Goal: Task Accomplishment & Management: Manage account settings

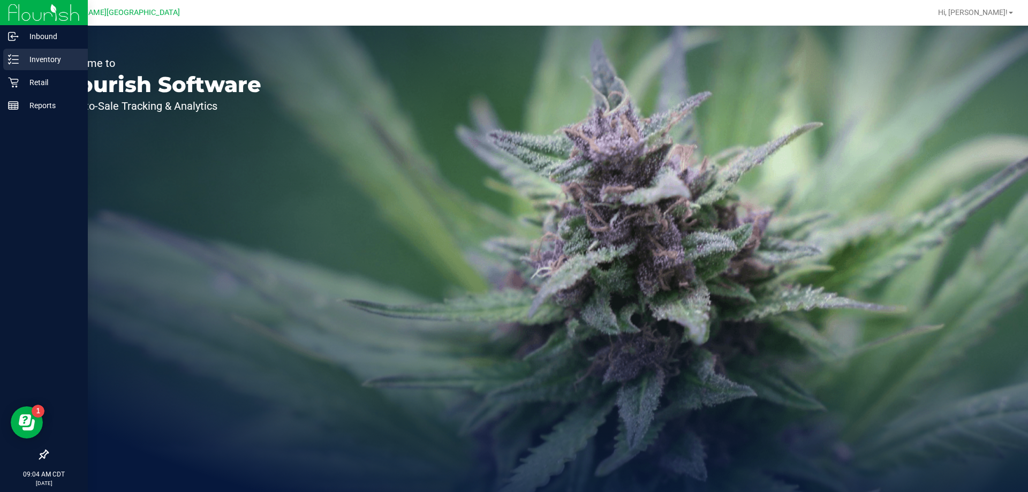
click at [28, 58] on p "Inventory" at bounding box center [51, 59] width 64 height 13
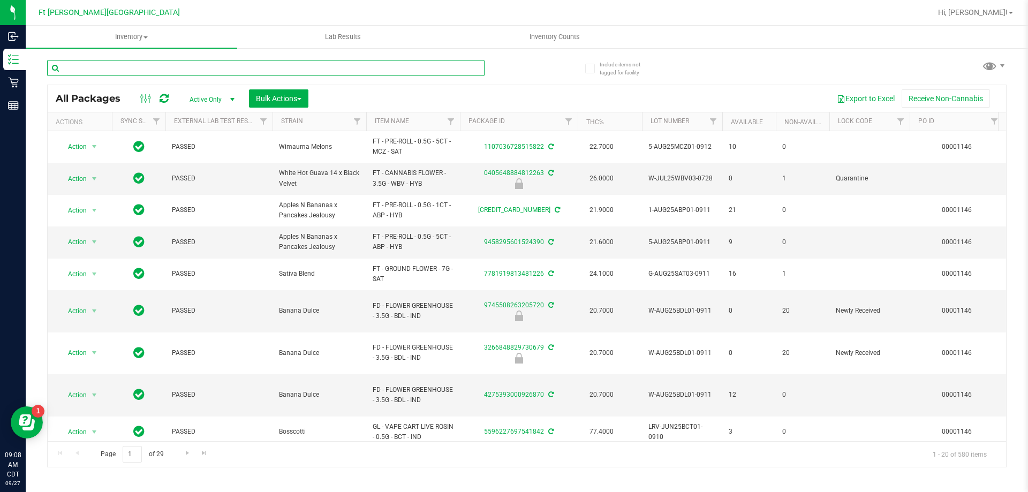
click at [130, 77] on div at bounding box center [266, 72] width 438 height 25
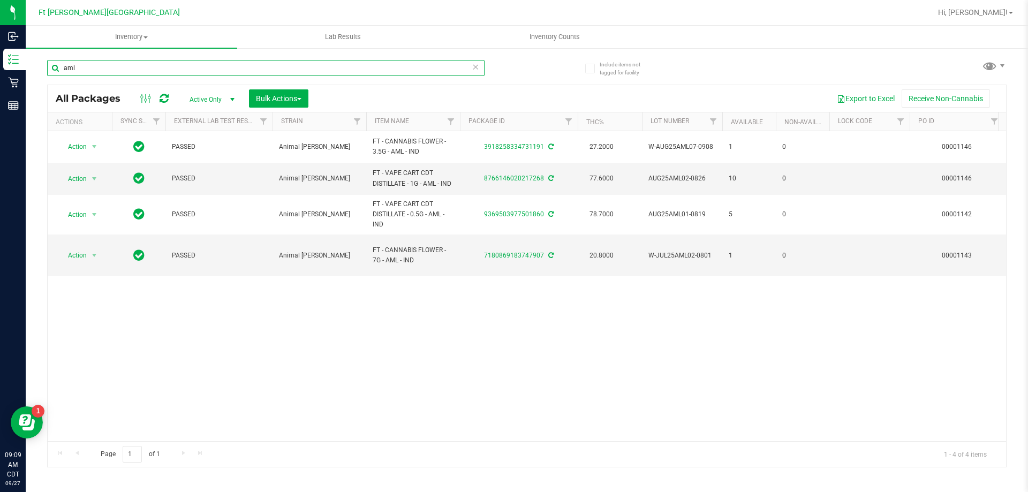
type input "aml"
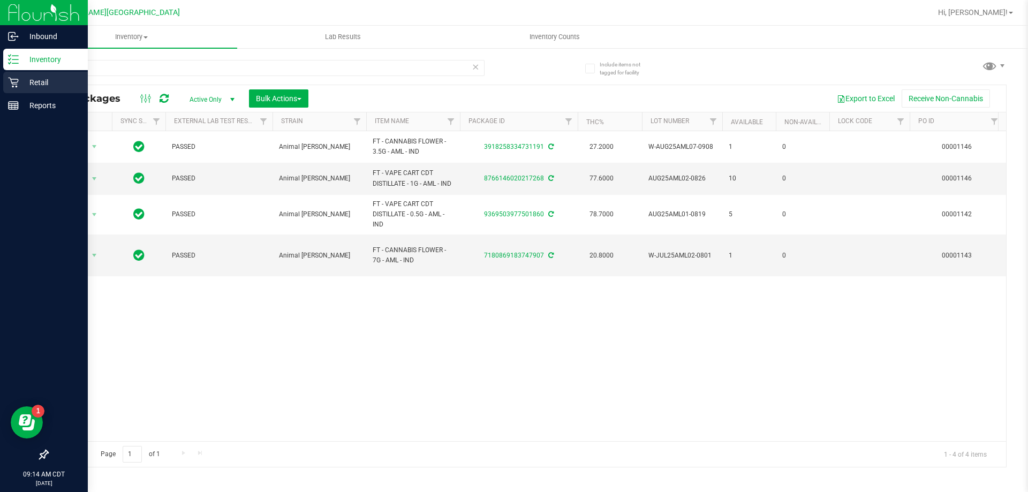
click at [33, 75] on div "Retail" at bounding box center [45, 82] width 85 height 21
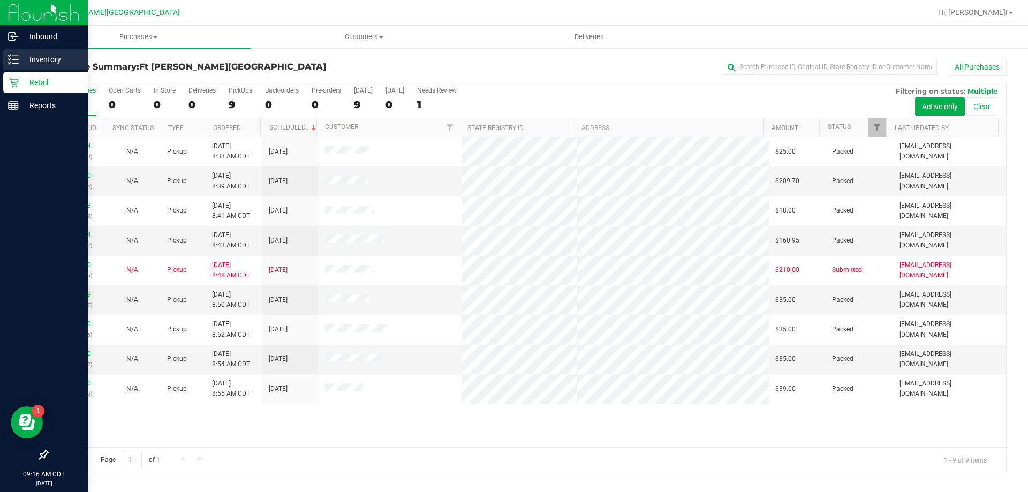
click at [59, 61] on p "Inventory" at bounding box center [51, 59] width 64 height 13
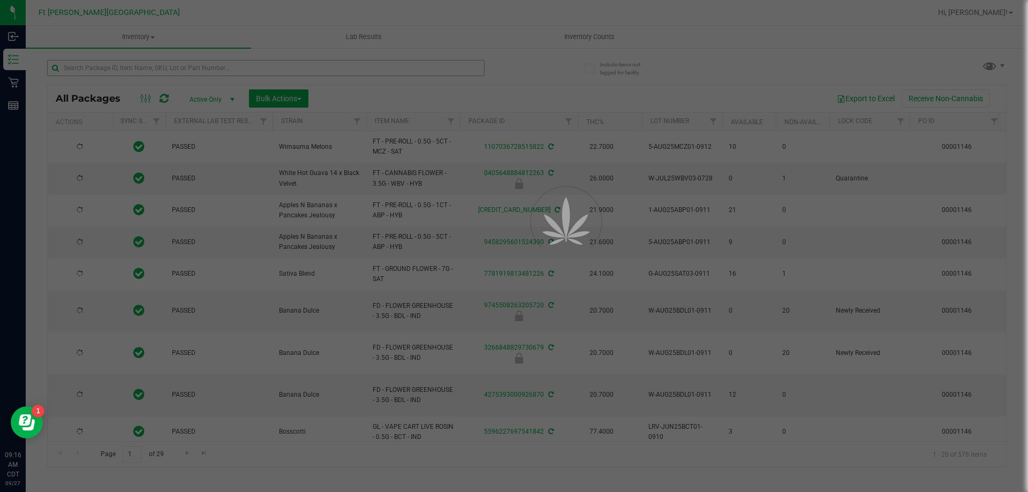
click at [148, 69] on div at bounding box center [514, 246] width 1028 height 492
type input "2026-03-17"
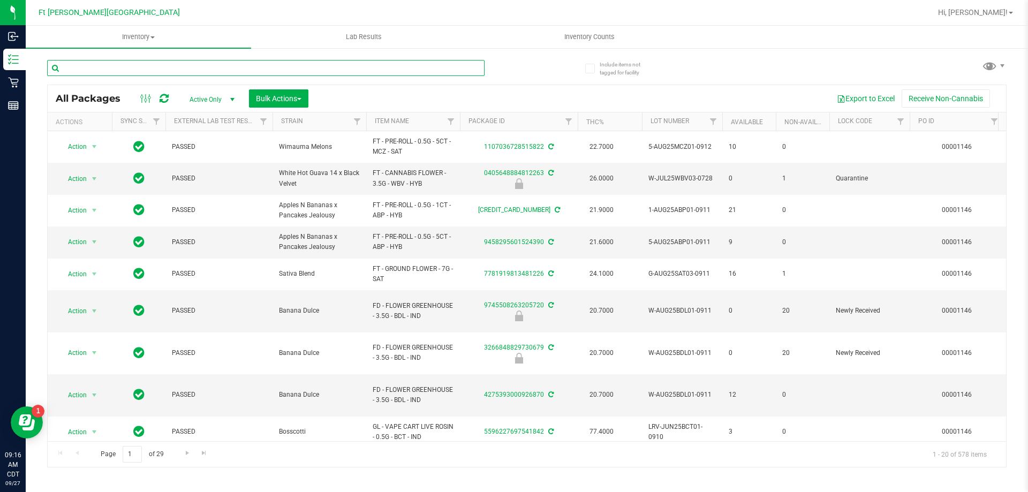
click at [148, 72] on input "text" at bounding box center [266, 68] width 438 height 16
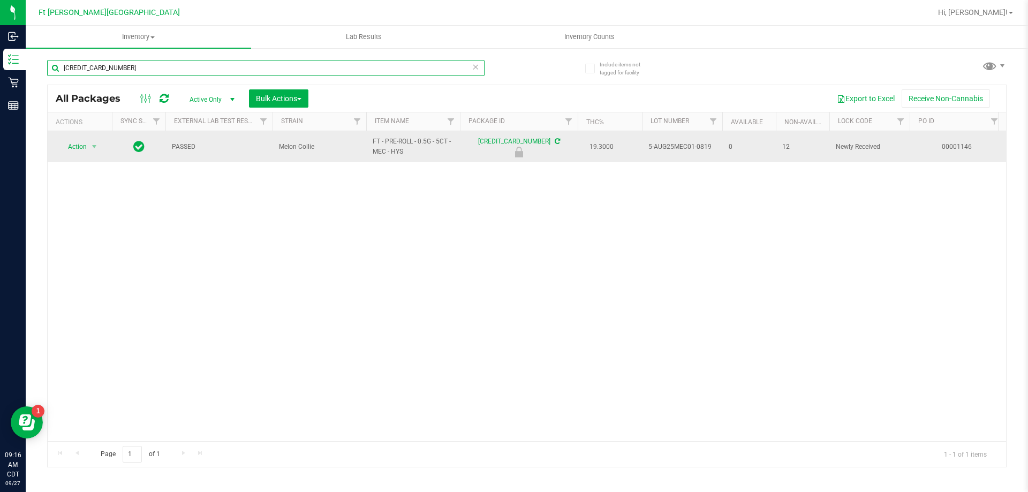
type input "6458833120146301"
click at [82, 155] on td "Action Action Edit attributes Global inventory Locate package Package audit log…" at bounding box center [80, 146] width 64 height 31
click at [81, 146] on span "Action" at bounding box center [72, 146] width 29 height 15
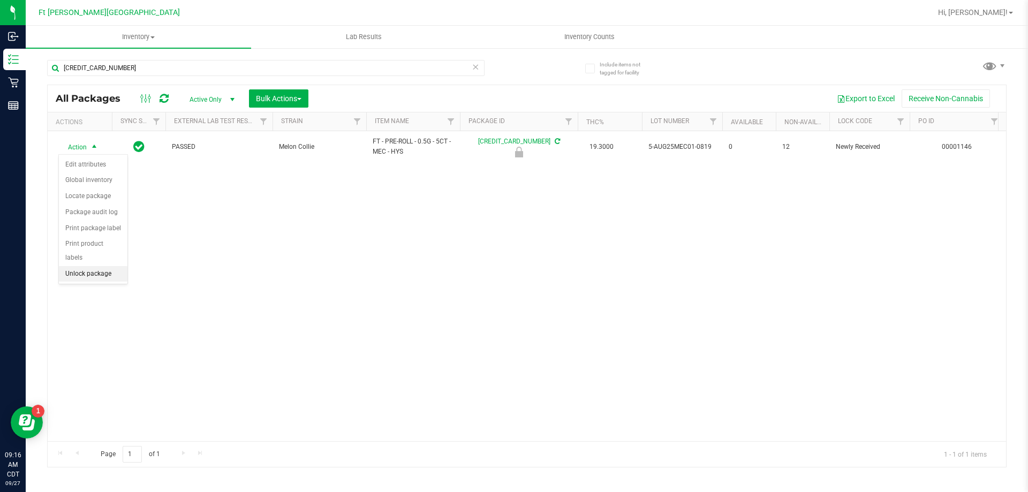
click at [99, 266] on li "Unlock package" at bounding box center [93, 274] width 69 height 16
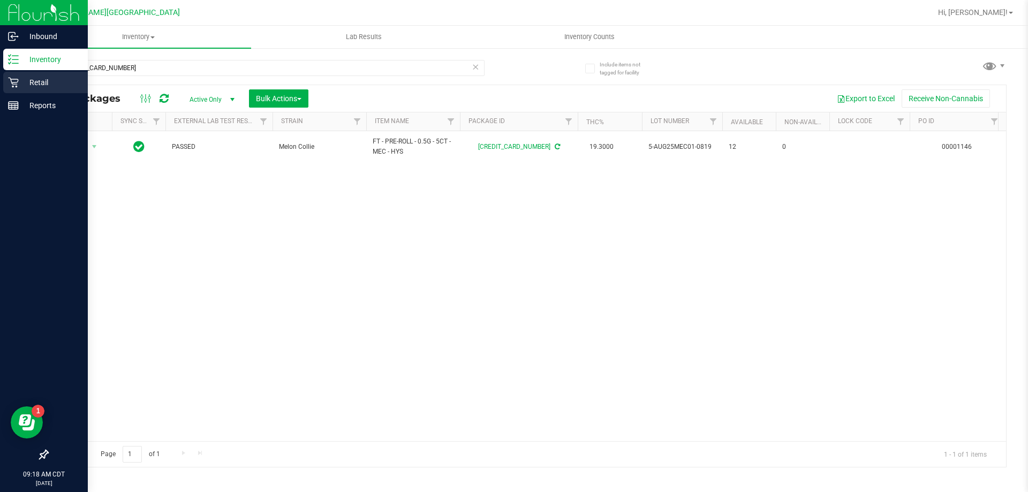
click at [42, 80] on p "Retail" at bounding box center [51, 82] width 64 height 13
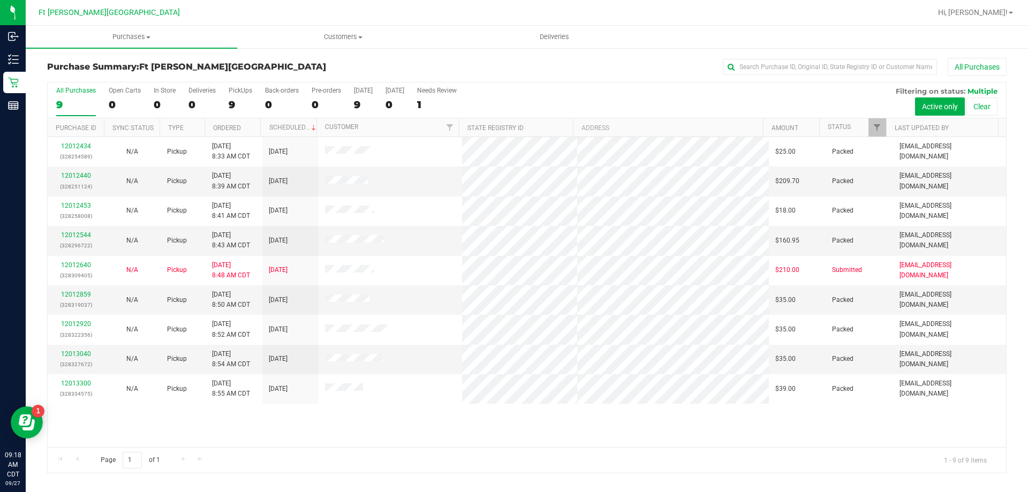
click at [327, 492] on html "Inbound Inventory Retail Reports 09:18 AM CDT 09/27/2025 09/27 Ft Walton Beach …" at bounding box center [514, 246] width 1028 height 492
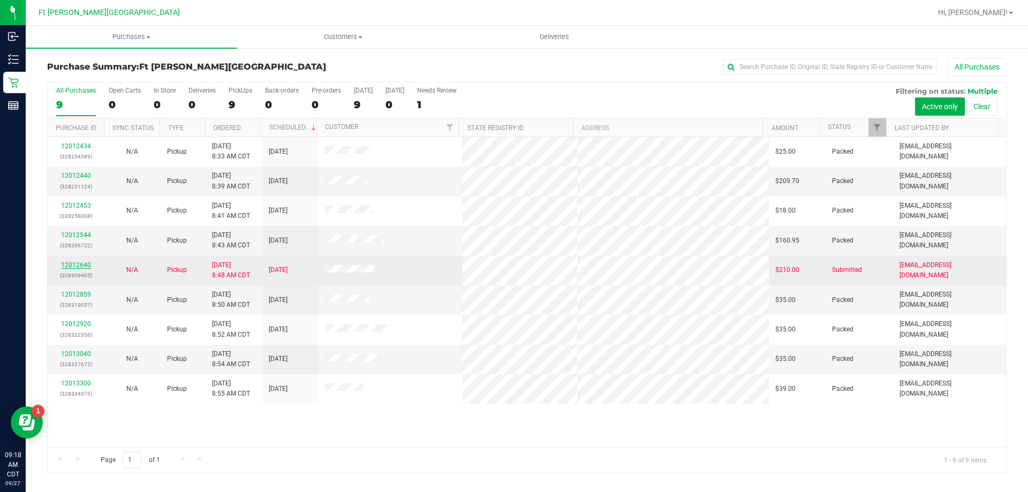
click at [73, 265] on link "12012640" at bounding box center [76, 264] width 30 height 7
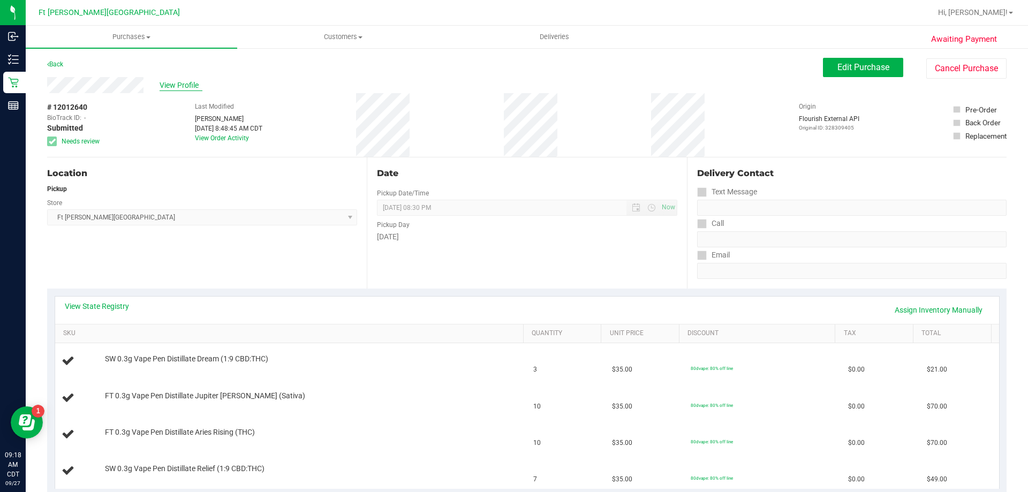
click at [186, 85] on span "View Profile" at bounding box center [181, 85] width 43 height 11
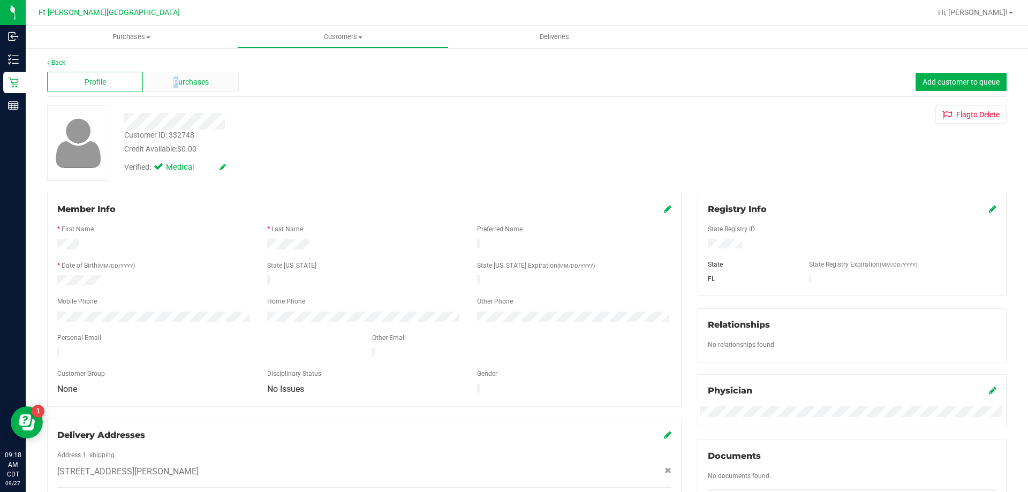
click at [175, 79] on span "Purchases" at bounding box center [191, 82] width 35 height 11
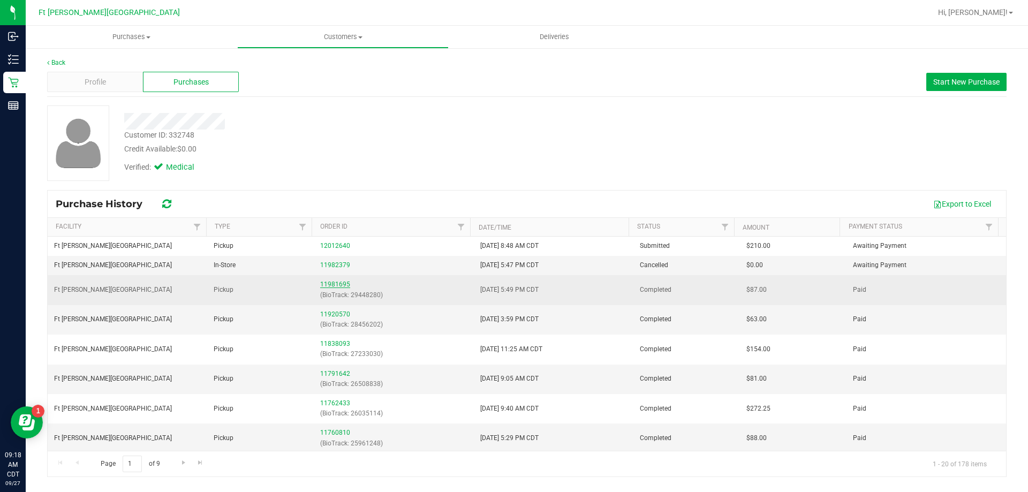
click at [328, 286] on link "11981695" at bounding box center [335, 284] width 30 height 7
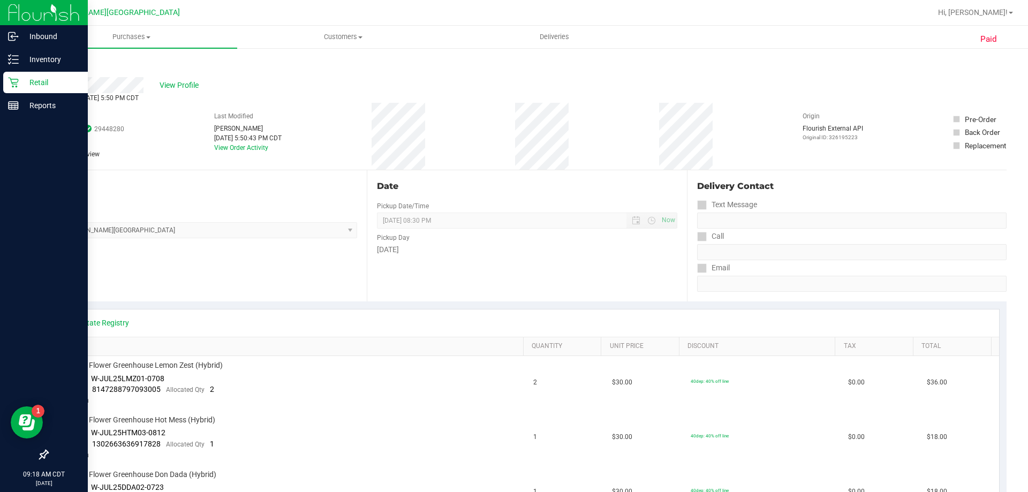
click at [18, 81] on icon at bounding box center [13, 83] width 10 height 10
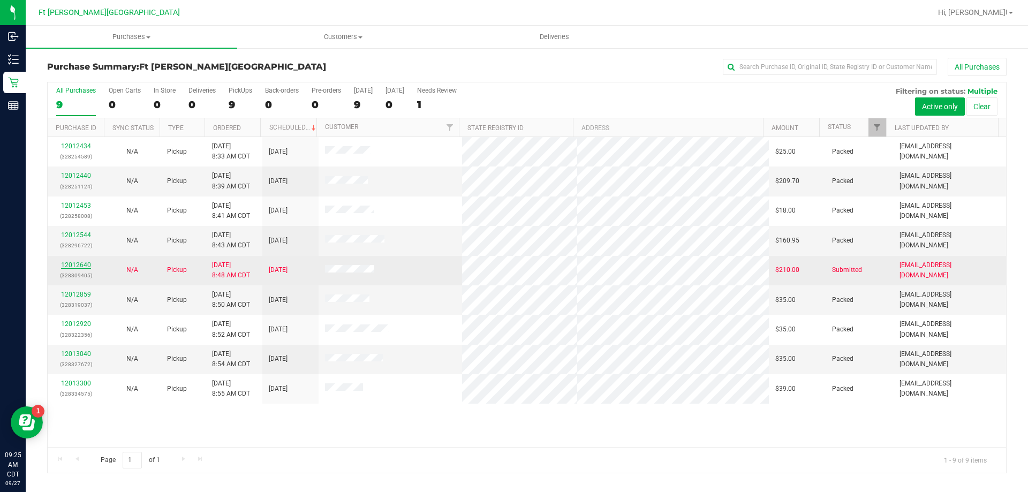
click at [67, 268] on link "12012640" at bounding box center [76, 264] width 30 height 7
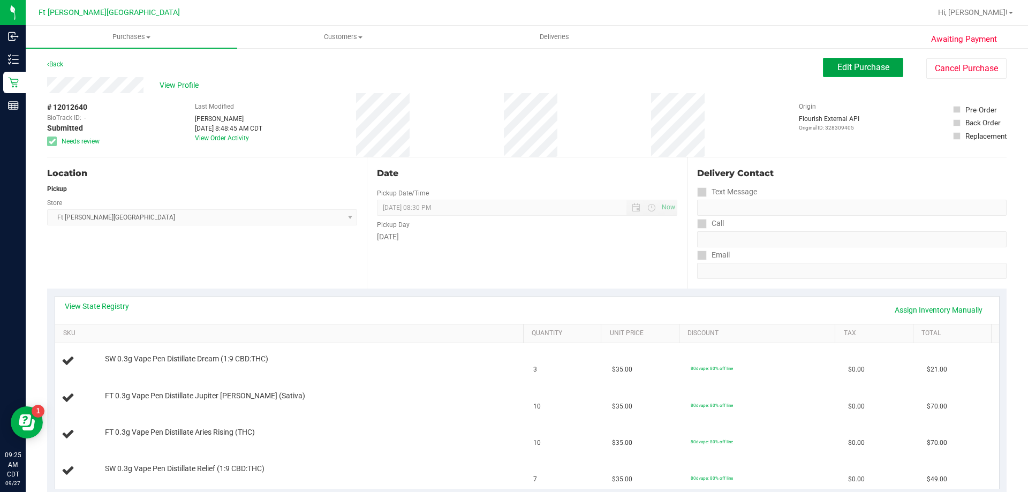
click at [844, 73] on button "Edit Purchase" at bounding box center [863, 67] width 80 height 19
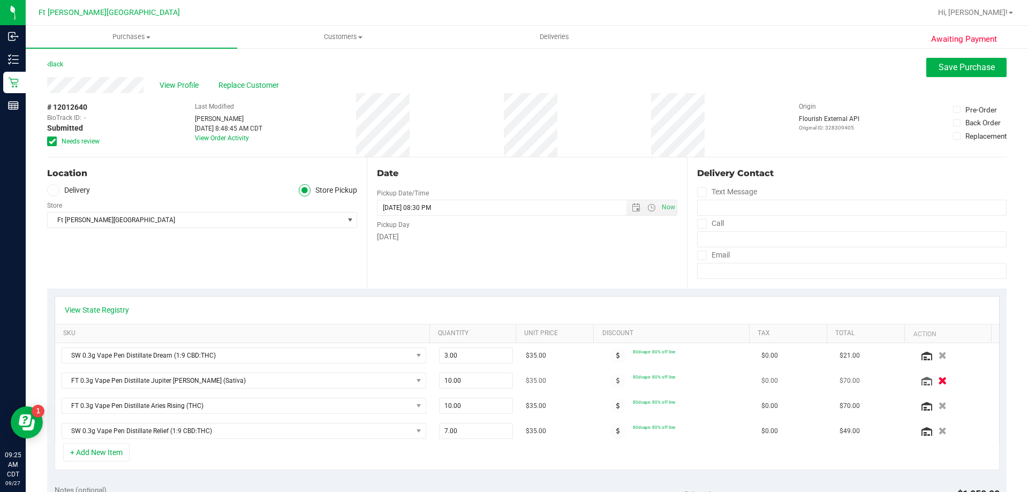
click at [938, 378] on icon "button" at bounding box center [942, 381] width 9 height 8
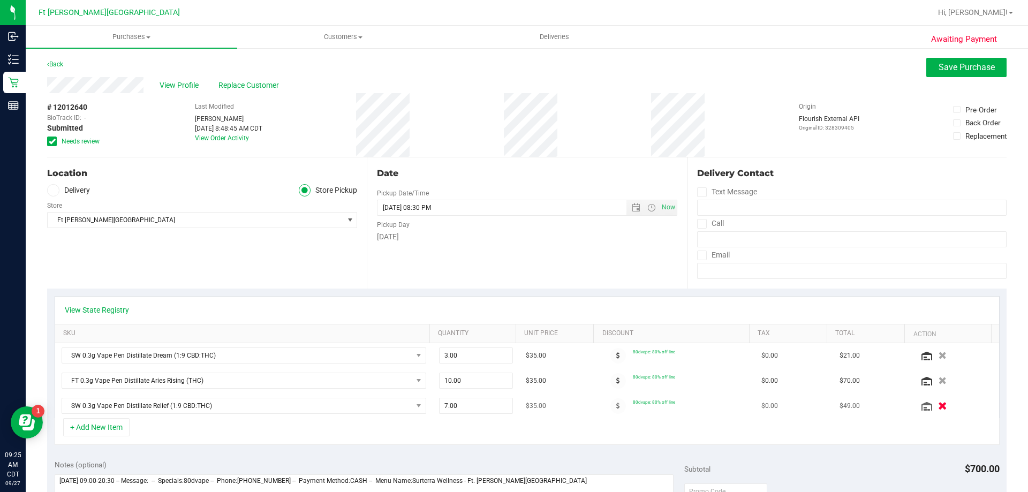
click at [938, 406] on icon "button" at bounding box center [942, 406] width 9 height 8
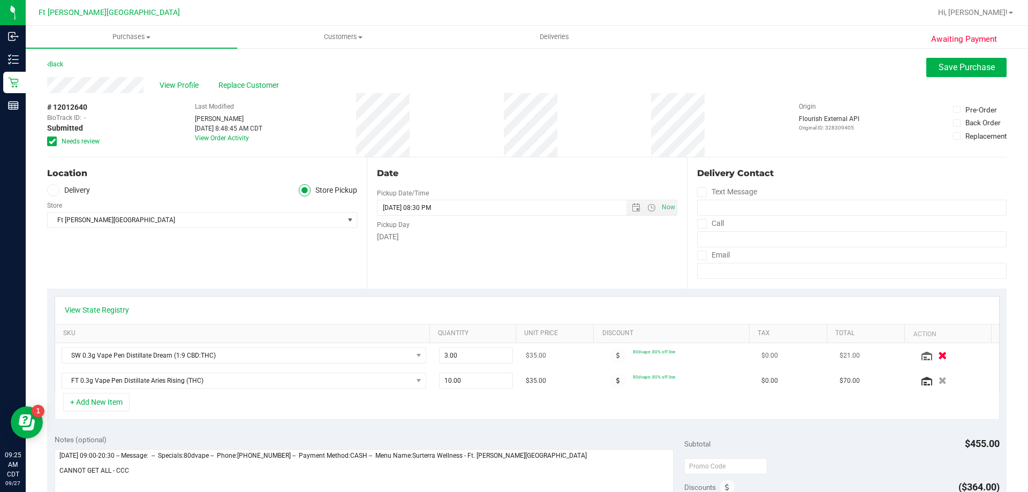
click at [938, 353] on icon "button" at bounding box center [942, 356] width 9 height 8
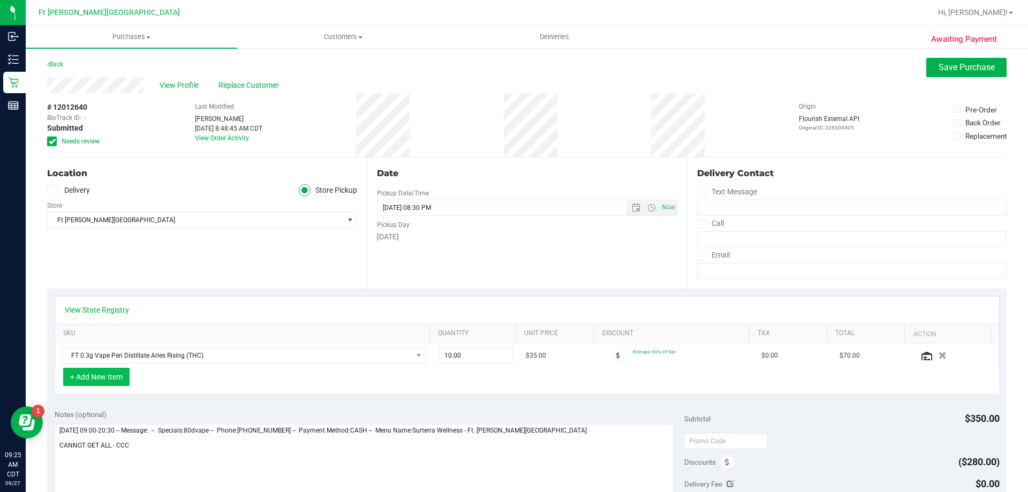
click at [104, 380] on button "+ Add New Item" at bounding box center [96, 377] width 66 height 18
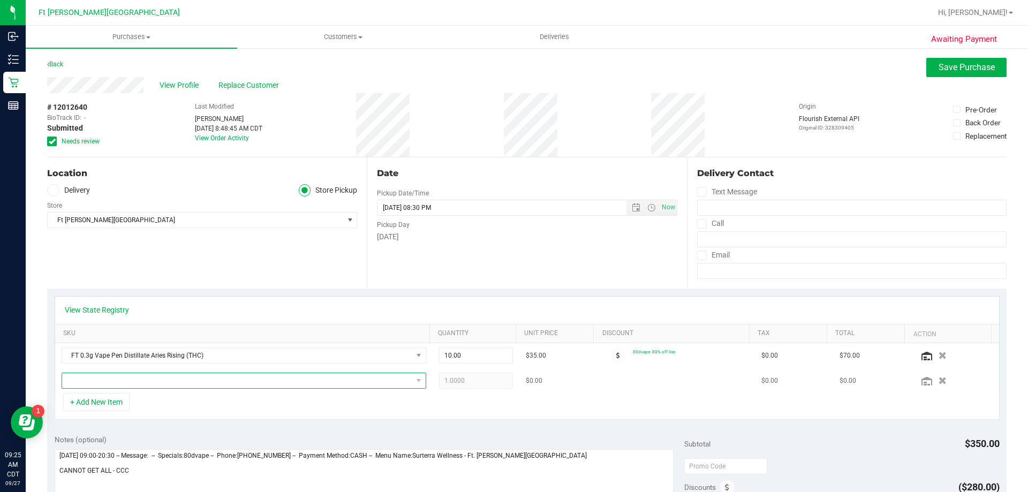
click at [110, 382] on span "NO DATA FOUND" at bounding box center [237, 380] width 350 height 15
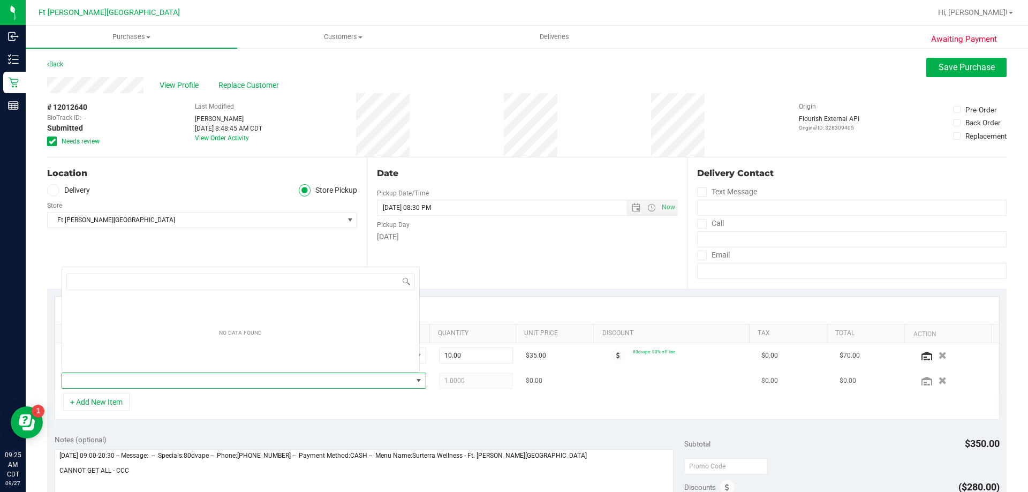
scroll to position [16, 355]
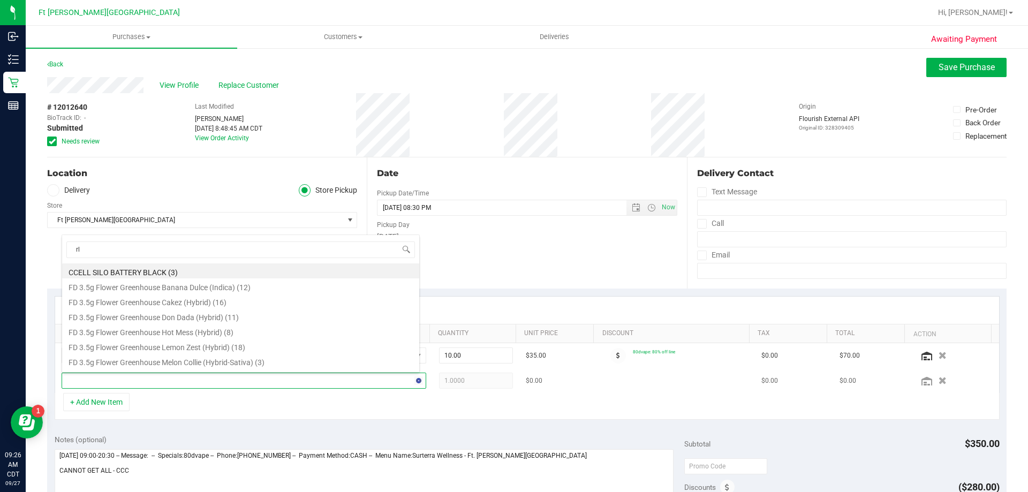
type input "rlf"
click at [130, 289] on li "SW 0.3g Vape Pen Distillate Relief (1:9 CBD:THC) (13)" at bounding box center [240, 288] width 357 height 15
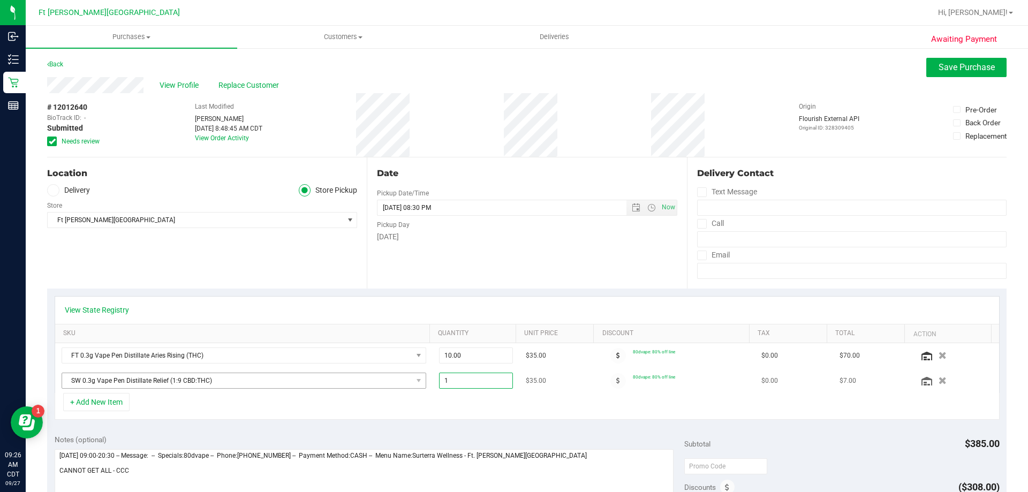
drag, startPoint x: 457, startPoint y: 381, endPoint x: 349, endPoint y: 382, distance: 108.2
click at [353, 384] on tr "SW 0.3g Vape Pen Distillate Relief (1:9 CBD:THC) 1.00 1 $35.00 80dvape: 80% off…" at bounding box center [527, 380] width 944 height 25
type input "4"
type input "4.00"
click at [115, 404] on button "+ Add New Item" at bounding box center [96, 402] width 66 height 18
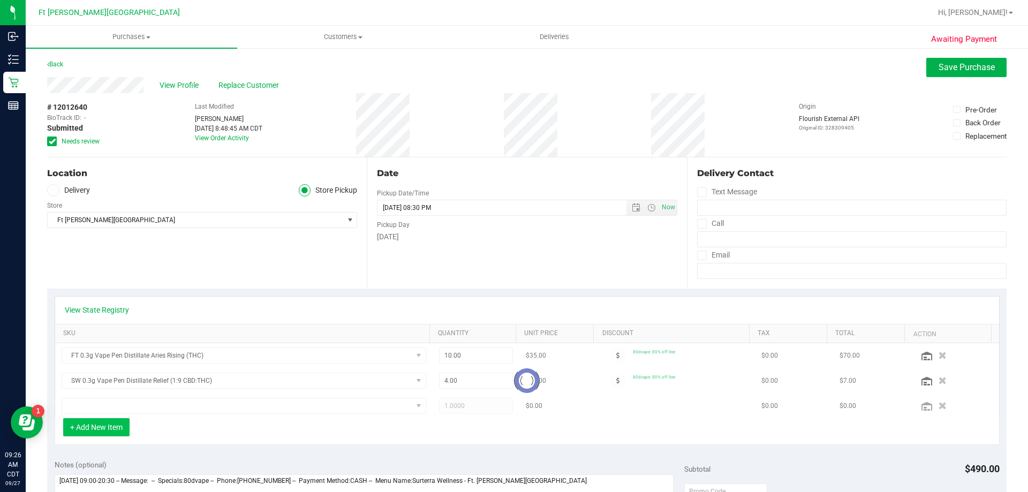
click at [115, 418] on button "+ Add New Item" at bounding box center [96, 427] width 66 height 18
click at [115, 404] on span "NO DATA FOUND" at bounding box center [237, 405] width 350 height 15
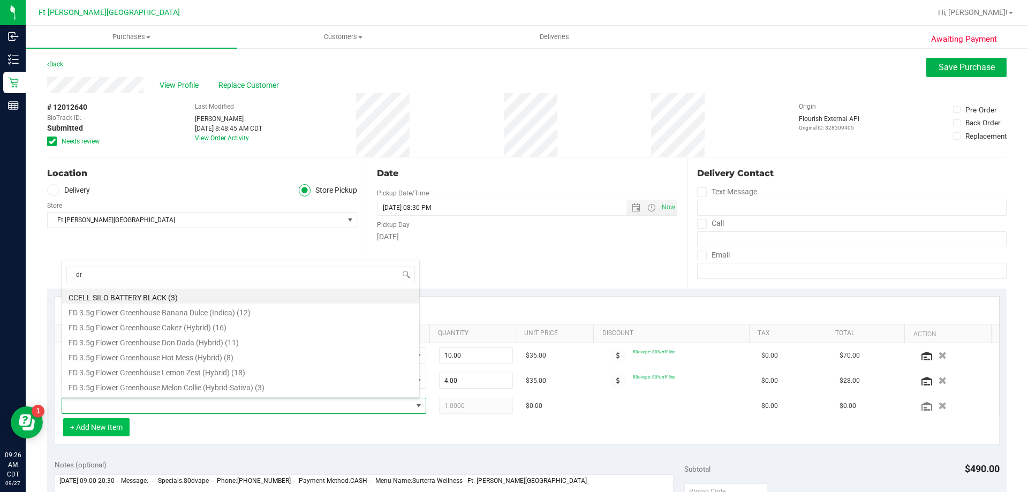
type input "drm"
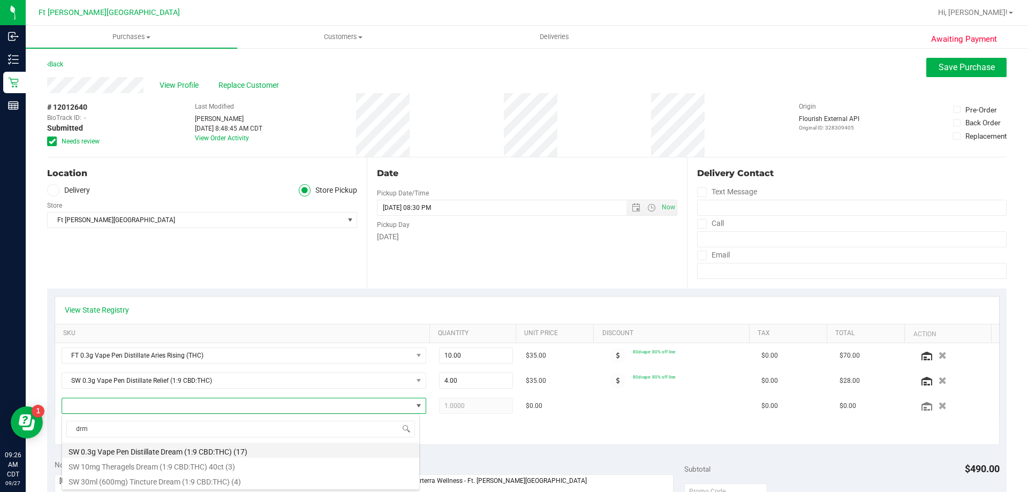
click at [180, 450] on li "SW 0.3g Vape Pen Distillate Dream (1:9 CBD:THC) (17)" at bounding box center [240, 450] width 357 height 15
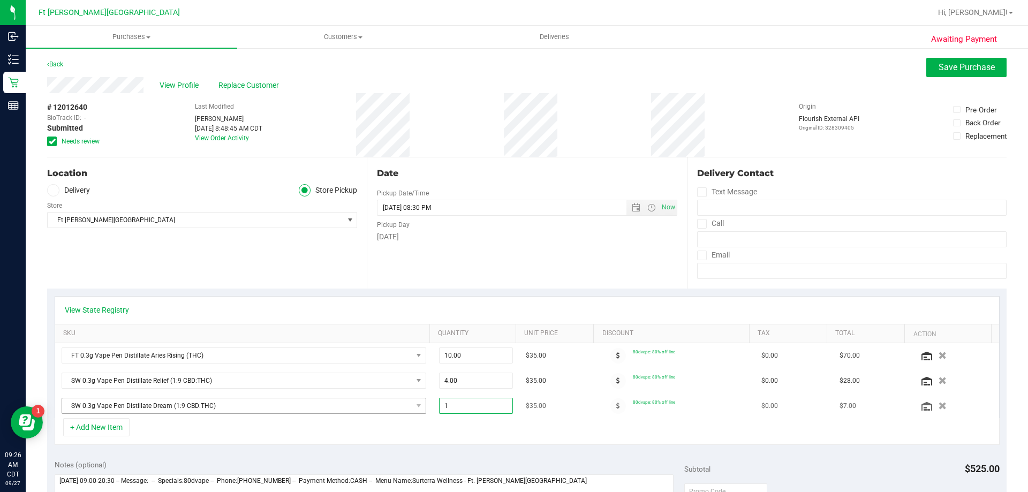
drag, startPoint x: 465, startPoint y: 408, endPoint x: 369, endPoint y: 407, distance: 95.3
click at [380, 404] on tr "SW 0.3g Vape Pen Distillate Dream (1:9 CBD:THC) 1.00 1 $35.00 80dvape: 80% off …" at bounding box center [527, 406] width 944 height 25
type input "2"
type input "2.00"
click at [301, 431] on div "+ Add New Item" at bounding box center [527, 431] width 945 height 27
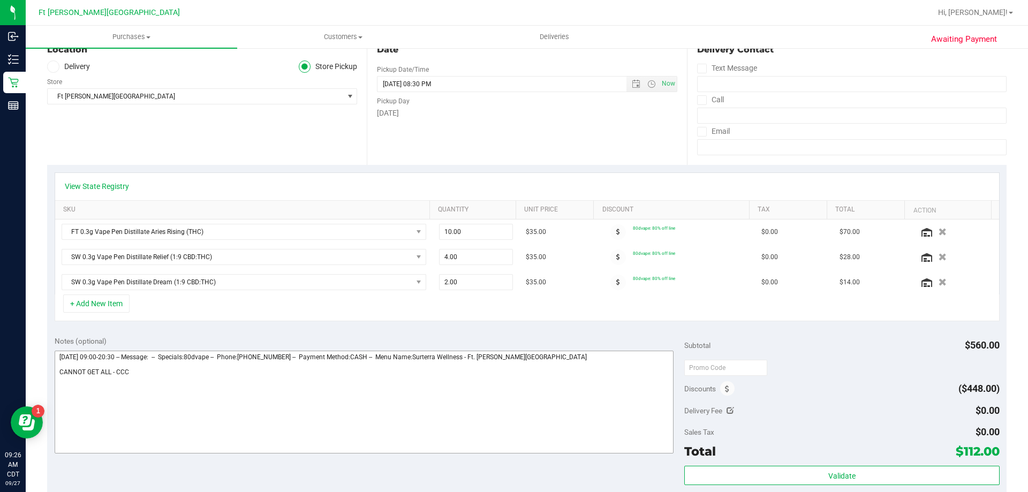
scroll to position [161, 0]
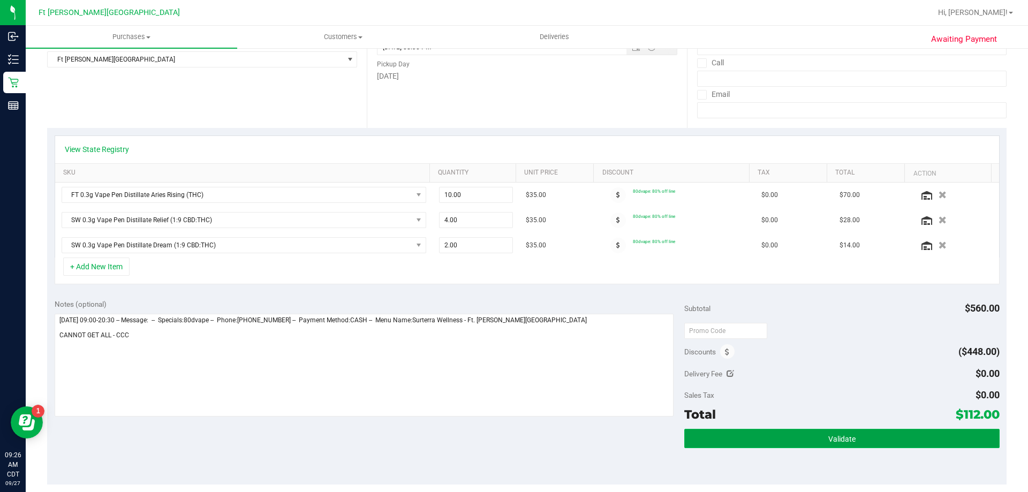
click at [826, 444] on button "Validate" at bounding box center [841, 438] width 315 height 19
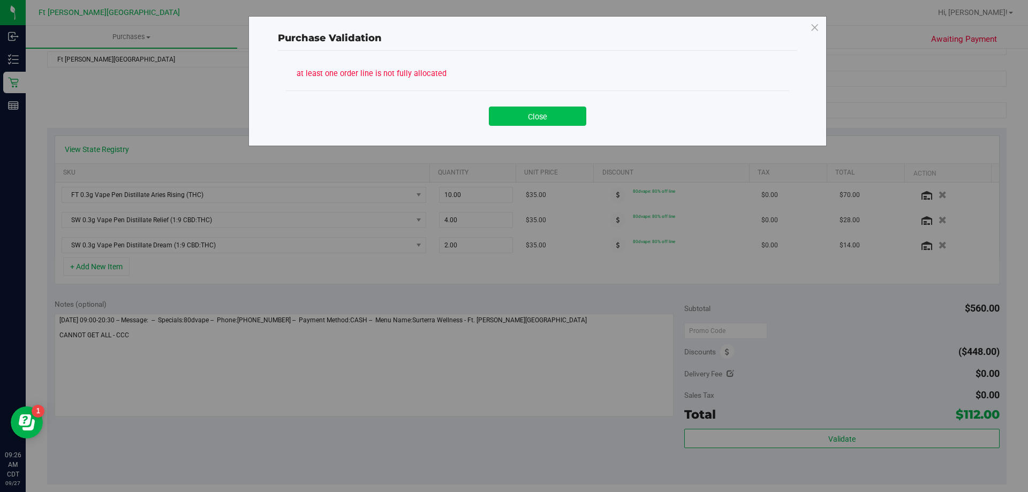
click at [562, 116] on button "Close" at bounding box center [537, 116] width 97 height 19
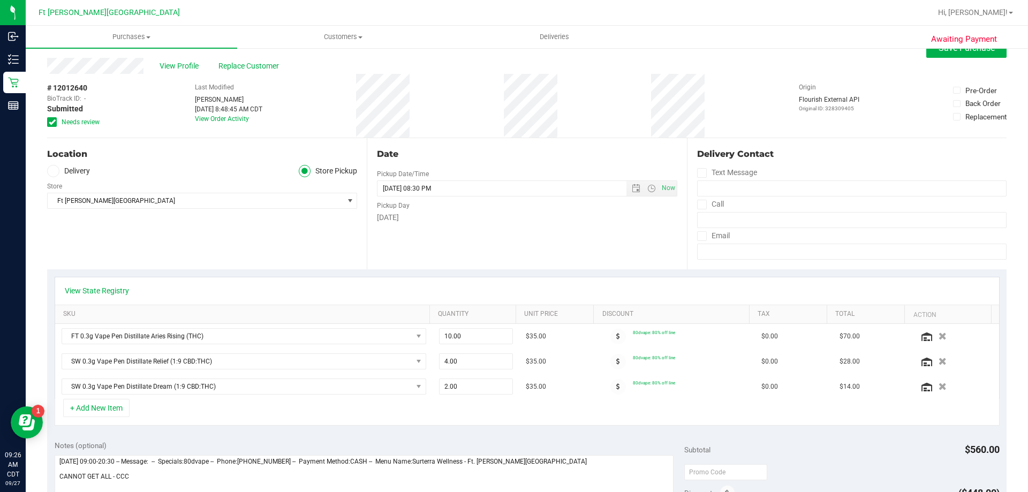
scroll to position [0, 0]
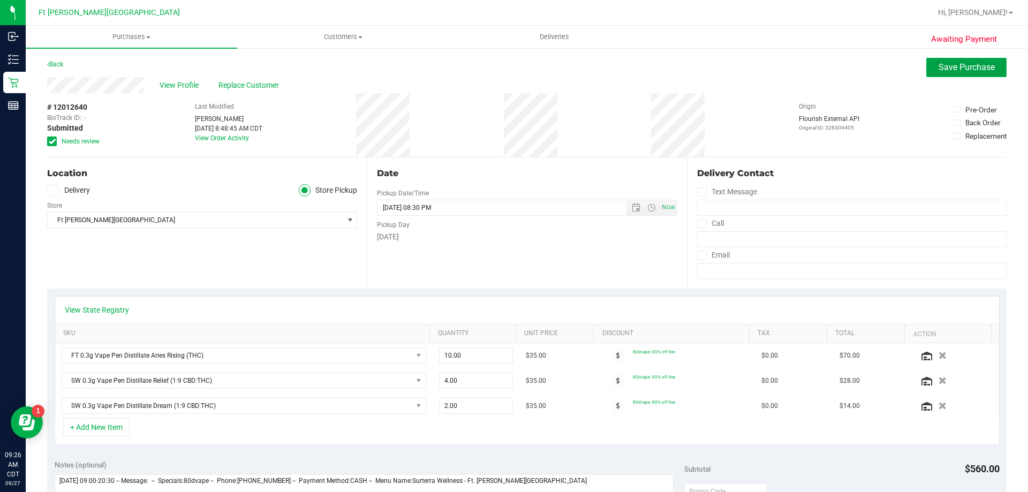
click at [929, 72] on button "Save Purchase" at bounding box center [966, 67] width 80 height 19
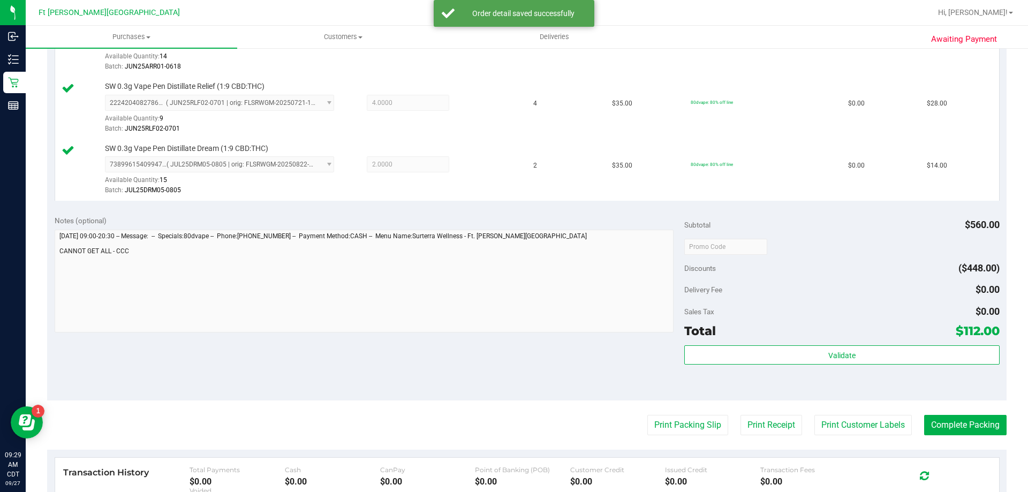
scroll to position [482, 0]
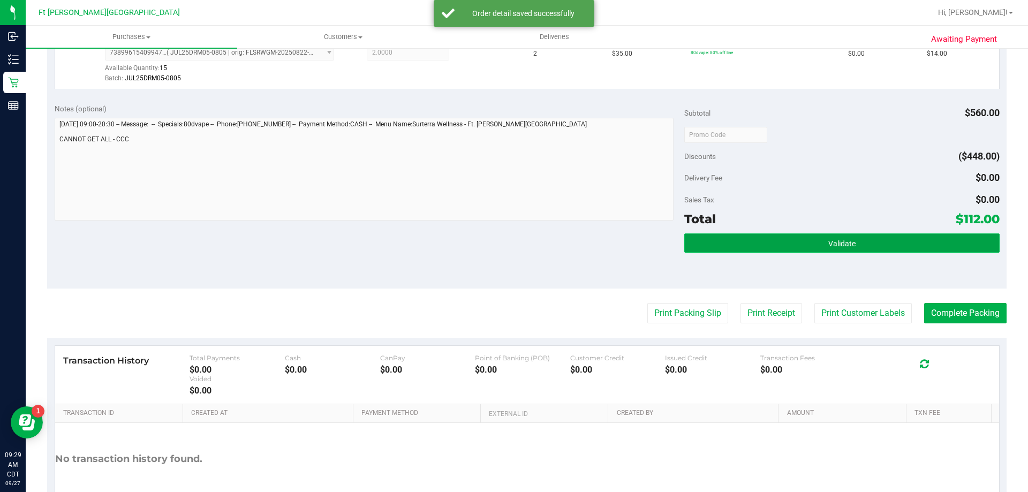
click at [816, 246] on button "Validate" at bounding box center [841, 242] width 315 height 19
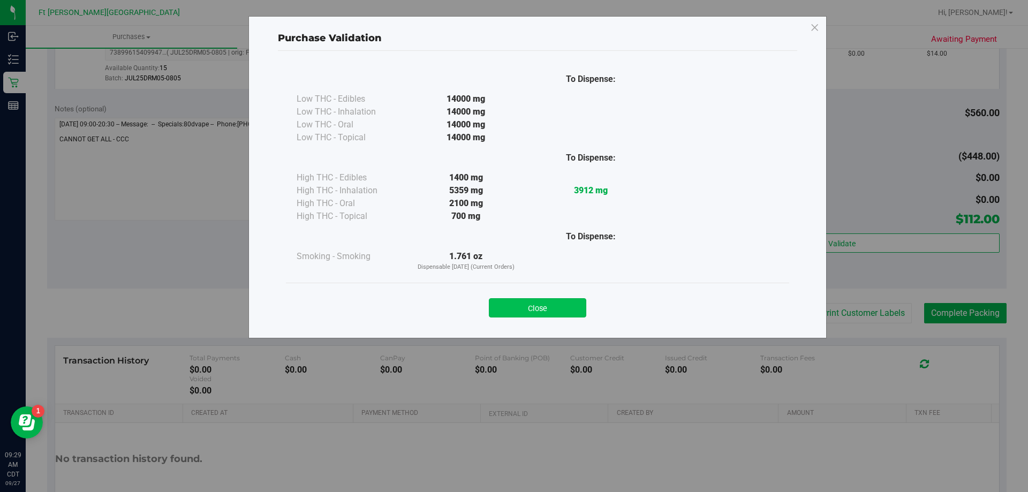
click at [564, 309] on button "Close" at bounding box center [537, 307] width 97 height 19
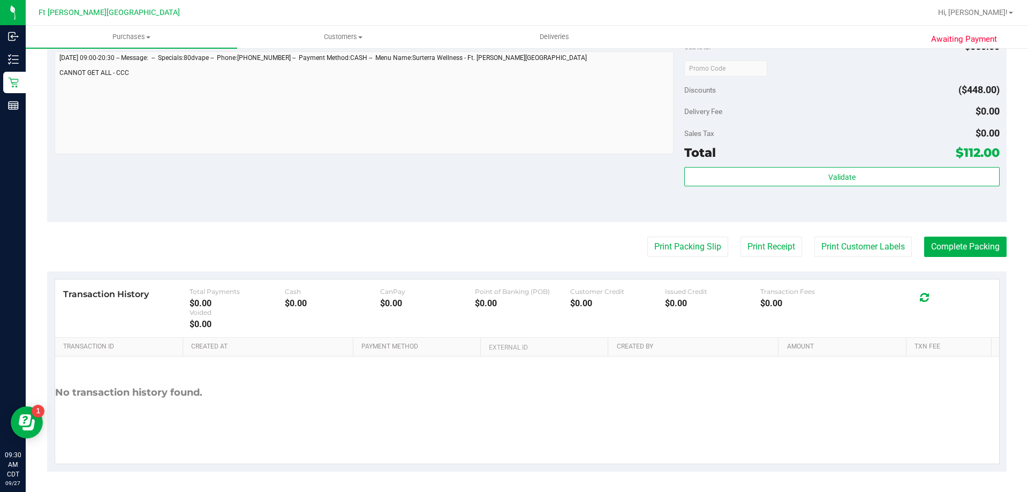
scroll to position [549, 0]
click at [675, 251] on button "Print Packing Slip" at bounding box center [687, 246] width 81 height 20
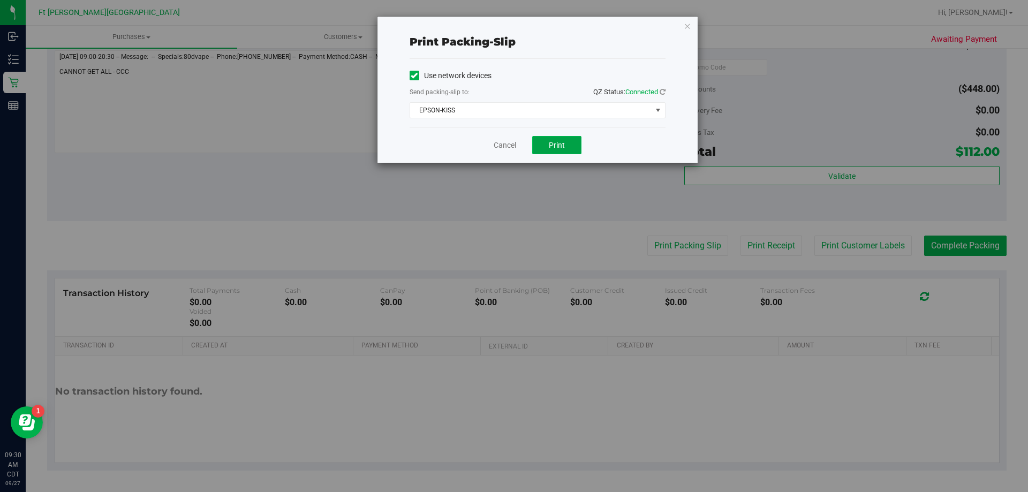
click at [568, 141] on button "Print" at bounding box center [556, 145] width 49 height 18
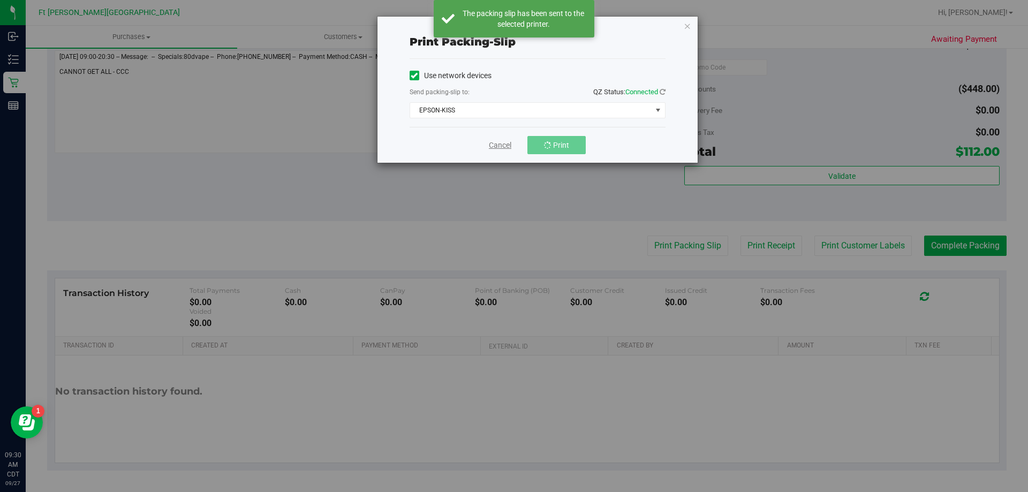
click at [489, 148] on link "Cancel" at bounding box center [500, 145] width 22 height 11
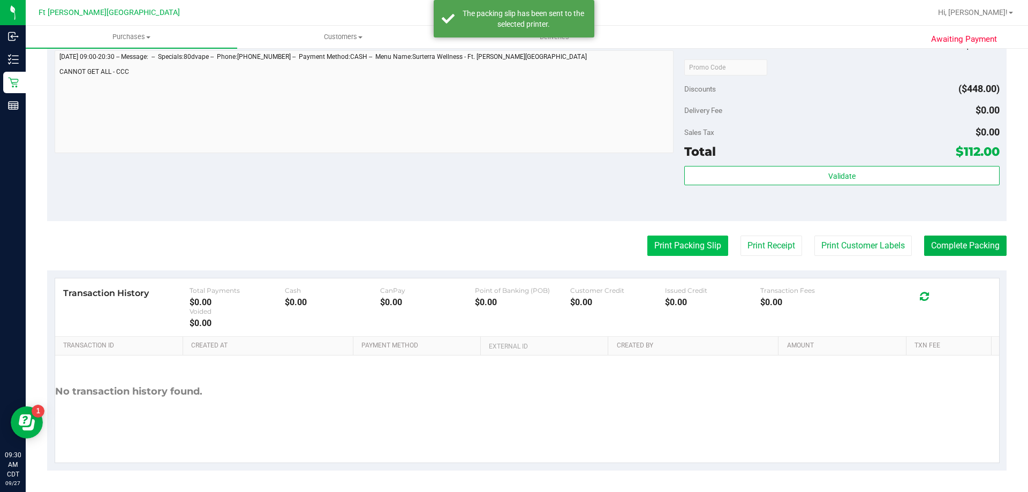
click at [693, 252] on button "Print Packing Slip" at bounding box center [687, 246] width 81 height 20
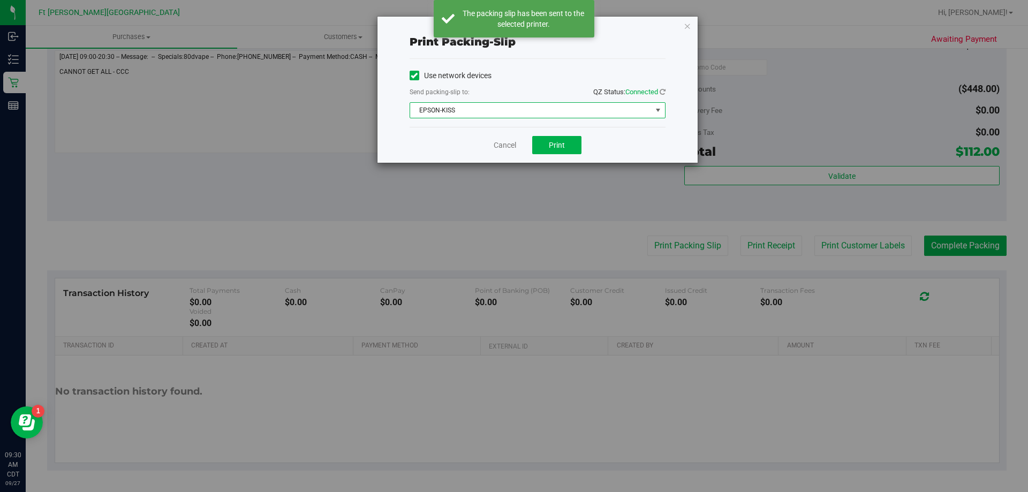
click at [525, 115] on span "EPSON-KISS" at bounding box center [531, 110] width 242 height 15
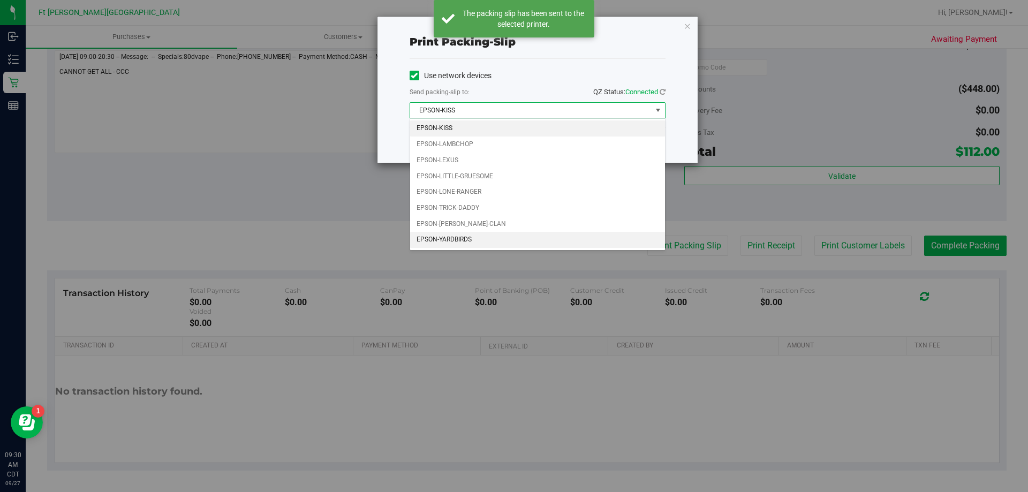
click at [476, 248] on li "EPSON-YARDBIRDS" at bounding box center [537, 240] width 255 height 16
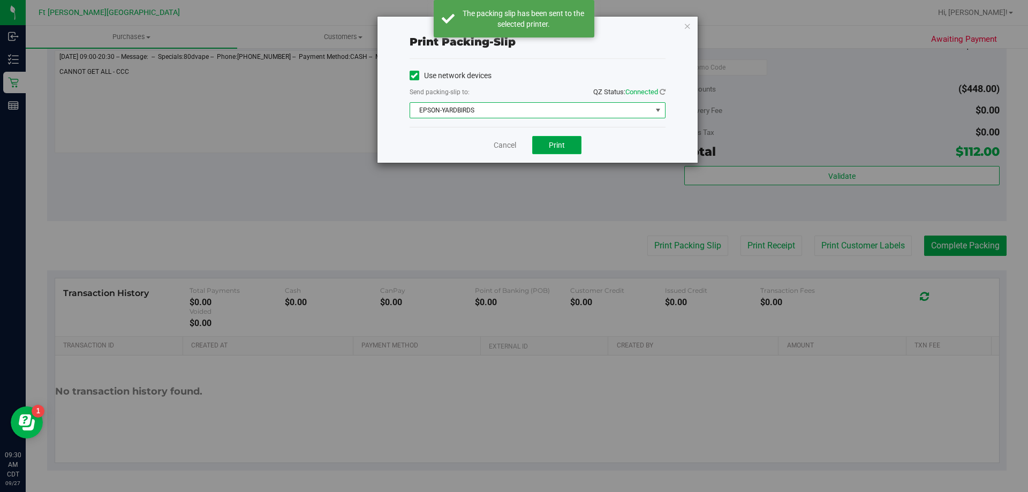
click at [561, 148] on span "Print" at bounding box center [557, 145] width 16 height 9
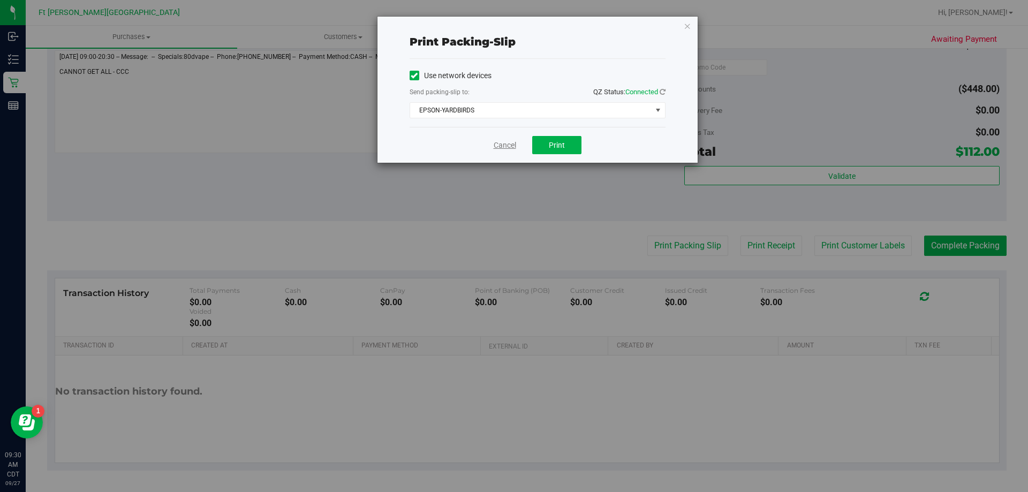
click at [504, 144] on link "Cancel" at bounding box center [505, 145] width 22 height 11
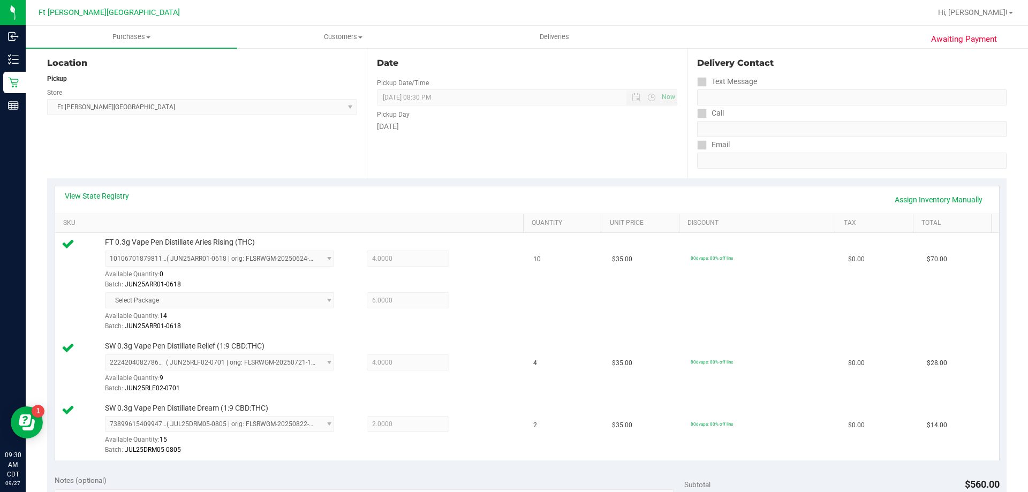
scroll to position [0, 0]
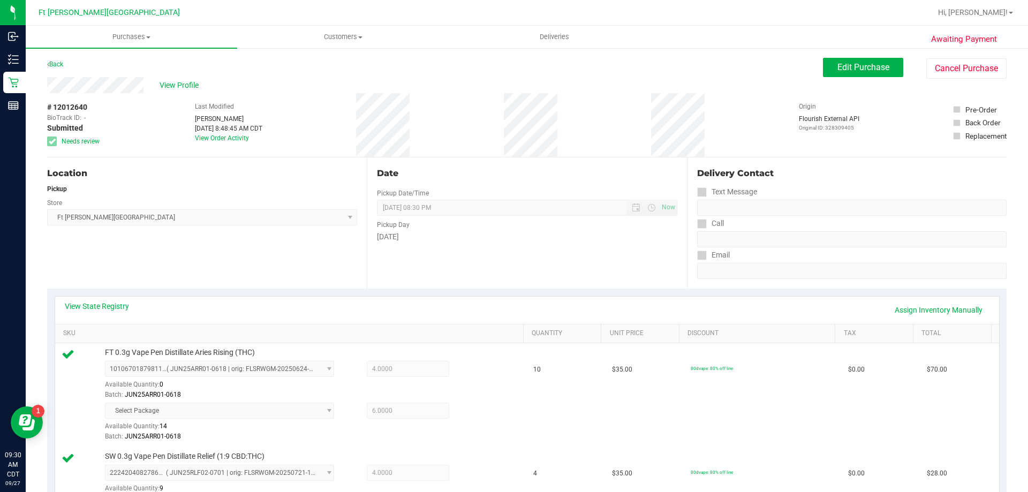
click at [55, 145] on span at bounding box center [52, 142] width 10 height 10
click at [854, 77] on button "Edit Purchase" at bounding box center [863, 67] width 80 height 19
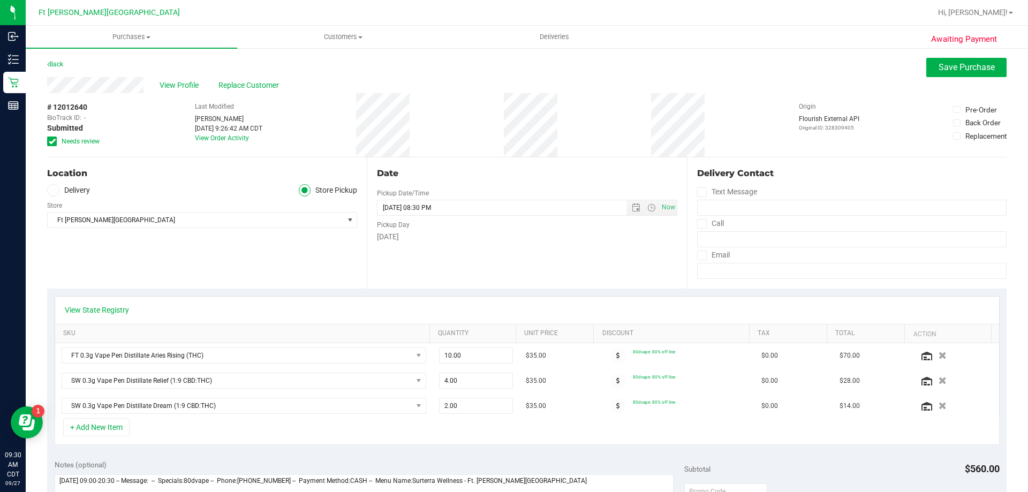
click at [58, 142] on label "Needs review" at bounding box center [74, 142] width 54 height 10
click at [0, 0] on input "Needs review" at bounding box center [0, 0] width 0 height 0
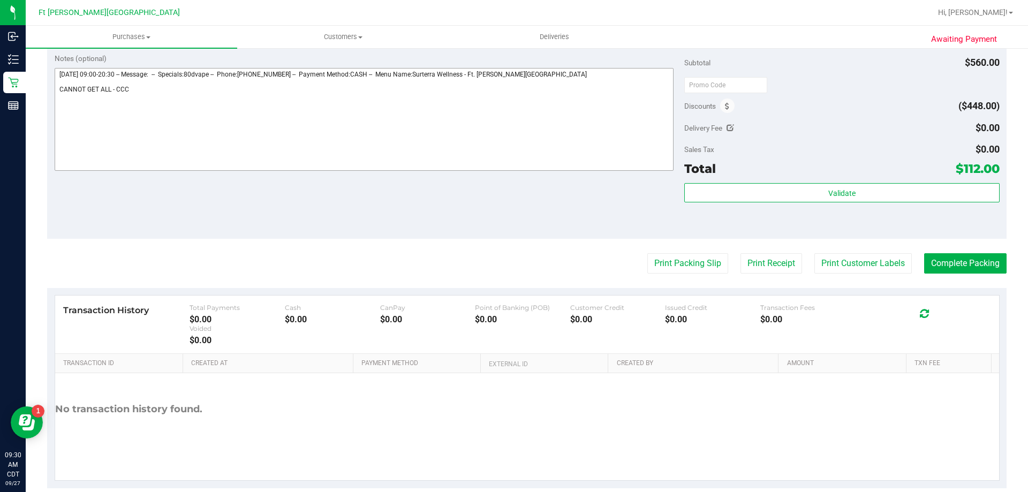
scroll to position [424, 0]
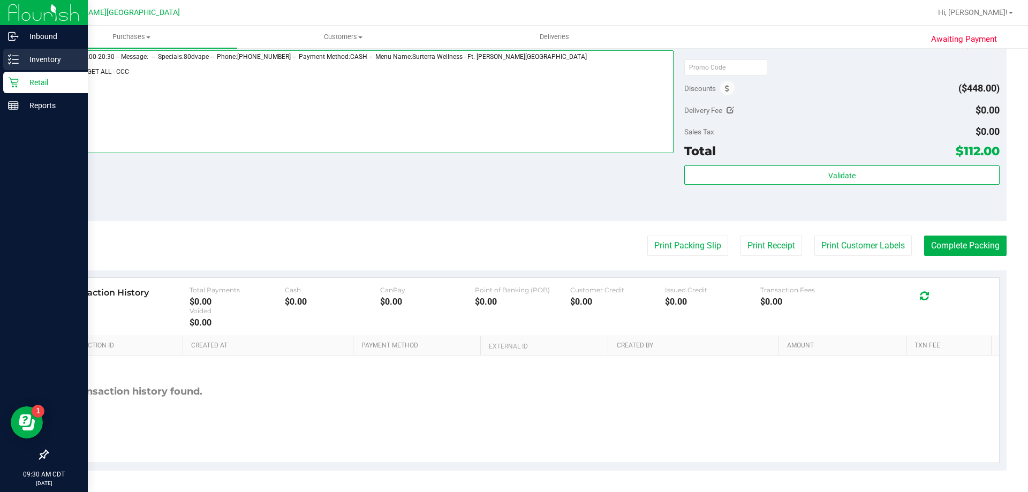
drag, startPoint x: 153, startPoint y: 66, endPoint x: 0, endPoint y: 62, distance: 153.2
click at [0, 62] on div "Inbound Inventory Retail Reports 09:30 AM CDT 09/27/2025 09/27 Ft Walton Beach …" at bounding box center [514, 246] width 1028 height 492
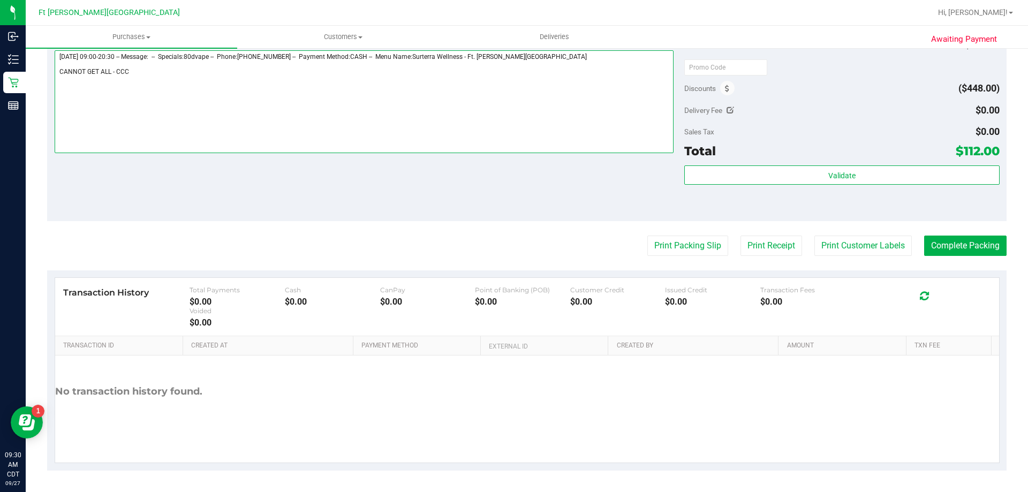
drag, startPoint x: 154, startPoint y: 63, endPoint x: 145, endPoint y: 73, distance: 14.0
click at [149, 67] on textarea at bounding box center [365, 101] width 620 height 103
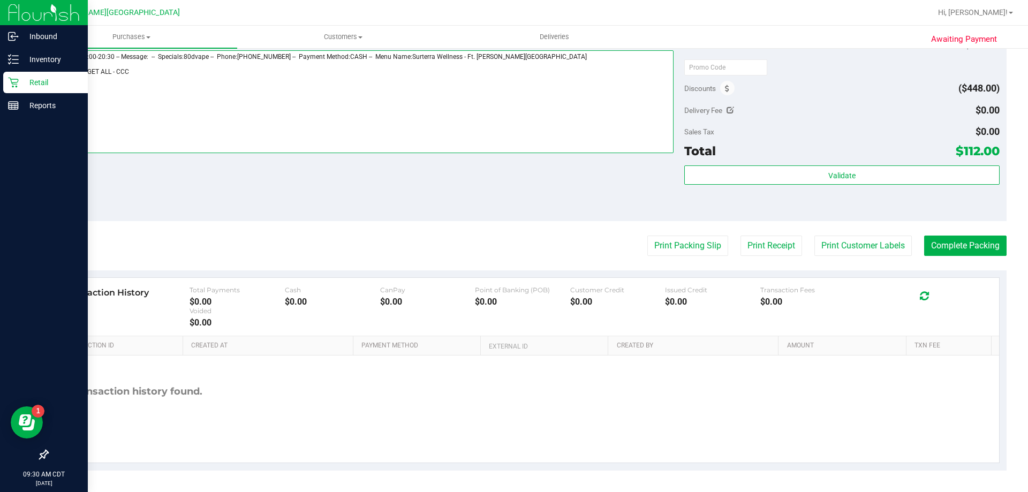
drag, startPoint x: 146, startPoint y: 74, endPoint x: 7, endPoint y: 73, distance: 138.7
click at [12, 73] on div "Inbound Inventory Retail Reports 09:30 AM CDT 09/27/2025 09/27 Ft Walton Beach …" at bounding box center [514, 246] width 1028 height 492
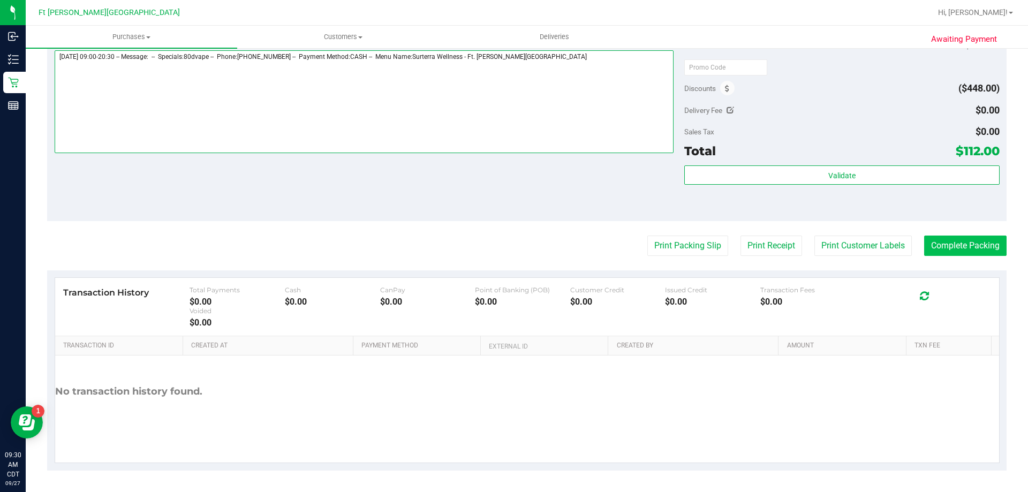
type textarea "Saturday 09/27/2025 09:00-20:30 -- Message: -- Specials:80dvape -- Phone:314322…"
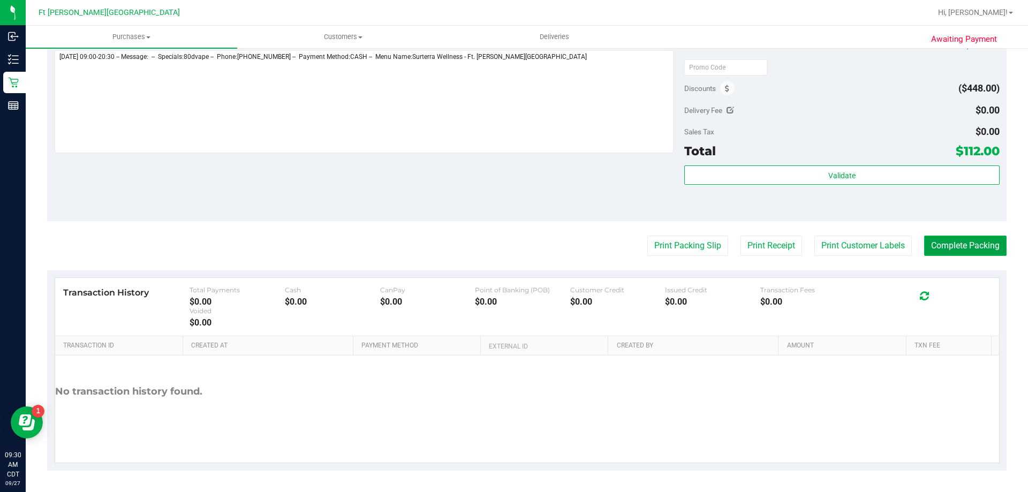
click at [974, 243] on button "Complete Packing" at bounding box center [965, 246] width 82 height 20
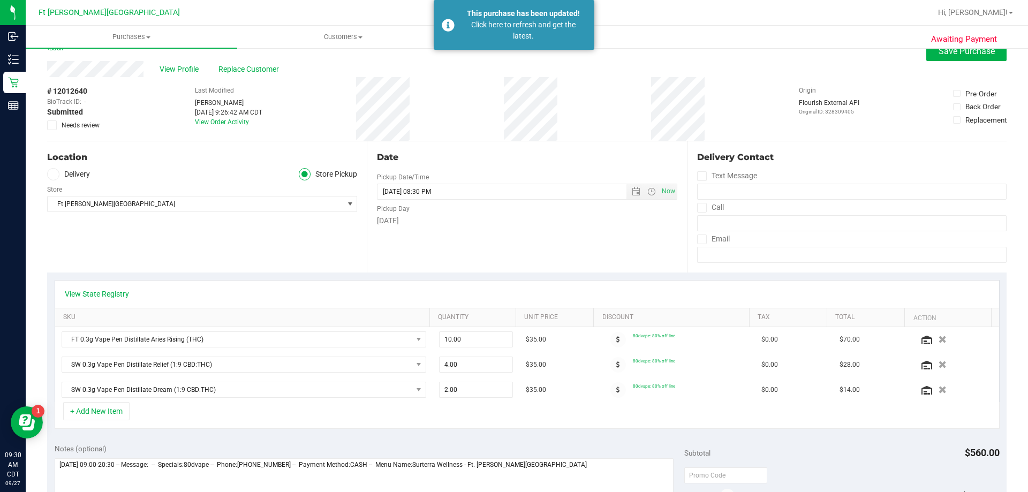
scroll to position [0, 0]
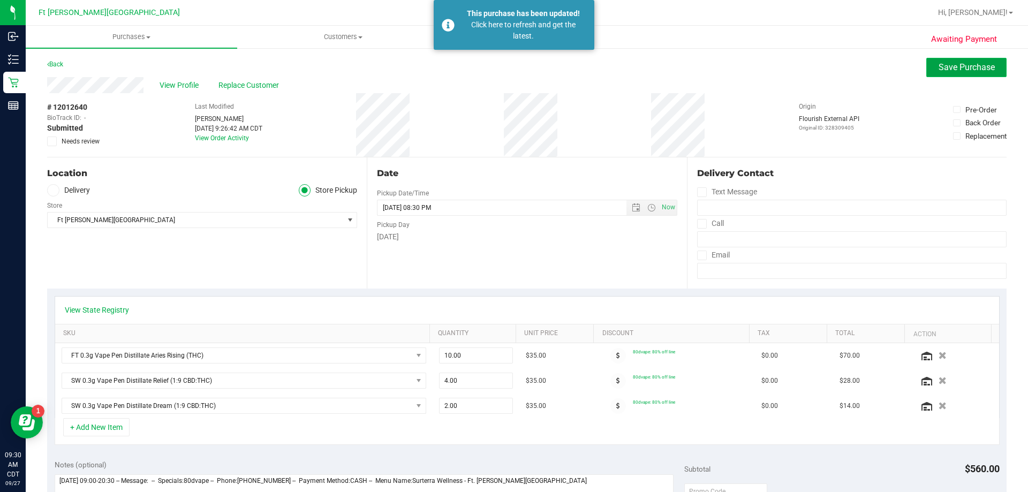
click at [967, 72] on button "Save Purchase" at bounding box center [966, 67] width 80 height 19
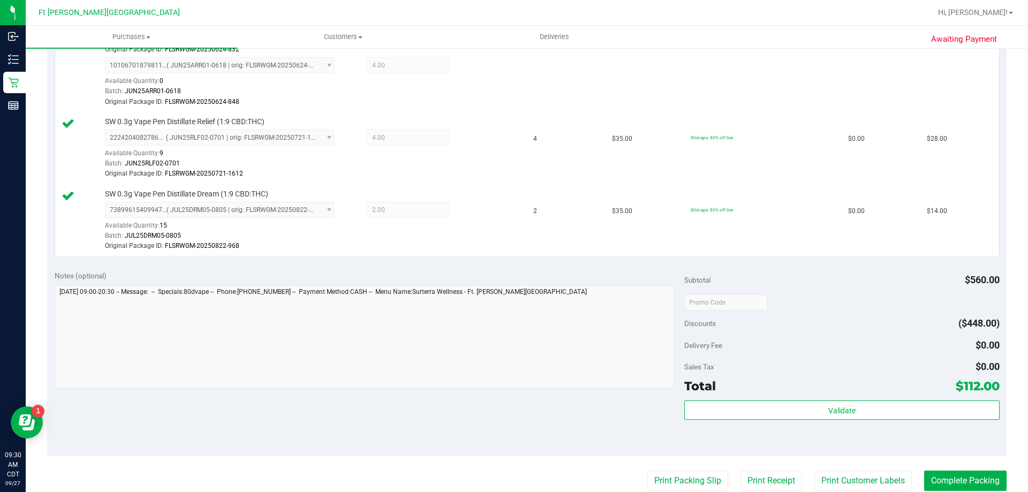
scroll to position [375, 0]
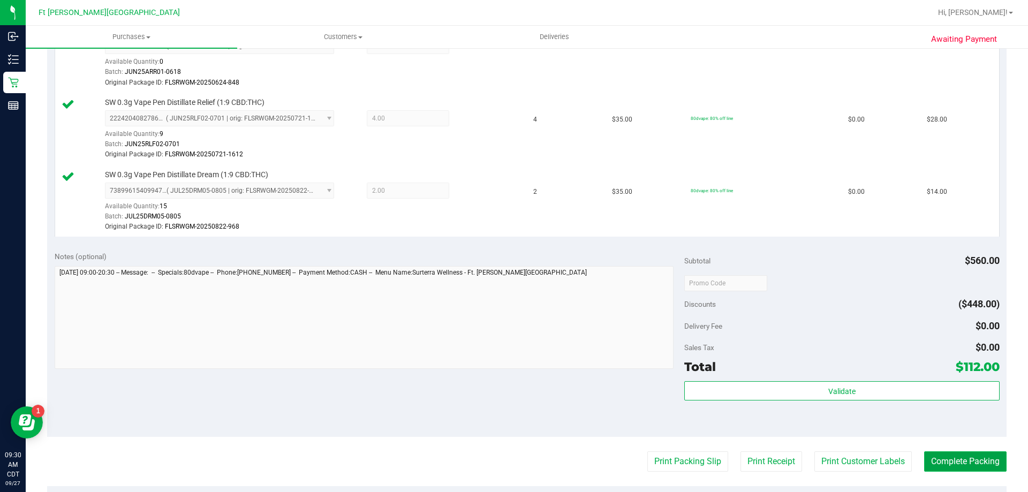
click at [966, 470] on button "Complete Packing" at bounding box center [965, 461] width 82 height 20
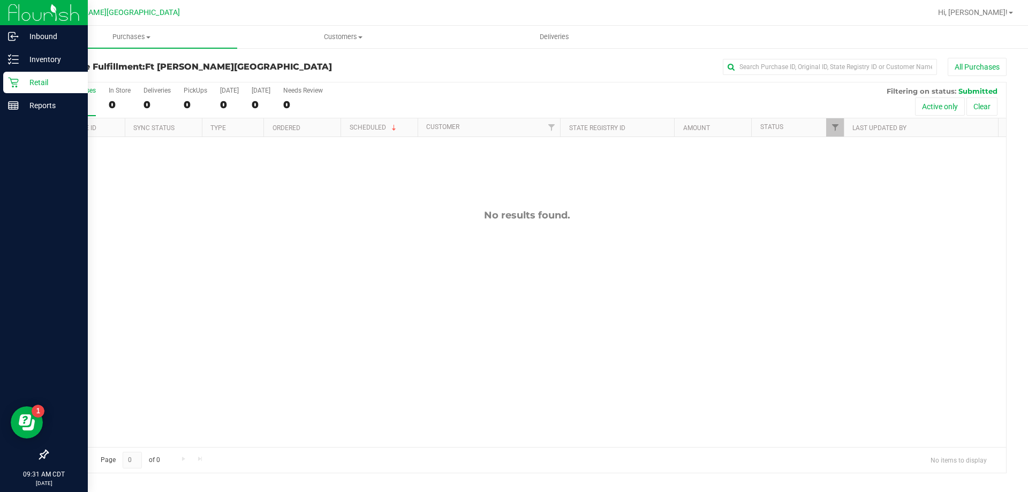
click at [45, 81] on p "Retail" at bounding box center [51, 82] width 64 height 13
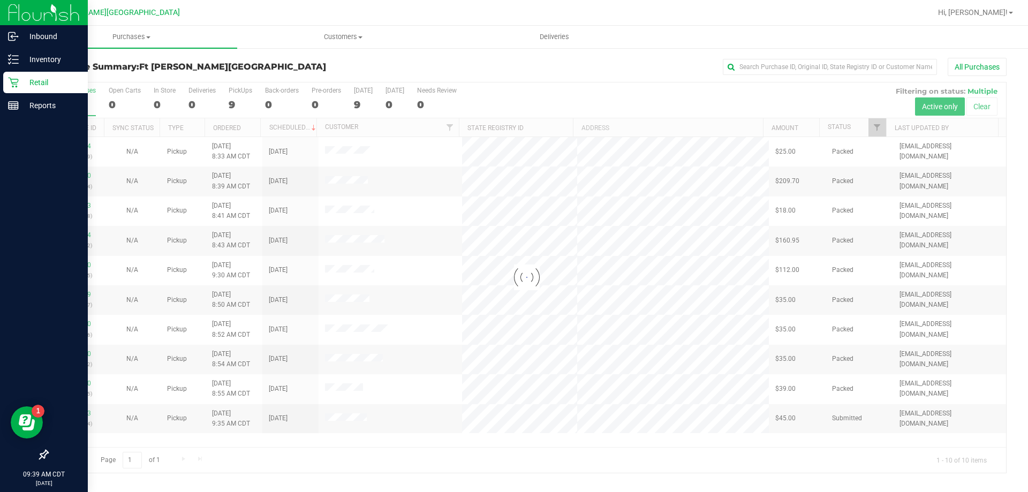
click at [55, 73] on div "Retail" at bounding box center [45, 82] width 85 height 21
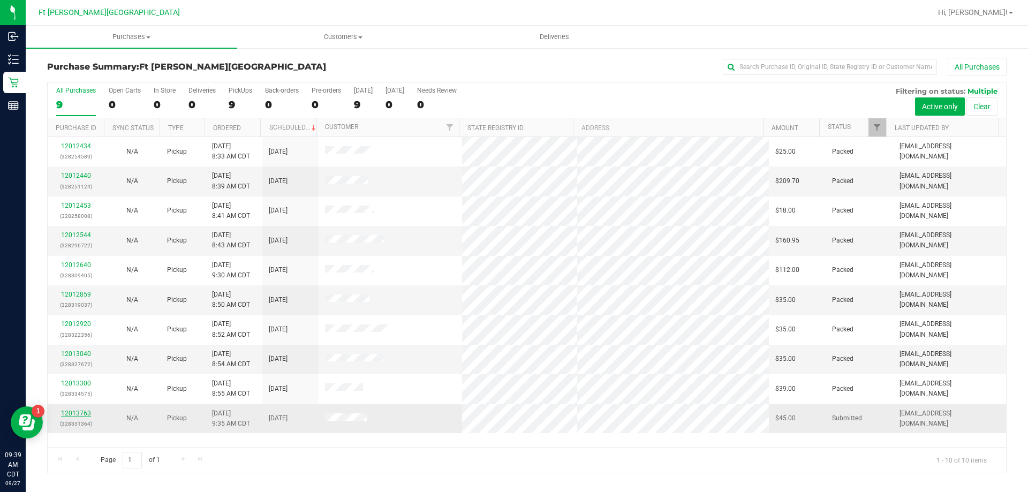
click at [76, 413] on link "12013763" at bounding box center [76, 413] width 30 height 7
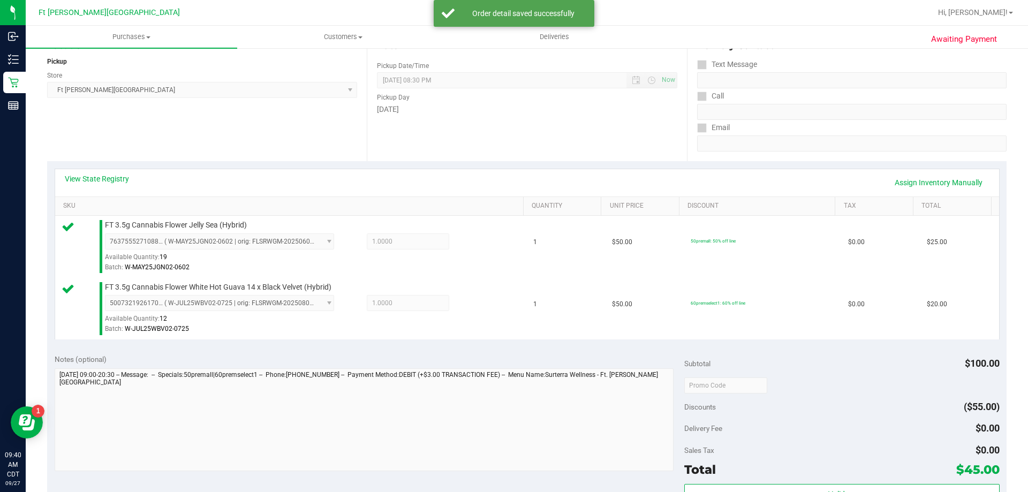
scroll to position [214, 0]
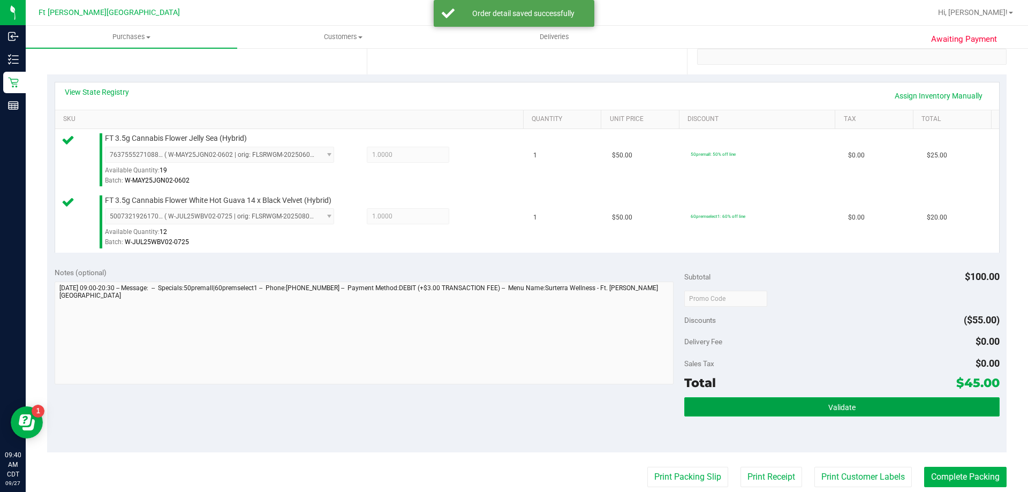
click at [844, 408] on span "Validate" at bounding box center [841, 407] width 27 height 9
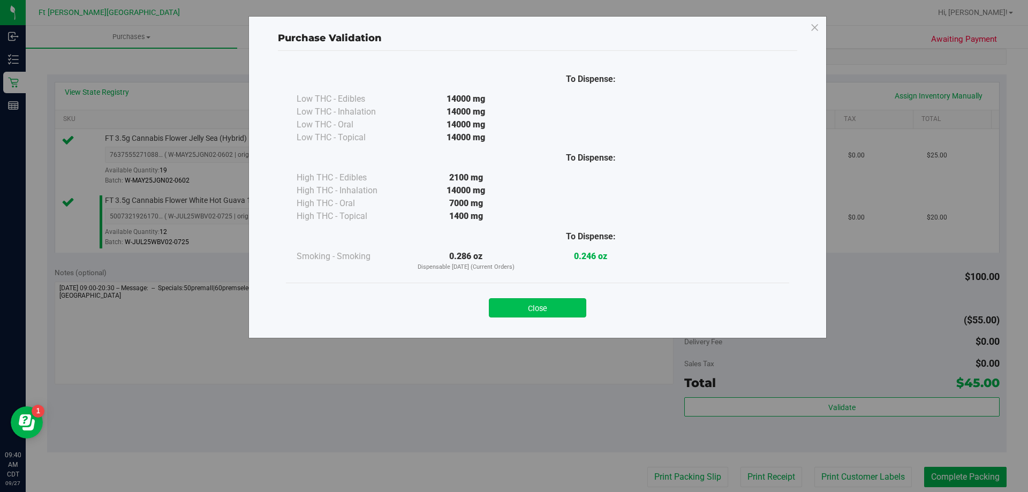
click at [572, 306] on button "Close" at bounding box center [537, 307] width 97 height 19
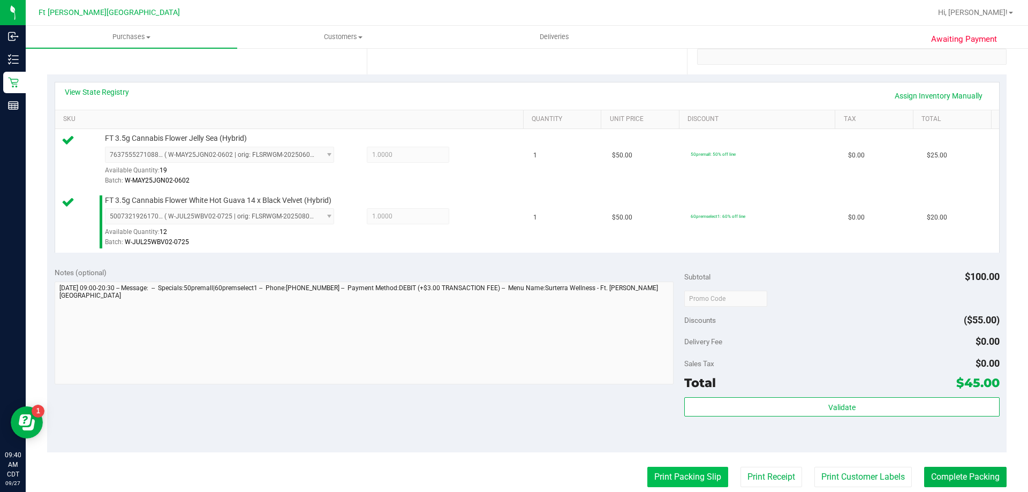
click at [689, 480] on button "Print Packing Slip" at bounding box center [687, 477] width 81 height 20
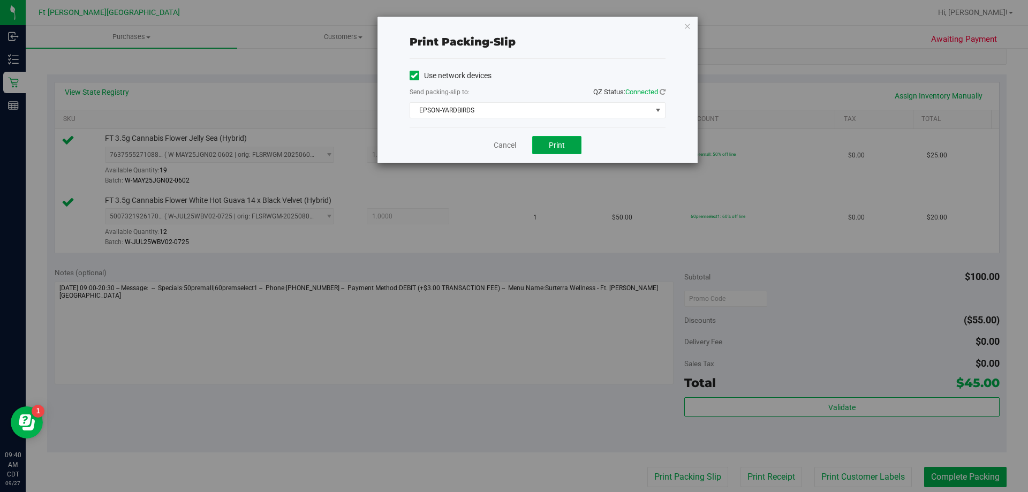
click at [550, 145] on span "Print" at bounding box center [557, 145] width 16 height 9
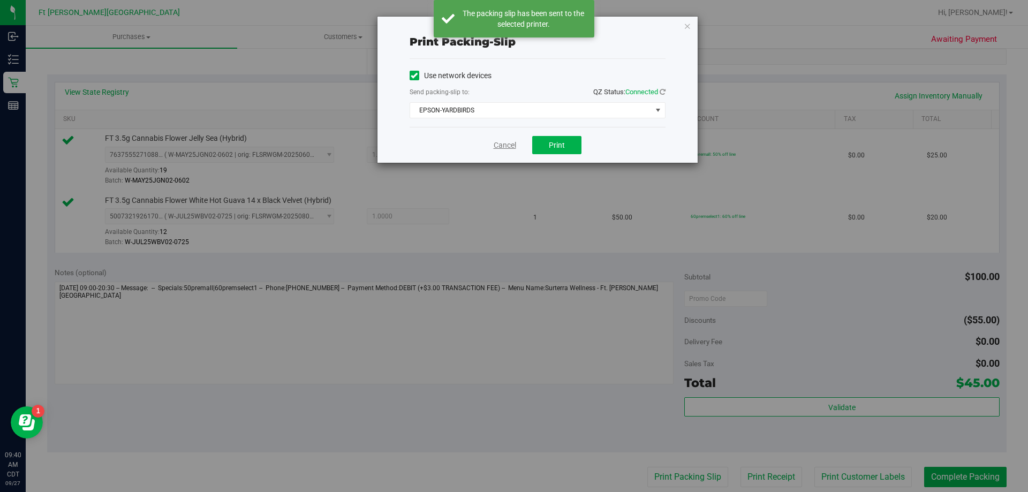
click at [501, 145] on link "Cancel" at bounding box center [505, 145] width 22 height 11
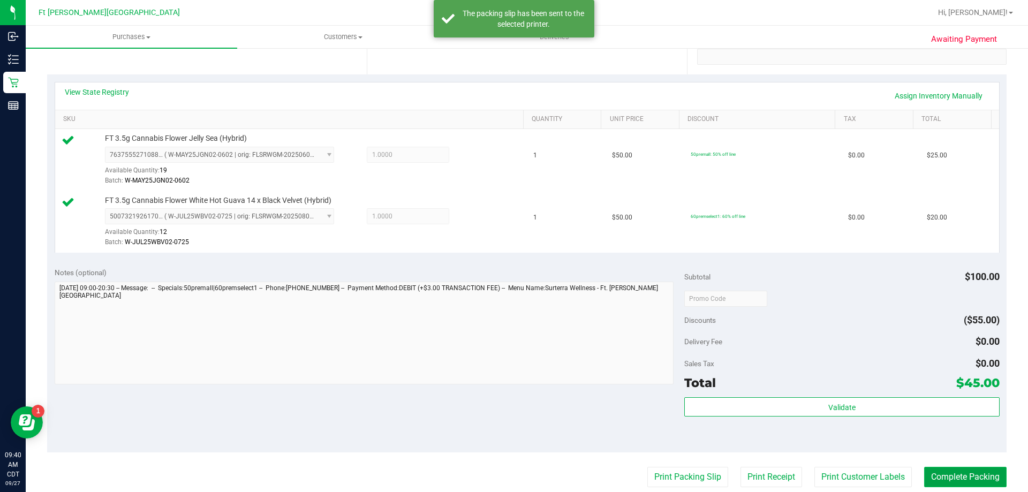
click at [966, 482] on button "Complete Packing" at bounding box center [965, 477] width 82 height 20
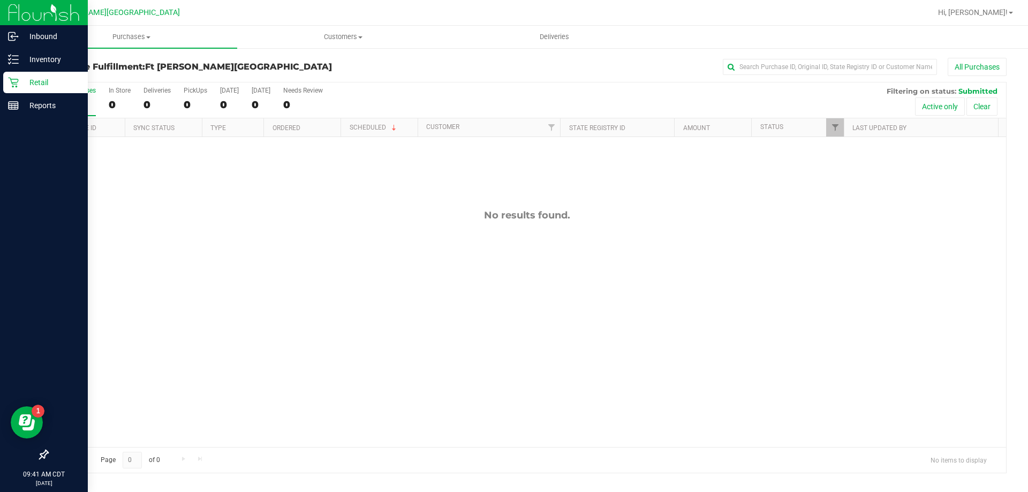
click at [21, 79] on p "Retail" at bounding box center [51, 82] width 64 height 13
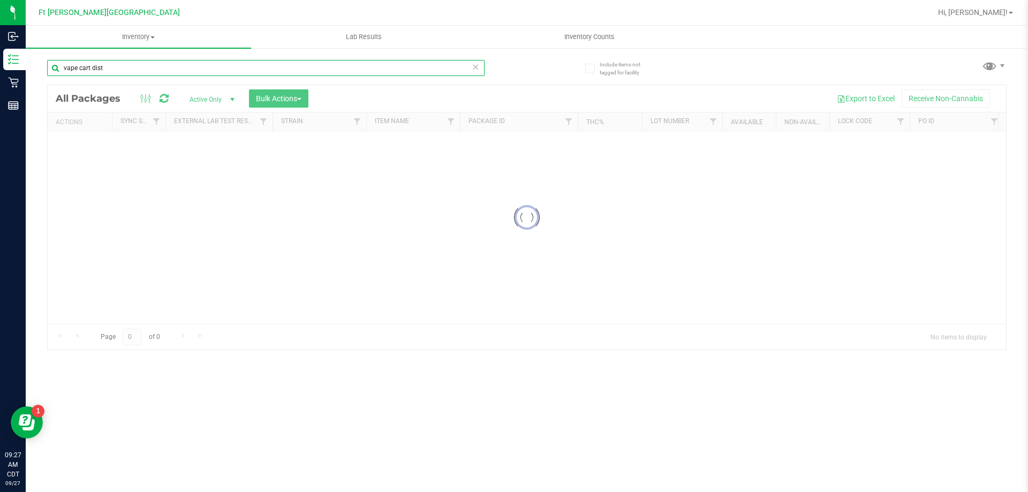
click at [137, 71] on input "vape cart dist" at bounding box center [266, 68] width 438 height 16
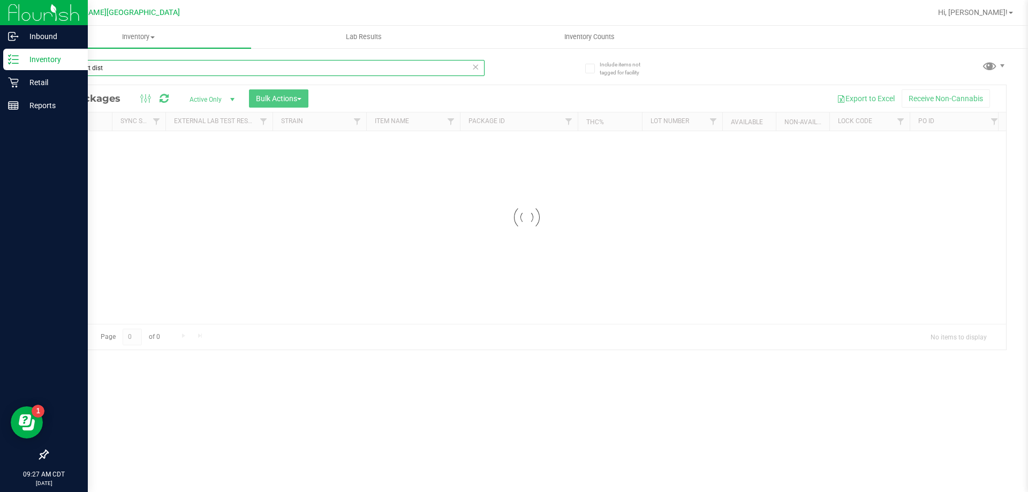
drag, startPoint x: 137, startPoint y: 71, endPoint x: 0, endPoint y: 57, distance: 137.3
click at [0, 57] on div "Inbound Inventory Retail Reports 09:27 AM CDT [DATE] 09/27 Ft [PERSON_NAME][GEO…" at bounding box center [514, 246] width 1028 height 492
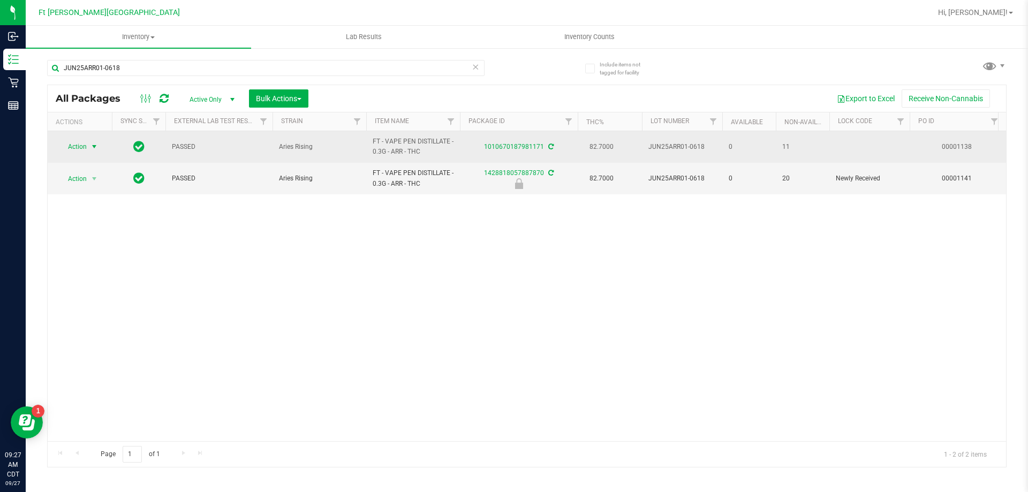
click at [88, 147] on span "select" at bounding box center [94, 146] width 13 height 15
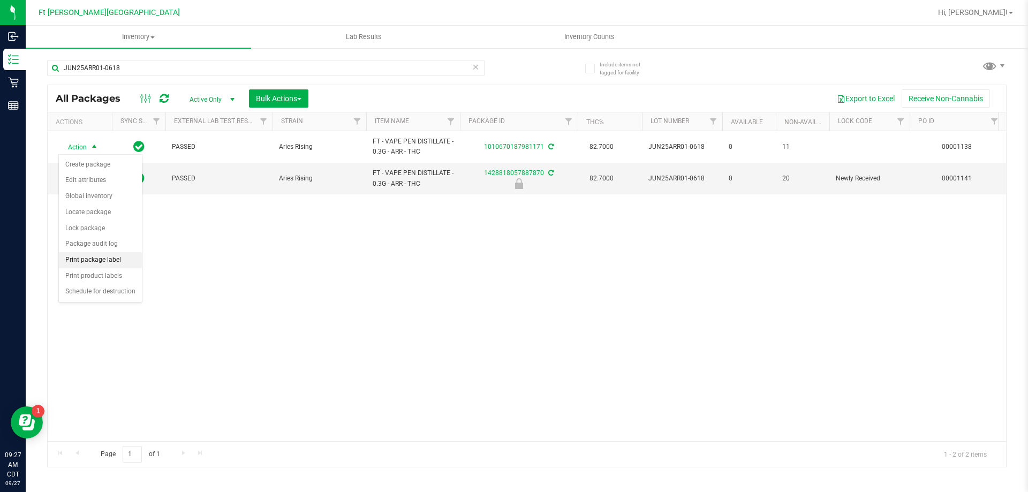
click at [104, 260] on li "Print package label" at bounding box center [100, 260] width 83 height 16
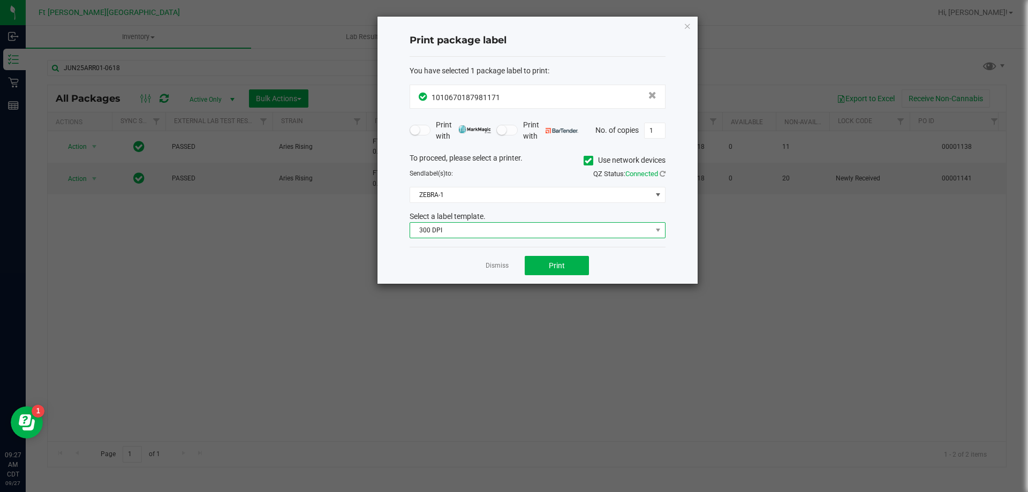
click at [445, 236] on span "300 DPI" at bounding box center [531, 230] width 242 height 15
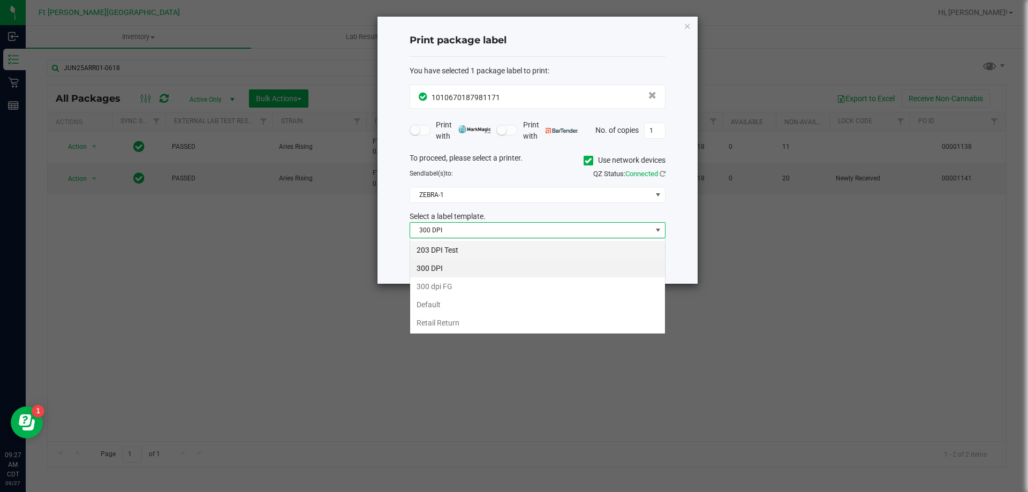
scroll to position [16, 256]
click at [441, 247] on li "203 DPI Test" at bounding box center [537, 250] width 255 height 18
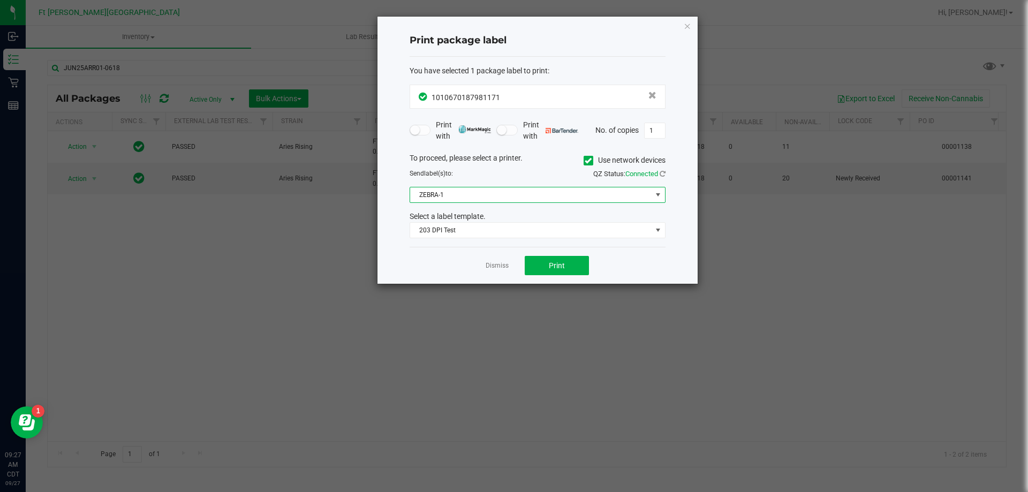
click at [442, 202] on span "ZEBRA-1" at bounding box center [531, 194] width 242 height 15
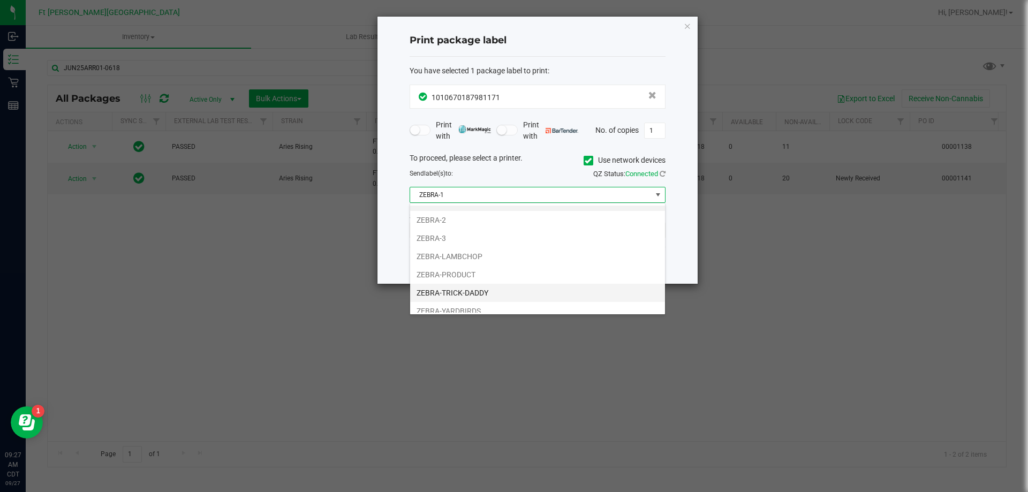
scroll to position [20, 0]
click at [459, 299] on li "ZEBRA-YARDBIRDS" at bounding box center [537, 304] width 255 height 18
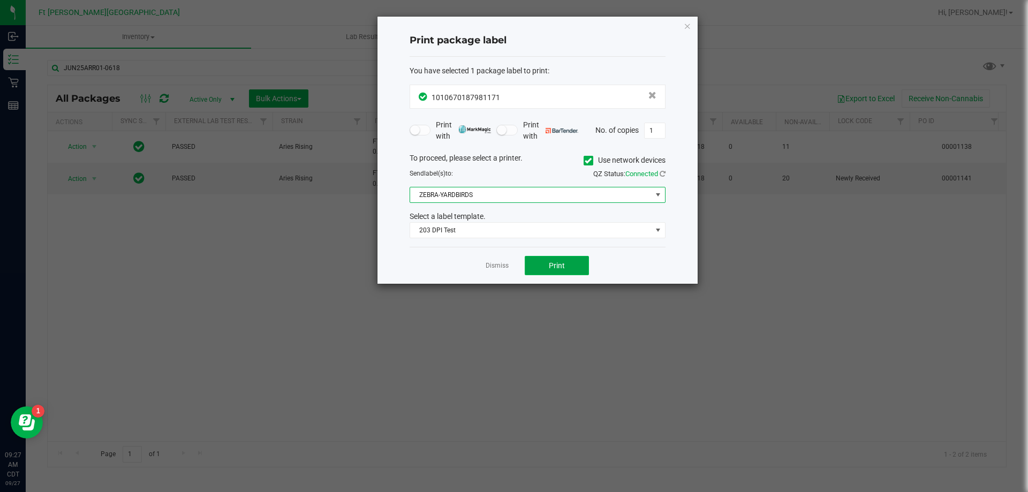
click at [575, 265] on button "Print" at bounding box center [557, 265] width 64 height 19
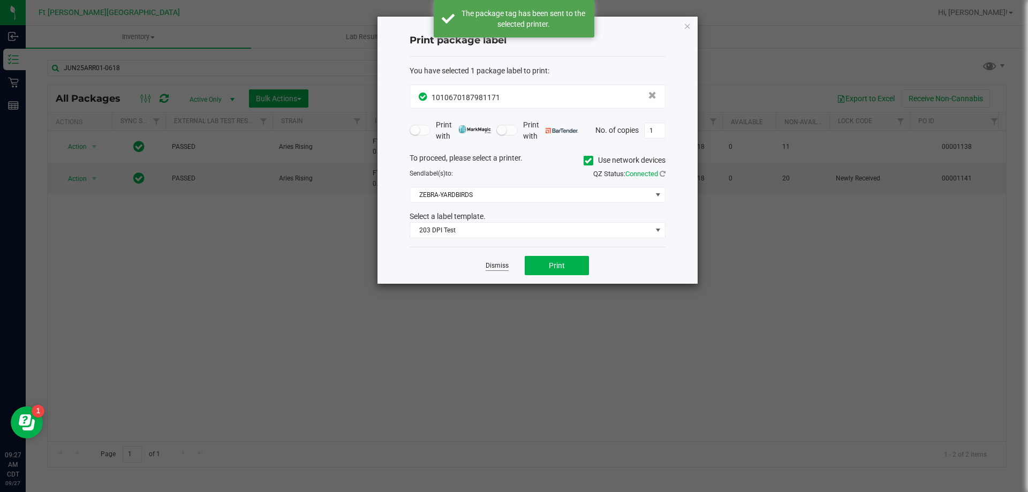
click at [503, 266] on link "Dismiss" at bounding box center [497, 265] width 23 height 9
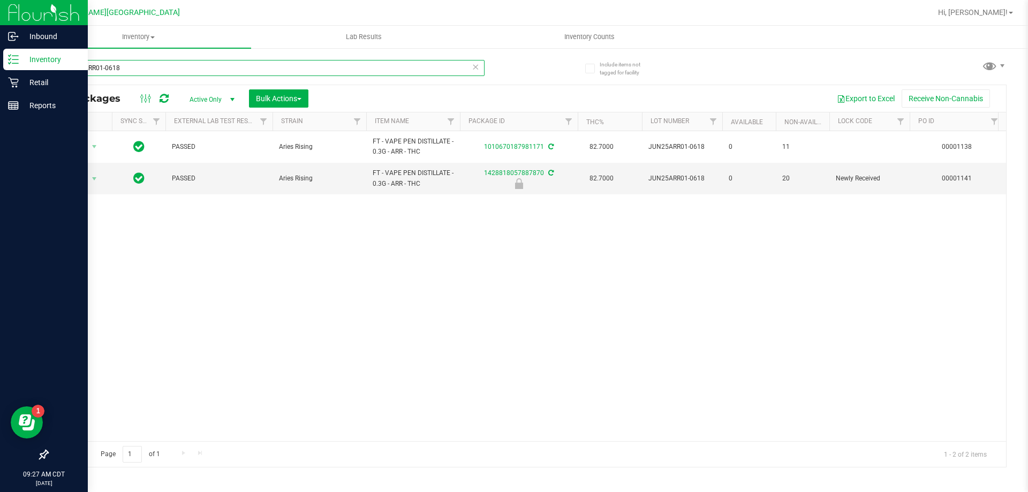
drag, startPoint x: 134, startPoint y: 70, endPoint x: 0, endPoint y: 119, distance: 142.7
click at [0, 119] on div "Inbound Inventory Retail Reports 09:27 AM CDT 09/27/2025 09/27 Ft Walton Beach …" at bounding box center [514, 246] width 1028 height 492
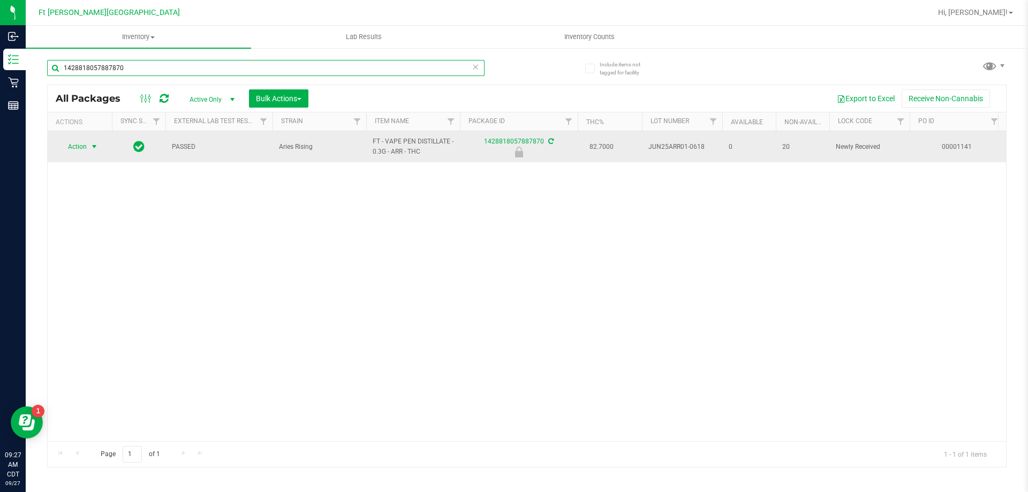
type input "1428818057887870"
click at [84, 147] on span "Action" at bounding box center [72, 146] width 29 height 15
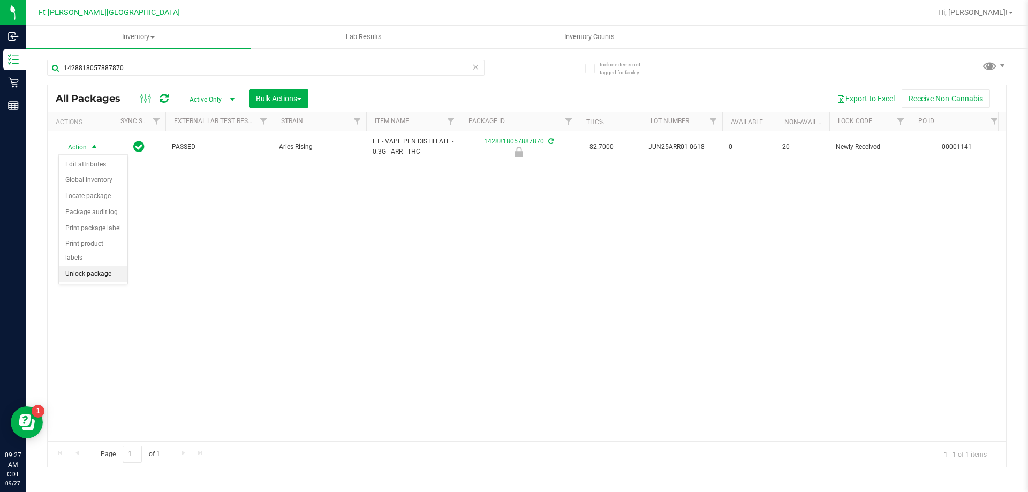
click at [95, 266] on li "Unlock package" at bounding box center [93, 274] width 69 height 16
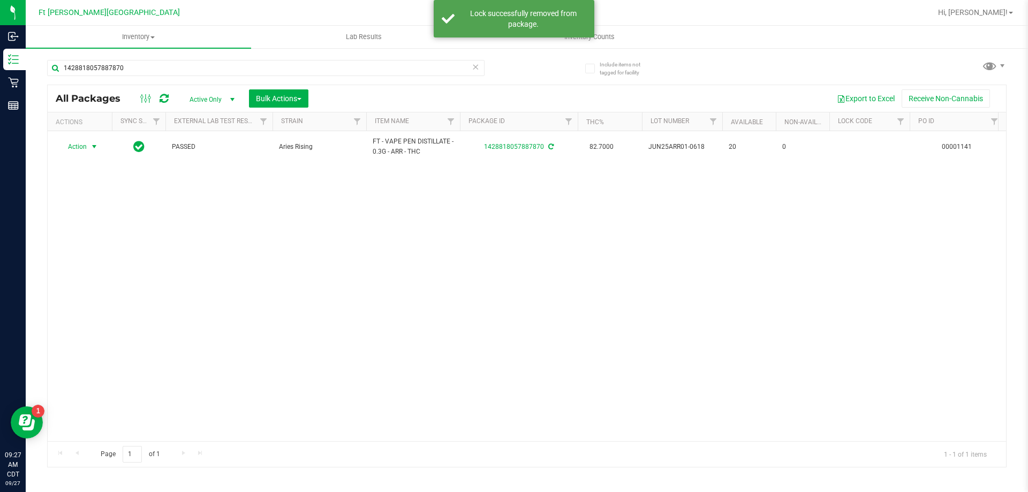
click at [91, 147] on span "select" at bounding box center [94, 146] width 9 height 9
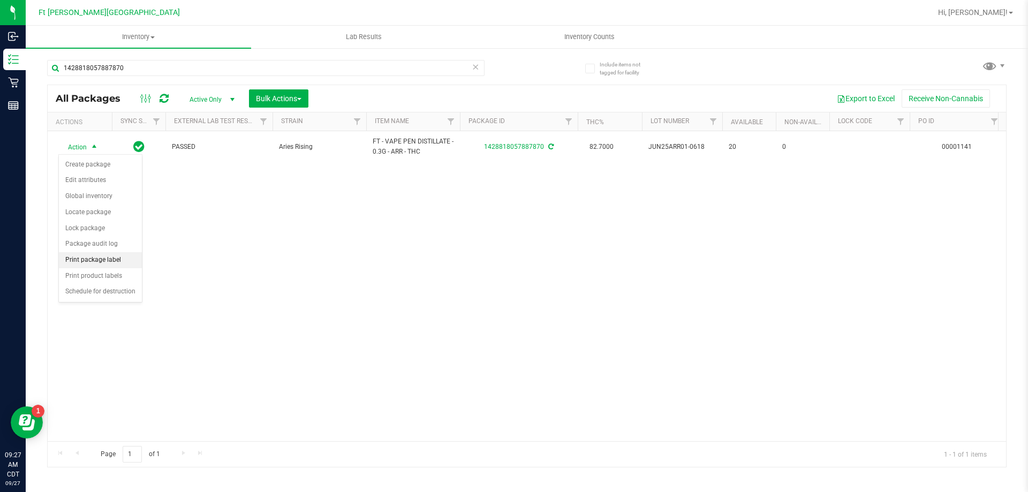
click at [107, 257] on li "Print package label" at bounding box center [100, 260] width 83 height 16
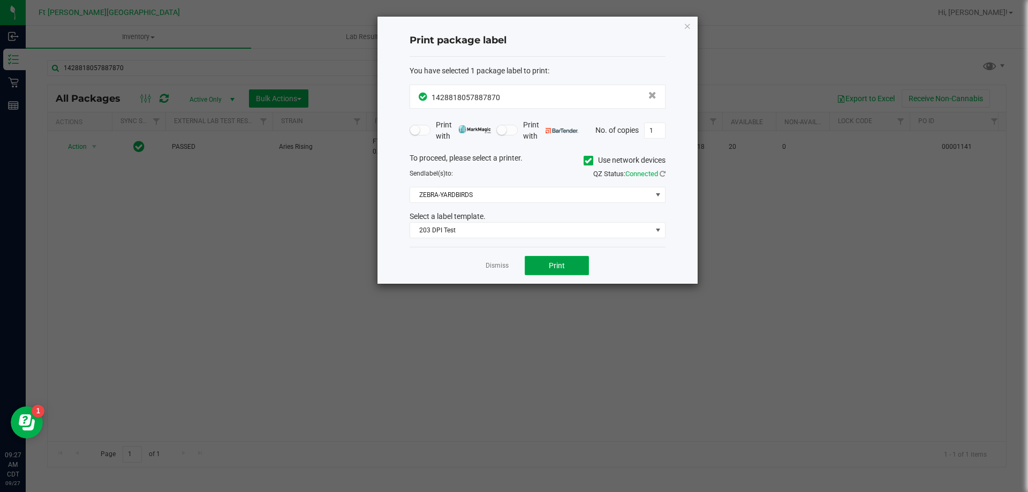
click at [575, 261] on button "Print" at bounding box center [557, 265] width 64 height 19
click at [491, 257] on div "Dismiss Print" at bounding box center [538, 265] width 256 height 37
click at [510, 267] on div "Dismiss Print" at bounding box center [538, 265] width 256 height 37
click at [499, 266] on link "Dismiss" at bounding box center [497, 265] width 23 height 9
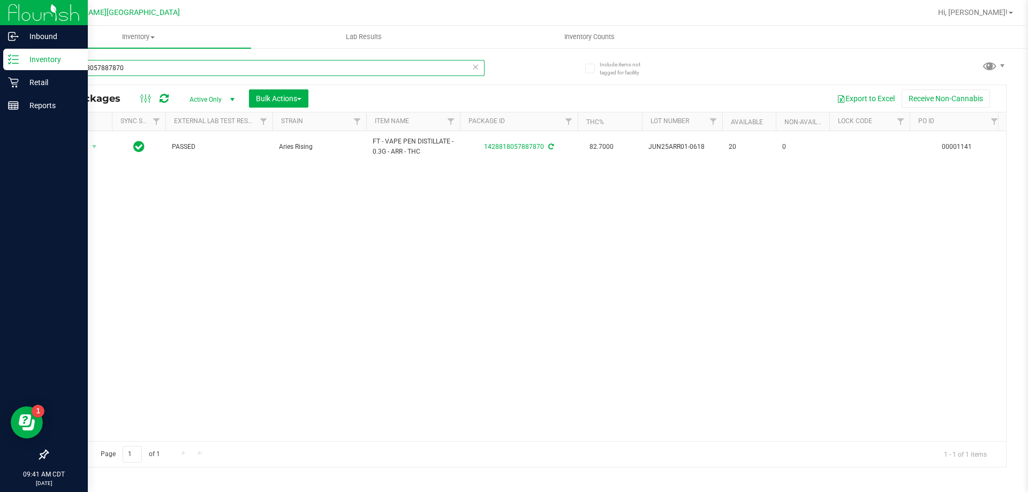
drag, startPoint x: 155, startPoint y: 63, endPoint x: 0, endPoint y: 141, distance: 173.1
click at [0, 141] on div "Inbound Inventory Retail Reports 09:41 AM CDT 09/27/2025 09/27 Ft Walton Beach …" at bounding box center [514, 246] width 1028 height 492
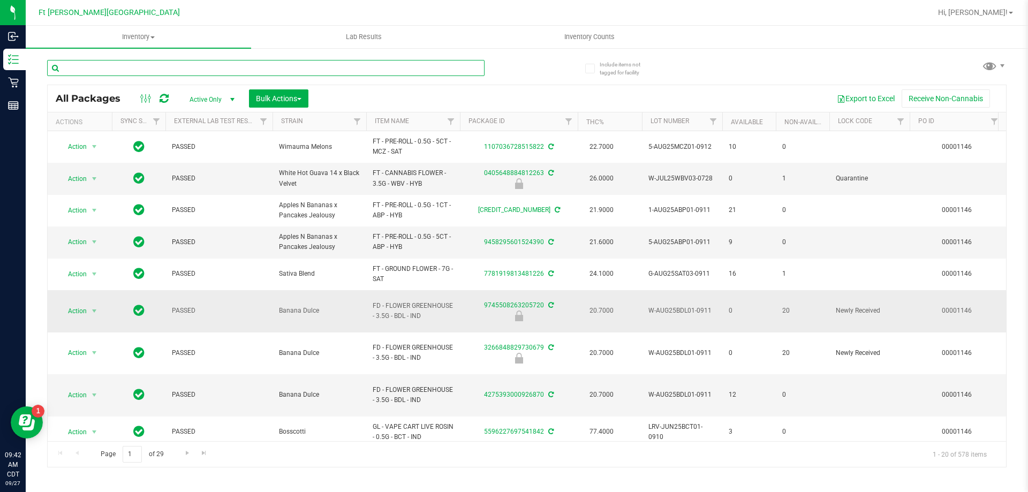
scroll to position [358, 0]
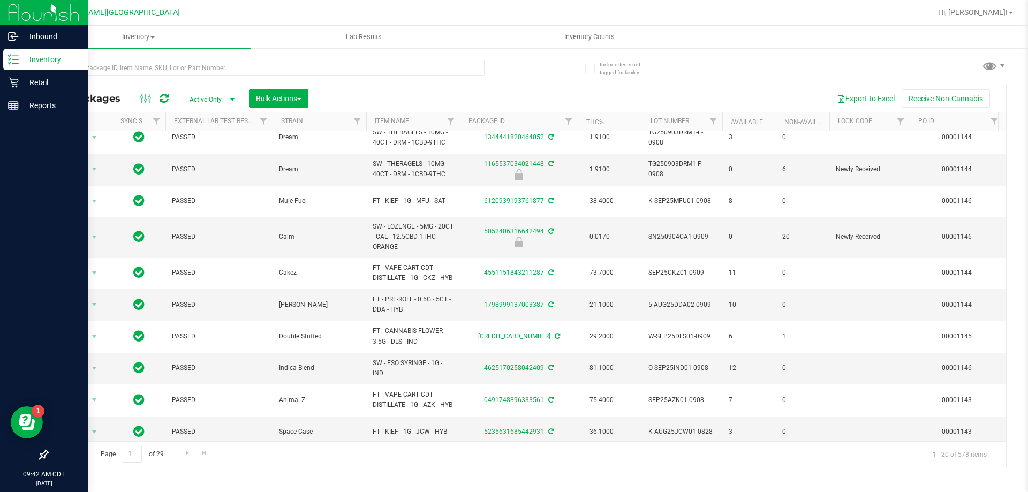
click at [50, 59] on p "Inventory" at bounding box center [51, 59] width 64 height 13
click at [20, 73] on div "Retail" at bounding box center [45, 82] width 85 height 21
click at [22, 84] on p "Retail" at bounding box center [51, 82] width 64 height 13
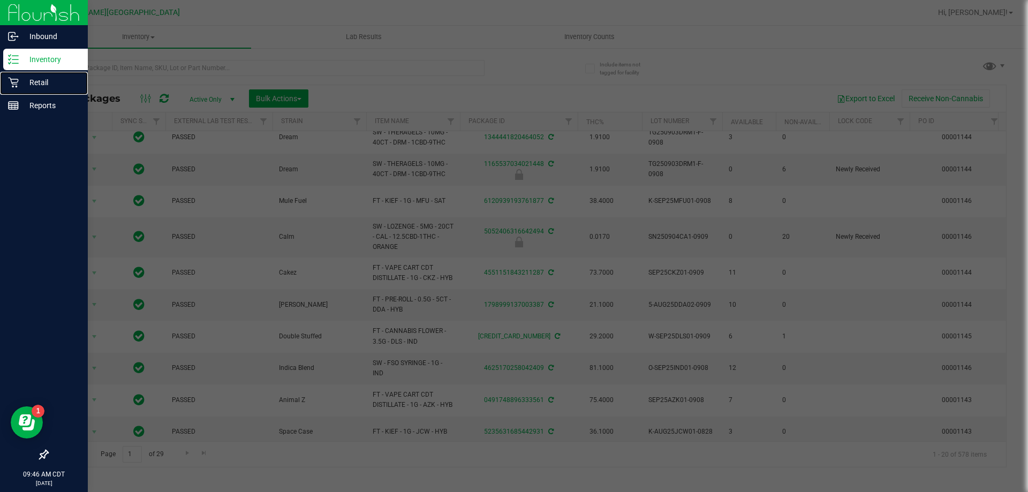
click at [22, 84] on p "Retail" at bounding box center [51, 82] width 64 height 13
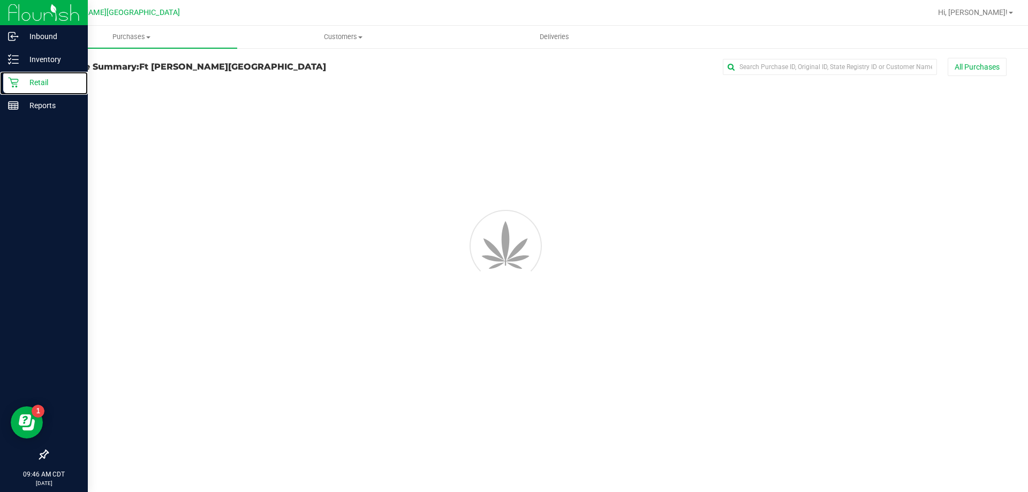
click at [22, 84] on p "Retail" at bounding box center [51, 82] width 64 height 13
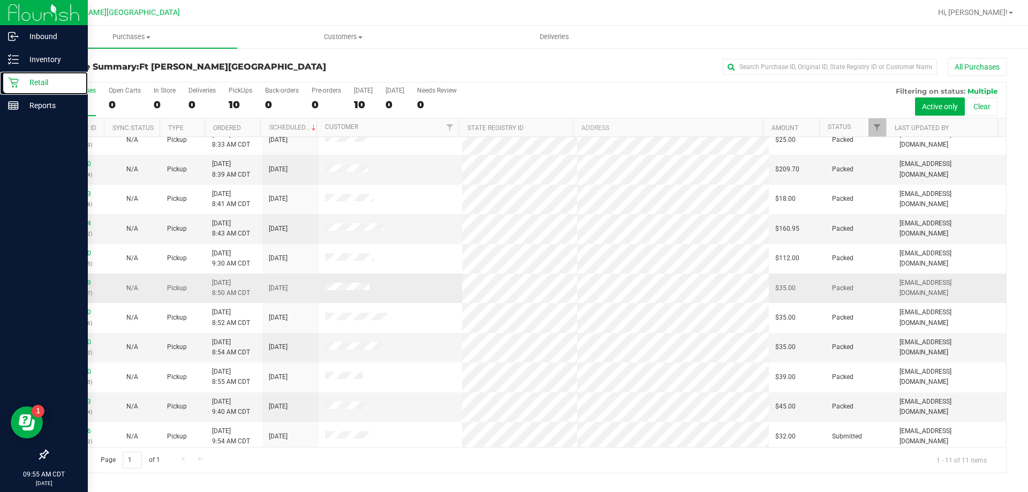
scroll to position [16, 0]
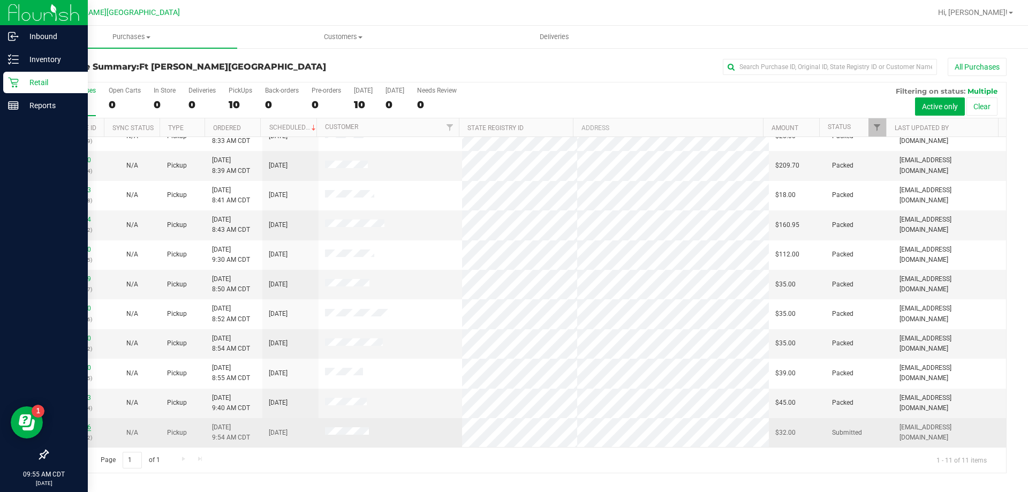
click at [77, 426] on link "12013956" at bounding box center [76, 427] width 30 height 7
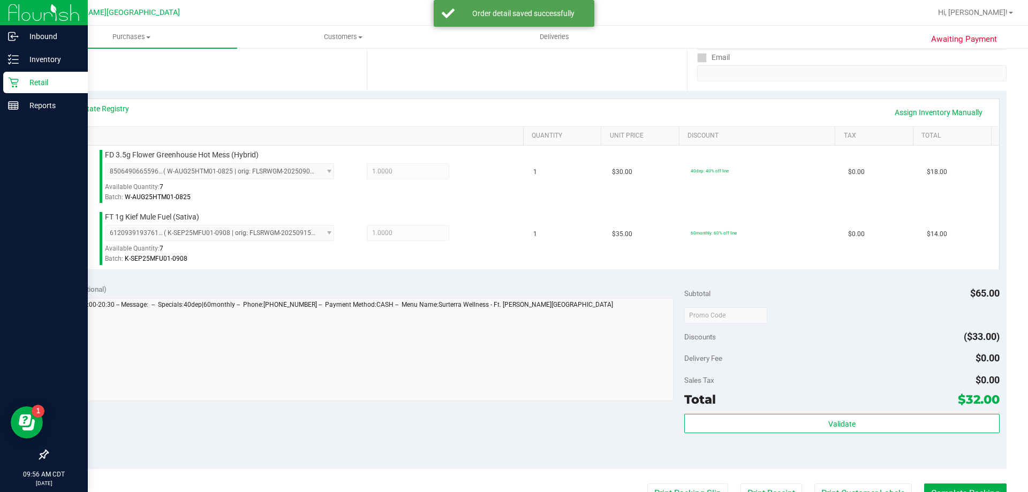
scroll to position [321, 0]
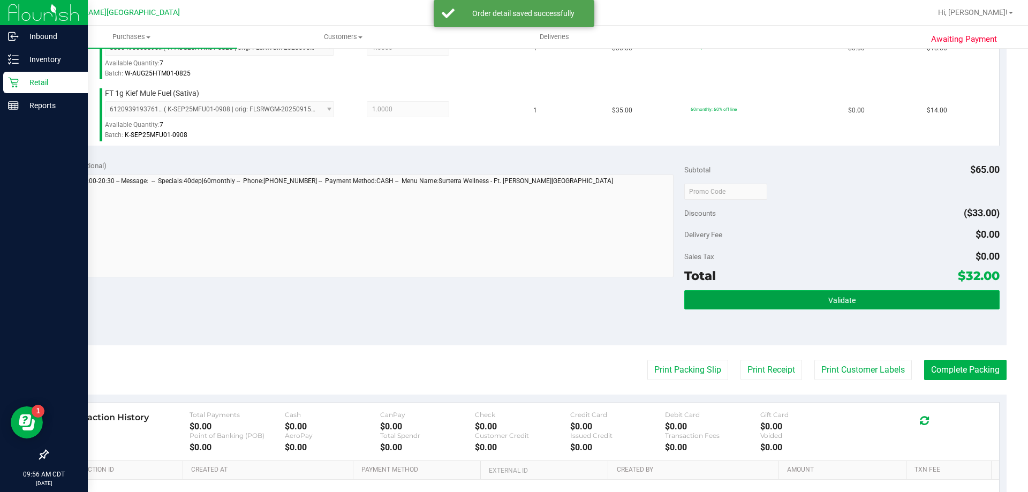
click at [801, 290] on button "Validate" at bounding box center [841, 299] width 315 height 19
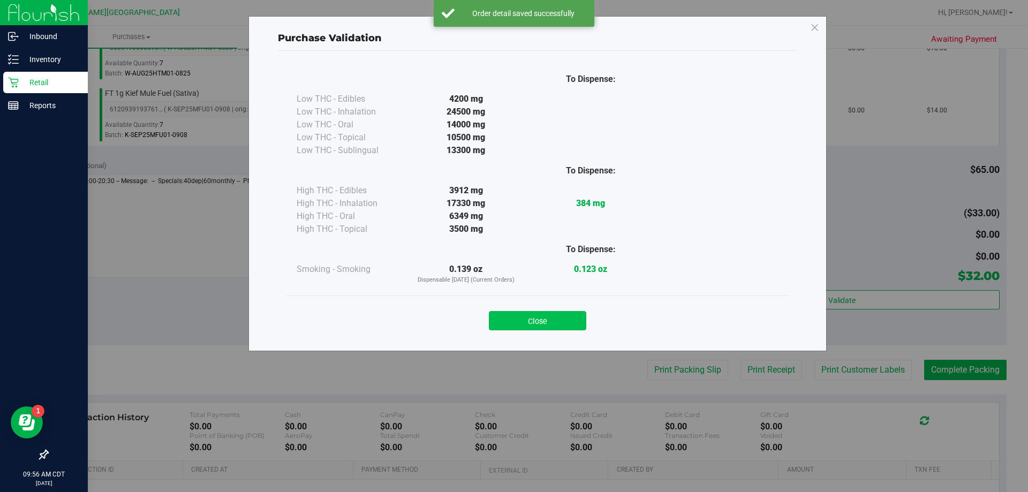
click at [544, 329] on button "Close" at bounding box center [537, 320] width 97 height 19
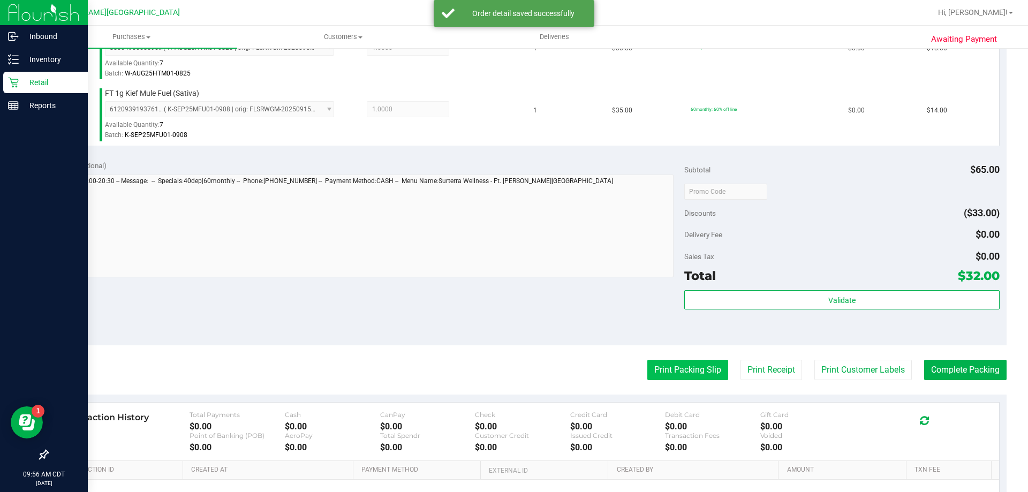
click at [664, 376] on button "Print Packing Slip" at bounding box center [687, 370] width 81 height 20
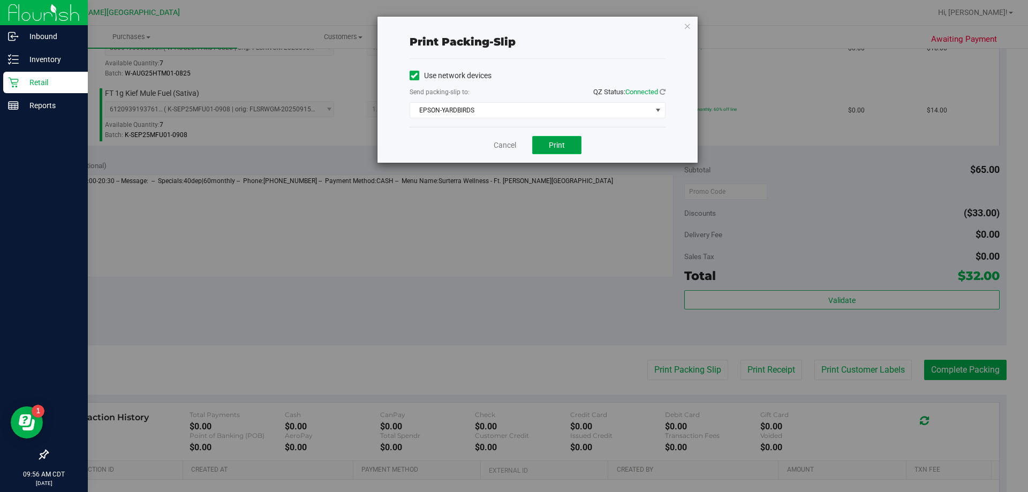
click at [556, 144] on span "Print" at bounding box center [557, 145] width 16 height 9
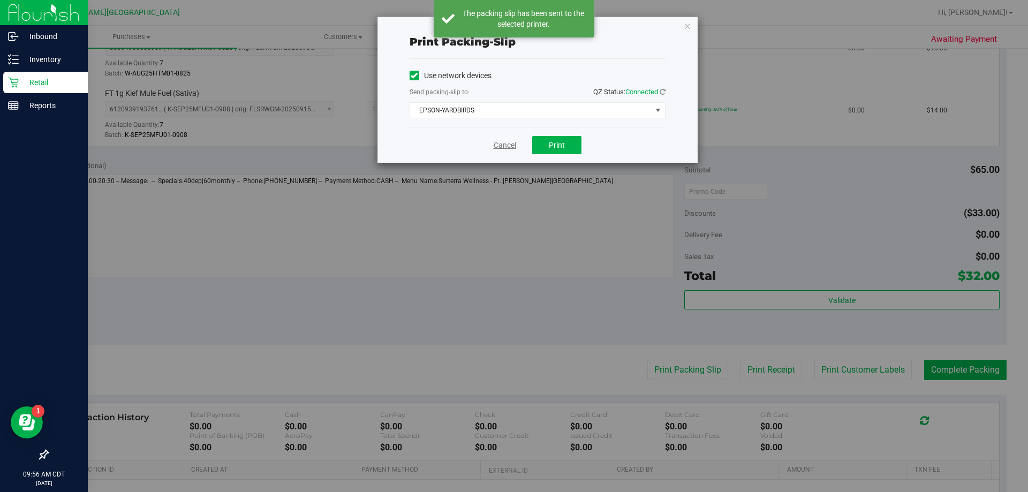
click at [506, 144] on link "Cancel" at bounding box center [505, 145] width 22 height 11
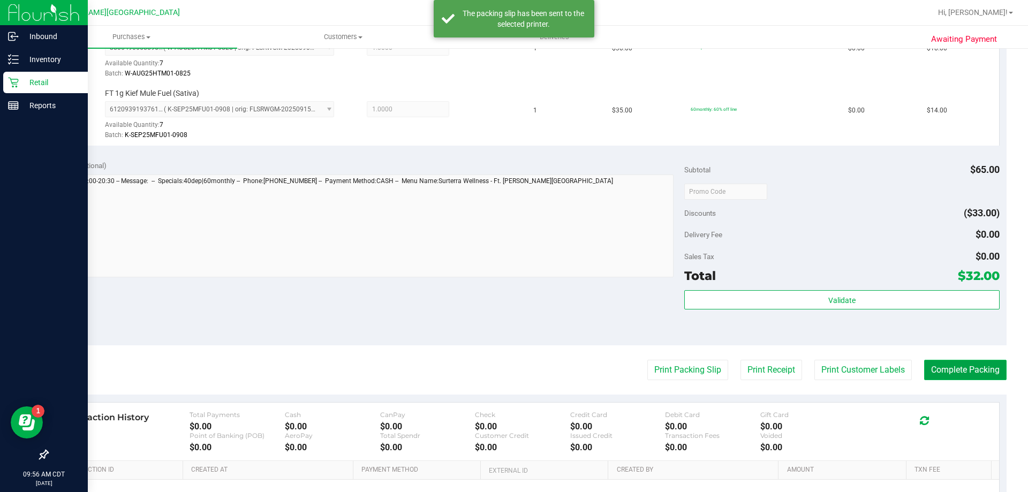
click at [947, 373] on button "Complete Packing" at bounding box center [965, 370] width 82 height 20
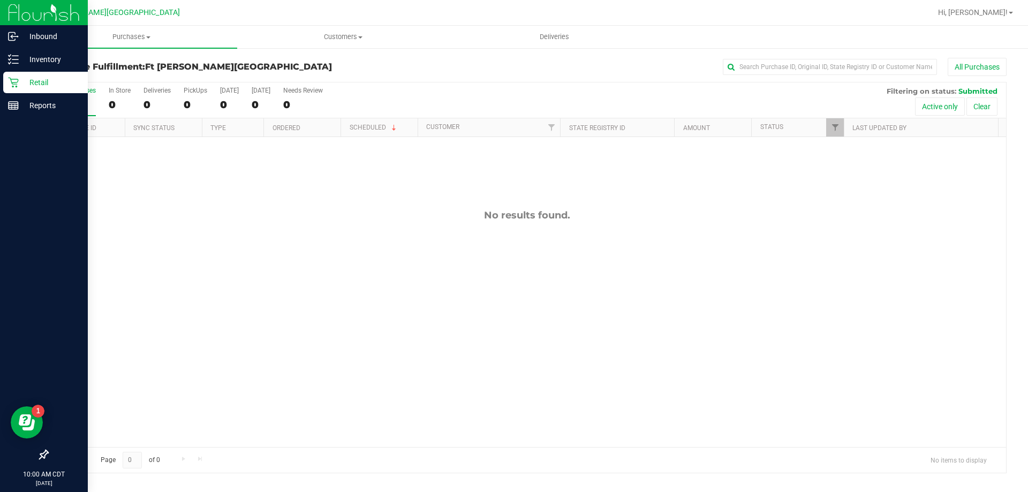
click at [12, 85] on icon at bounding box center [13, 82] width 11 height 11
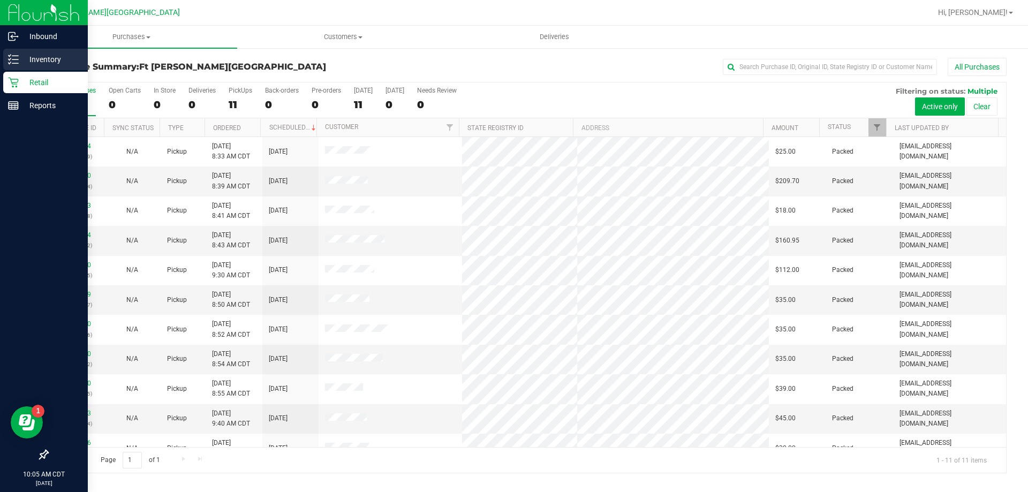
click at [25, 59] on p "Inventory" at bounding box center [51, 59] width 64 height 13
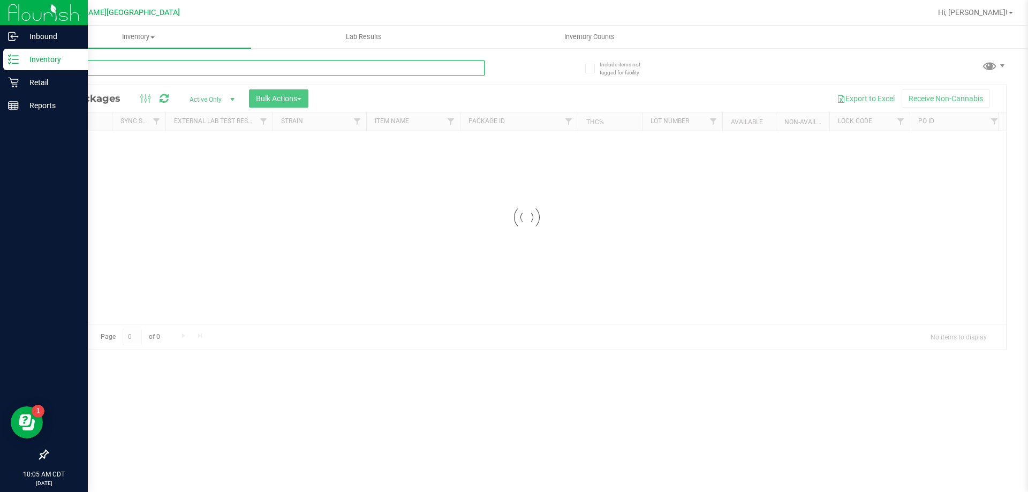
click at [139, 70] on input "text" at bounding box center [266, 68] width 438 height 16
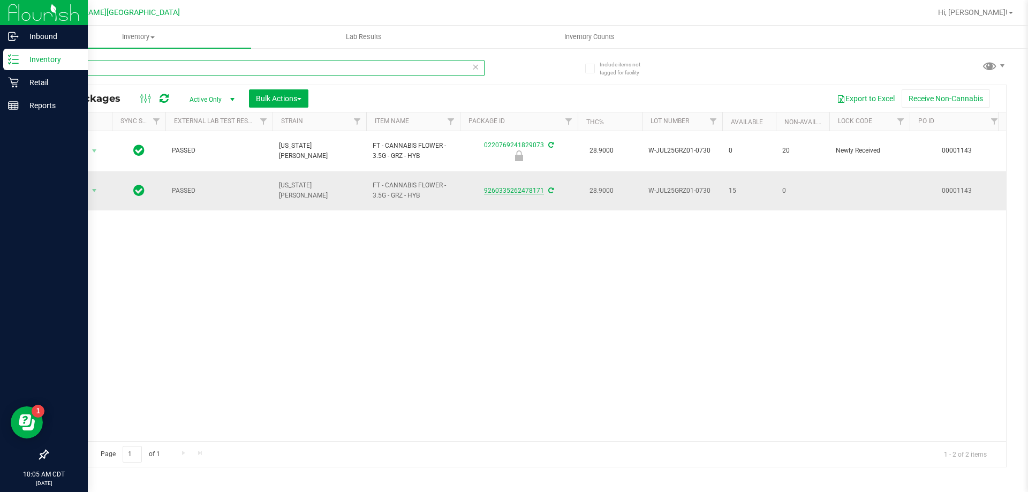
type input "grz"
click at [523, 187] on link "9260335262478171" at bounding box center [514, 190] width 60 height 7
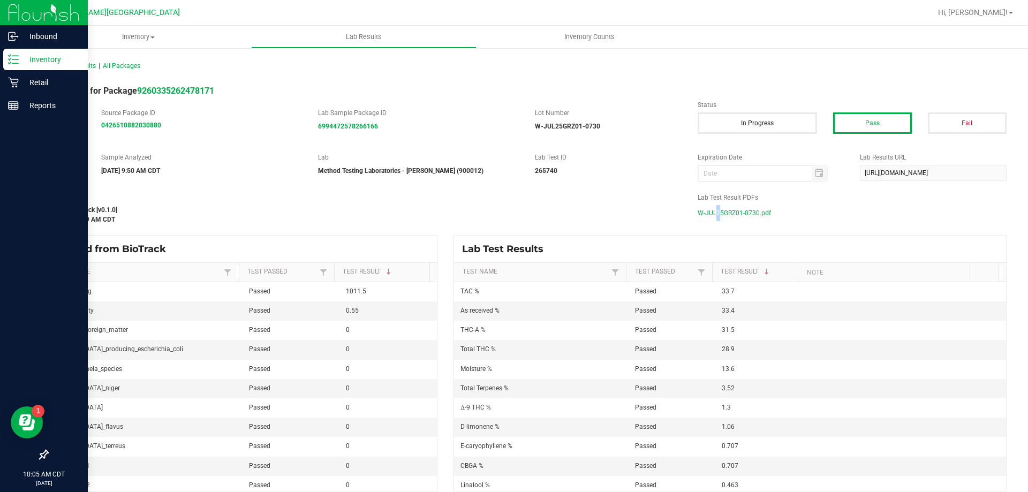
click at [709, 210] on span "W-JUL25GRZ01-0730.pdf" at bounding box center [734, 213] width 73 height 16
click at [25, 85] on p "Retail" at bounding box center [51, 82] width 64 height 13
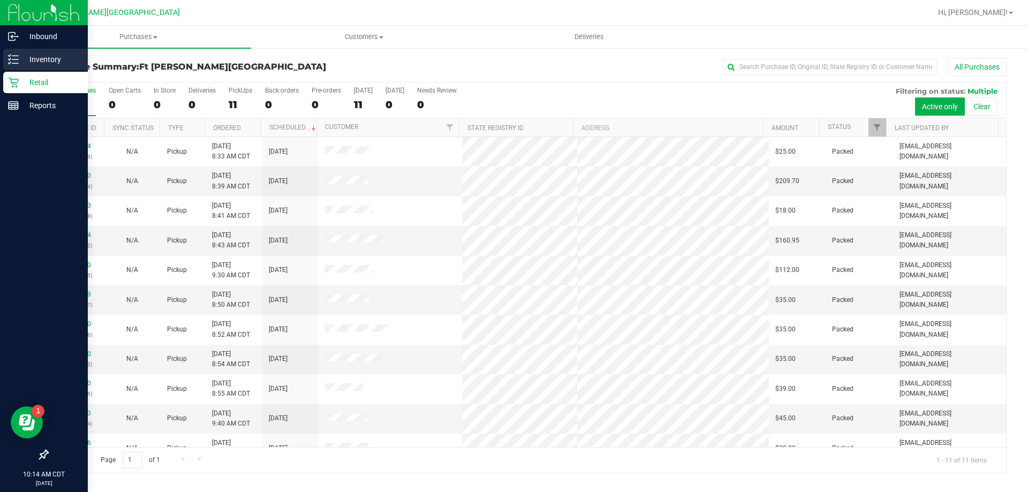
click at [40, 59] on p "Inventory" at bounding box center [51, 59] width 64 height 13
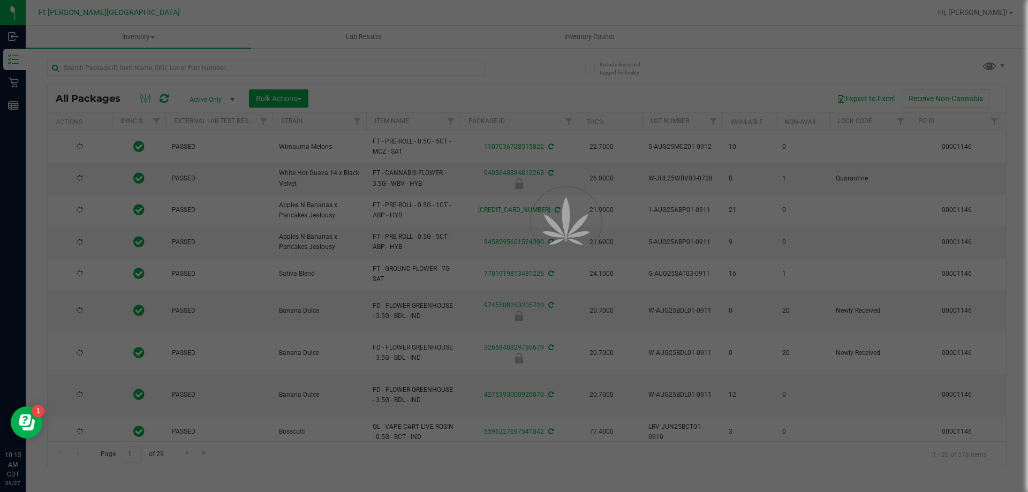
click at [95, 66] on div at bounding box center [514, 246] width 1028 height 492
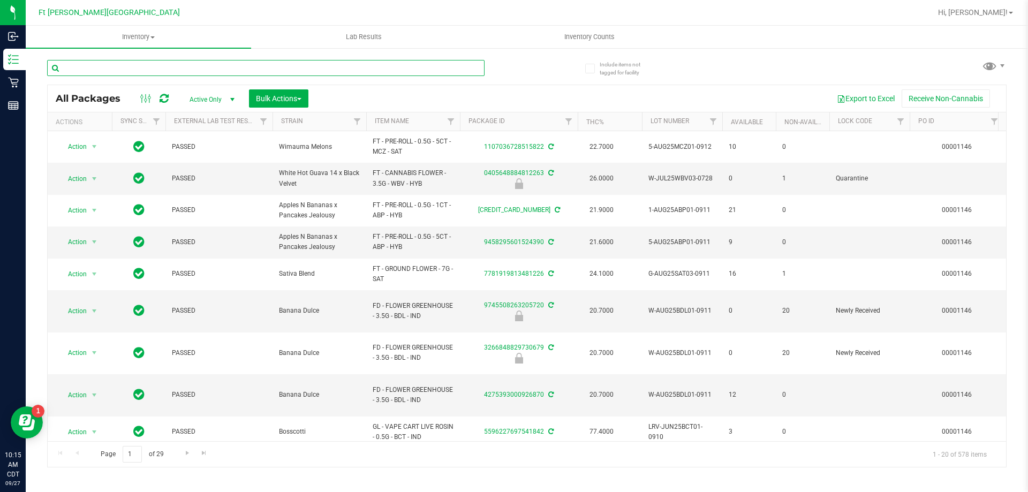
click at [97, 69] on input "text" at bounding box center [266, 68] width 438 height 16
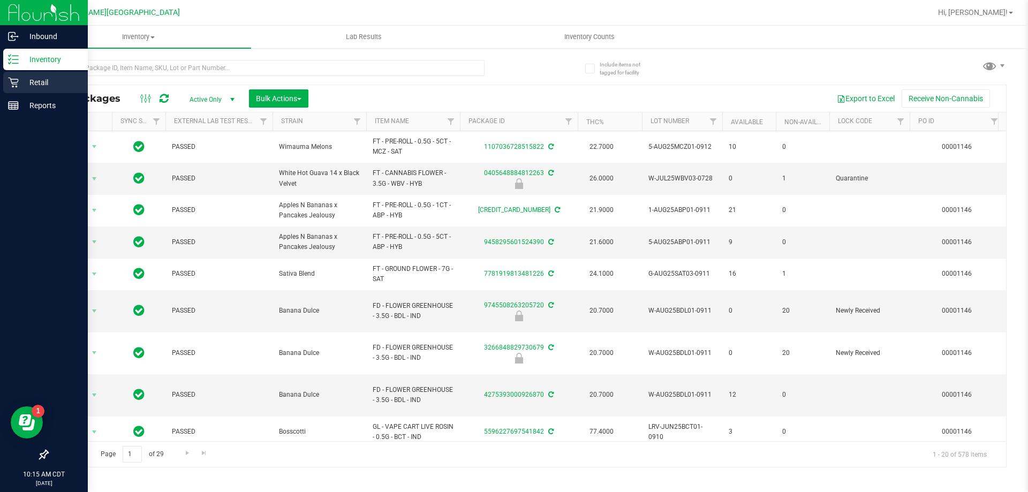
click at [33, 81] on p "Retail" at bounding box center [51, 82] width 64 height 13
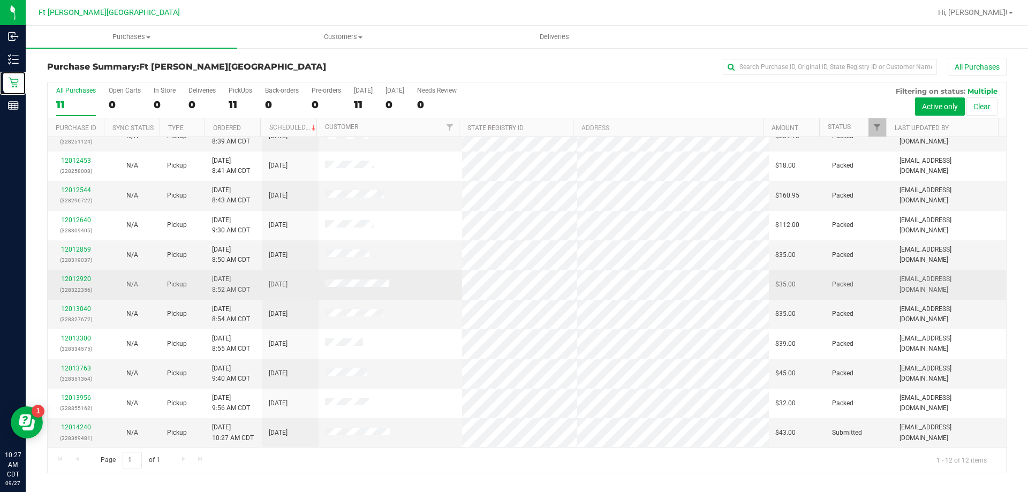
scroll to position [46, 0]
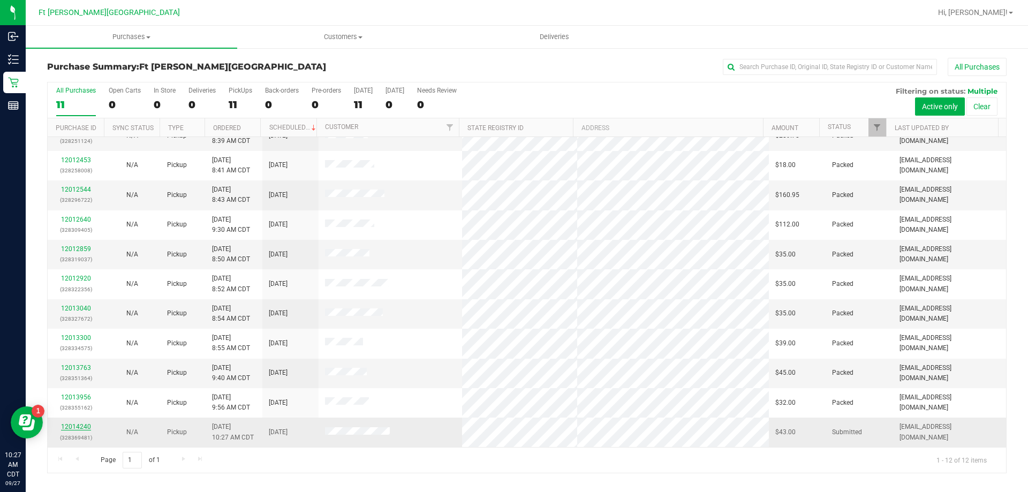
click at [85, 424] on link "12014240" at bounding box center [76, 426] width 30 height 7
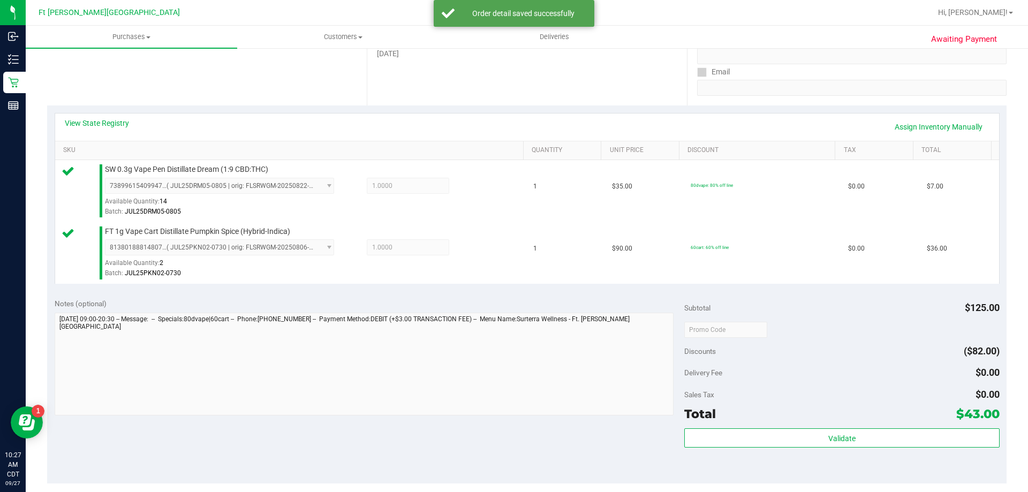
scroll to position [375, 0]
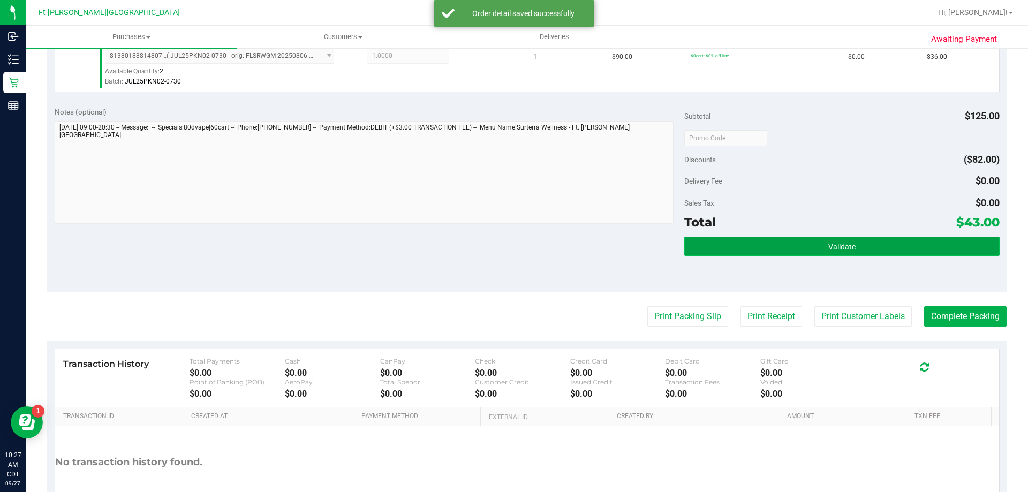
click at [904, 248] on button "Validate" at bounding box center [841, 246] width 315 height 19
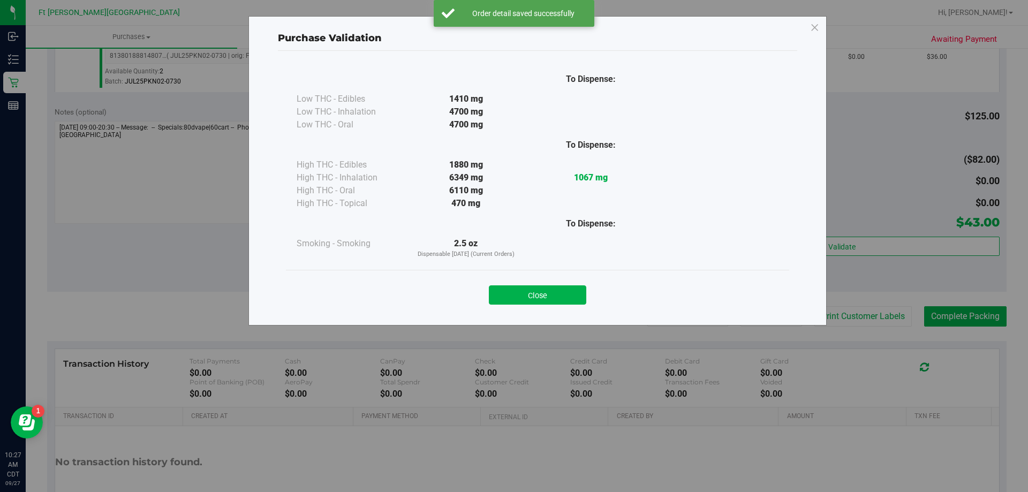
click at [548, 283] on div "Close" at bounding box center [537, 291] width 487 height 27
click at [538, 301] on button "Close" at bounding box center [537, 294] width 97 height 19
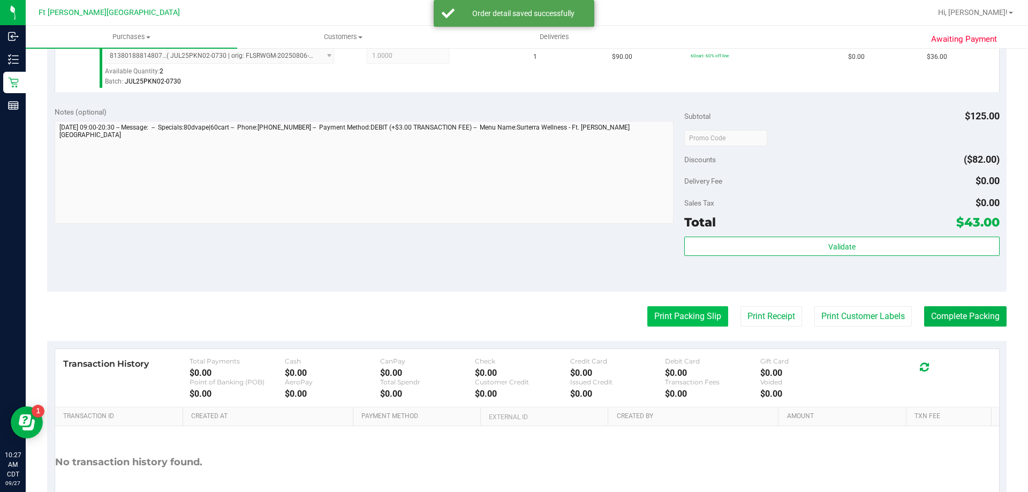
click at [662, 313] on button "Print Packing Slip" at bounding box center [687, 316] width 81 height 20
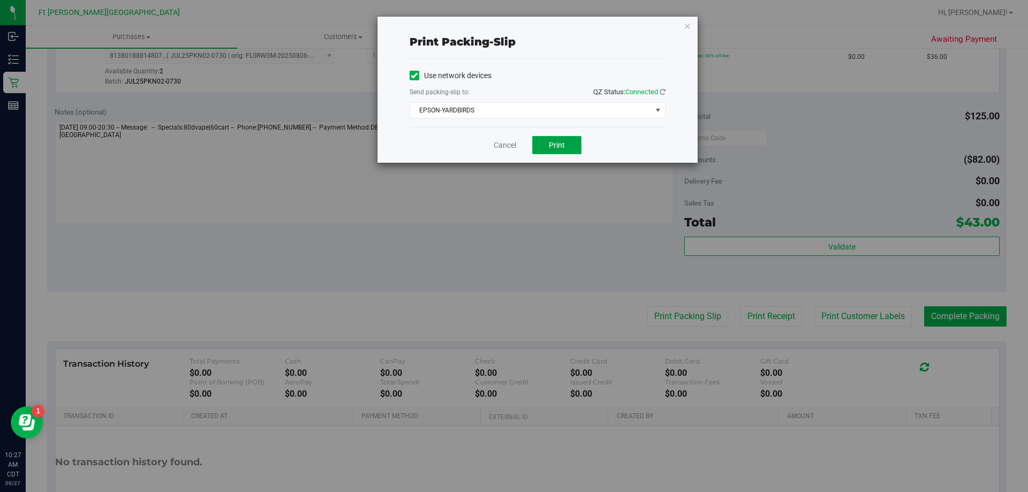
click at [576, 141] on button "Print" at bounding box center [556, 145] width 49 height 18
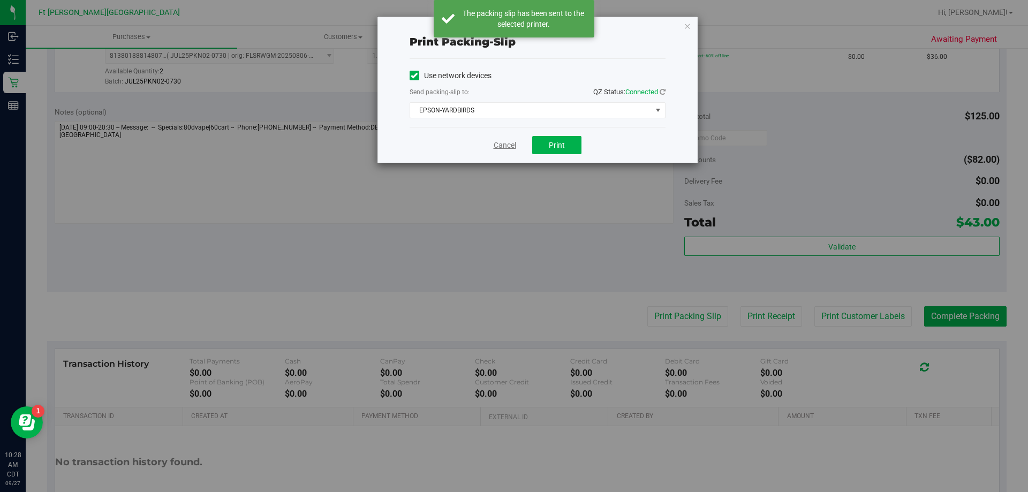
click at [514, 143] on link "Cancel" at bounding box center [505, 145] width 22 height 11
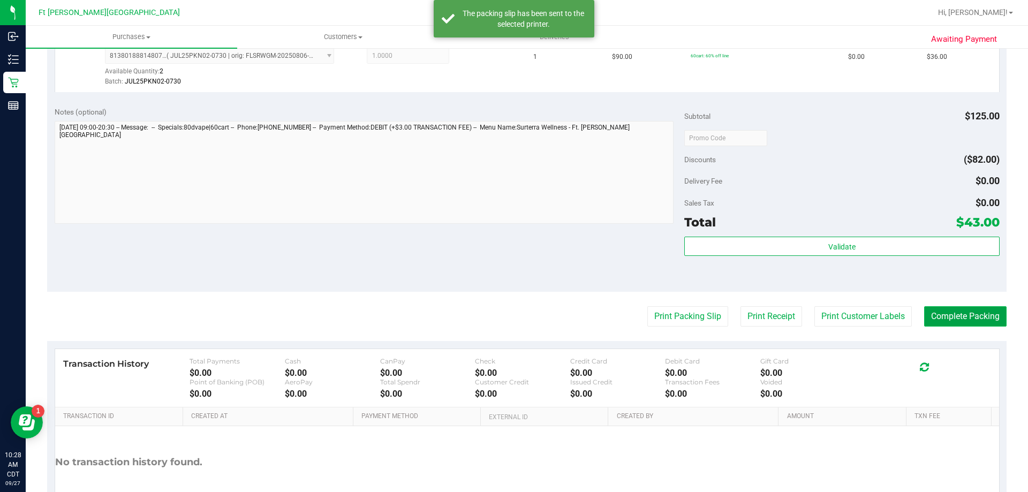
click at [940, 317] on button "Complete Packing" at bounding box center [965, 316] width 82 height 20
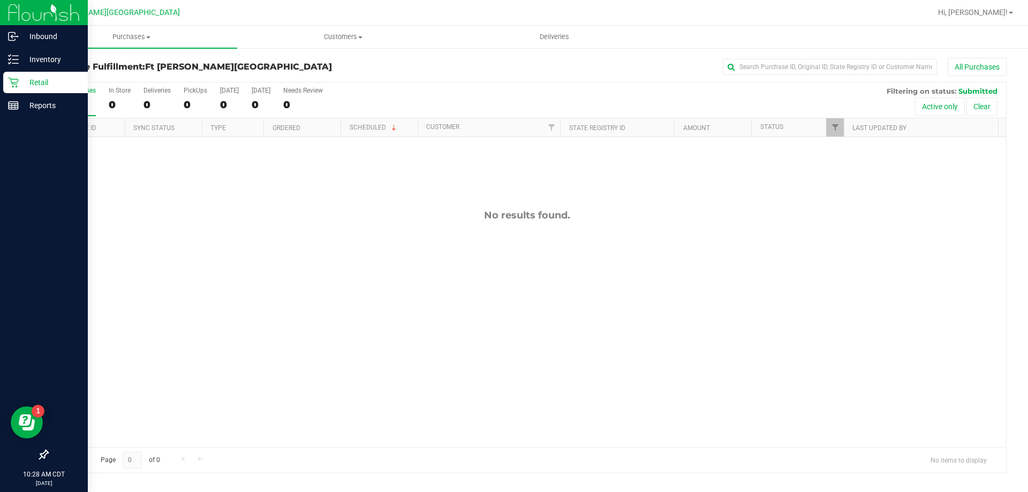
click at [31, 85] on p "Retail" at bounding box center [51, 82] width 64 height 13
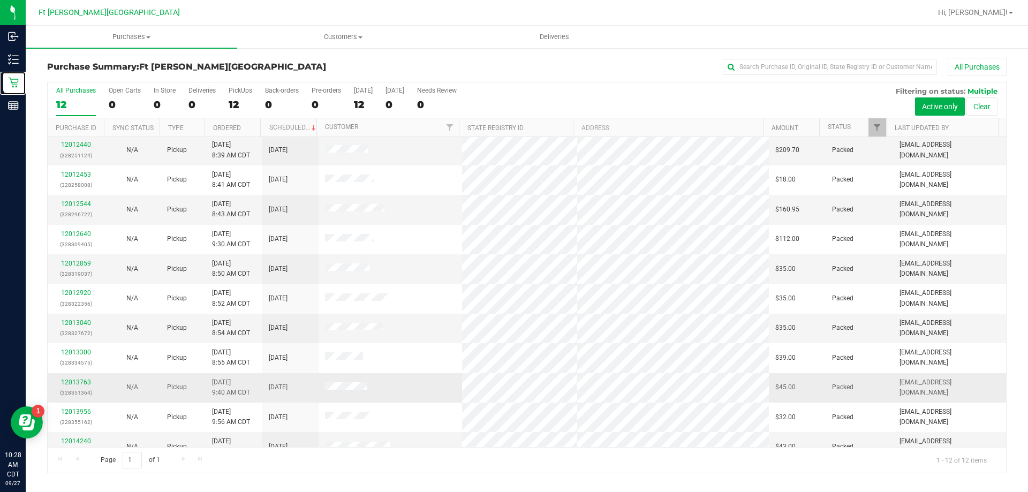
scroll to position [46, 0]
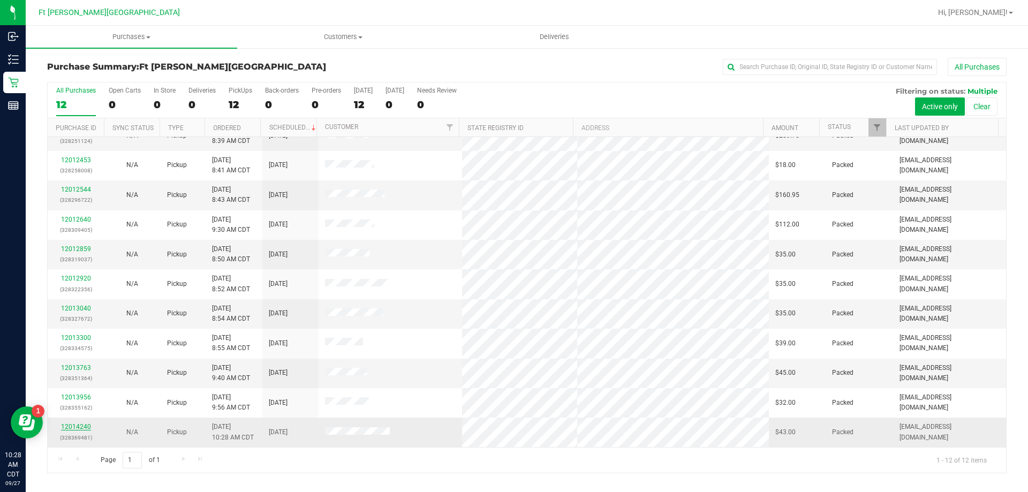
click at [81, 425] on link "12014240" at bounding box center [76, 426] width 30 height 7
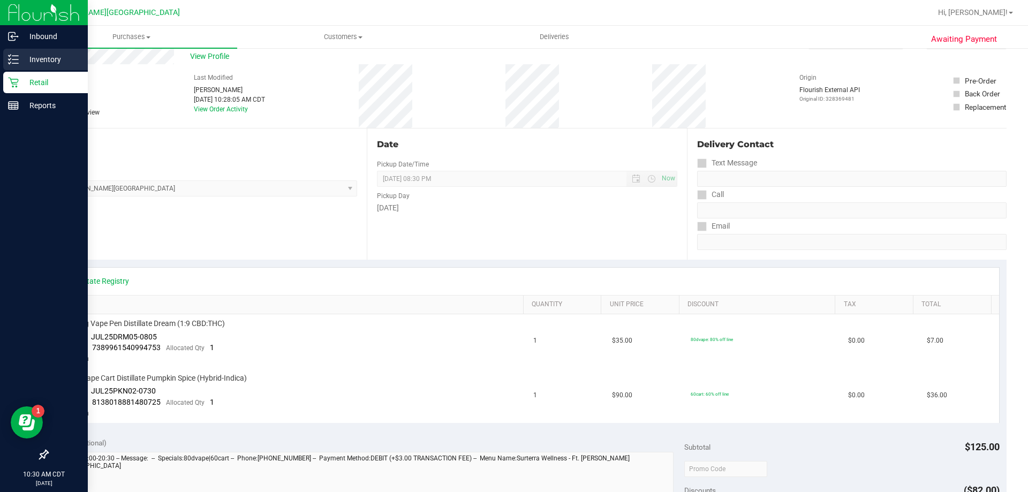
scroll to position [54, 0]
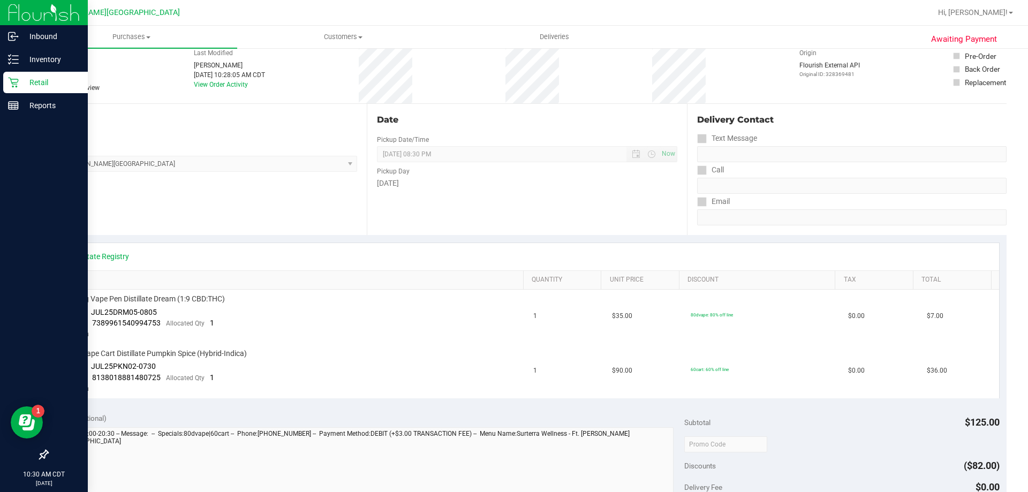
click at [49, 84] on p "Retail" at bounding box center [51, 82] width 64 height 13
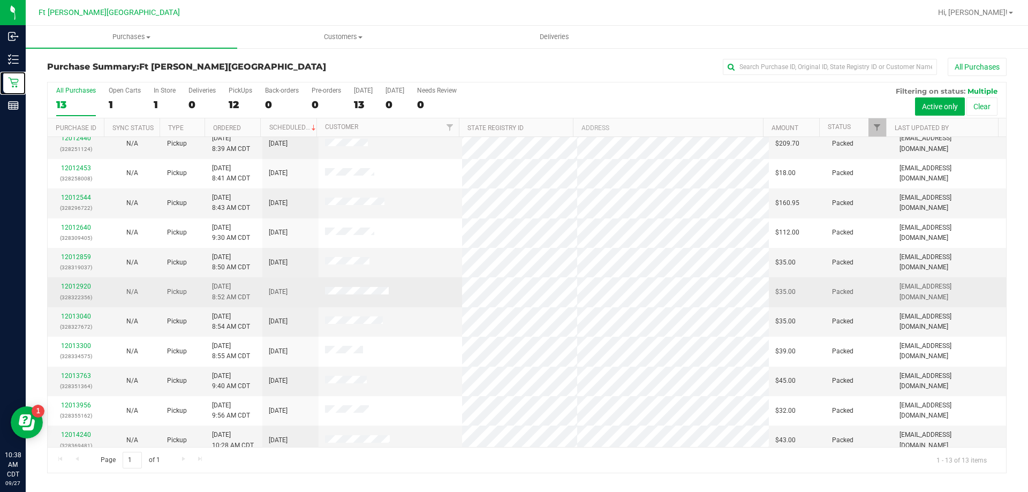
scroll to position [75, 0]
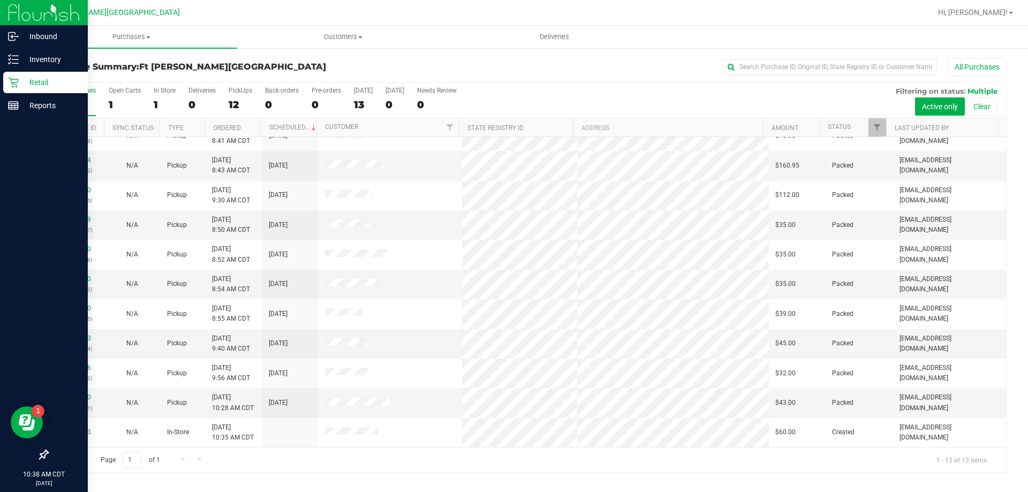
click at [76, 81] on p "Retail" at bounding box center [51, 82] width 64 height 13
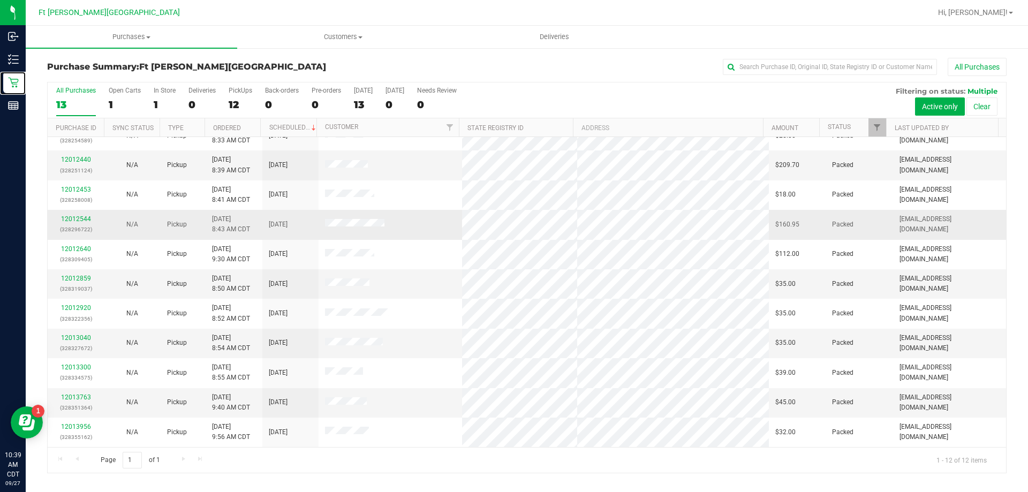
scroll to position [0, 0]
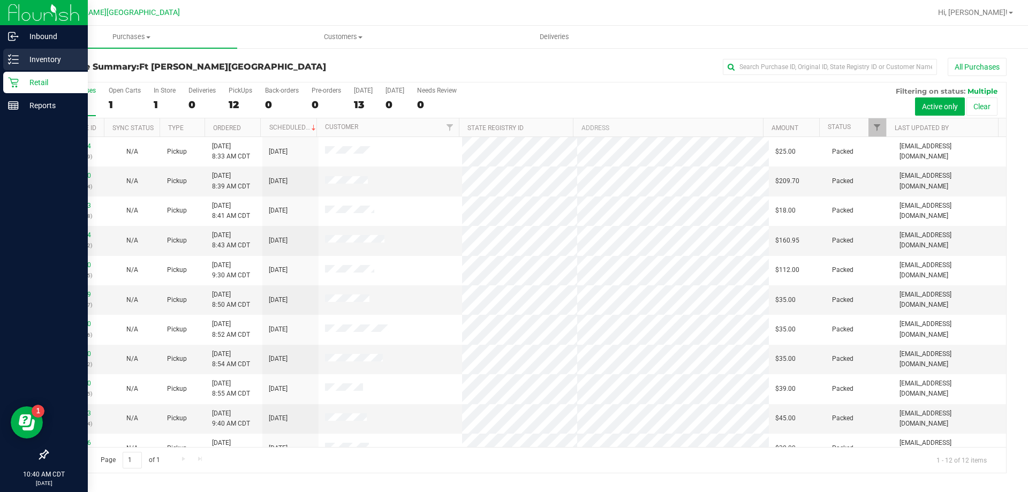
click at [29, 59] on p "Inventory" at bounding box center [51, 59] width 64 height 13
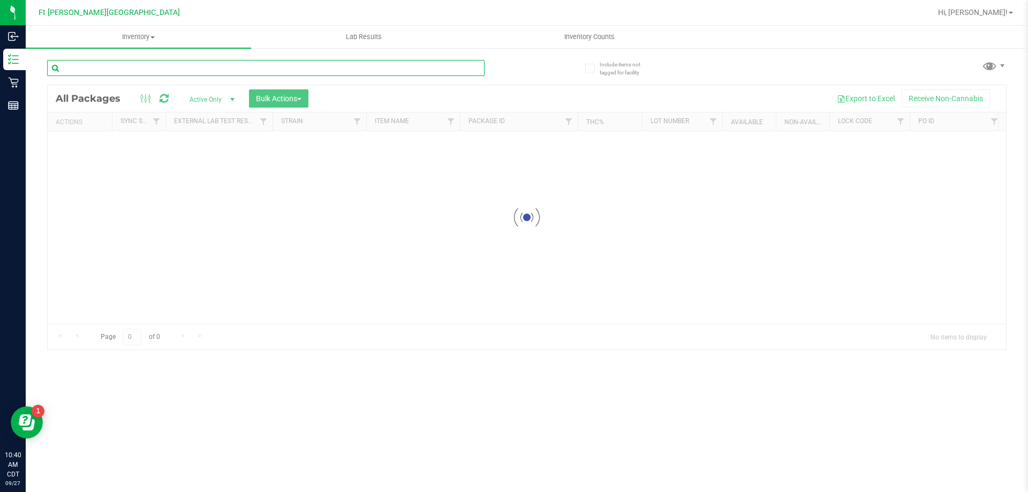
click at [236, 65] on input "text" at bounding box center [266, 68] width 438 height 16
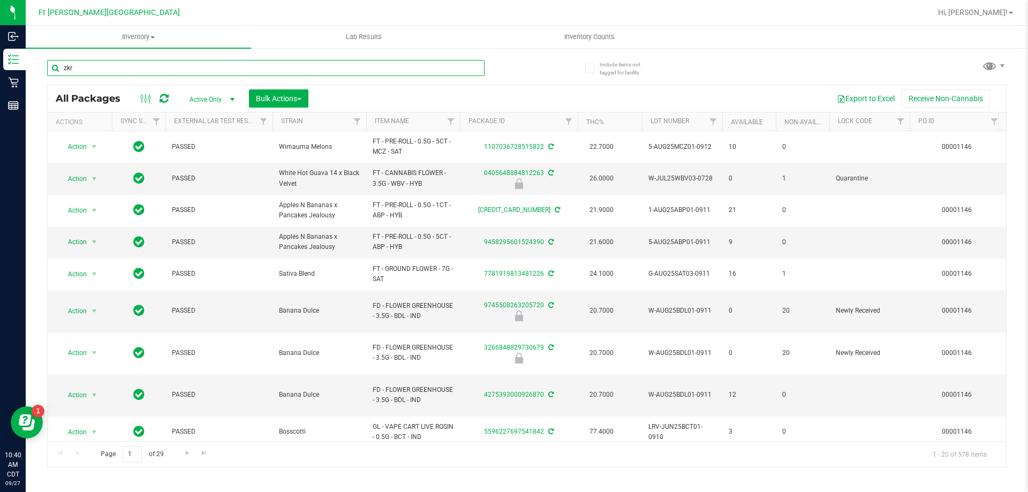
type input "zkr"
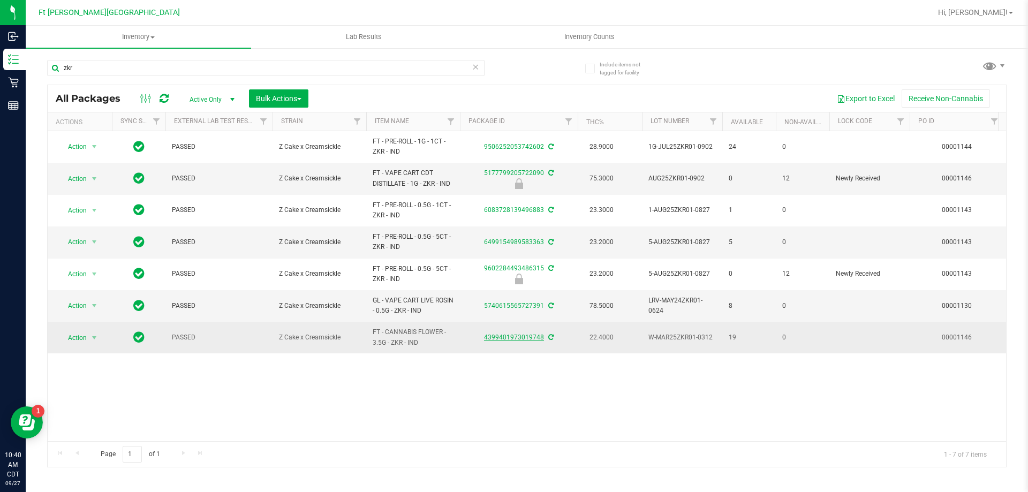
click at [529, 337] on link "4399401973019748" at bounding box center [514, 337] width 60 height 7
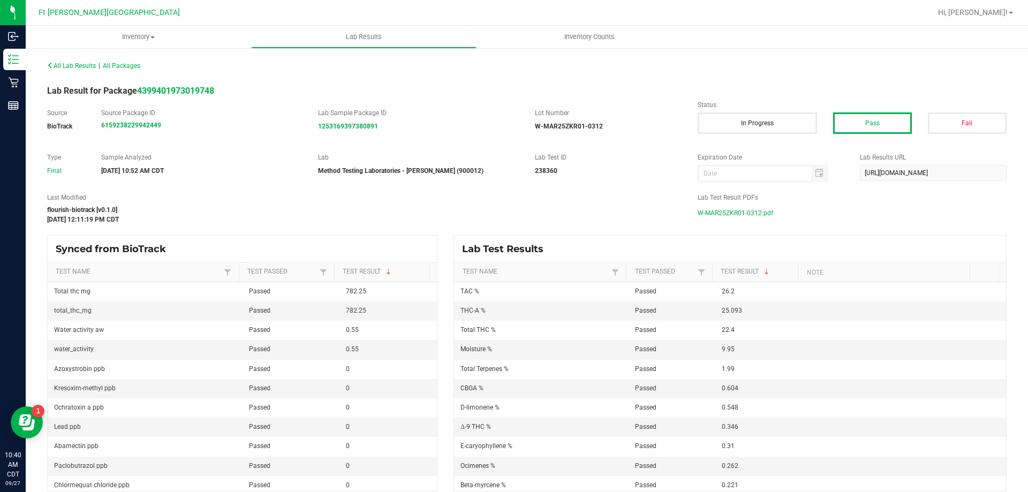
click at [743, 216] on span "W-MAR25ZKR01-0312.pdf" at bounding box center [736, 213] width 76 height 16
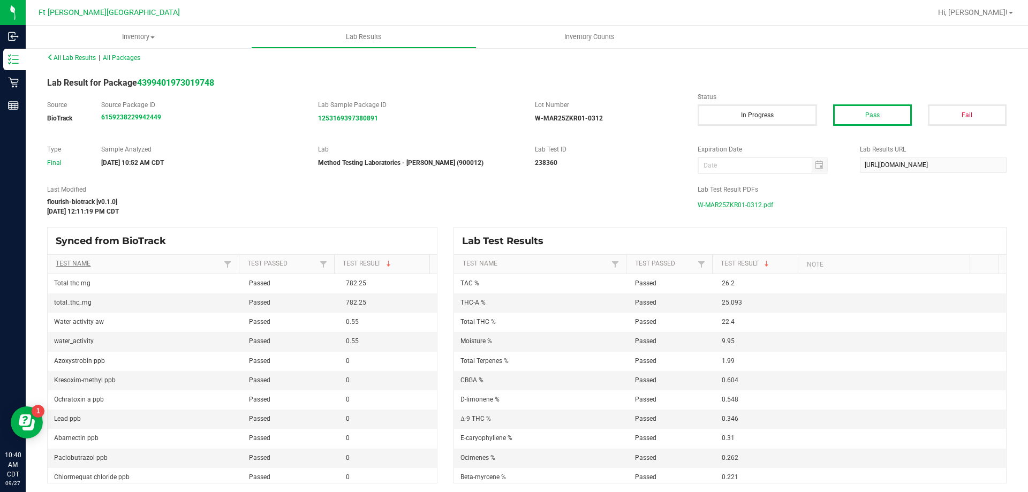
scroll to position [10, 0]
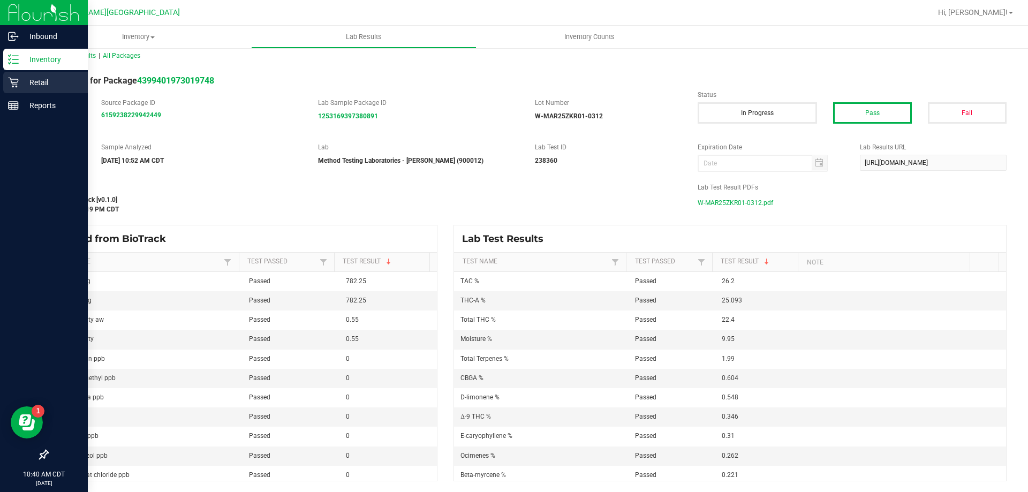
drag, startPoint x: 41, startPoint y: 72, endPoint x: 45, endPoint y: 80, distance: 9.1
click at [41, 72] on div "Retail" at bounding box center [45, 82] width 85 height 21
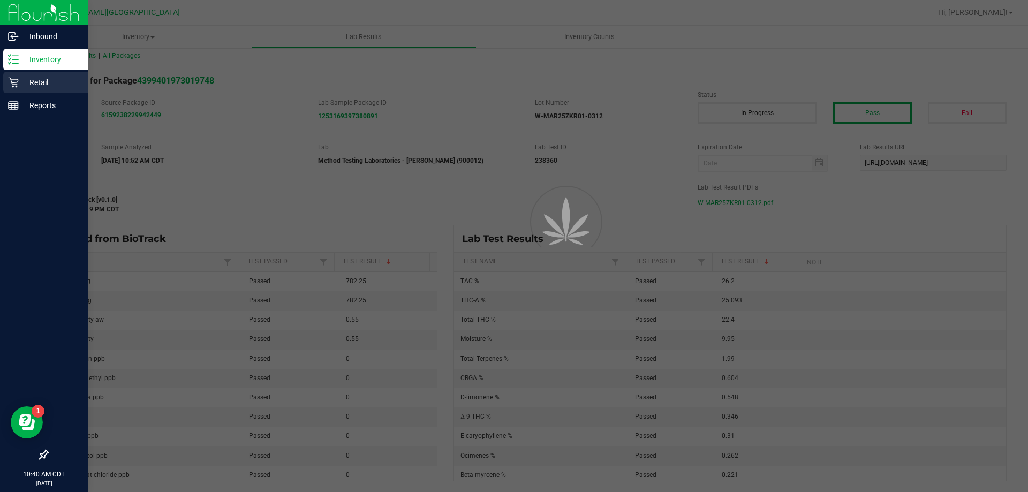
click at [46, 81] on p "Retail" at bounding box center [51, 82] width 64 height 13
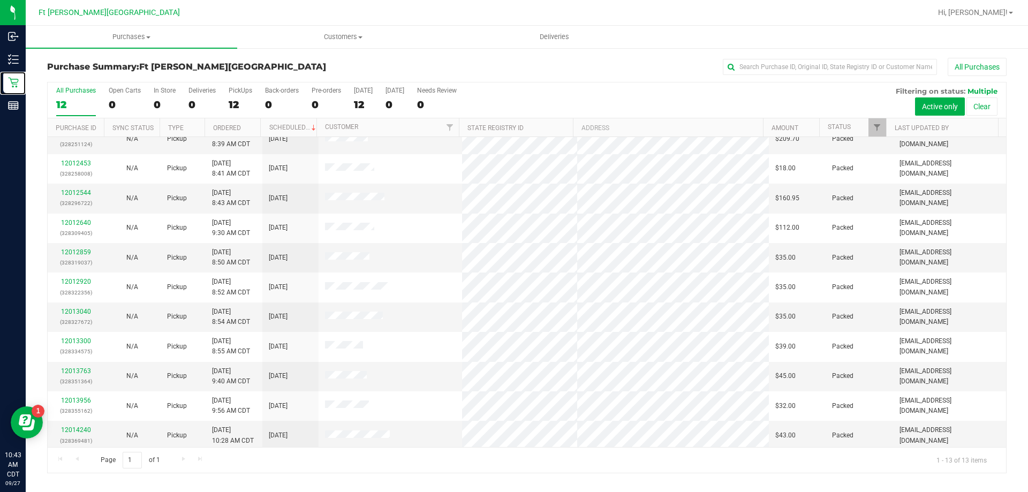
scroll to position [75, 0]
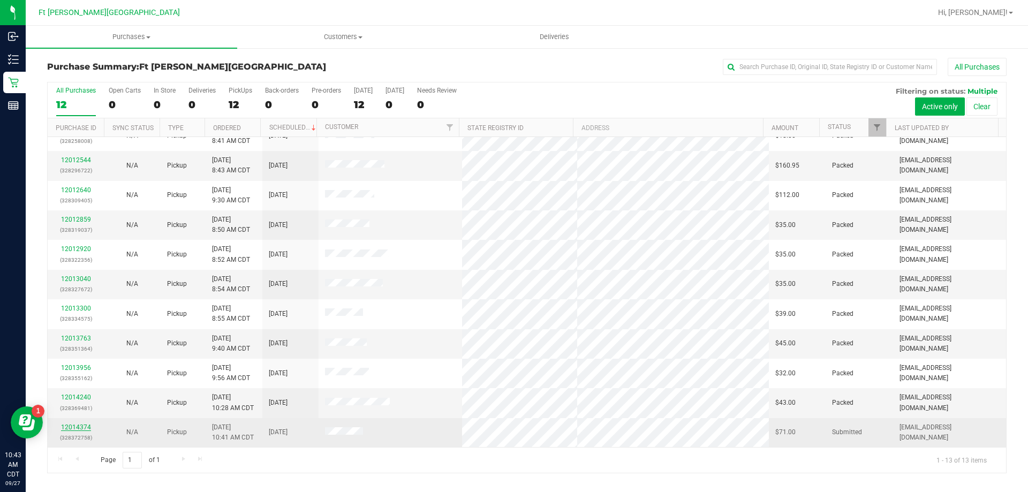
click at [76, 424] on link "12014374" at bounding box center [76, 427] width 30 height 7
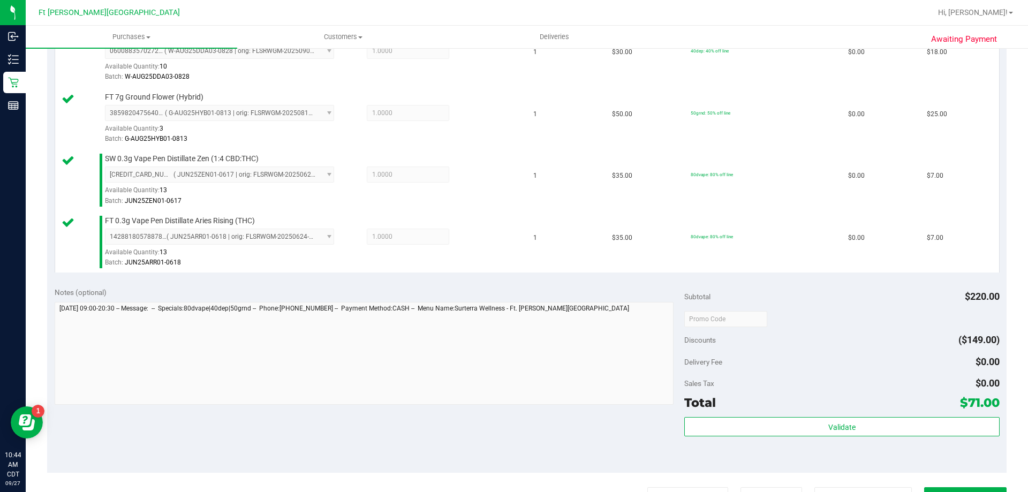
scroll to position [536, 0]
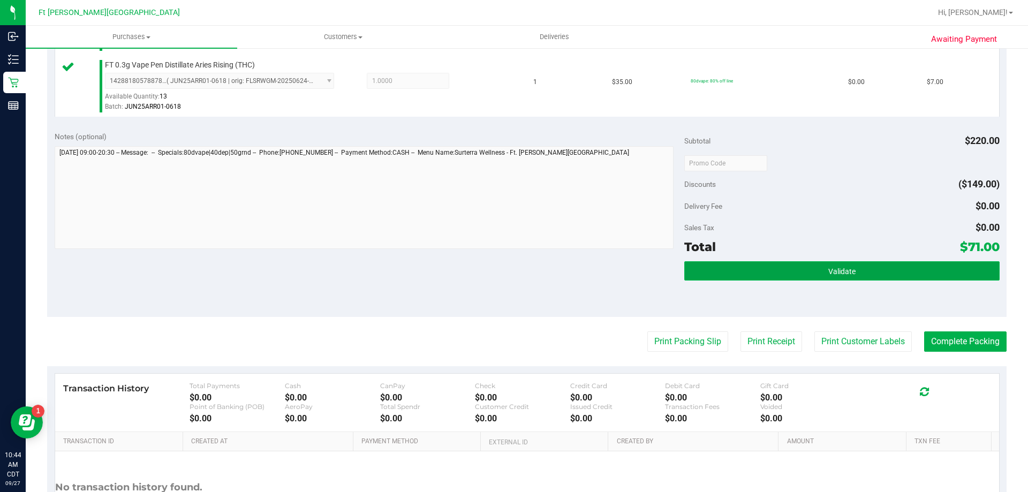
click at [745, 277] on button "Validate" at bounding box center [841, 270] width 315 height 19
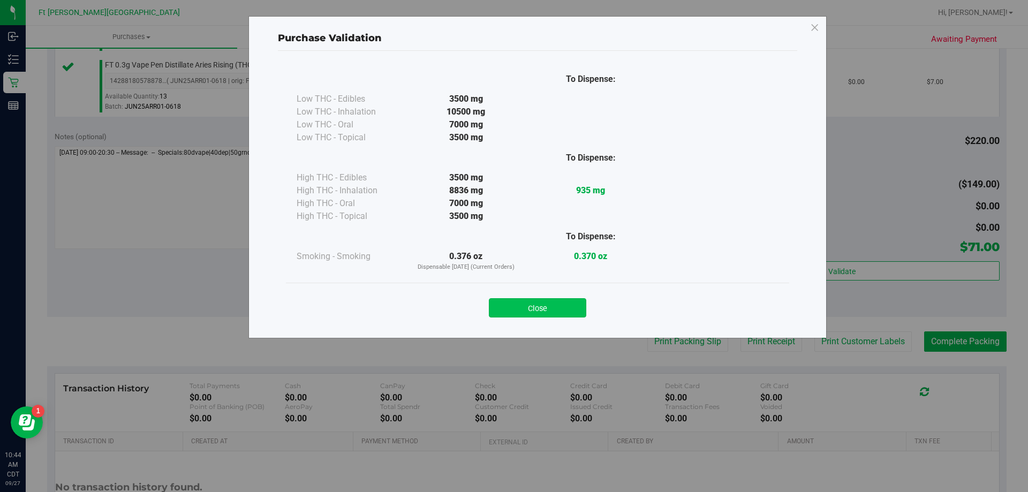
click at [548, 300] on div "Close" at bounding box center [537, 304] width 487 height 27
click at [552, 302] on button "Close" at bounding box center [537, 307] width 97 height 19
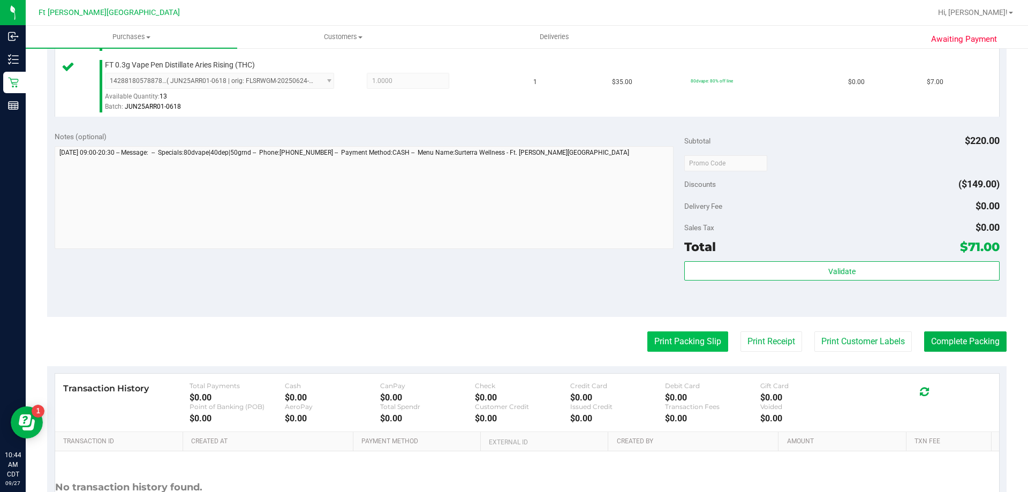
click at [688, 341] on button "Print Packing Slip" at bounding box center [687, 341] width 81 height 20
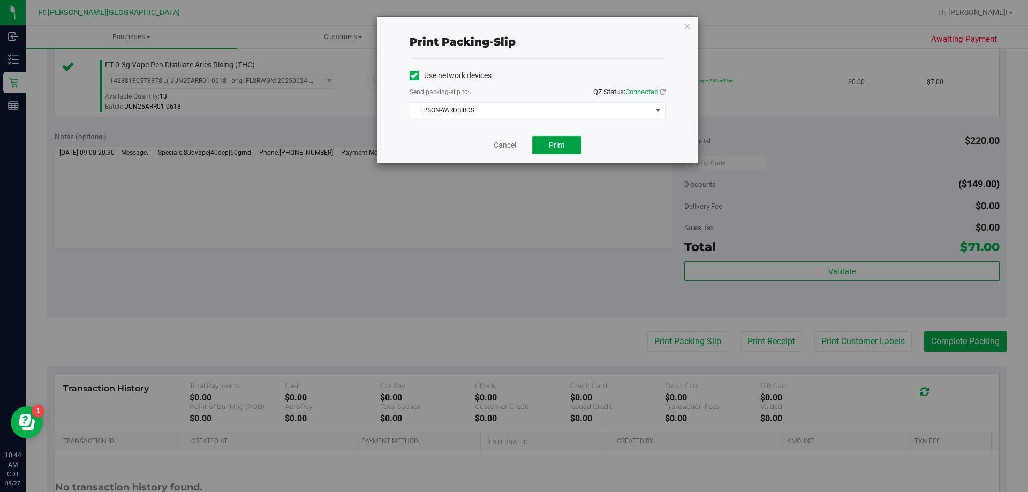
click at [565, 140] on button "Print" at bounding box center [556, 145] width 49 height 18
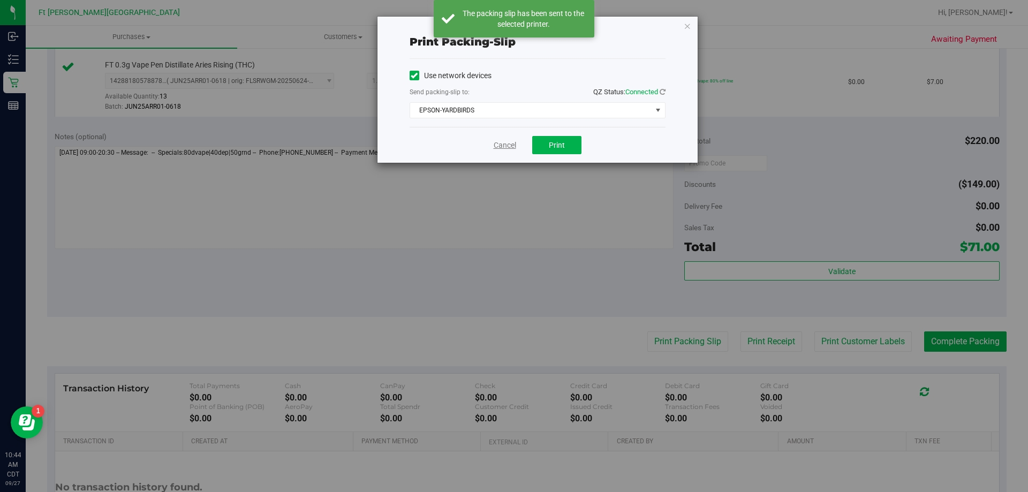
click at [503, 144] on link "Cancel" at bounding box center [505, 145] width 22 height 11
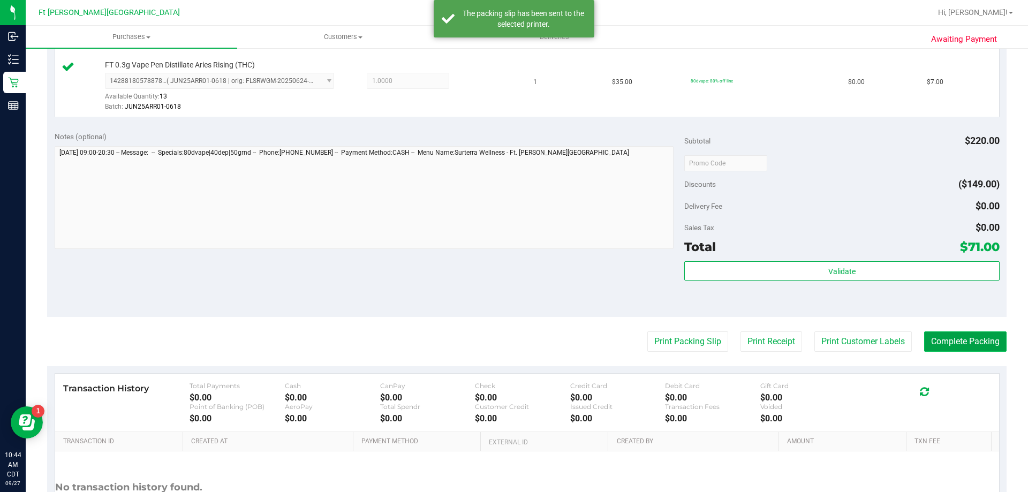
click at [970, 343] on button "Complete Packing" at bounding box center [965, 341] width 82 height 20
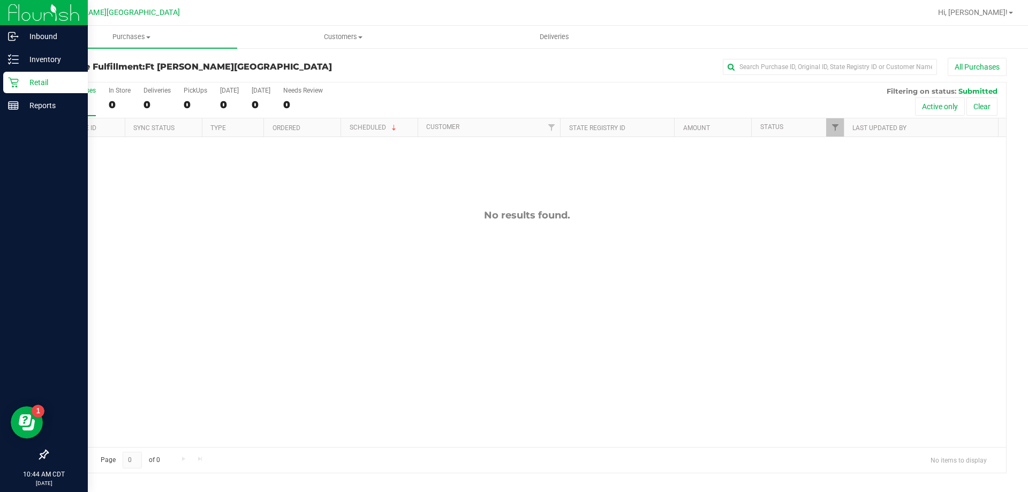
click at [34, 82] on p "Retail" at bounding box center [51, 82] width 64 height 13
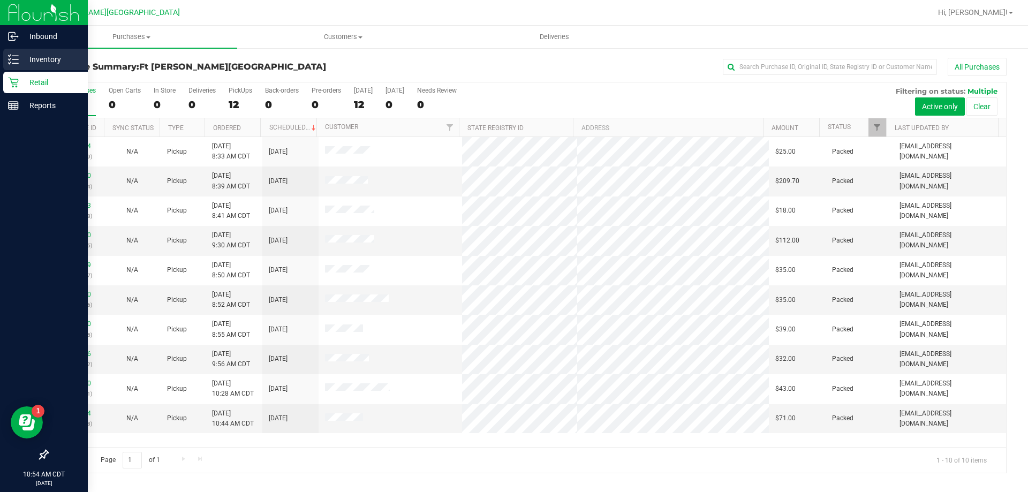
click at [53, 55] on p "Inventory" at bounding box center [51, 59] width 64 height 13
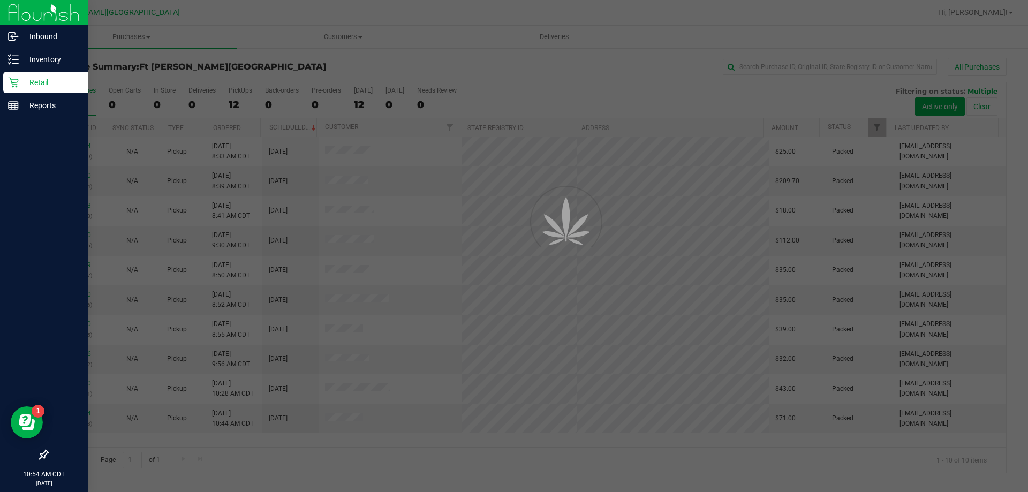
click at [52, 86] on p "Retail" at bounding box center [51, 82] width 64 height 13
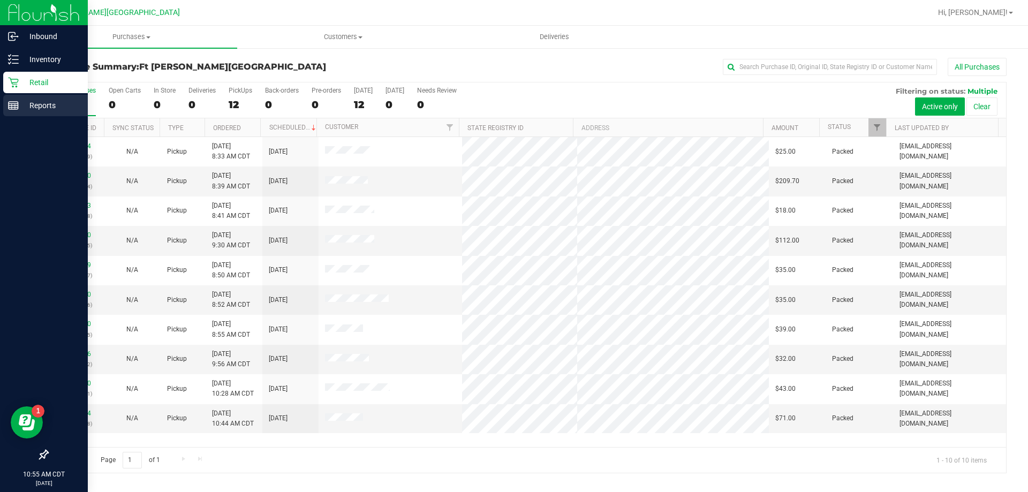
click at [48, 104] on p "Reports" at bounding box center [51, 105] width 64 height 13
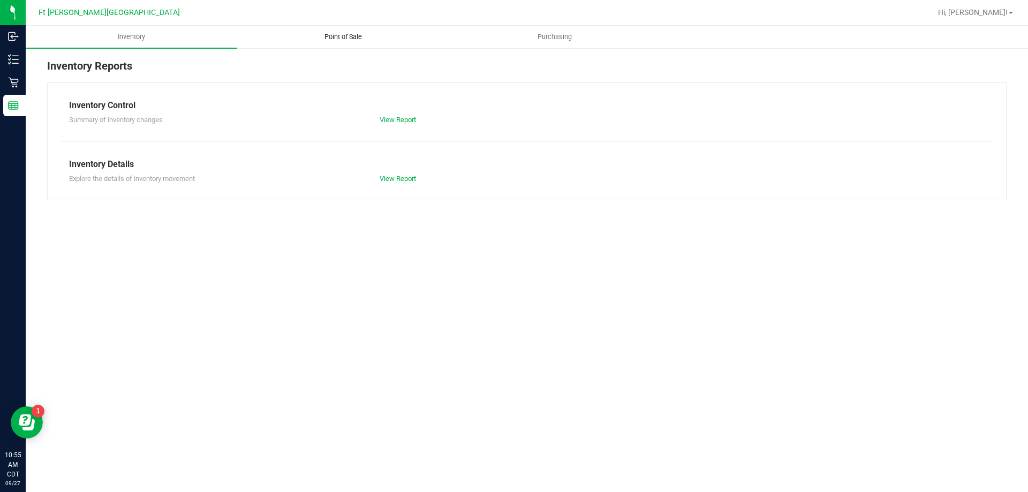
click at [336, 40] on span "Point of Sale" at bounding box center [343, 37] width 66 height 10
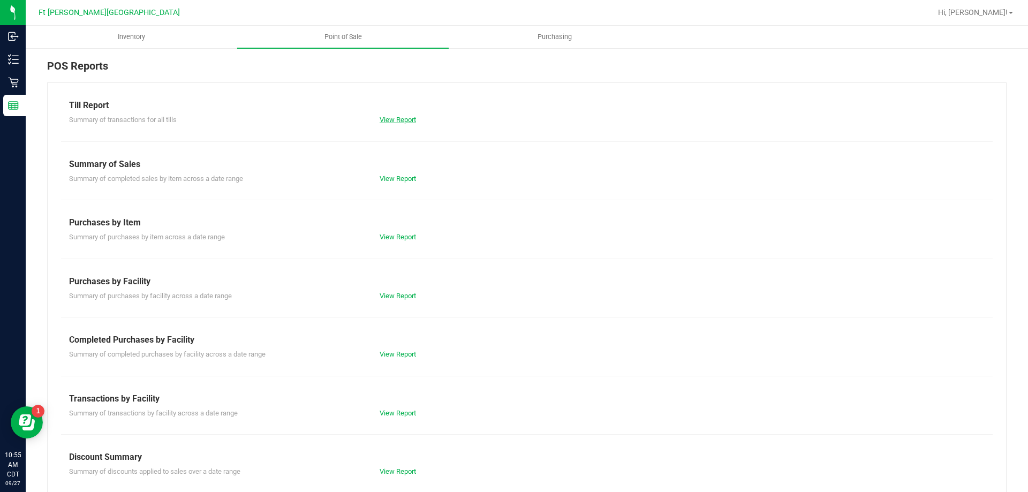
click at [388, 122] on link "View Report" at bounding box center [398, 120] width 36 height 8
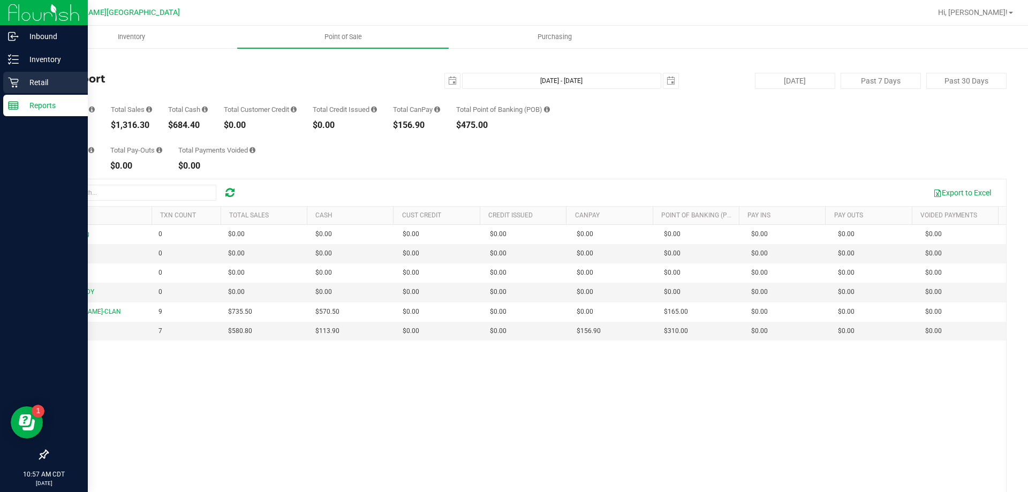
click at [19, 80] on p "Retail" at bounding box center [51, 82] width 64 height 13
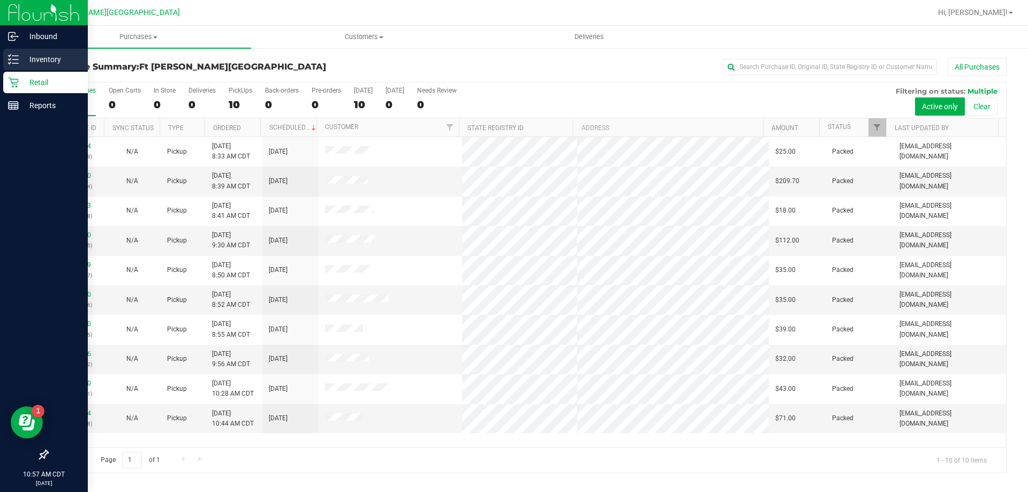
click at [47, 56] on p "Inventory" at bounding box center [51, 59] width 64 height 13
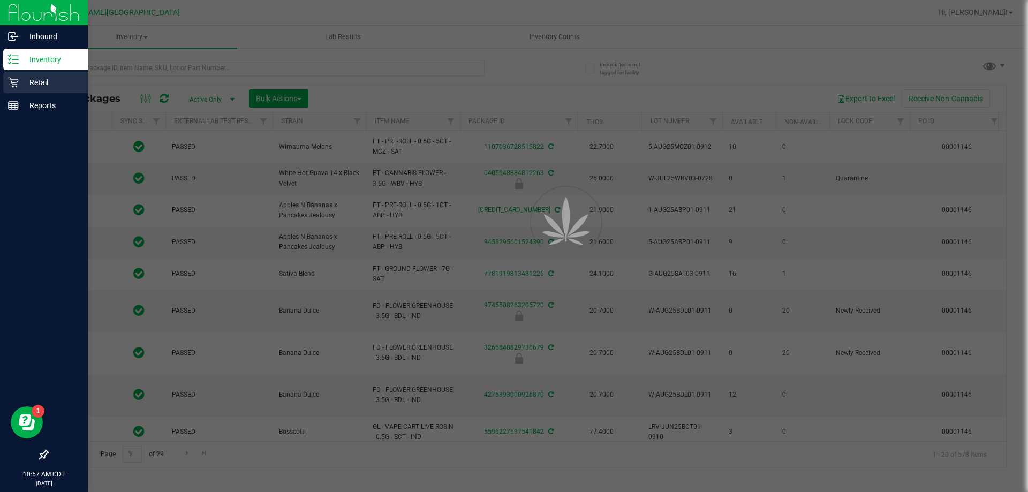
click at [76, 88] on p "Retail" at bounding box center [51, 82] width 64 height 13
type input "2026-03-17"
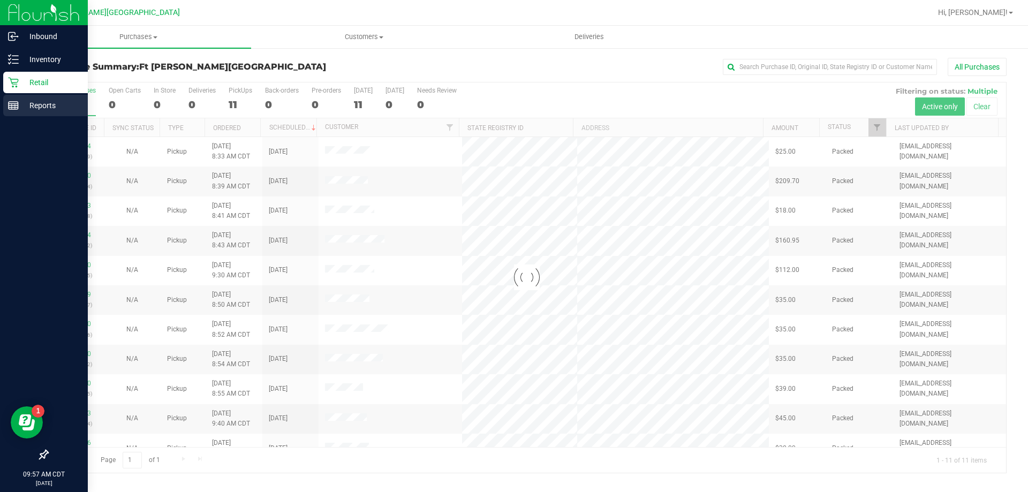
click at [49, 113] on div "Reports" at bounding box center [45, 105] width 85 height 21
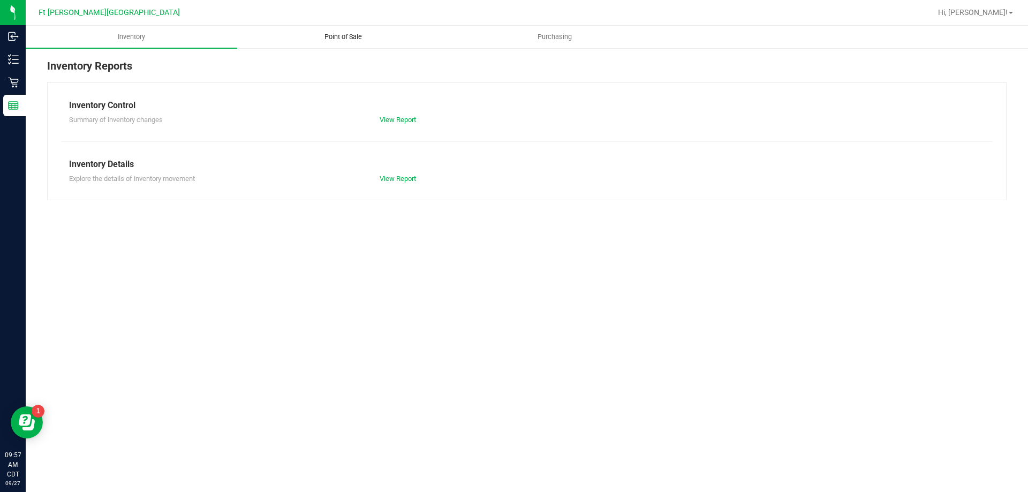
click at [351, 37] on span "Point of Sale" at bounding box center [343, 37] width 66 height 10
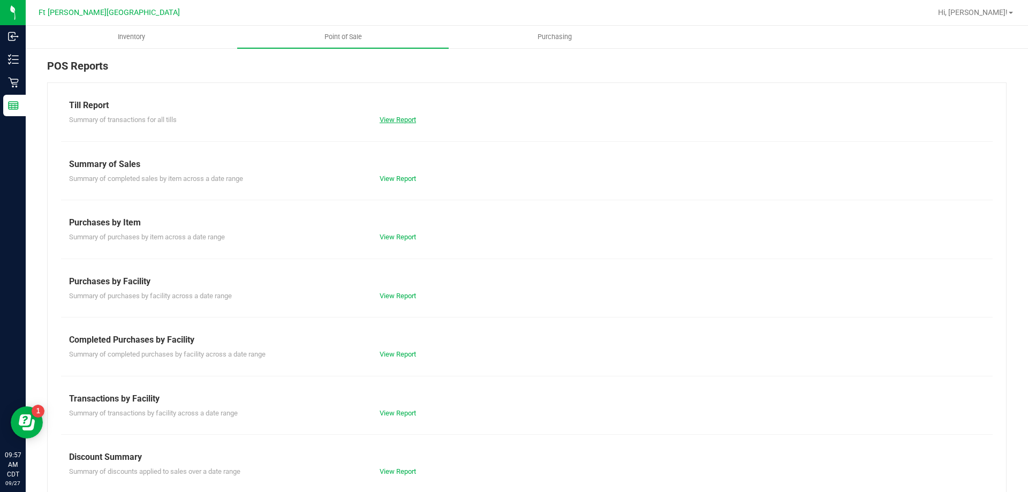
click at [385, 121] on link "View Report" at bounding box center [398, 120] width 36 height 8
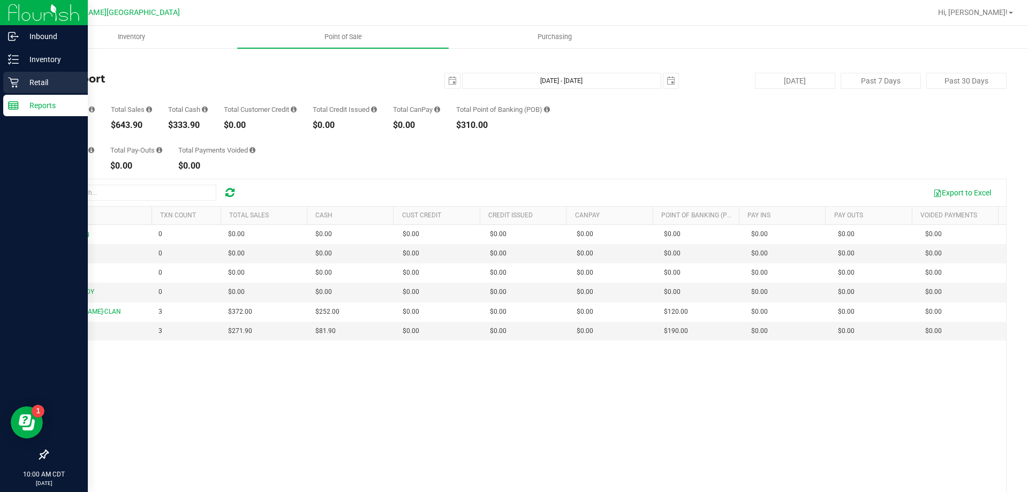
click at [56, 74] on div "Retail" at bounding box center [45, 82] width 85 height 21
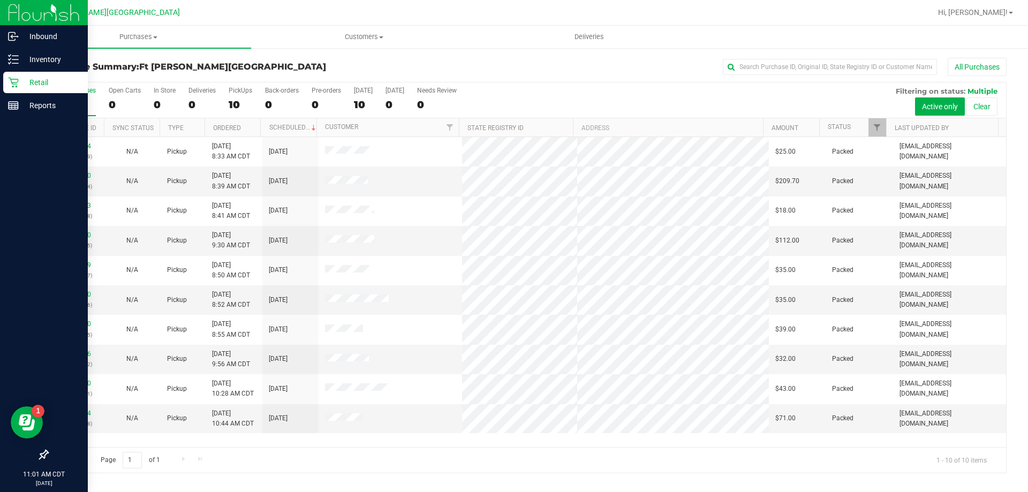
click at [25, 82] on p "Retail" at bounding box center [51, 82] width 64 height 13
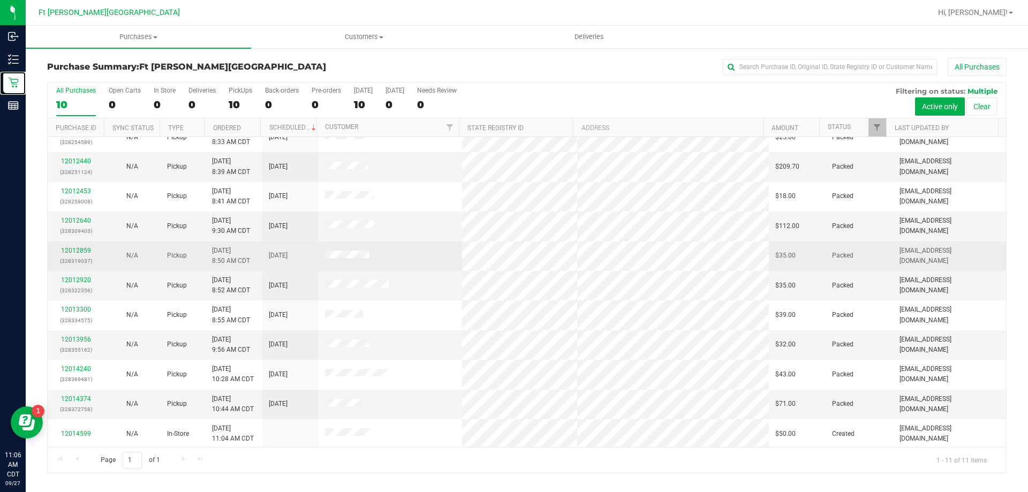
scroll to position [16, 0]
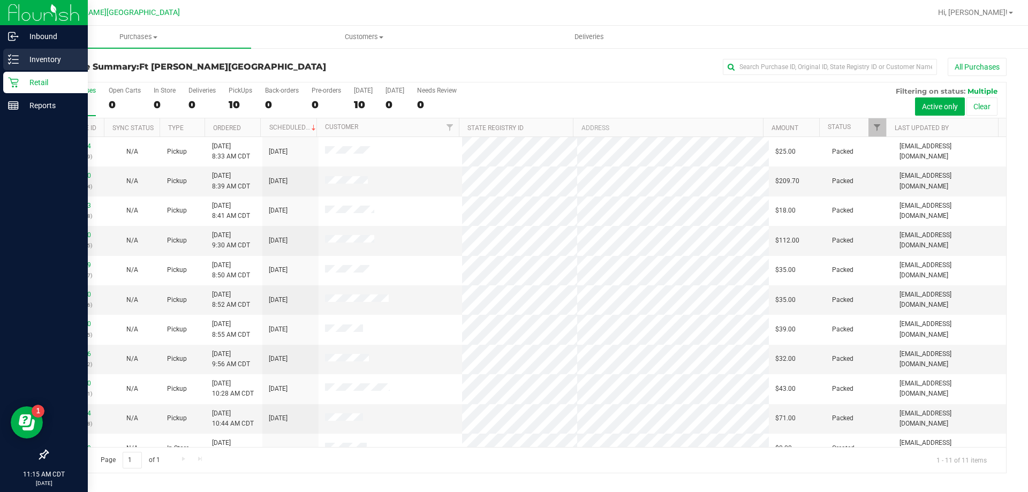
click at [22, 62] on p "Inventory" at bounding box center [51, 59] width 64 height 13
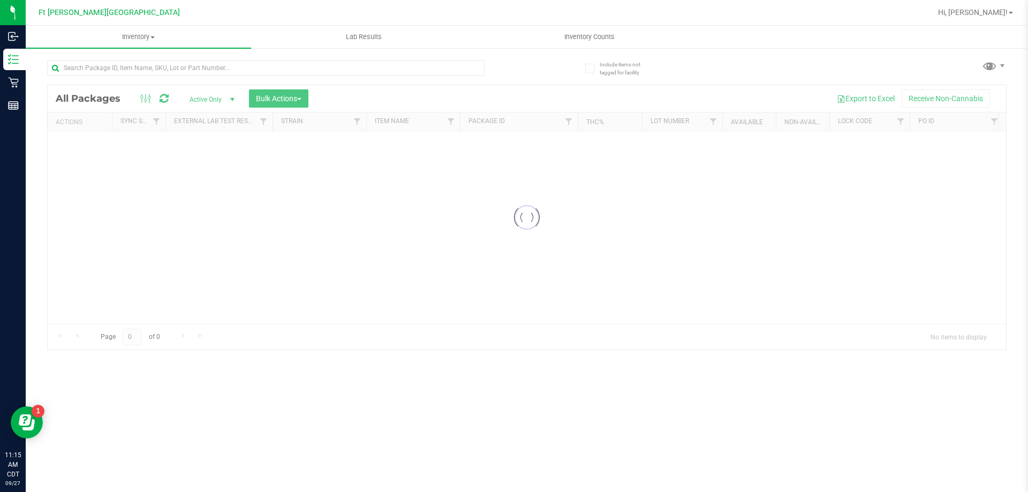
click at [112, 59] on div "Inventory All packages All inventory Waste log Create inventory Lab Results Inv…" at bounding box center [527, 259] width 1002 height 466
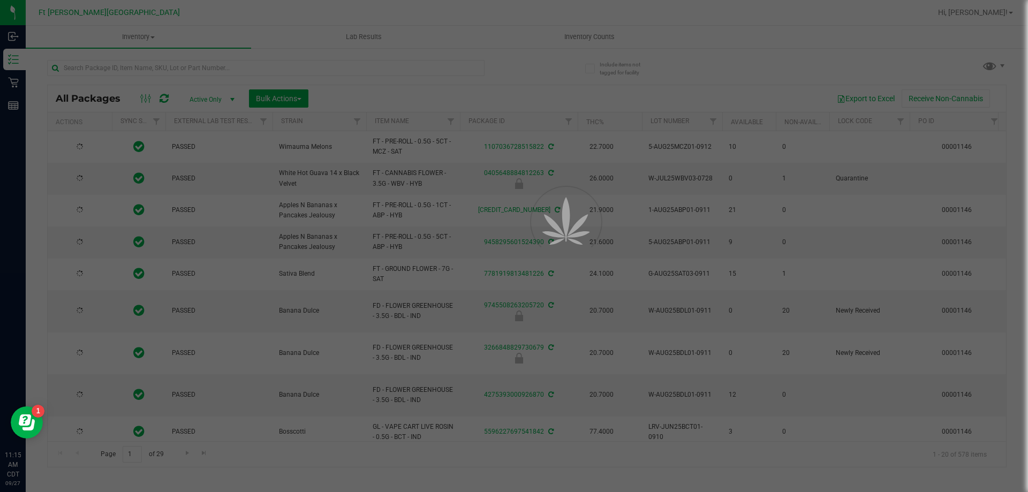
drag, startPoint x: 112, startPoint y: 59, endPoint x: 117, endPoint y: 67, distance: 10.1
click at [117, 67] on div at bounding box center [514, 246] width 1028 height 492
type input "[DATE]"
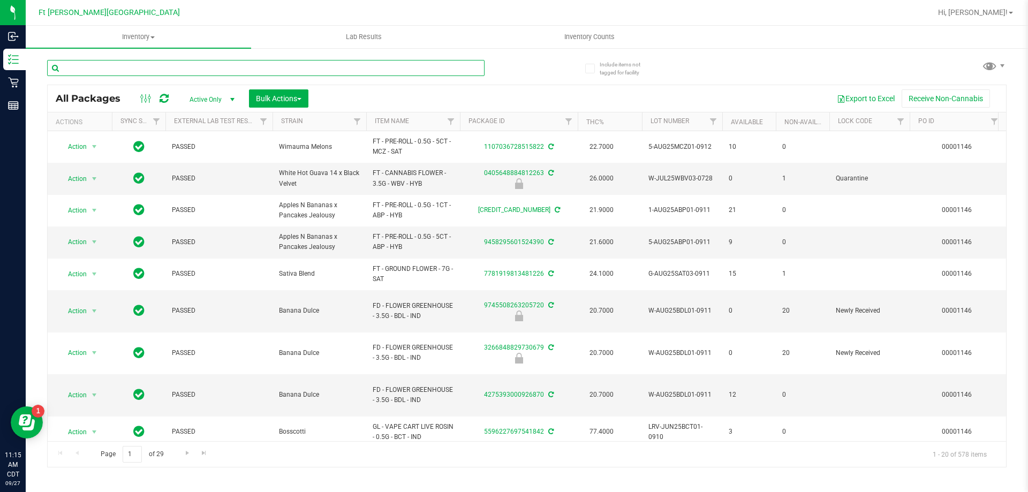
click at [123, 65] on input "text" at bounding box center [266, 68] width 438 height 16
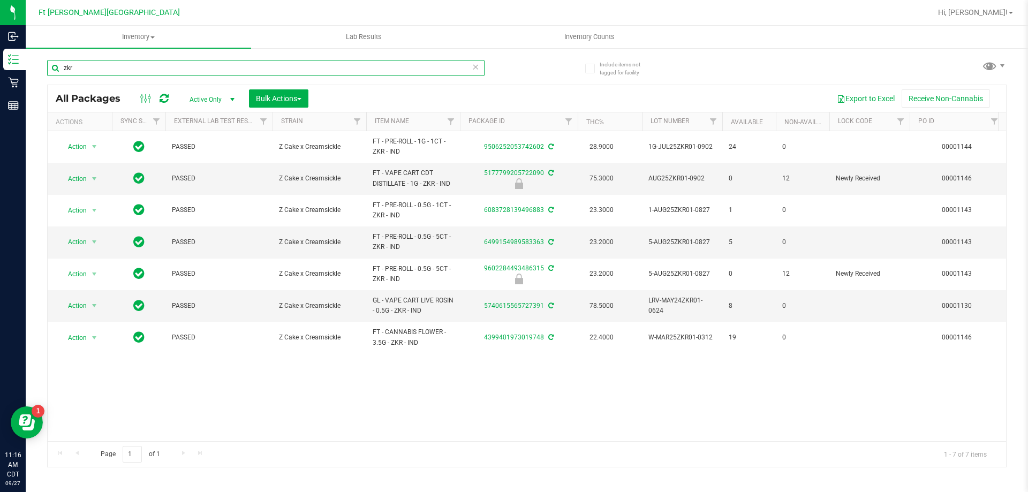
type input "zkr"
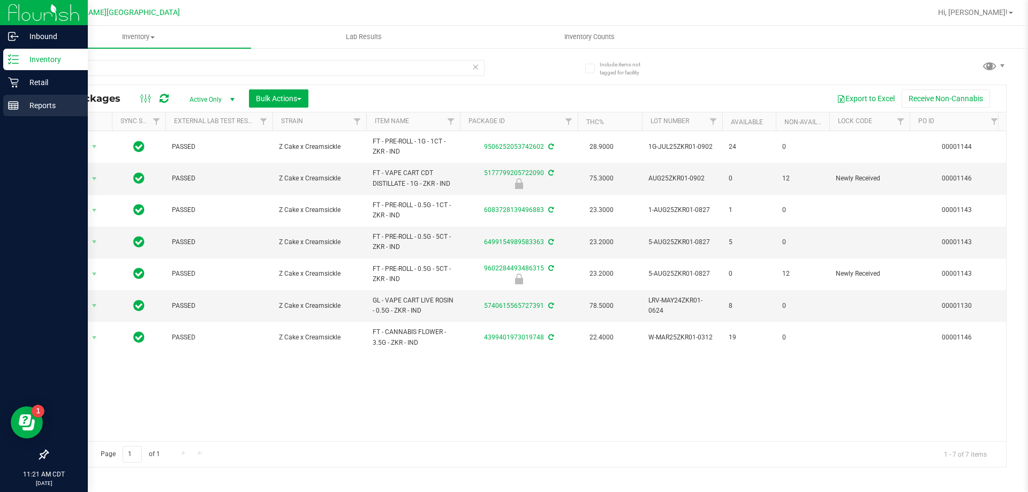
click at [41, 104] on p "Reports" at bounding box center [51, 105] width 64 height 13
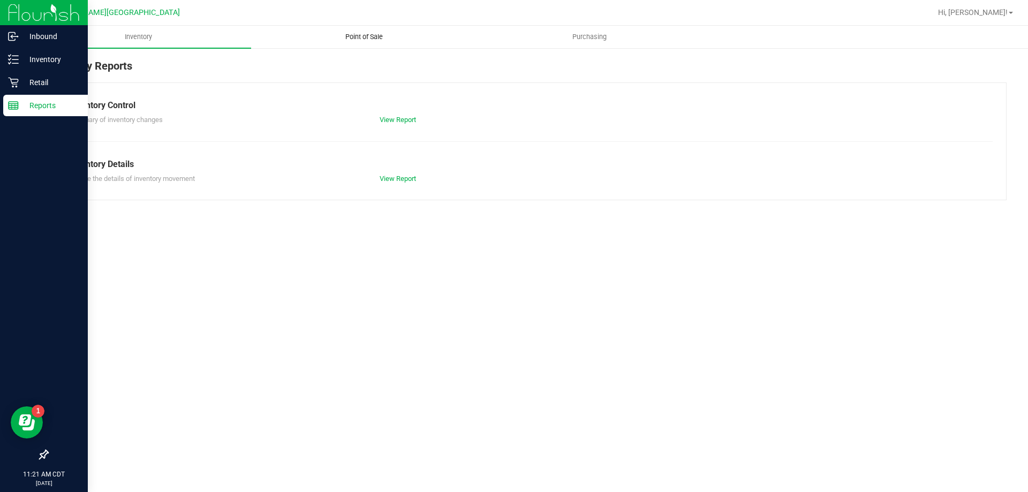
click at [377, 42] on uib-tab-heading "Point of Sale" at bounding box center [364, 36] width 224 height 21
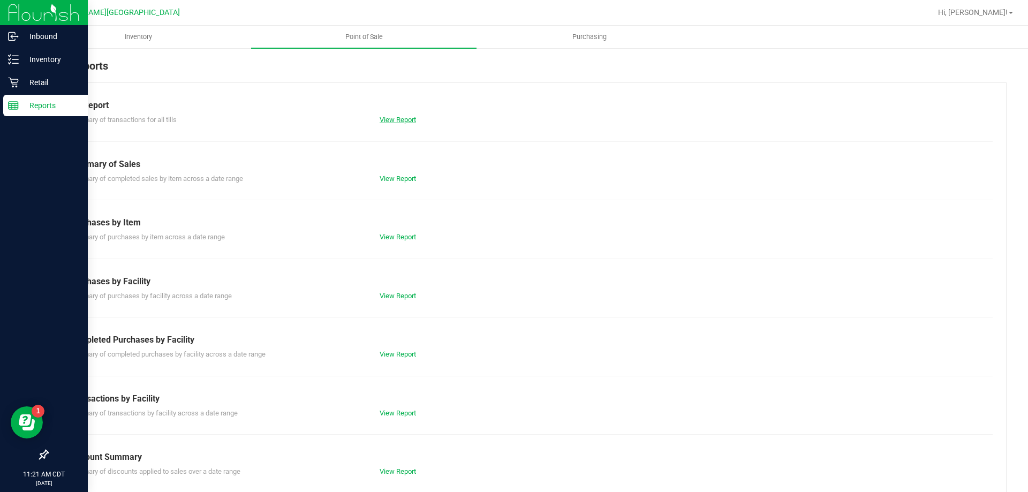
click at [403, 121] on link "View Report" at bounding box center [398, 120] width 36 height 8
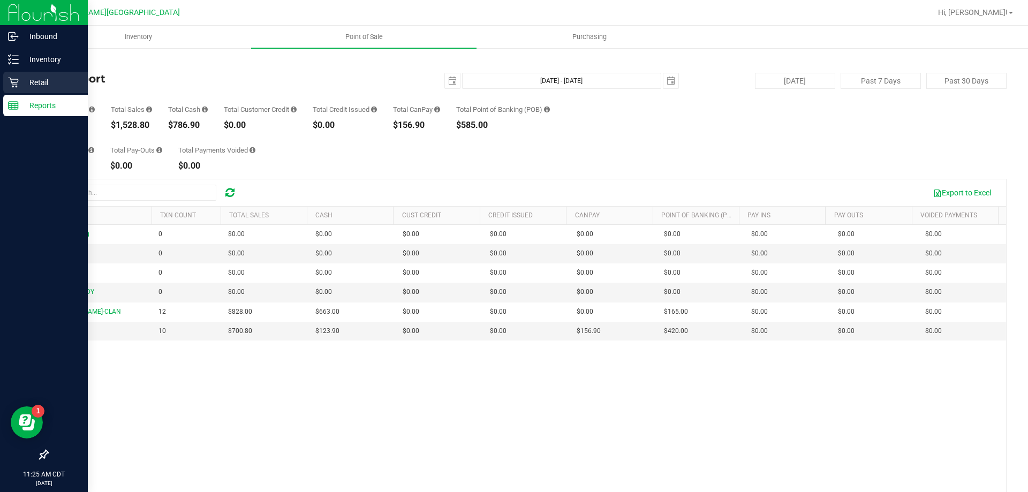
click at [38, 82] on p "Retail" at bounding box center [51, 82] width 64 height 13
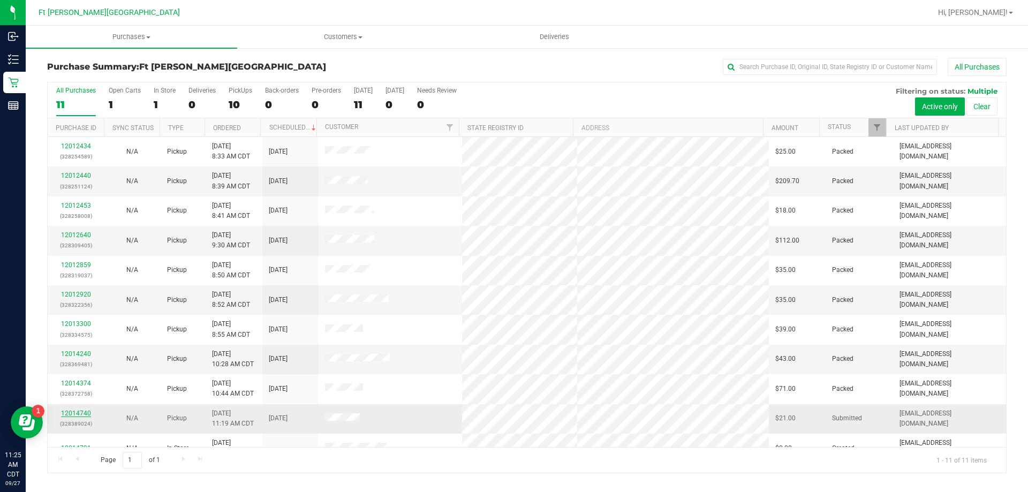
click at [79, 413] on link "12014740" at bounding box center [76, 413] width 30 height 7
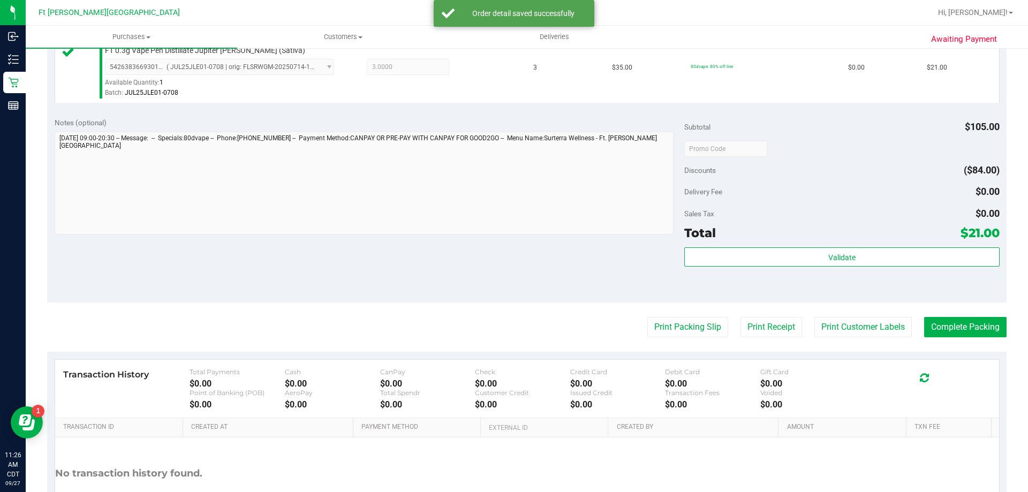
scroll to position [321, 0]
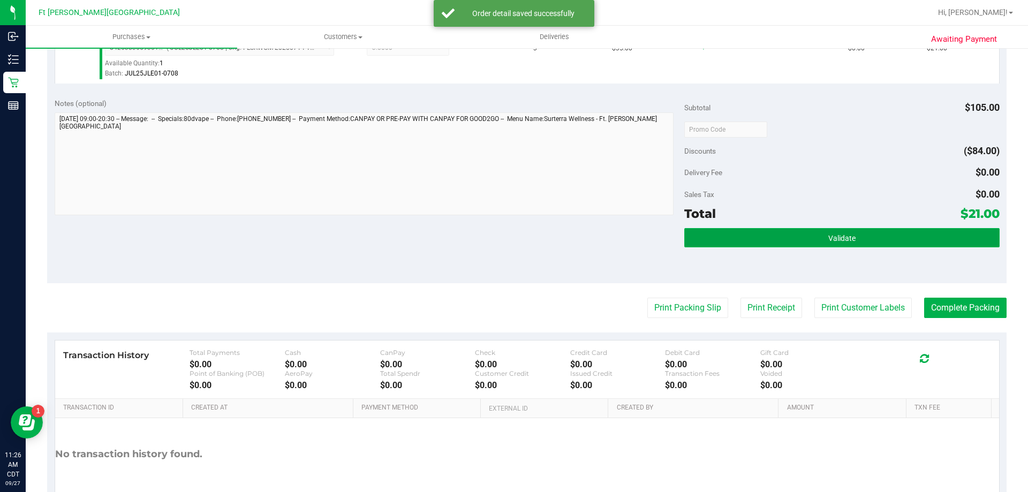
click at [812, 233] on button "Validate" at bounding box center [841, 237] width 315 height 19
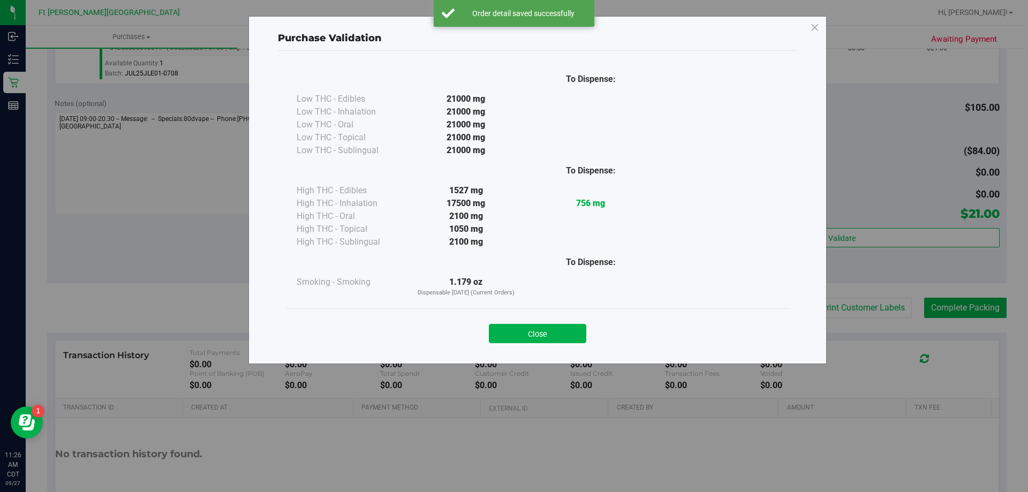
click at [565, 328] on button "Close" at bounding box center [537, 333] width 97 height 19
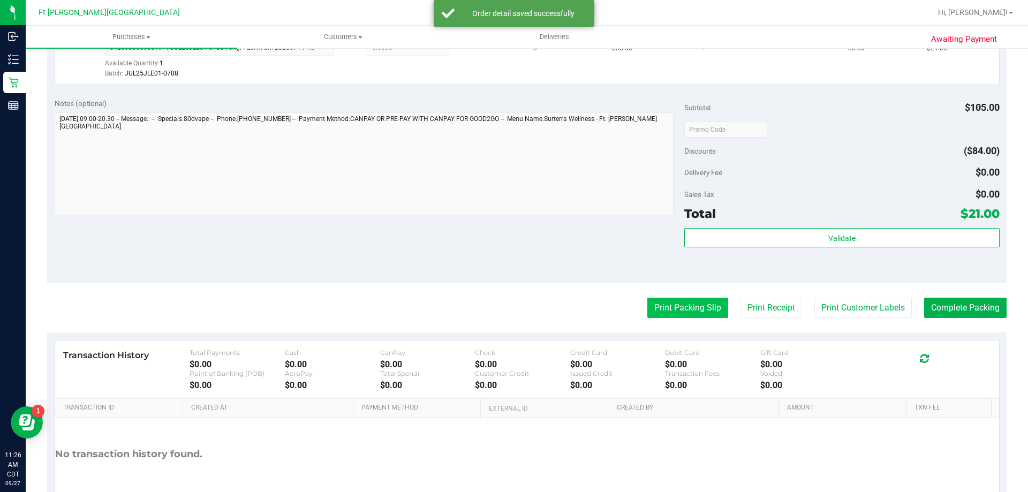
click at [662, 302] on button "Print Packing Slip" at bounding box center [687, 308] width 81 height 20
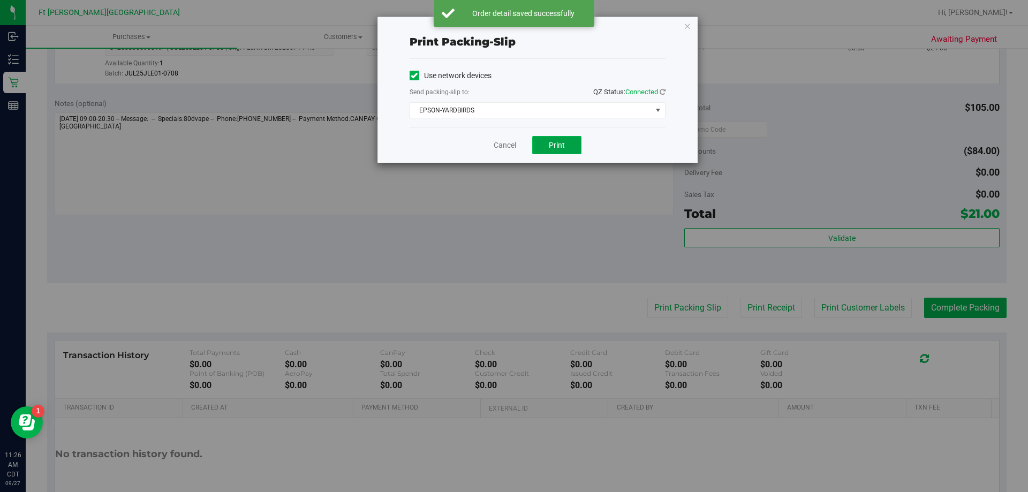
click at [552, 146] on span "Print" at bounding box center [557, 145] width 16 height 9
click at [502, 145] on link "Cancel" at bounding box center [505, 145] width 22 height 11
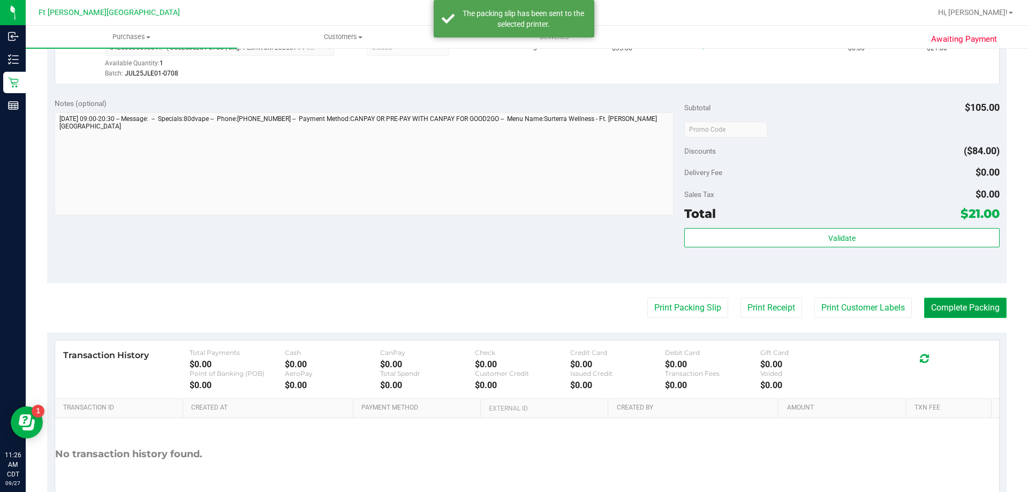
click at [953, 311] on button "Complete Packing" at bounding box center [965, 308] width 82 height 20
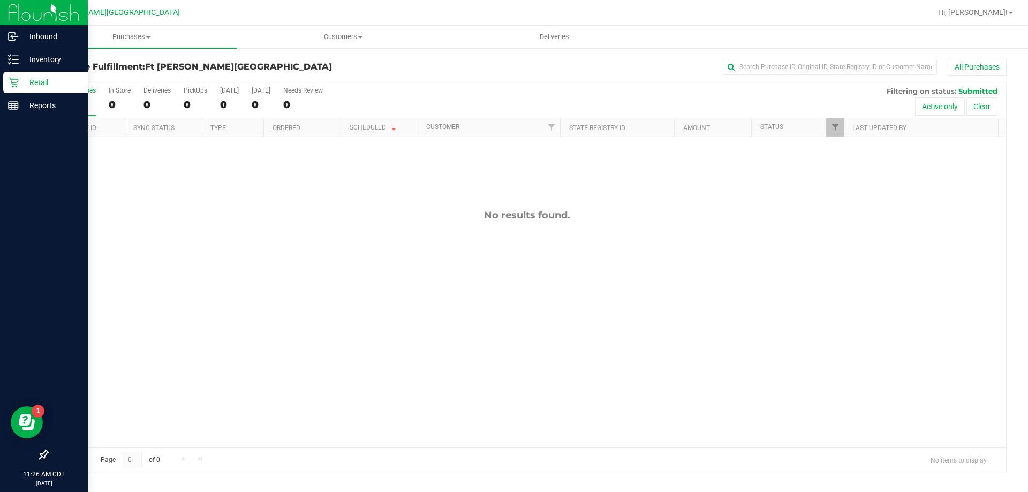
click at [46, 79] on p "Retail" at bounding box center [51, 82] width 64 height 13
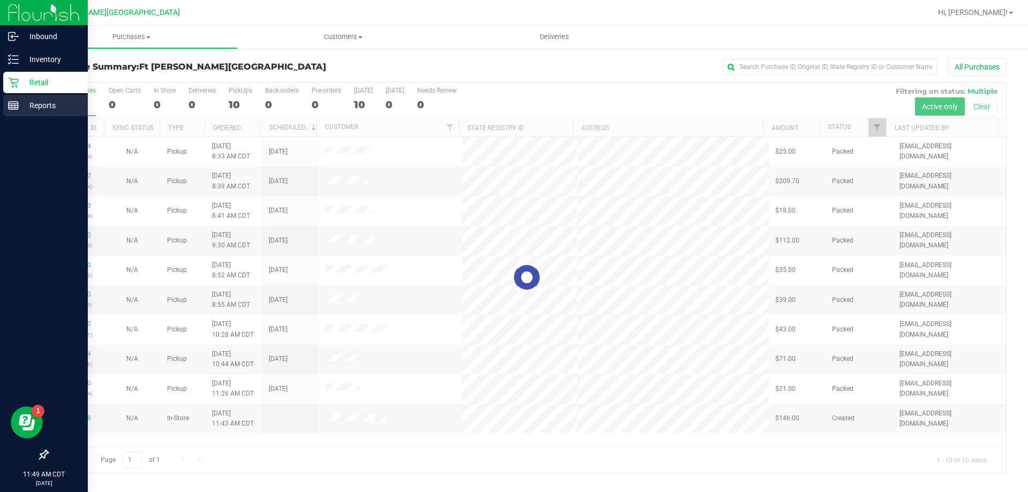
click at [58, 104] on p "Reports" at bounding box center [51, 105] width 64 height 13
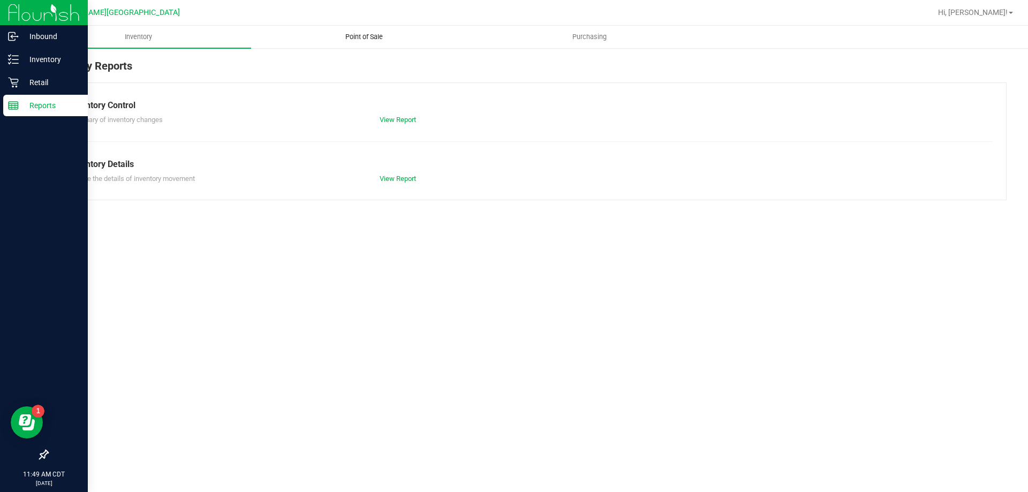
click at [360, 35] on span "Point of Sale" at bounding box center [364, 37] width 66 height 10
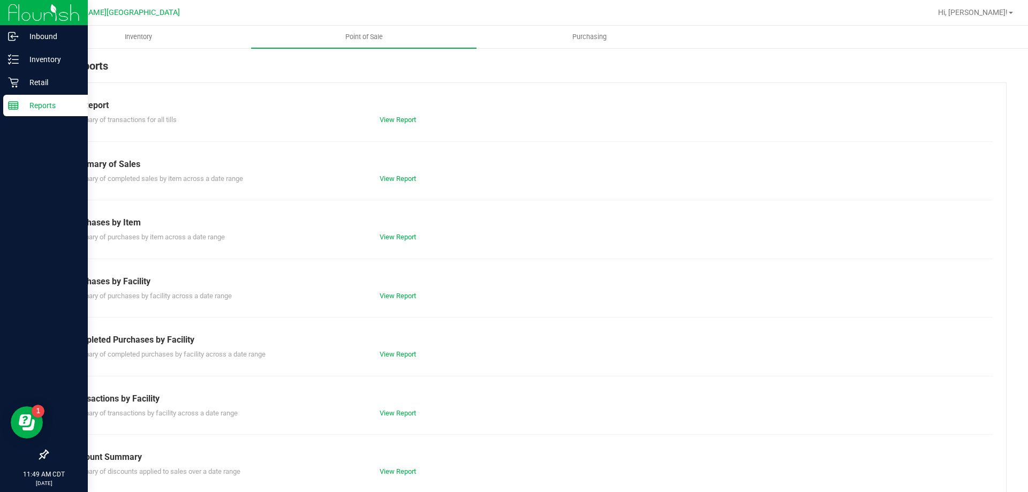
click at [399, 115] on div "View Report" at bounding box center [527, 120] width 311 height 11
click at [405, 122] on link "View Report" at bounding box center [398, 120] width 36 height 8
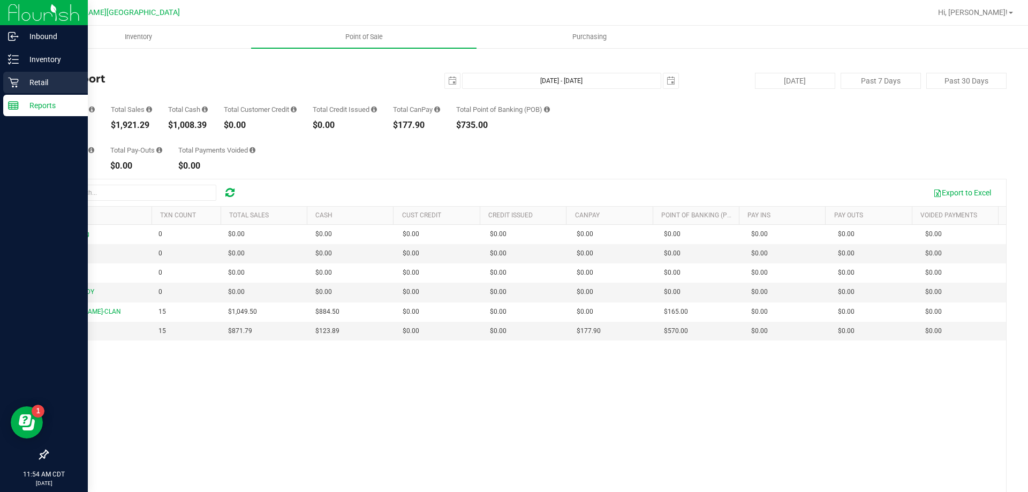
click at [41, 76] on p "Retail" at bounding box center [51, 82] width 64 height 13
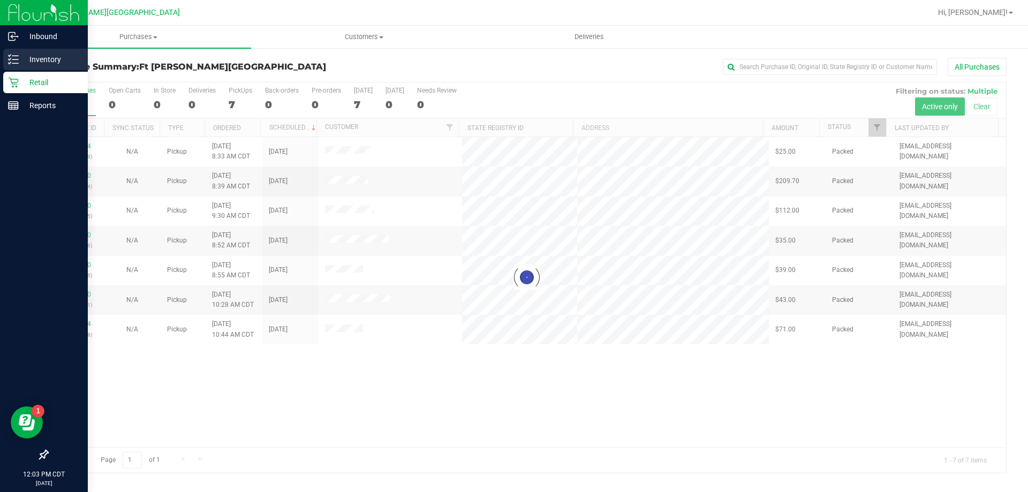
click at [32, 56] on p "Inventory" at bounding box center [51, 59] width 64 height 13
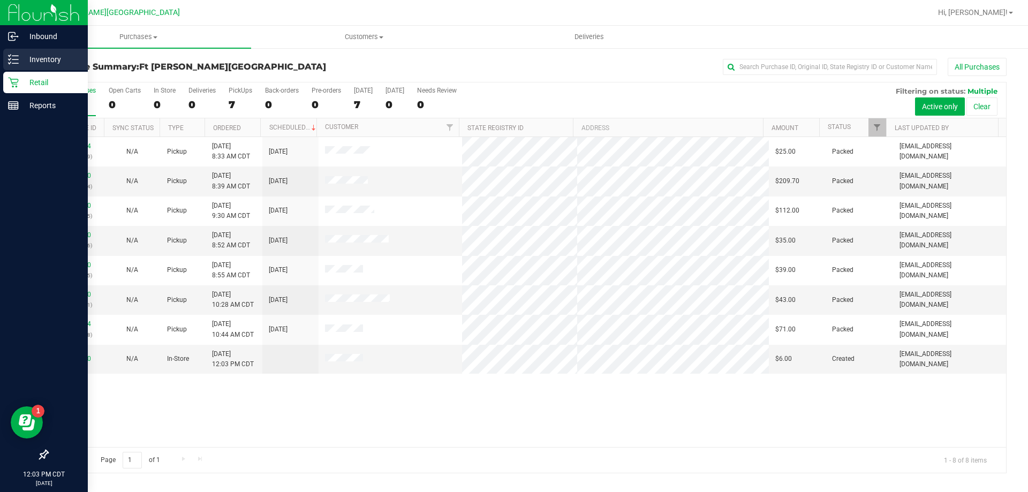
click at [36, 62] on p "Inventory" at bounding box center [51, 59] width 64 height 13
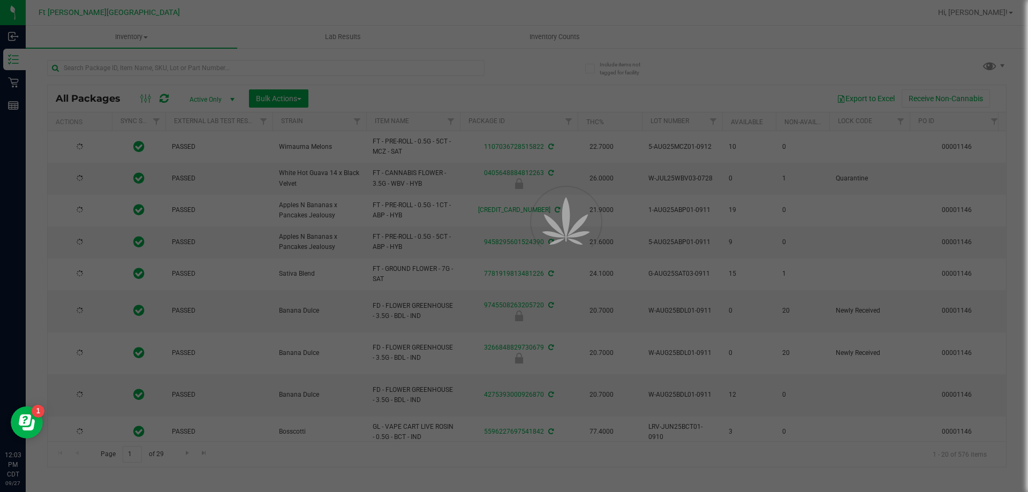
click at [92, 70] on div at bounding box center [514, 246] width 1028 height 492
type input "2026-03-17"
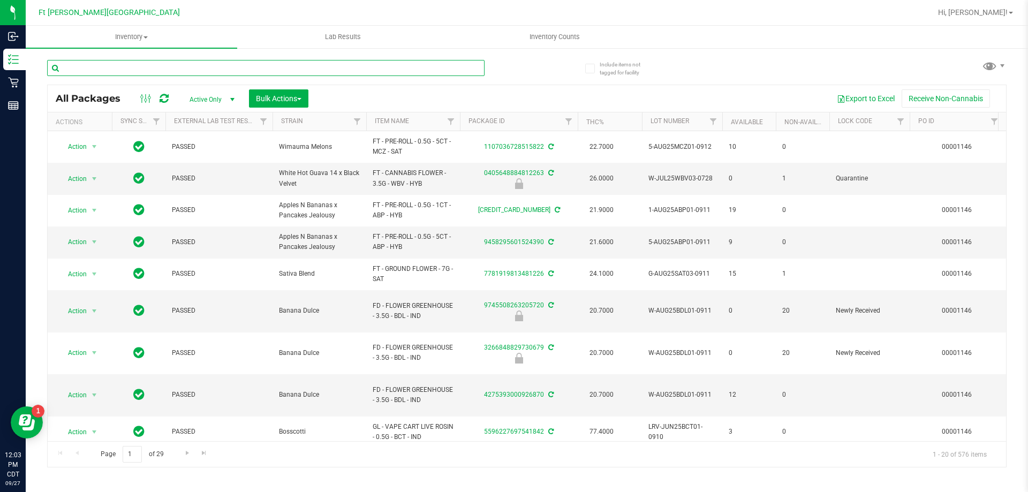
click at [92, 70] on input "text" at bounding box center [266, 68] width 438 height 16
type input "tangerine"
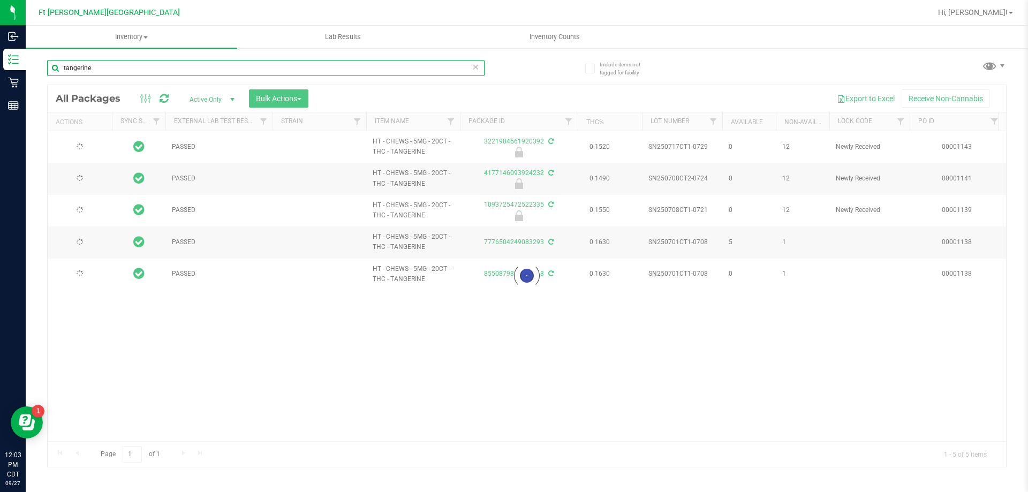
type input "2026-01-27"
type input "2026-01-18"
type input "2026-01-11"
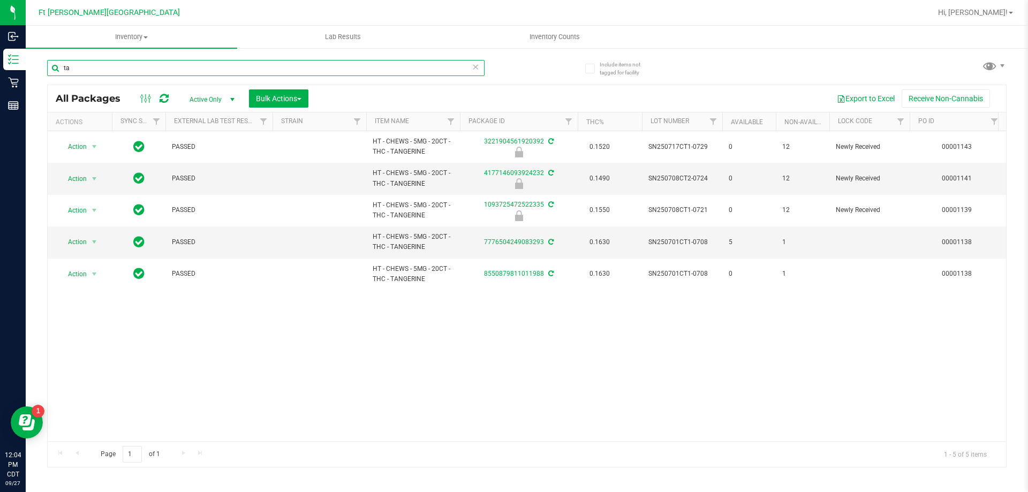
type input "t"
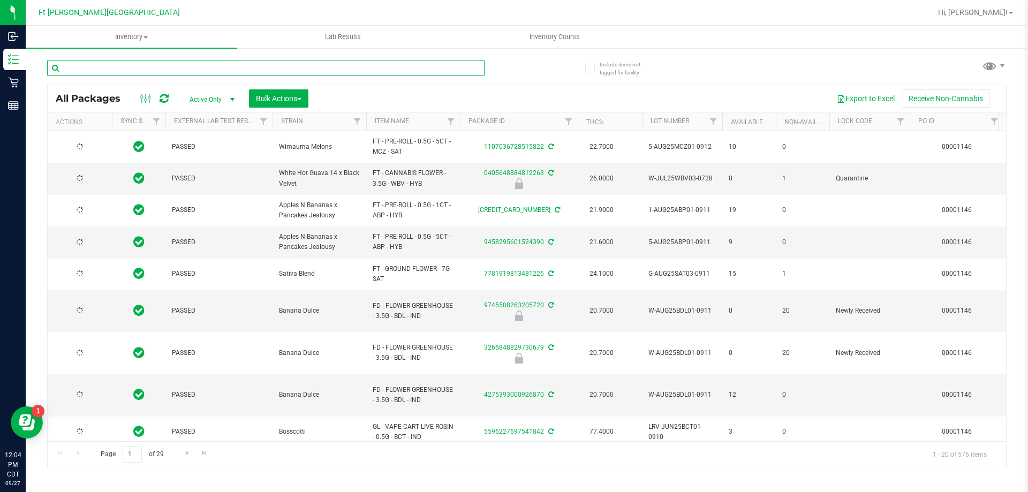
type input "[DATE]"
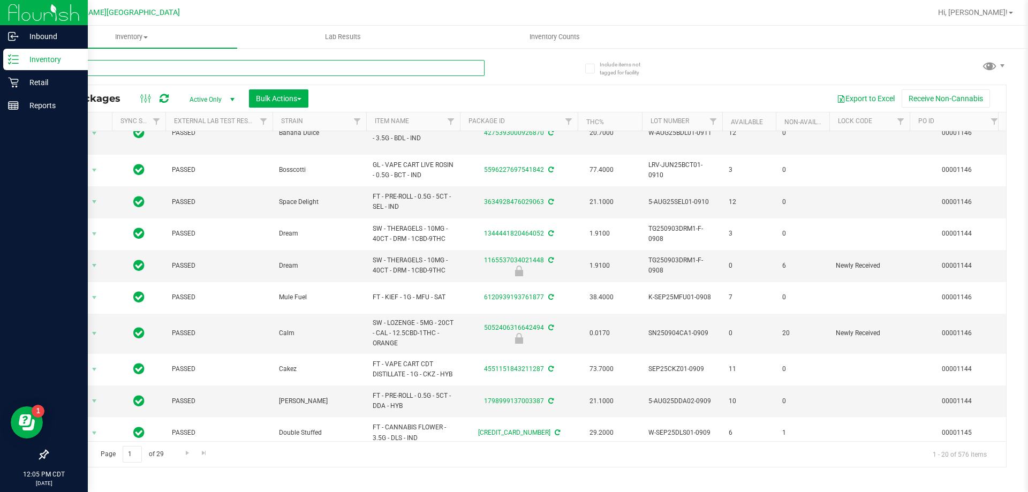
scroll to position [358, 0]
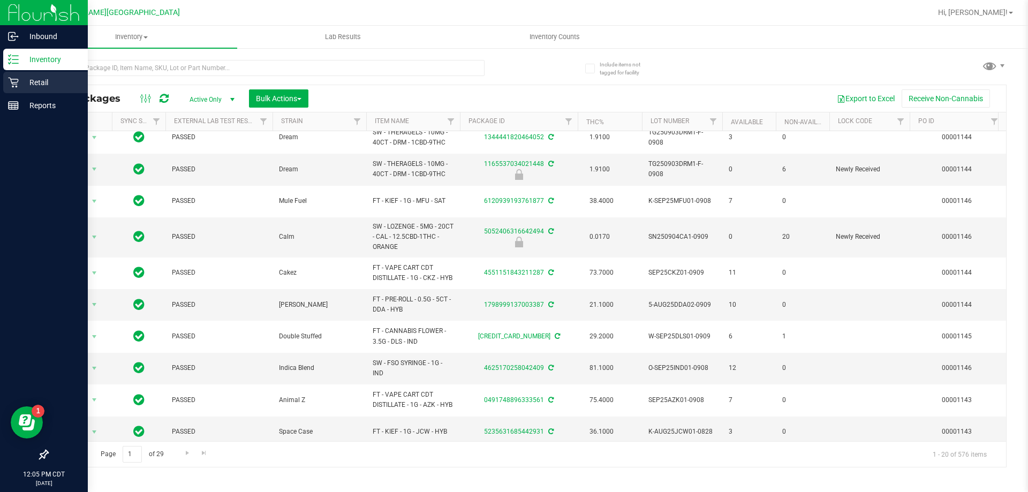
click at [53, 79] on p "Retail" at bounding box center [51, 82] width 64 height 13
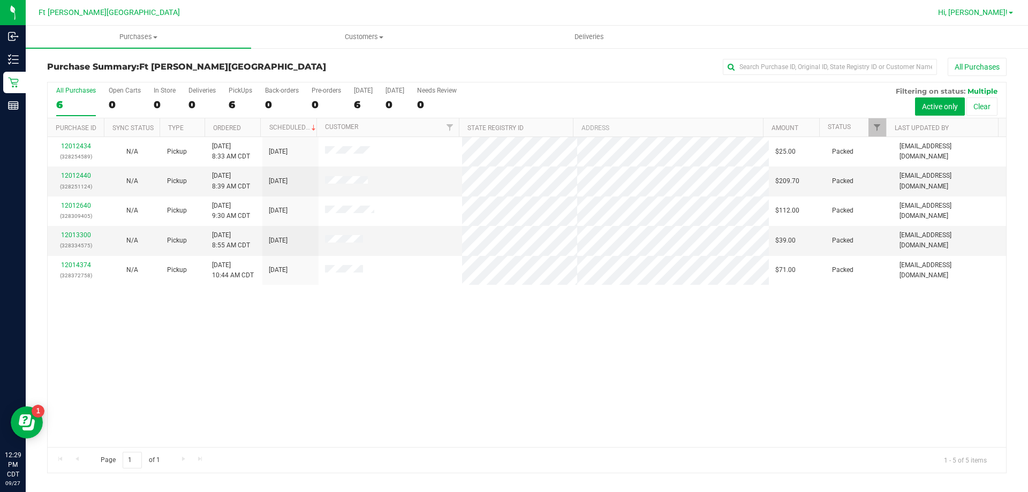
click at [1001, 11] on span "Hi, [PERSON_NAME]!" at bounding box center [973, 12] width 70 height 9
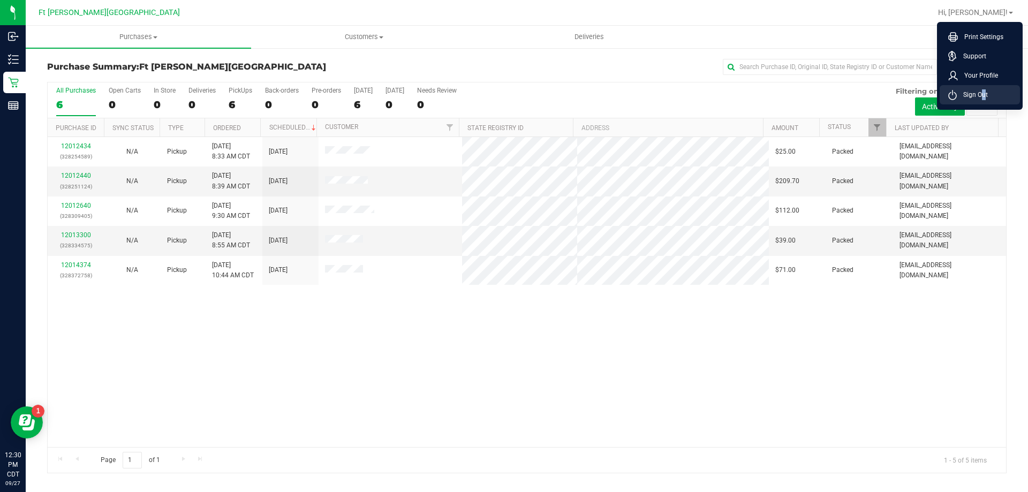
click at [979, 97] on span "Sign Out" at bounding box center [972, 94] width 31 height 11
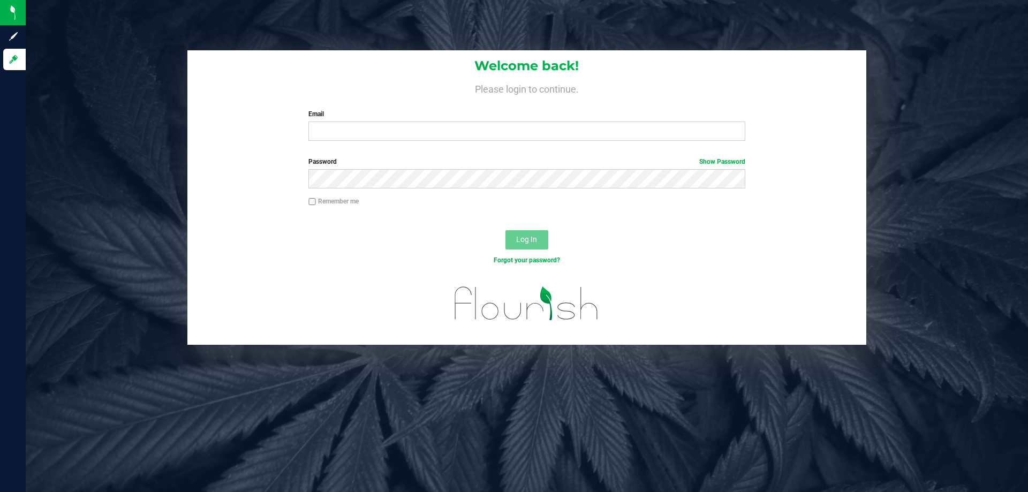
drag, startPoint x: 421, startPoint y: 148, endPoint x: 420, endPoint y: 142, distance: 5.5
click at [421, 147] on div "Welcome back! Please login to continue. Email Required Please format your email…" at bounding box center [526, 99] width 679 height 99
click at [427, 123] on input "Email" at bounding box center [526, 131] width 436 height 19
type input "[EMAIL_ADDRESS][DOMAIN_NAME]"
click at [506, 230] on button "Log In" at bounding box center [527, 239] width 43 height 19
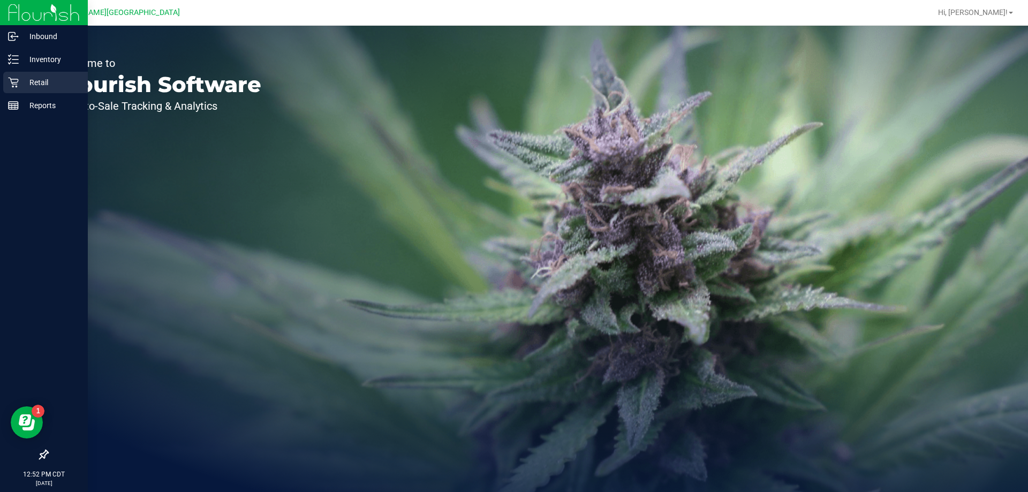
click at [26, 78] on p "Retail" at bounding box center [51, 82] width 64 height 13
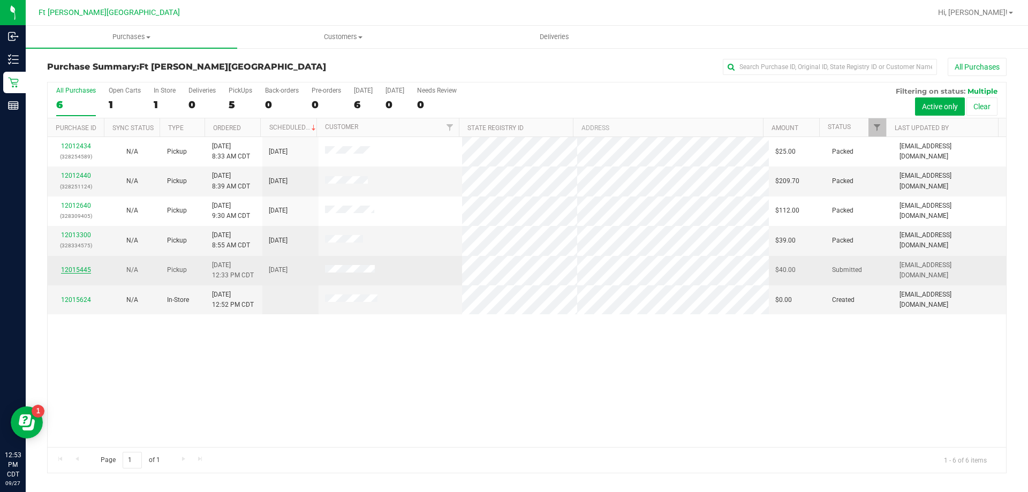
click at [86, 270] on link "12015445" at bounding box center [76, 269] width 30 height 7
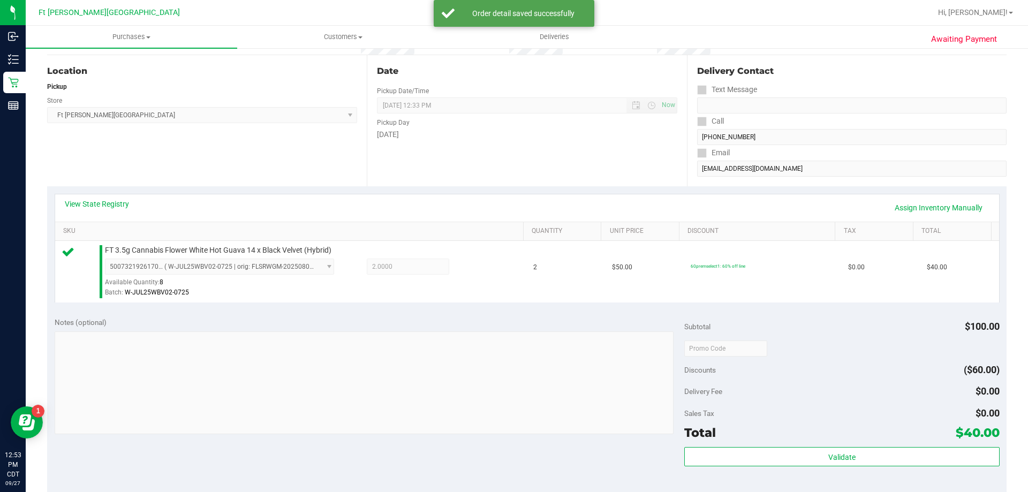
scroll to position [321, 0]
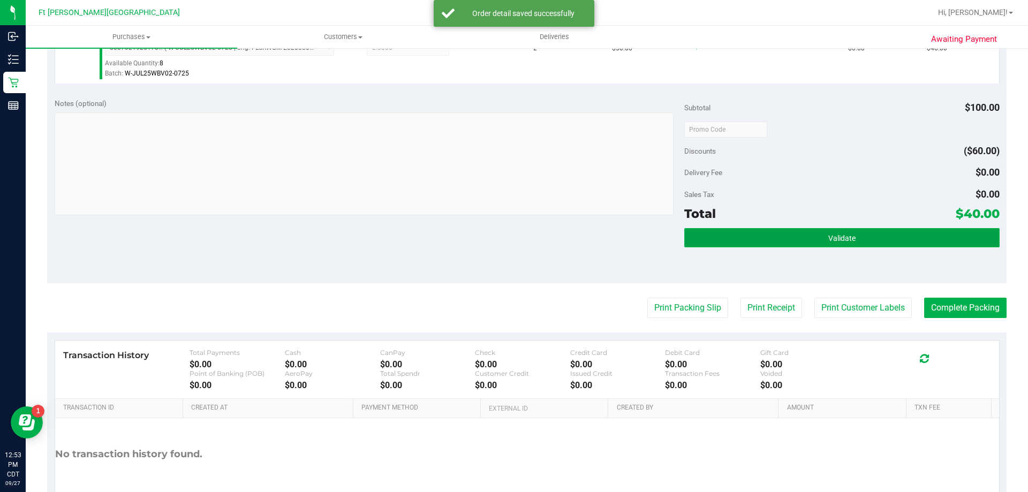
click at [871, 230] on button "Validate" at bounding box center [841, 237] width 315 height 19
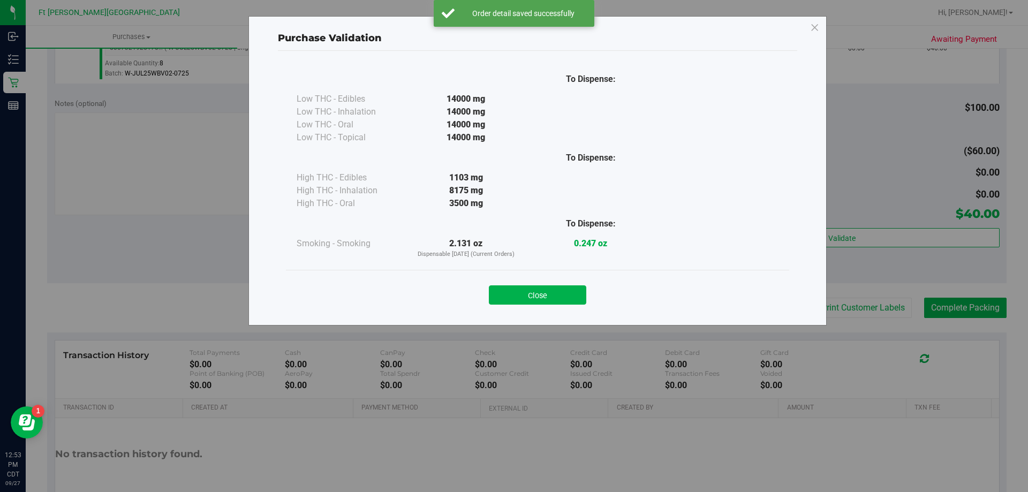
click at [559, 294] on button "Close" at bounding box center [537, 294] width 97 height 19
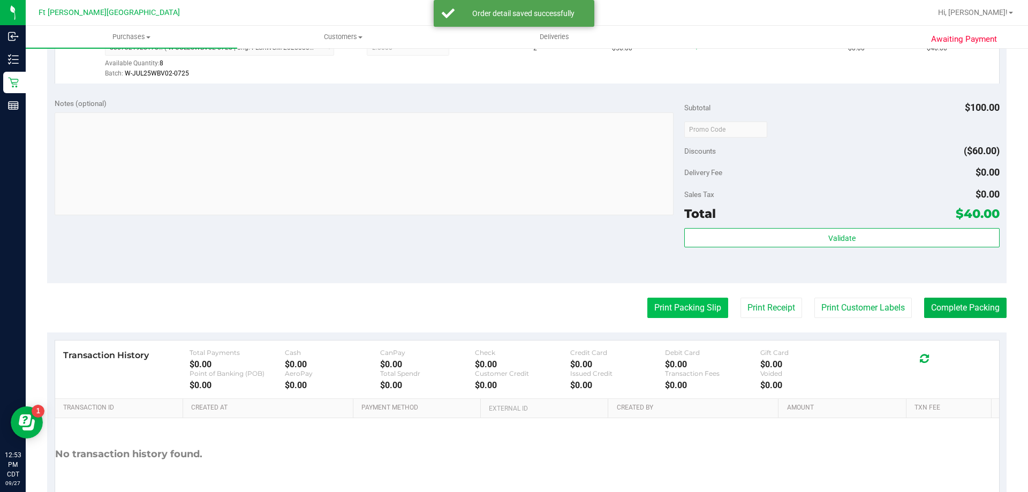
click at [695, 312] on button "Print Packing Slip" at bounding box center [687, 308] width 81 height 20
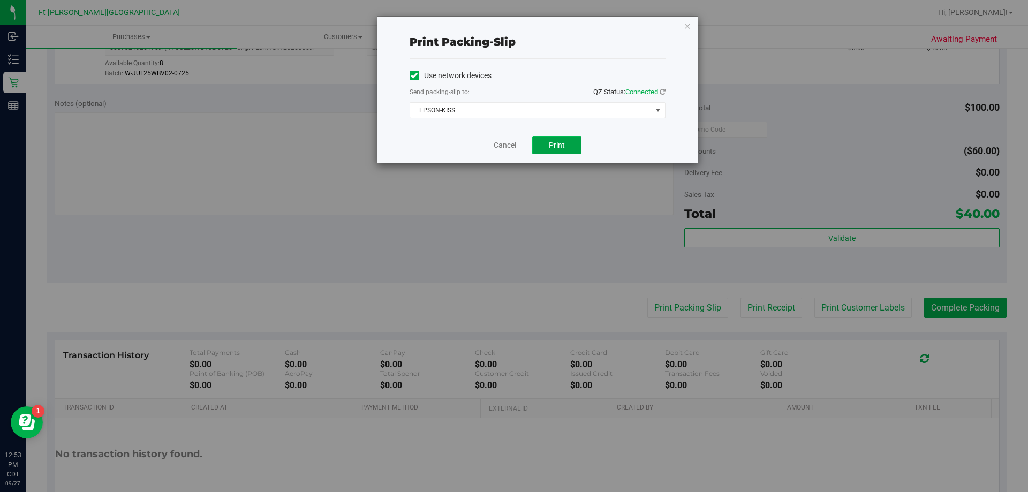
click at [548, 141] on button "Print" at bounding box center [556, 145] width 49 height 18
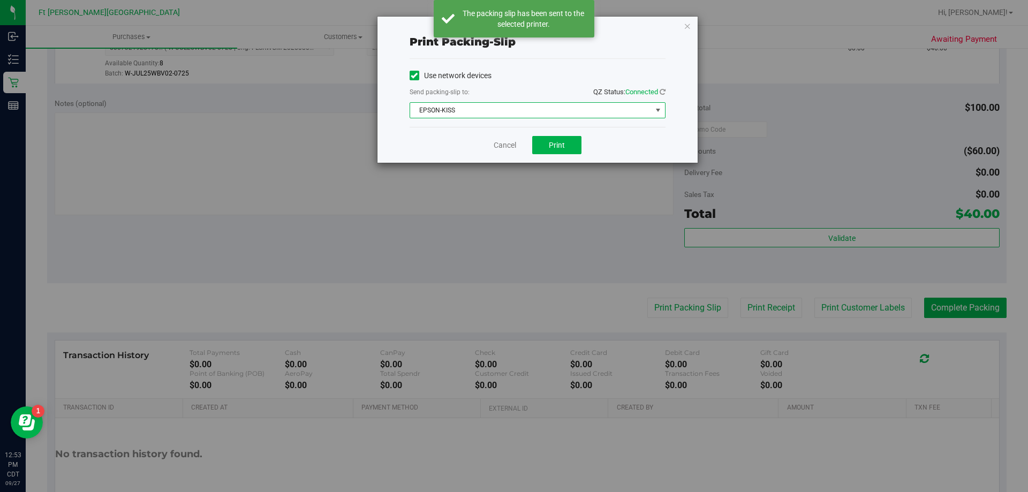
click at [493, 110] on span "EPSON-KISS" at bounding box center [531, 110] width 242 height 15
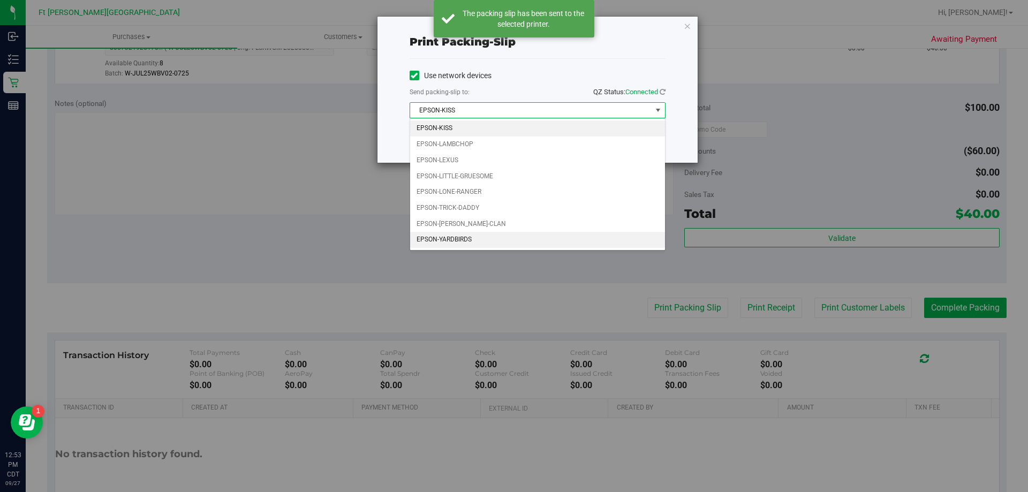
click at [461, 241] on li "EPSON-YARDBIRDS" at bounding box center [537, 240] width 255 height 16
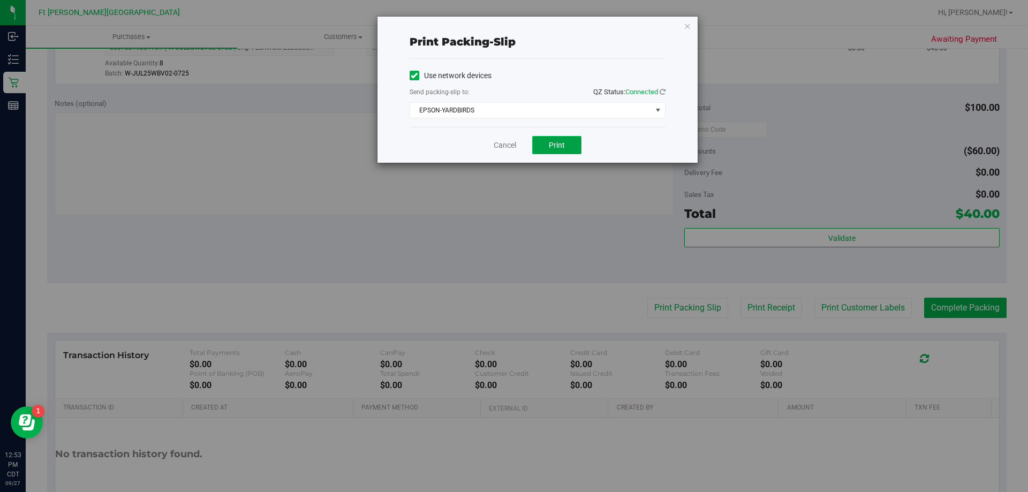
click at [556, 141] on span "Print" at bounding box center [557, 145] width 16 height 9
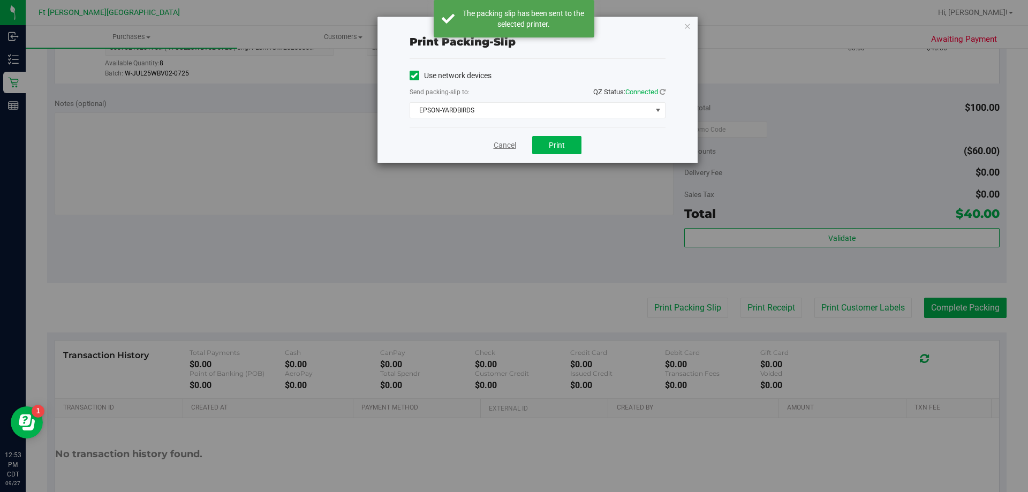
click at [506, 146] on link "Cancel" at bounding box center [505, 145] width 22 height 11
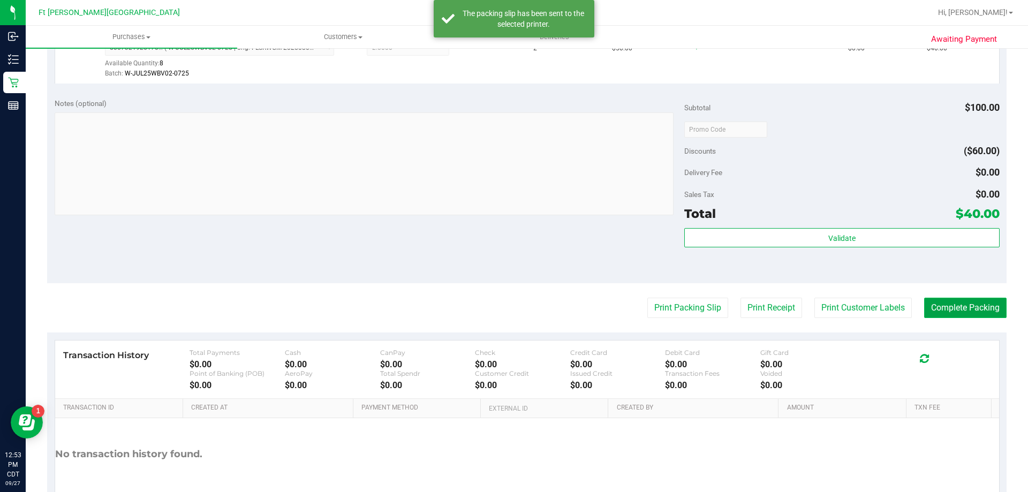
click at [958, 307] on button "Complete Packing" at bounding box center [965, 308] width 82 height 20
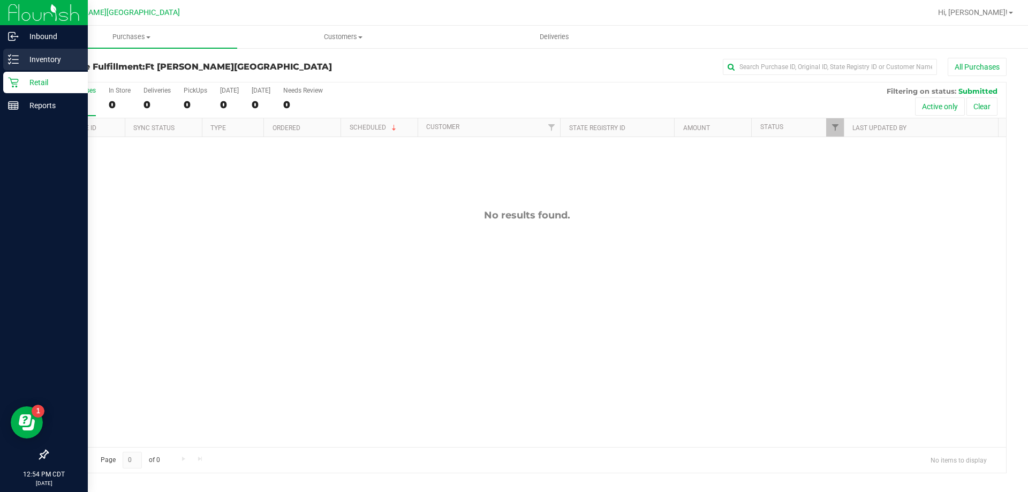
click at [40, 60] on p "Inventory" at bounding box center [51, 59] width 64 height 13
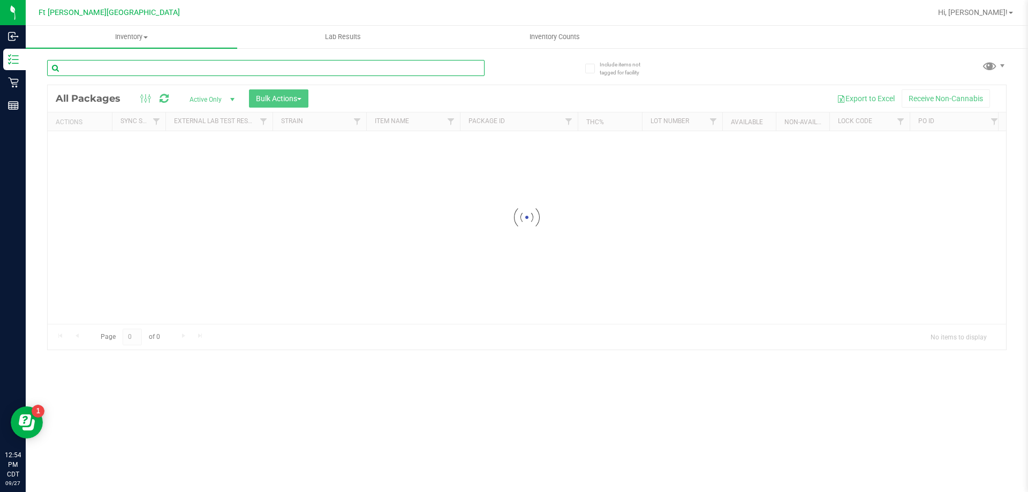
click at [139, 69] on div "Inventory All packages All inventory Waste log Create inventory Lab Results Inv…" at bounding box center [527, 259] width 1002 height 466
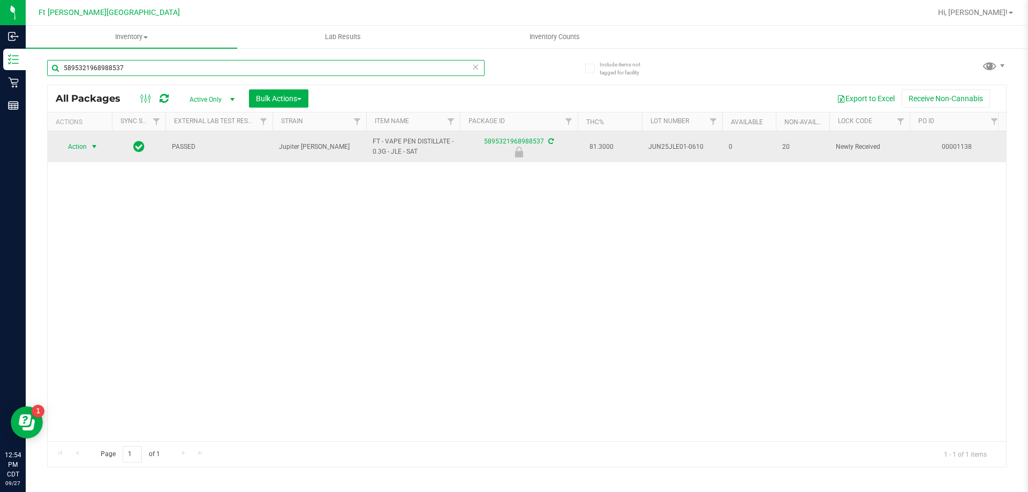
type input "5895321968988537"
click at [92, 149] on span "select" at bounding box center [94, 146] width 9 height 9
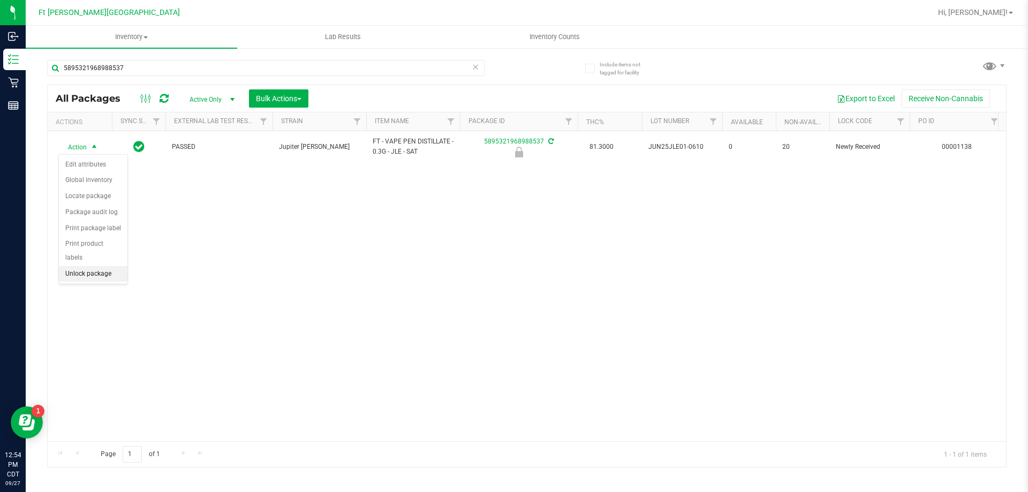
click at [110, 266] on li "Unlock package" at bounding box center [93, 274] width 69 height 16
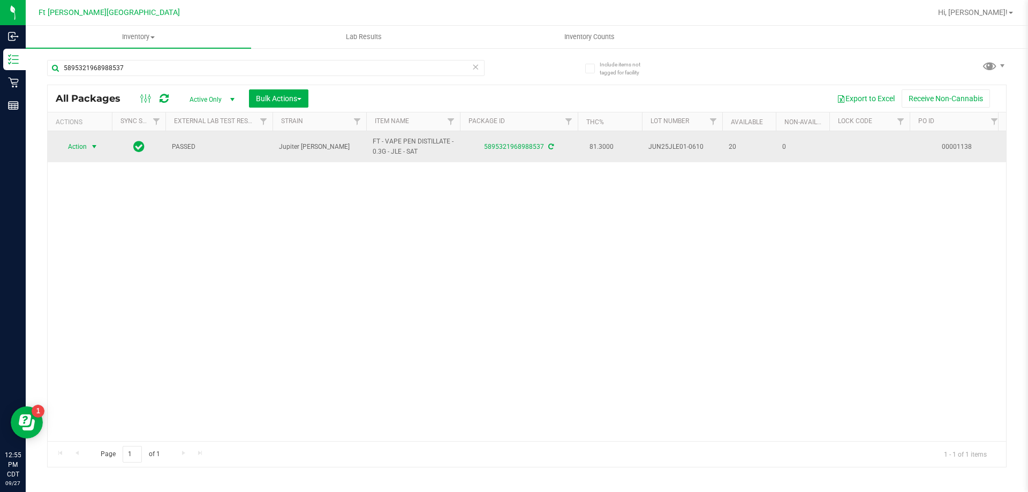
click at [95, 152] on span "select" at bounding box center [94, 146] width 13 height 15
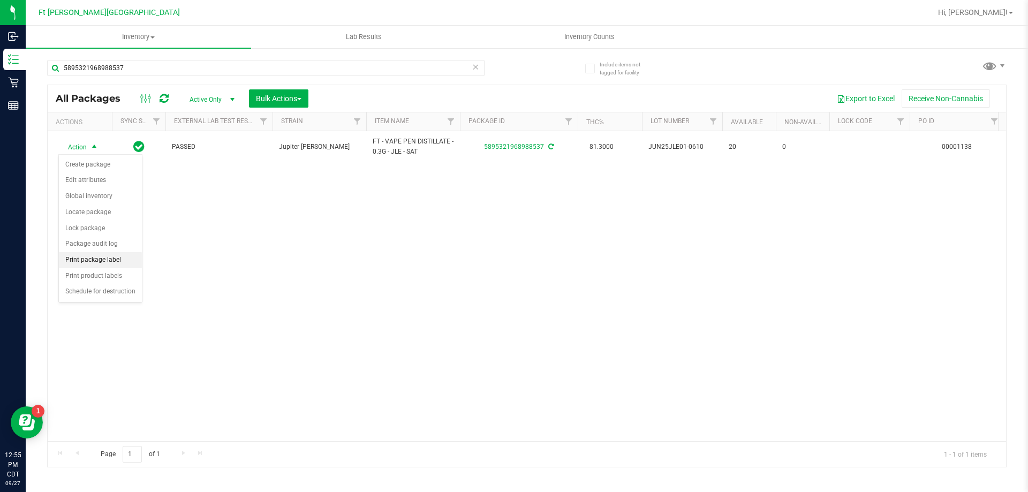
click at [99, 261] on li "Print package label" at bounding box center [100, 260] width 83 height 16
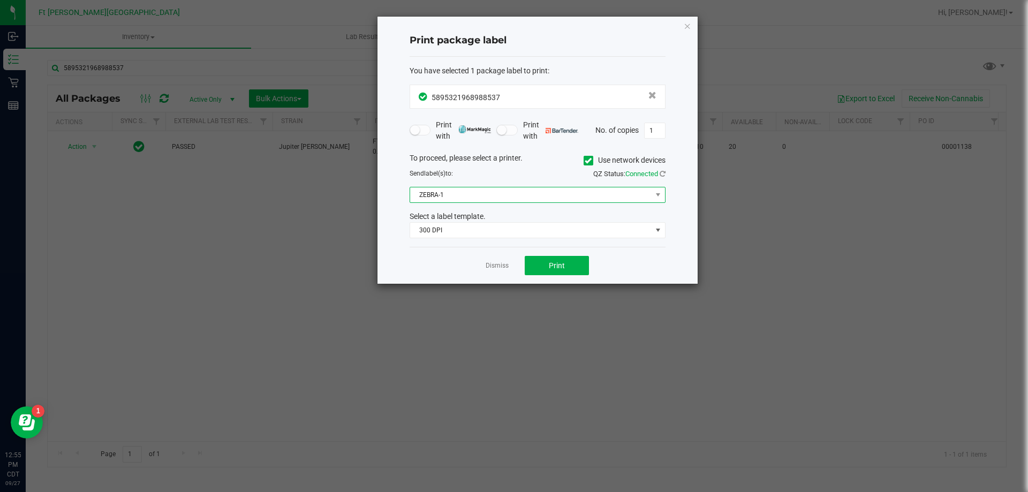
click at [426, 202] on span "ZEBRA-1" at bounding box center [531, 194] width 242 height 15
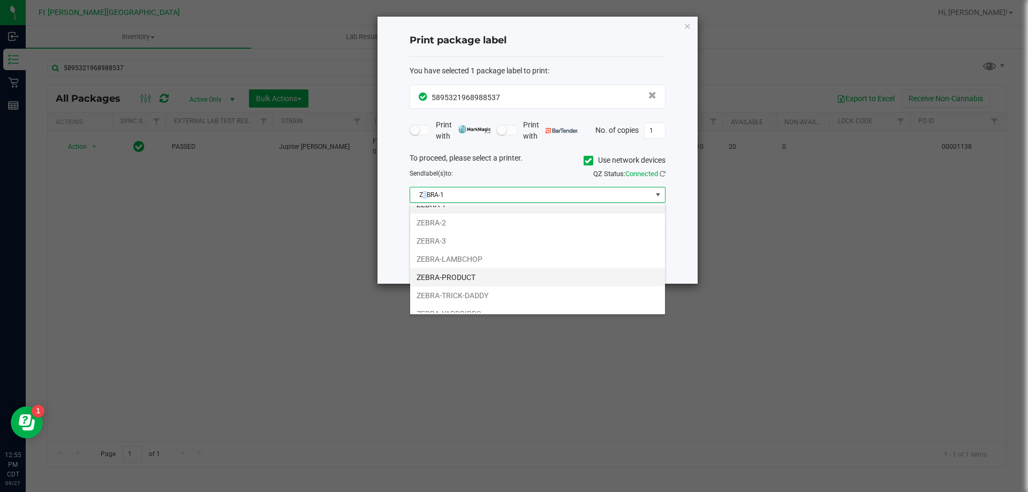
scroll to position [20, 0]
click at [456, 300] on li "ZEBRA-YARDBIRDS" at bounding box center [537, 304] width 255 height 18
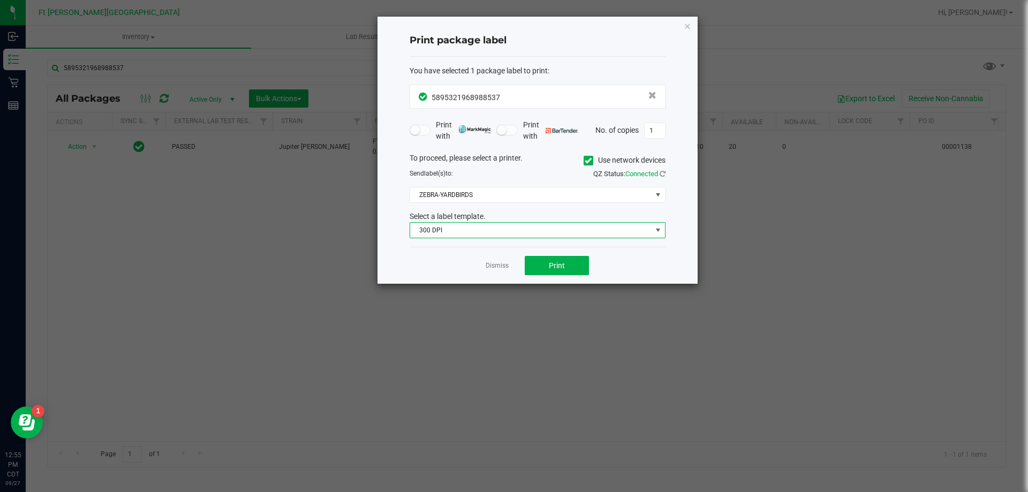
click at [447, 227] on span "300 DPI" at bounding box center [531, 230] width 242 height 15
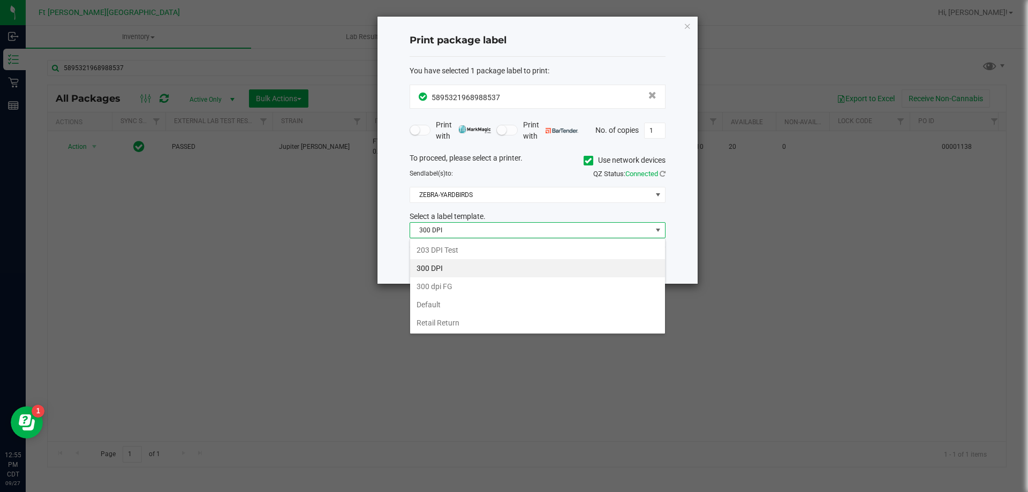
scroll to position [16, 256]
click at [456, 250] on li "203 DPI Test" at bounding box center [537, 250] width 255 height 18
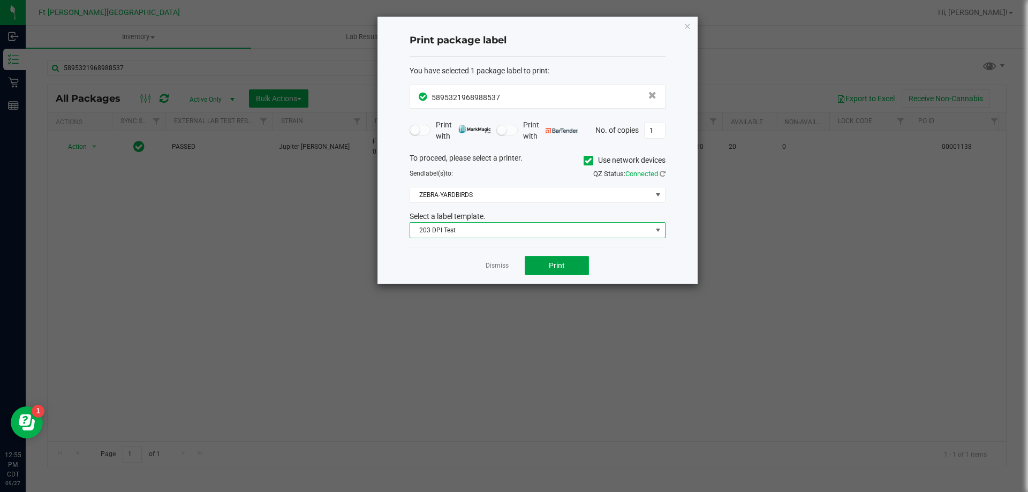
click at [565, 269] on button "Print" at bounding box center [557, 265] width 64 height 19
click at [497, 268] on link "Dismiss" at bounding box center [497, 265] width 23 height 9
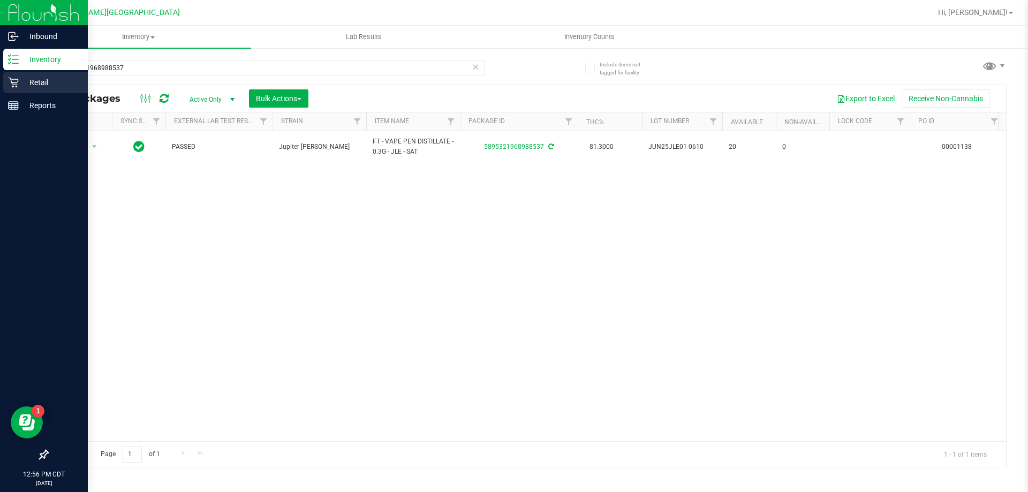
click at [35, 86] on p "Retail" at bounding box center [51, 82] width 64 height 13
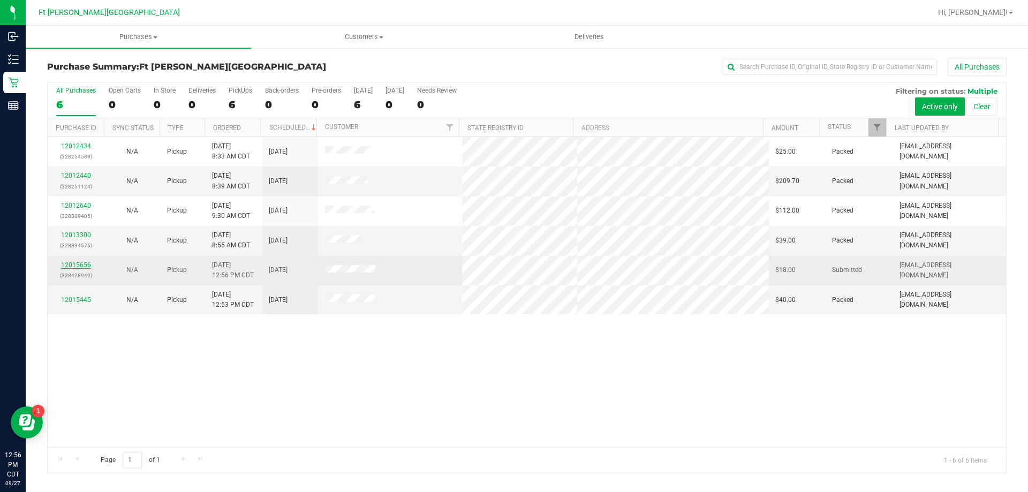
click at [79, 263] on link "12015656" at bounding box center [76, 264] width 30 height 7
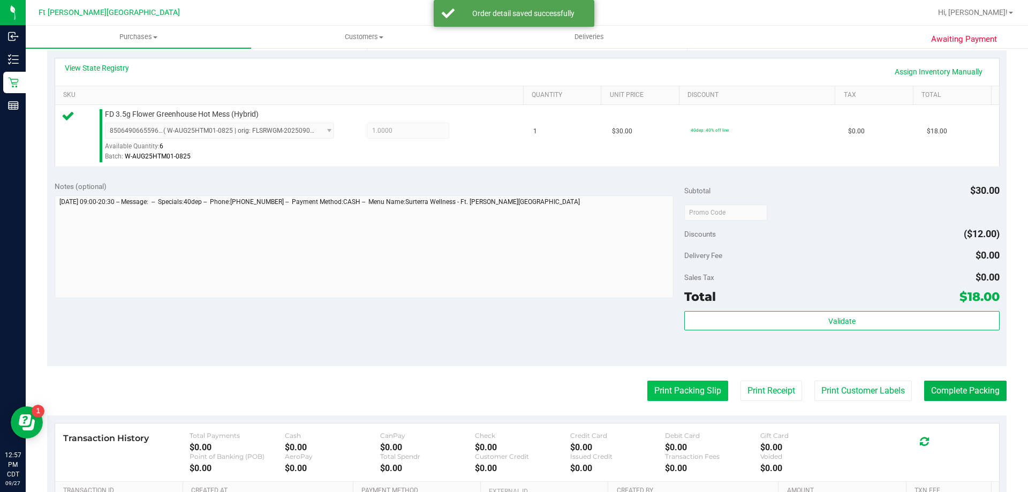
scroll to position [321, 0]
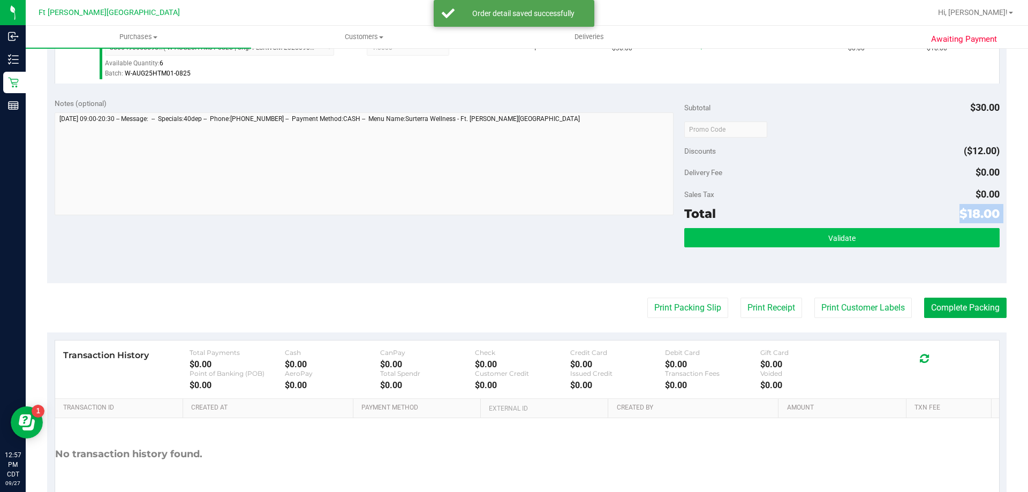
click at [725, 228] on div "Subtotal $30.00 Discounts ($12.00) Delivery Fee $0.00 Sales Tax $0.00 Total $18…" at bounding box center [841, 187] width 315 height 178
click at [730, 240] on button "Validate" at bounding box center [841, 237] width 315 height 19
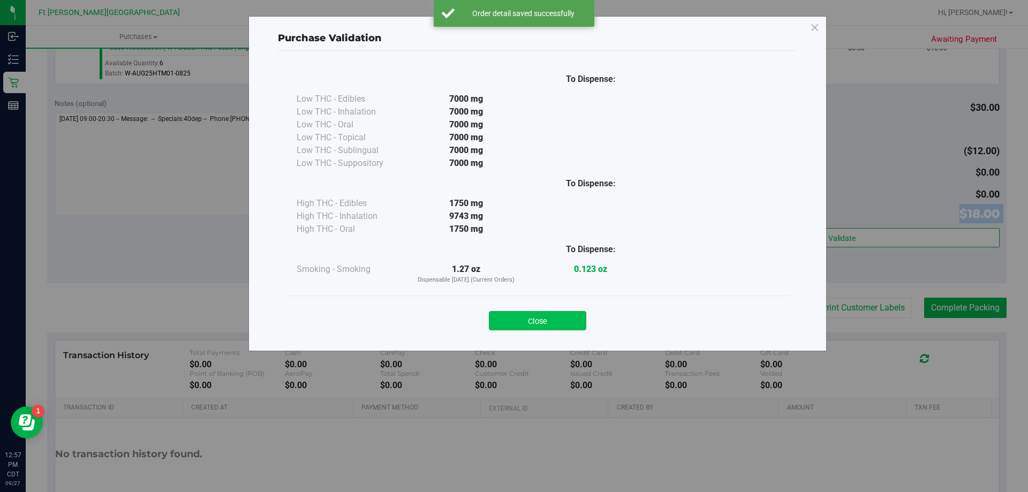
click at [550, 319] on button "Close" at bounding box center [537, 320] width 97 height 19
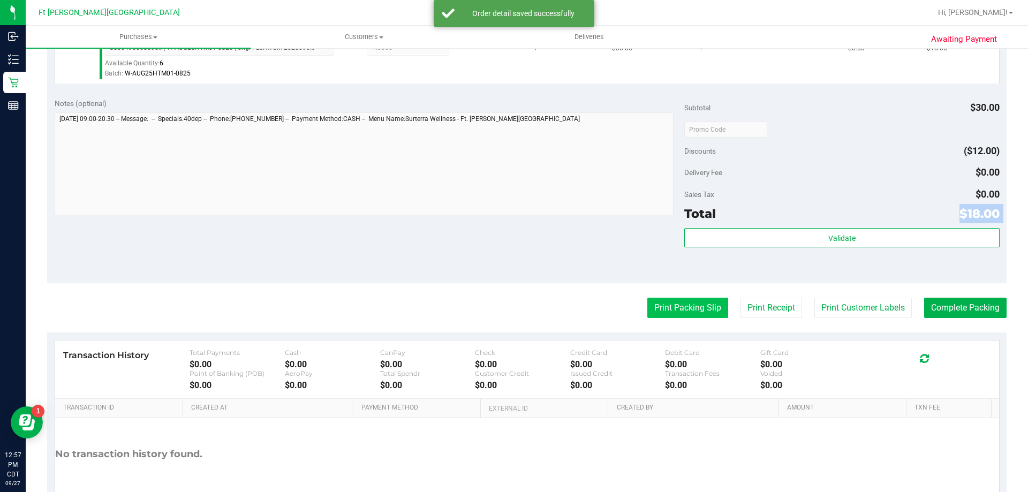
click at [669, 310] on button "Print Packing Slip" at bounding box center [687, 308] width 81 height 20
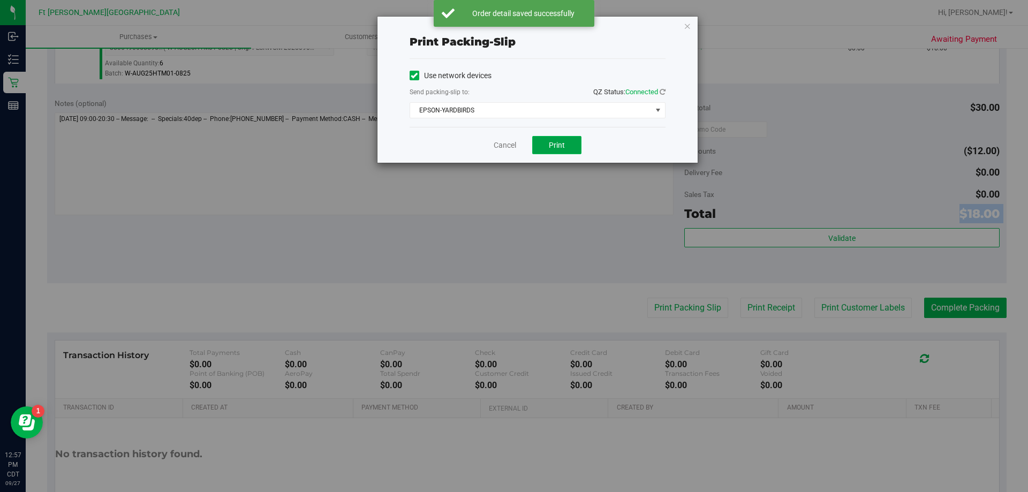
click at [566, 143] on button "Print" at bounding box center [556, 145] width 49 height 18
click at [507, 145] on link "Cancel" at bounding box center [505, 145] width 22 height 11
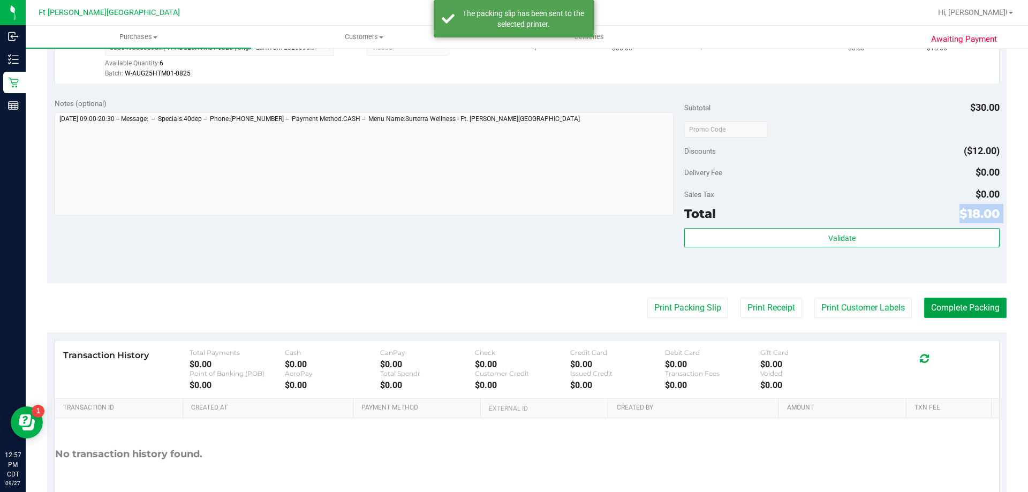
click at [980, 304] on button "Complete Packing" at bounding box center [965, 308] width 82 height 20
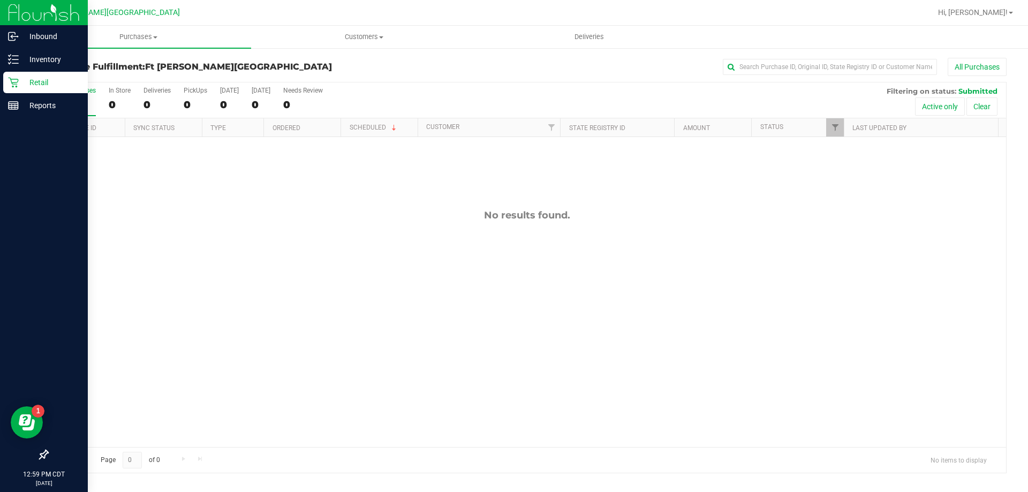
click at [51, 78] on p "Retail" at bounding box center [51, 82] width 64 height 13
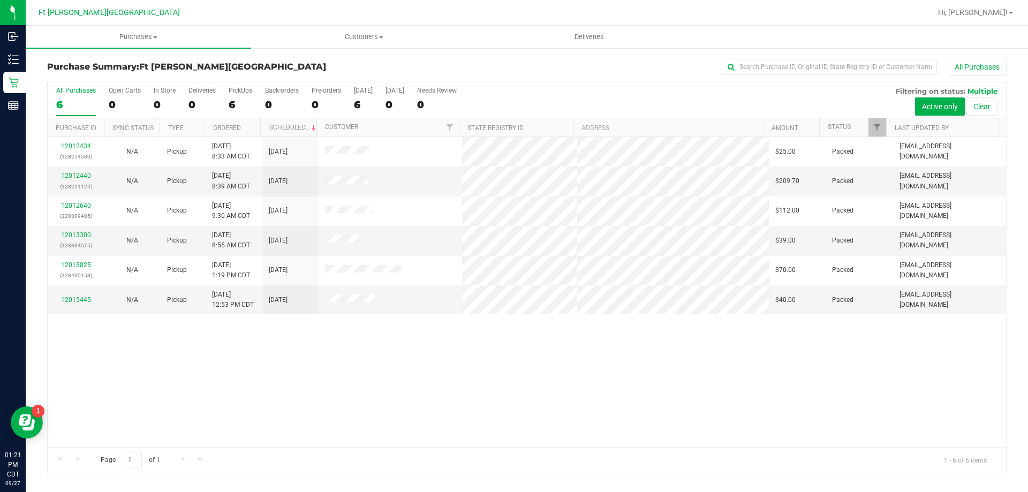
click at [242, 397] on div "12012434 (328254589) N/A Pickup [DATE] 8:33 AM CDT 9/27/2025 $25.00 Packed [EMA…" at bounding box center [527, 292] width 959 height 310
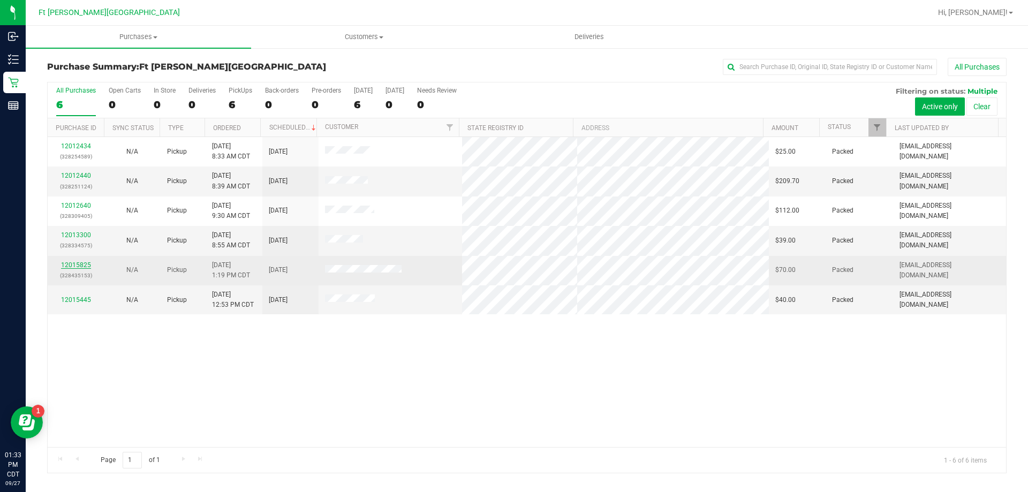
click at [82, 265] on link "12015825" at bounding box center [76, 264] width 30 height 7
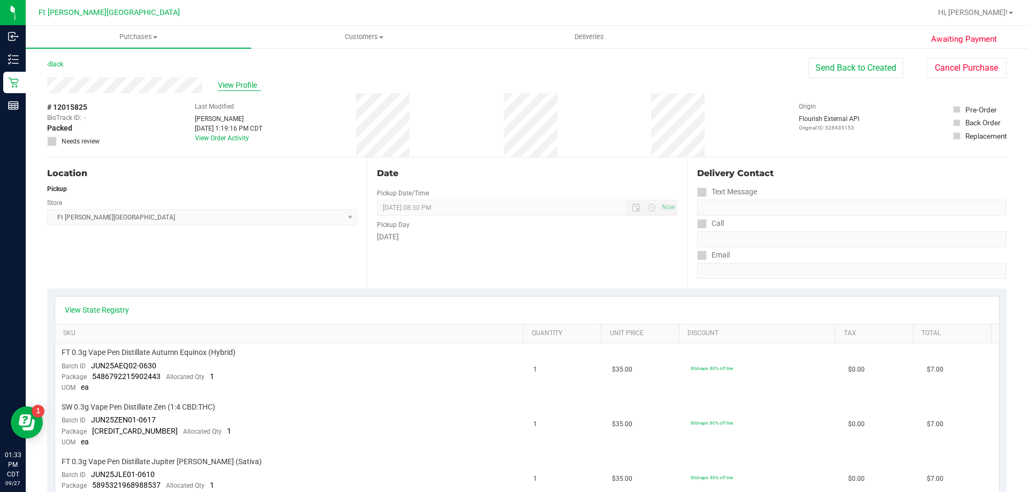
click at [239, 81] on span "View Profile" at bounding box center [239, 85] width 43 height 11
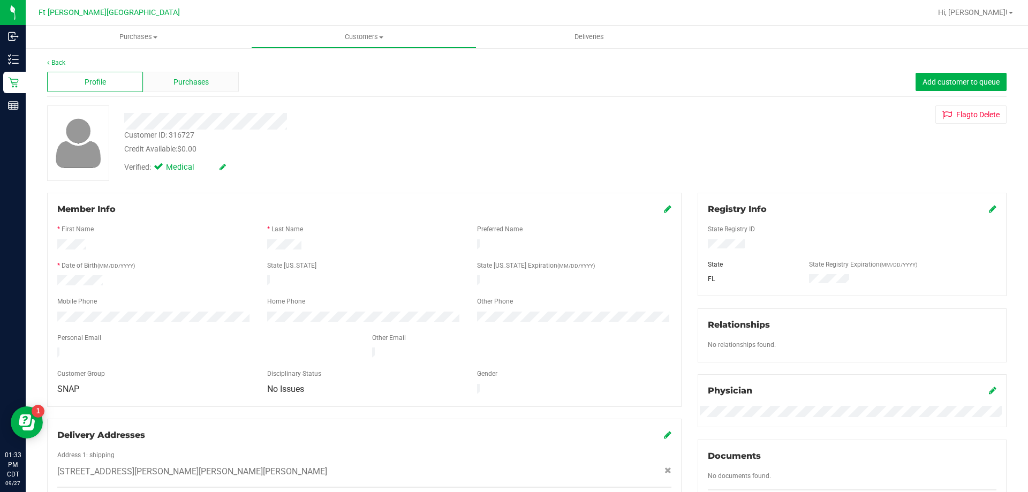
click at [175, 85] on span "Purchases" at bounding box center [191, 82] width 35 height 11
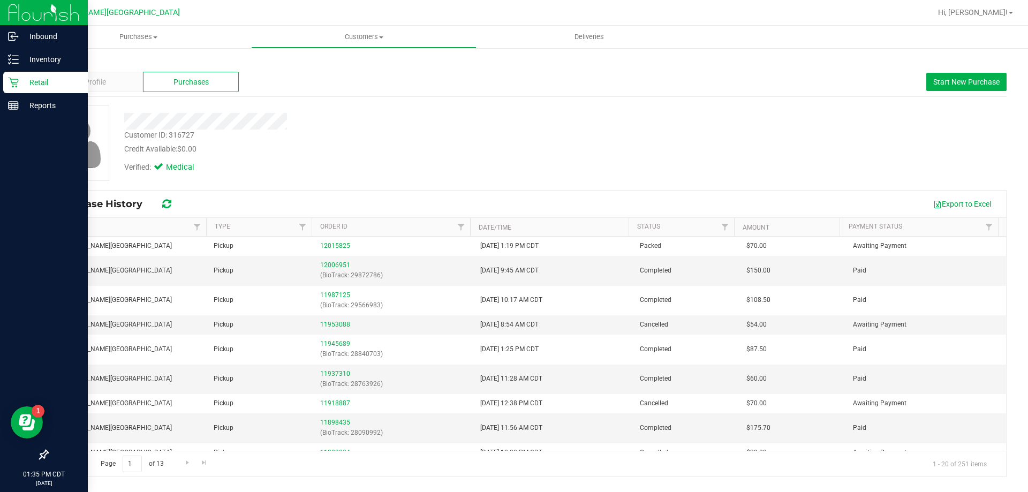
click at [65, 77] on p "Retail" at bounding box center [51, 82] width 64 height 13
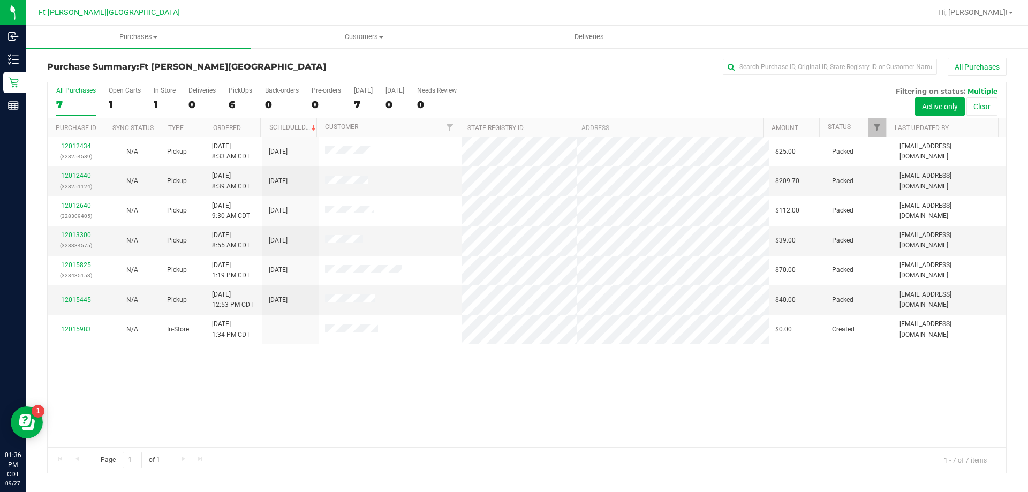
click at [325, 401] on div "12012434 (328254589) N/A Pickup [DATE] 8:33 AM CDT 9/27/2025 $25.00 Packed [EMA…" at bounding box center [527, 292] width 959 height 310
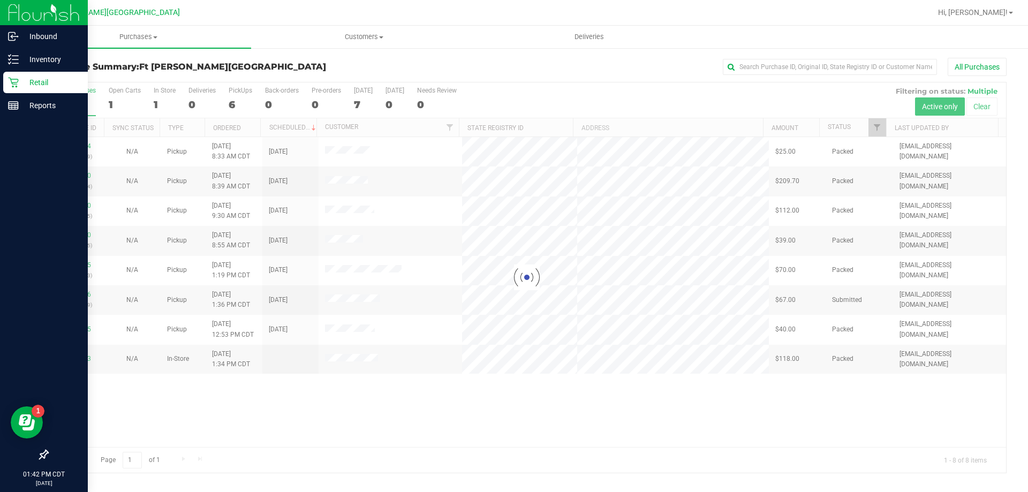
click at [35, 78] on p "Retail" at bounding box center [51, 82] width 64 height 13
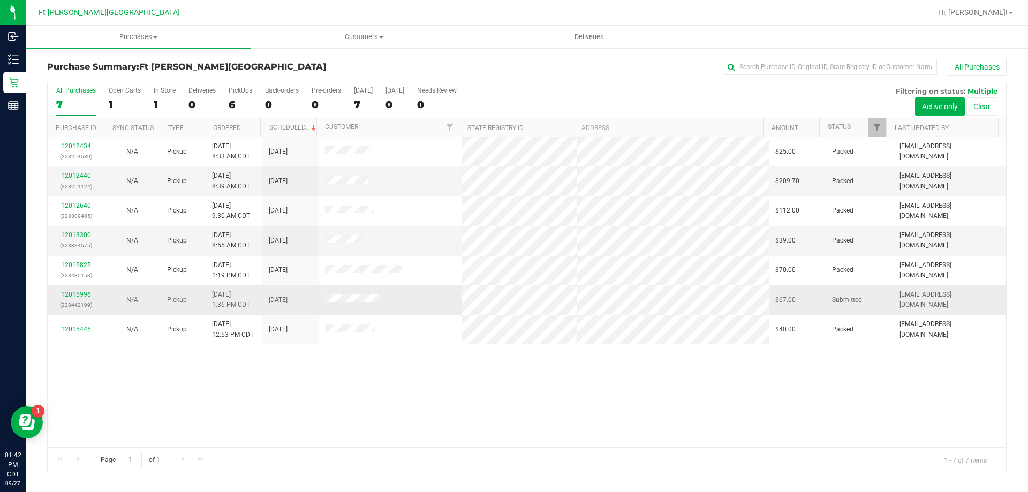
click at [80, 295] on link "12015996" at bounding box center [76, 294] width 30 height 7
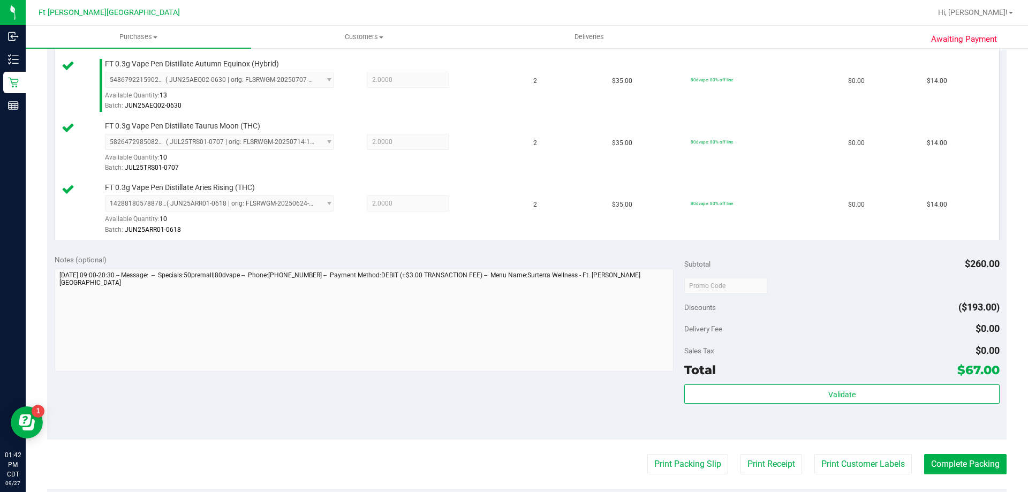
scroll to position [536, 0]
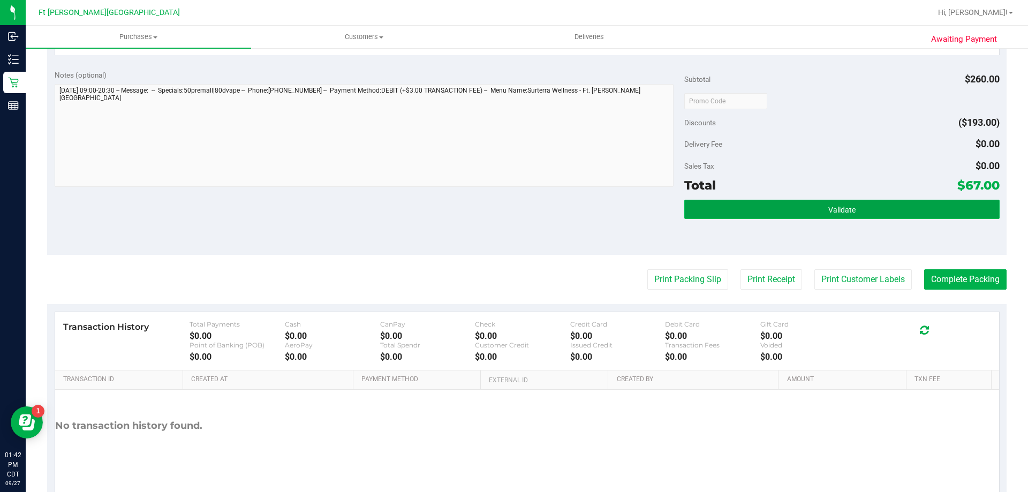
click at [833, 212] on span "Validate" at bounding box center [841, 210] width 27 height 9
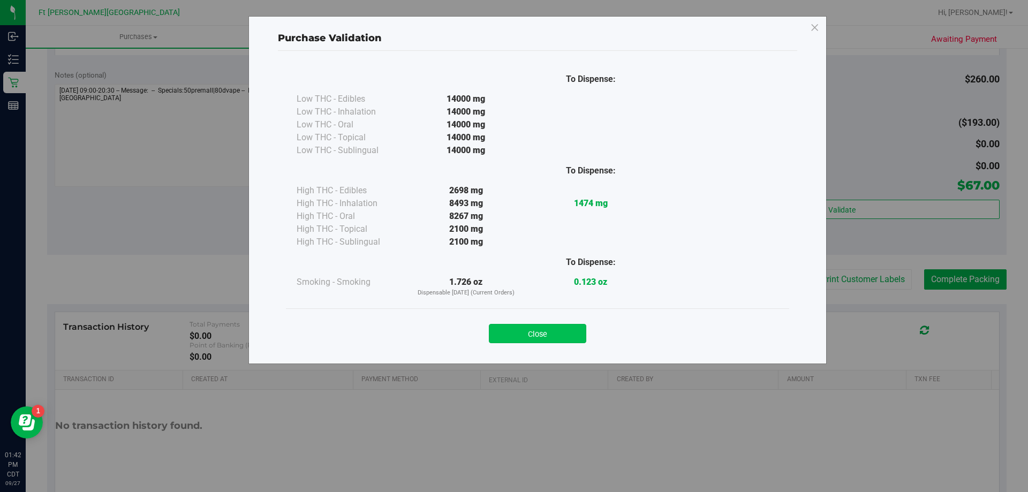
click at [556, 333] on button "Close" at bounding box center [537, 333] width 97 height 19
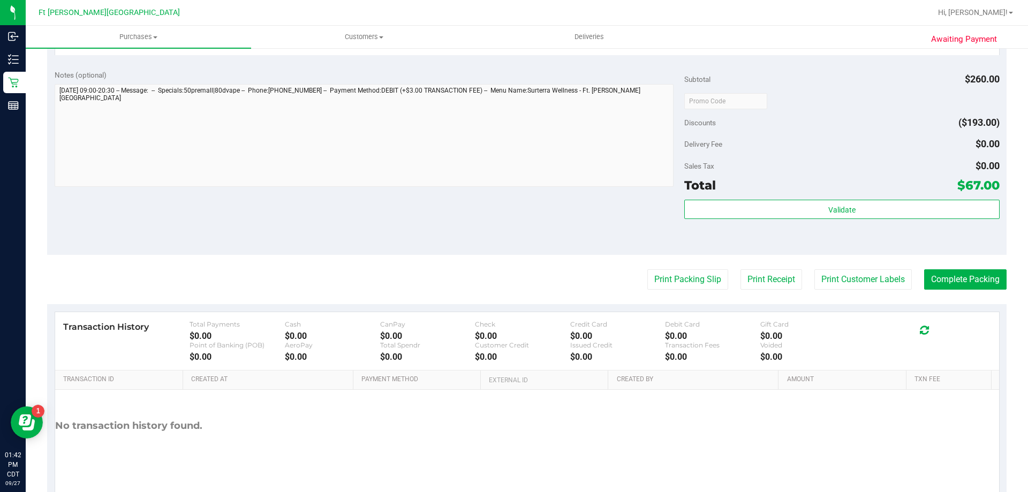
click at [674, 290] on purchase-details "Back Edit Purchase Cancel Purchase View Profile # 12015996 BioTrack ID: - Submi…" at bounding box center [527, 13] width 960 height 982
click at [667, 284] on button "Print Packing Slip" at bounding box center [687, 279] width 81 height 20
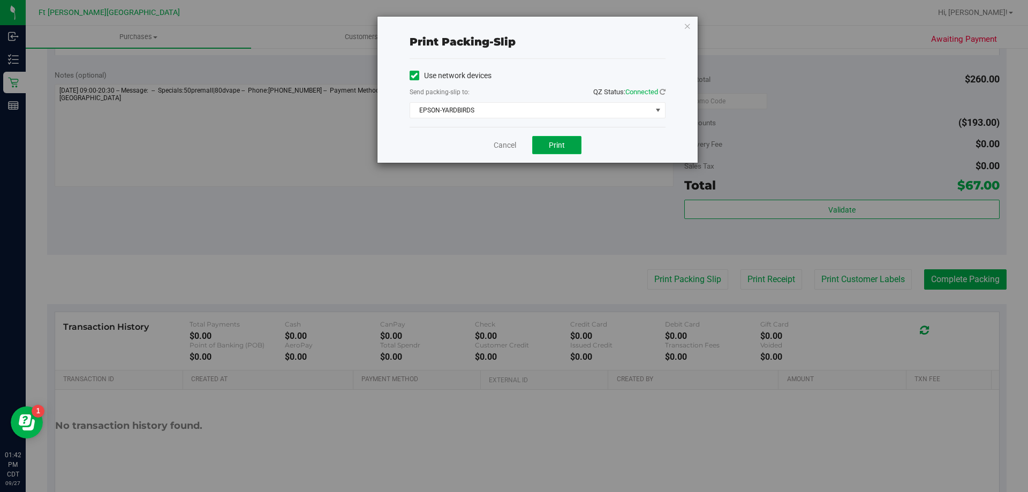
click at [550, 140] on button "Print" at bounding box center [556, 145] width 49 height 18
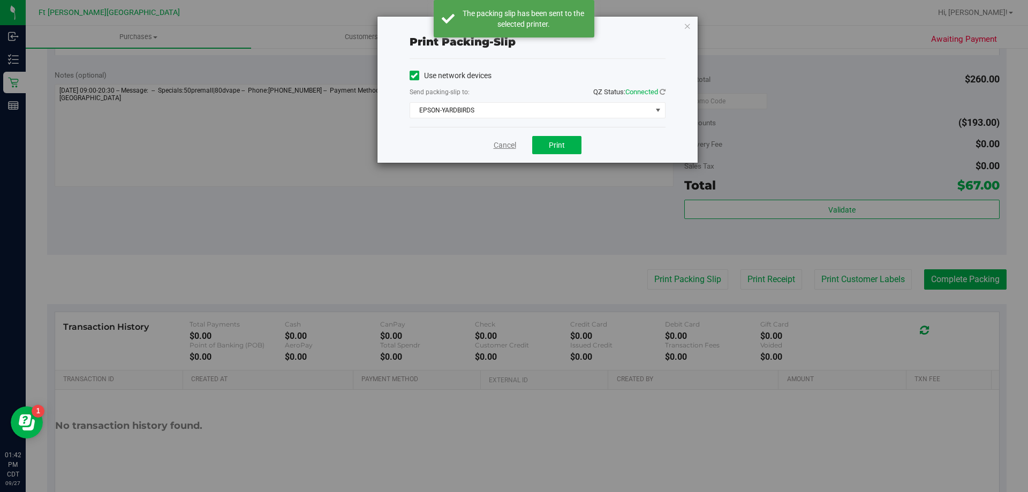
click at [508, 142] on link "Cancel" at bounding box center [505, 145] width 22 height 11
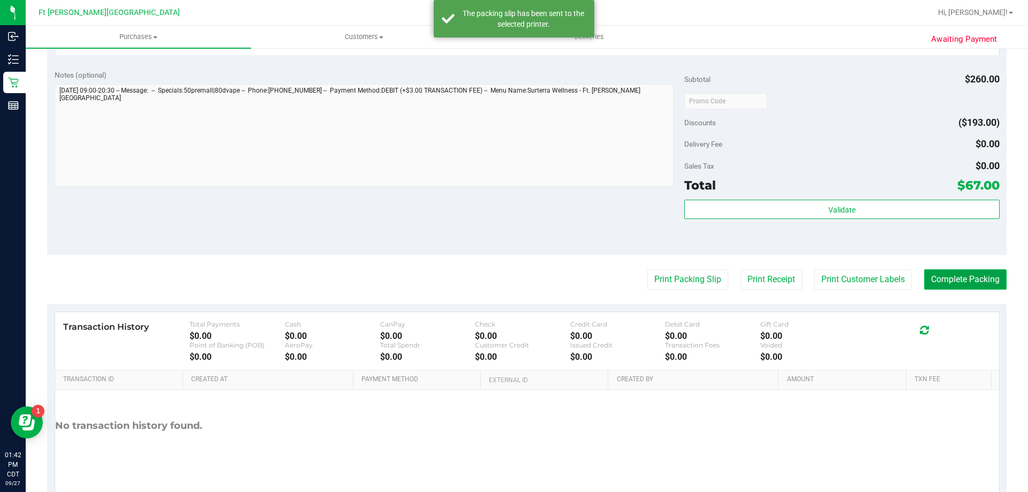
click at [945, 281] on button "Complete Packing" at bounding box center [965, 279] width 82 height 20
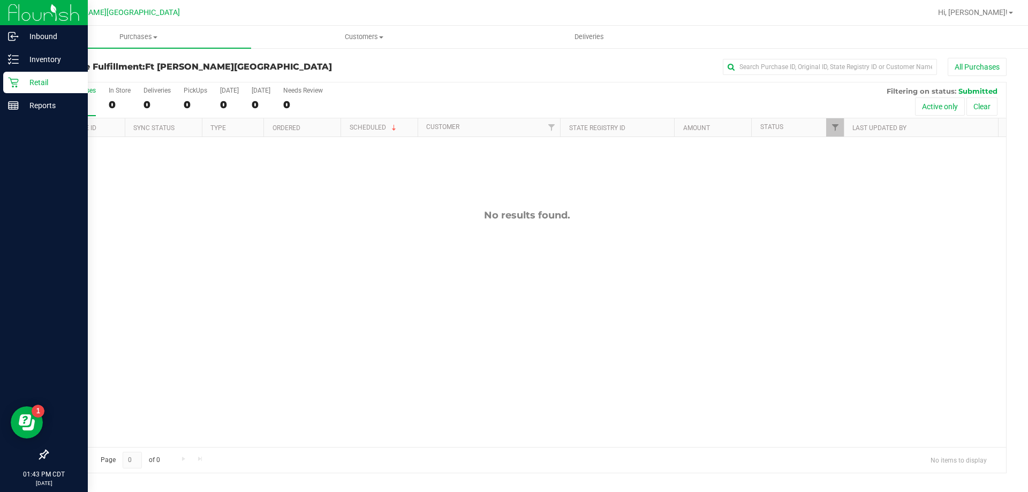
click at [29, 74] on div "Retail" at bounding box center [45, 82] width 85 height 21
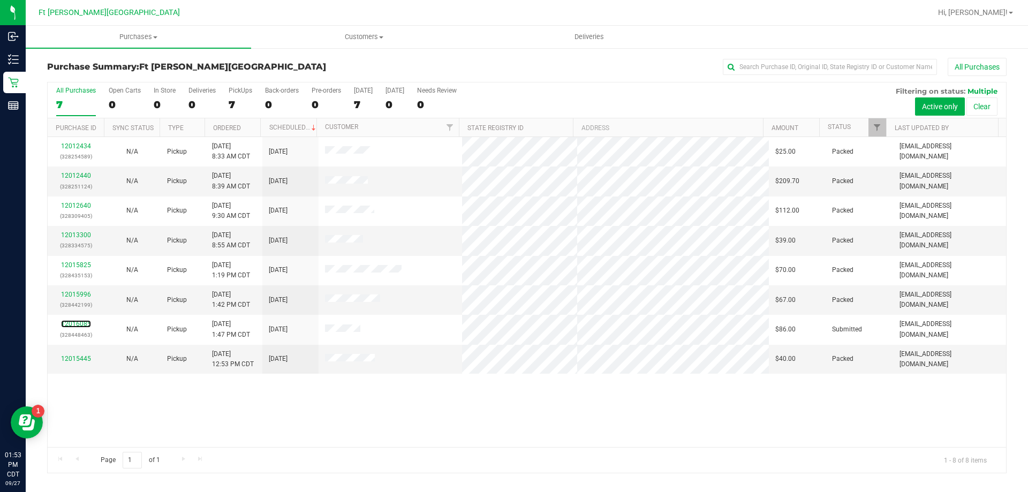
click at [73, 322] on link "12016085" at bounding box center [76, 323] width 30 height 7
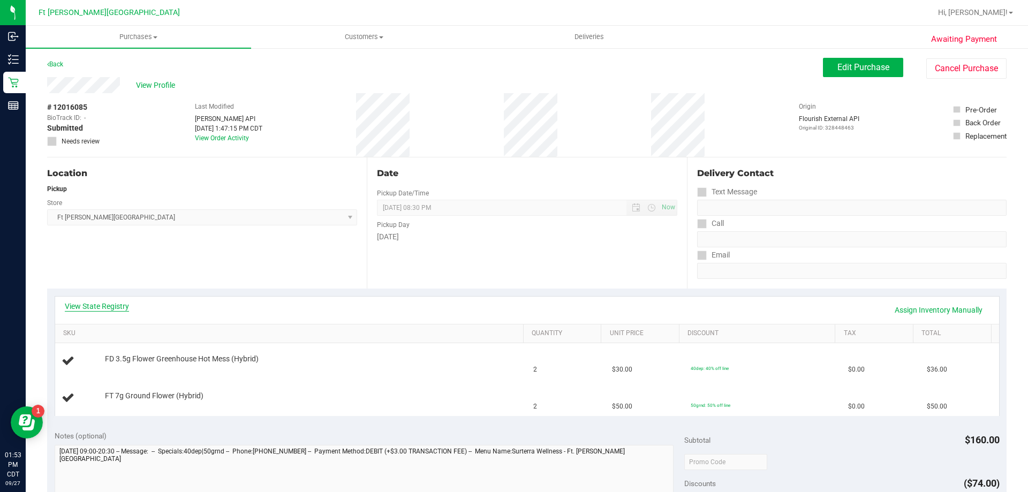
click at [100, 308] on link "View State Registry" at bounding box center [97, 306] width 64 height 11
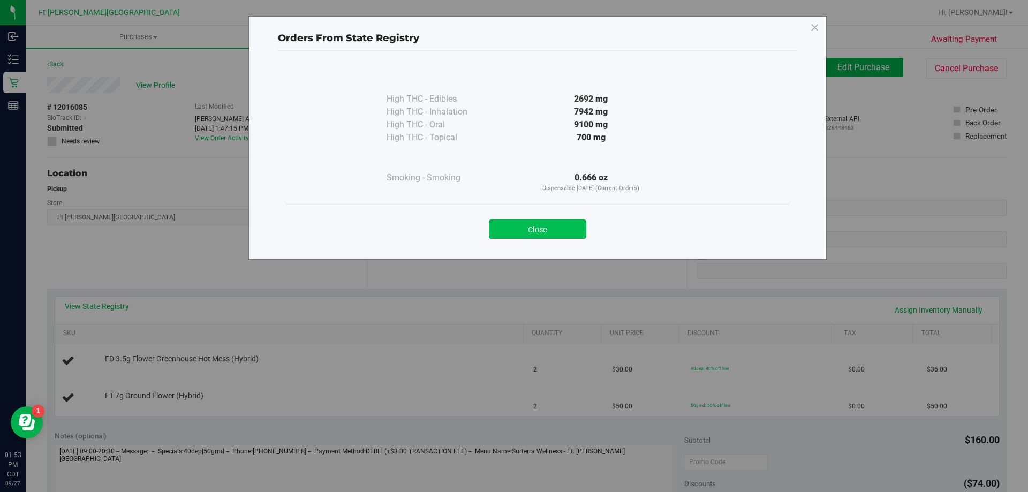
click at [567, 231] on button "Close" at bounding box center [537, 229] width 97 height 19
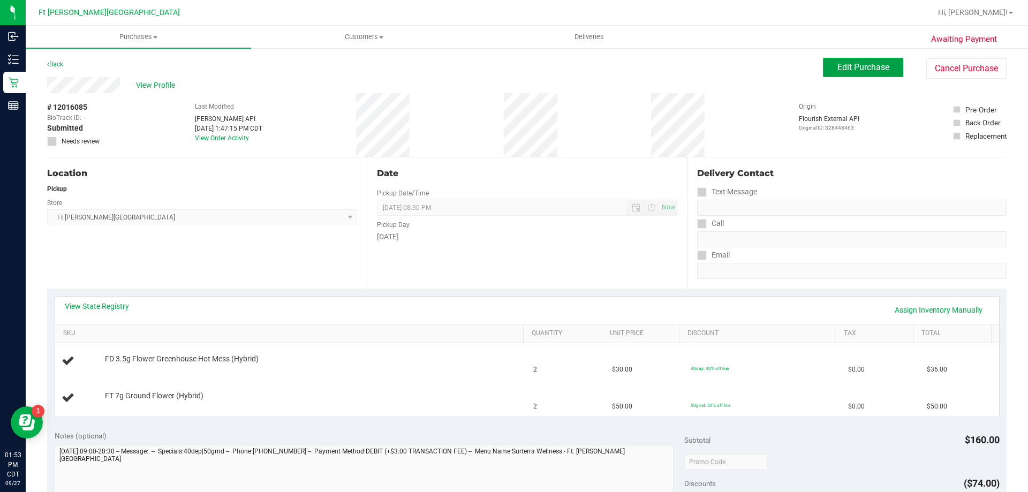
click at [869, 66] on span "Edit Purchase" at bounding box center [864, 67] width 52 height 10
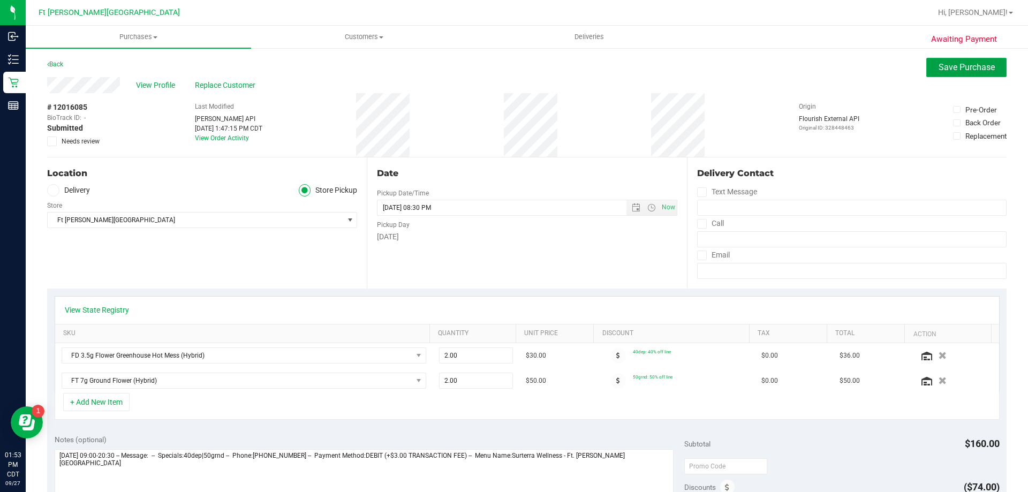
click at [967, 69] on span "Save Purchase" at bounding box center [967, 67] width 56 height 10
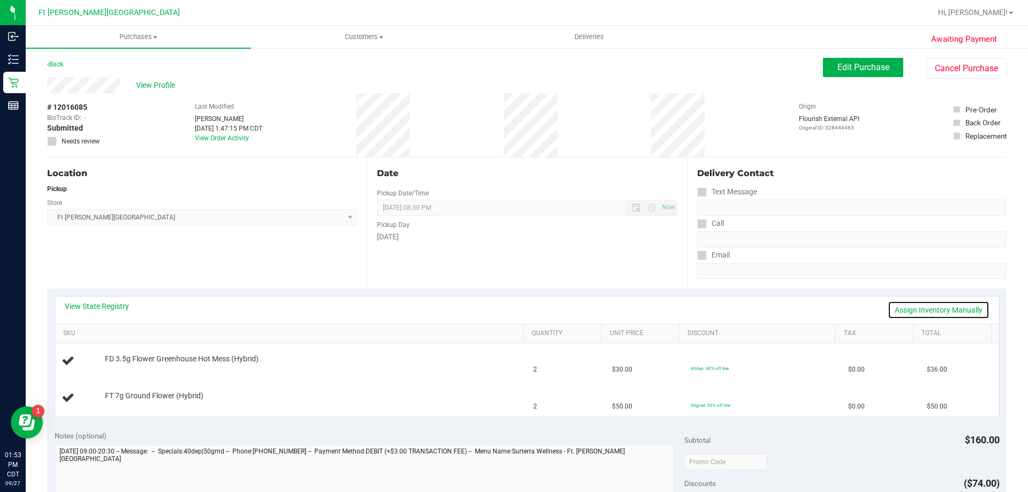
click at [935, 308] on link "Assign Inventory Manually" at bounding box center [939, 310] width 102 height 18
click at [957, 313] on link "Save & Exit" at bounding box center [964, 310] width 50 height 18
click at [871, 66] on span "Edit Purchase" at bounding box center [864, 67] width 52 height 10
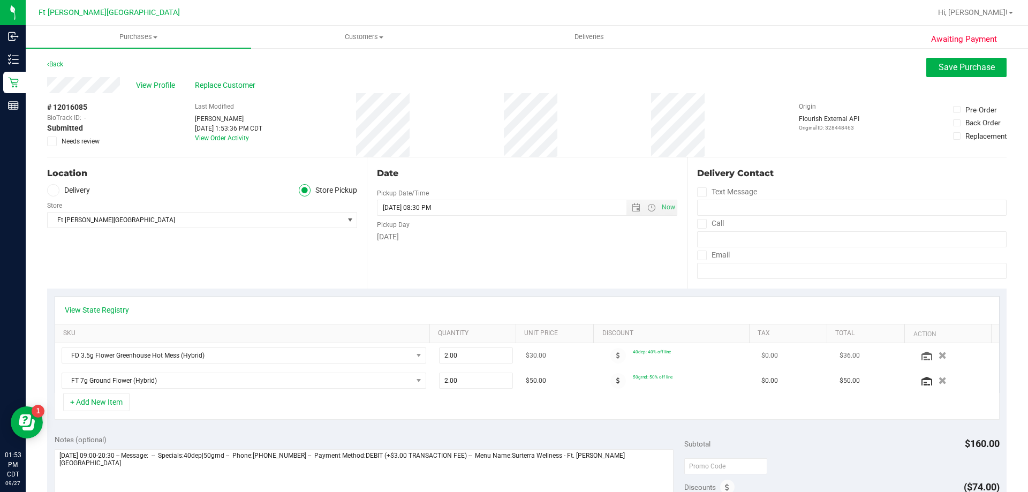
click at [939, 357] on icon "button" at bounding box center [943, 355] width 8 height 7
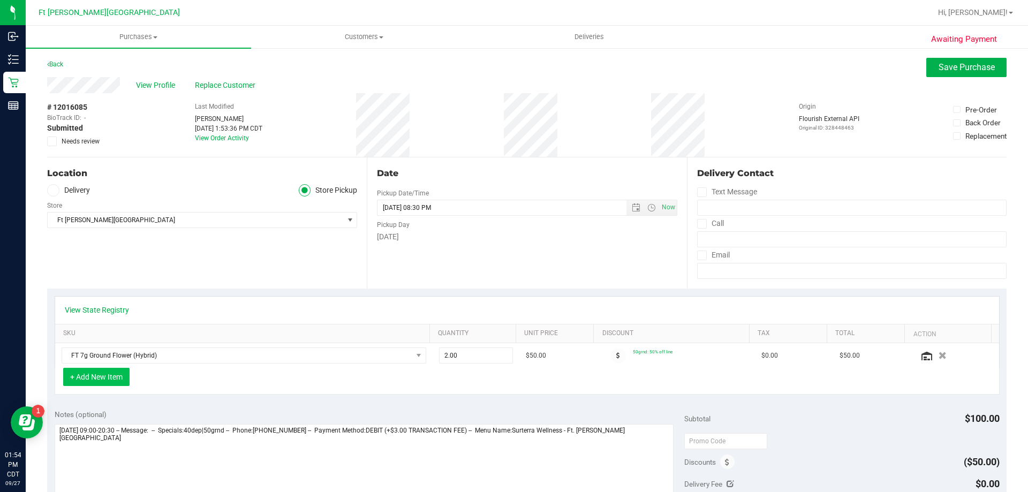
click at [107, 382] on button "+ Add New Item" at bounding box center [96, 377] width 66 height 18
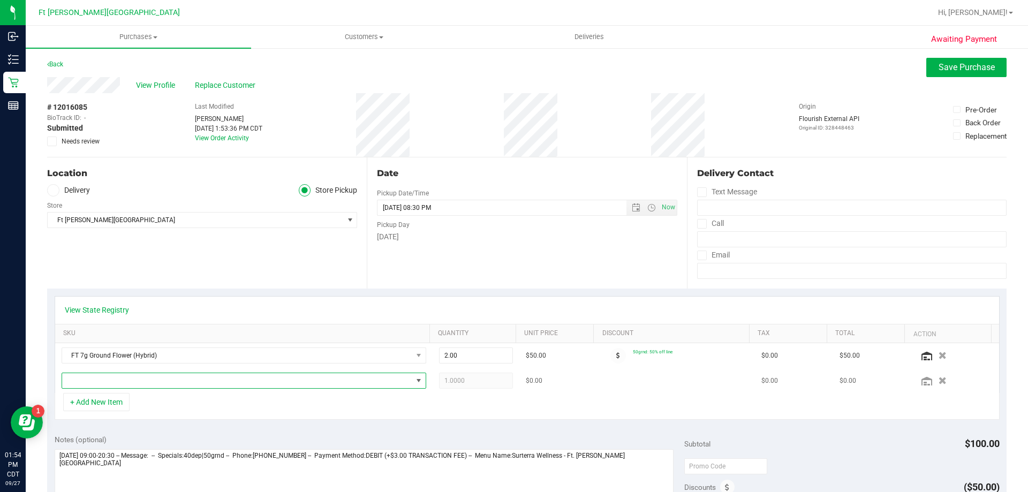
click at [129, 386] on span "NO DATA FOUND" at bounding box center [237, 380] width 350 height 15
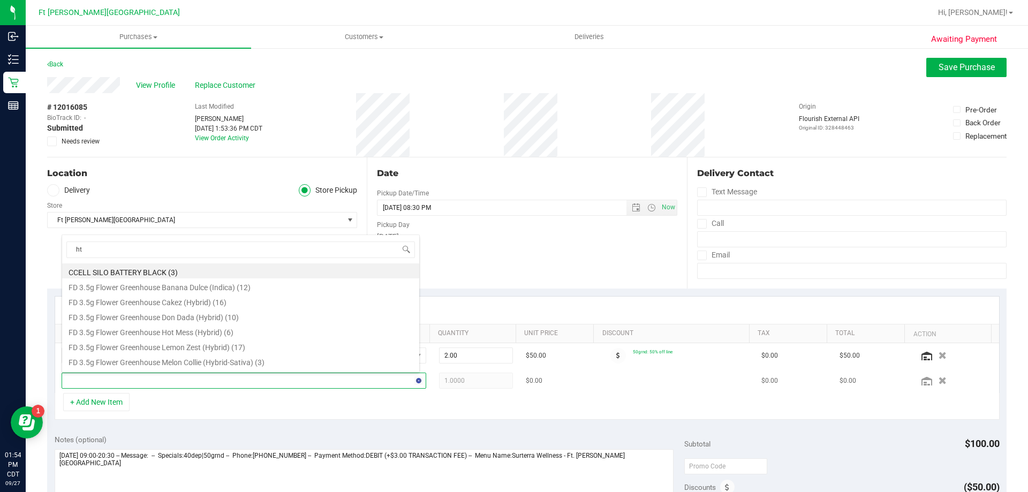
type input "htm"
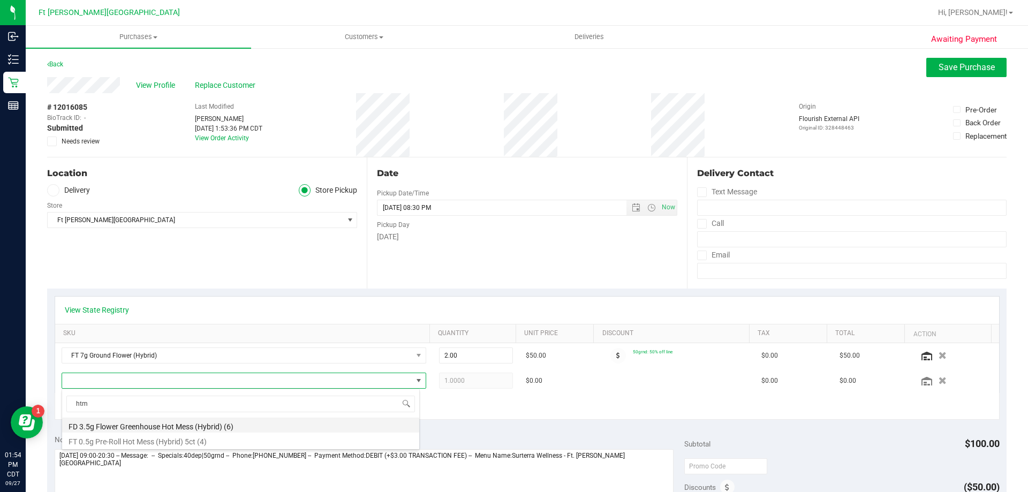
click at [175, 427] on li "FD 3.5g Flower Greenhouse Hot Mess (Hybrid) (6)" at bounding box center [240, 425] width 357 height 15
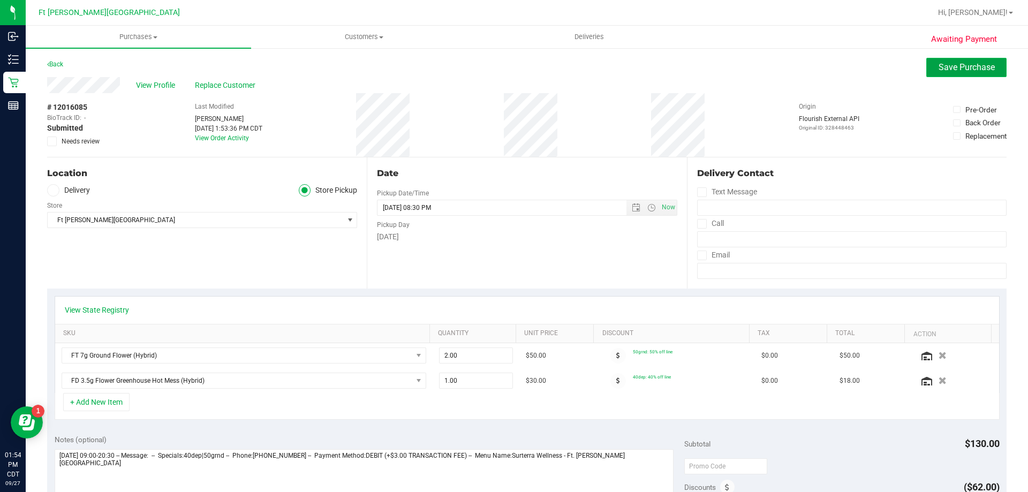
click at [974, 70] on span "Save Purchase" at bounding box center [967, 67] width 56 height 10
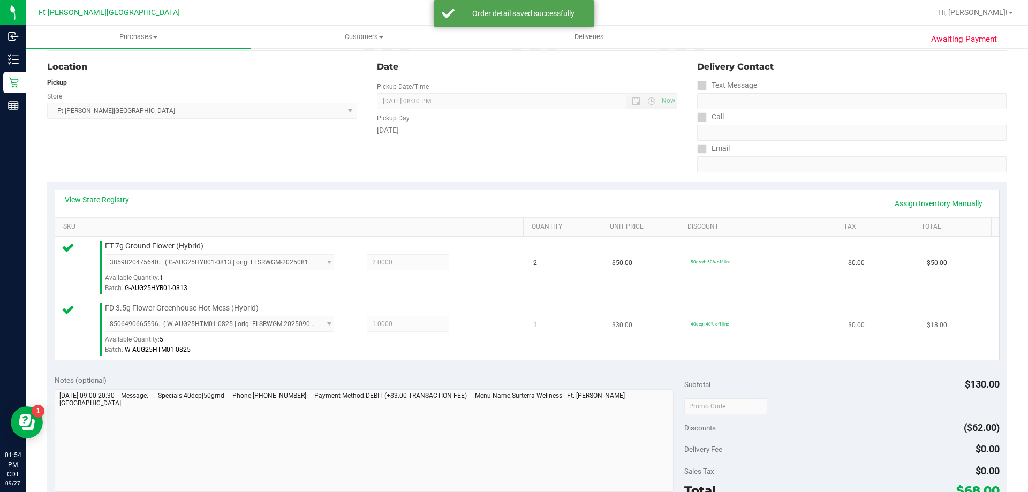
scroll to position [161, 0]
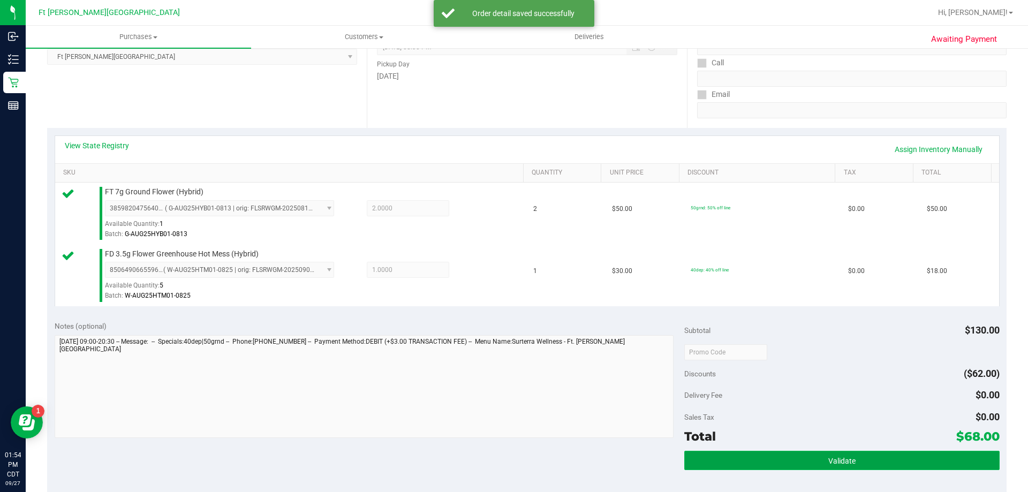
click at [846, 466] on button "Validate" at bounding box center [841, 460] width 315 height 19
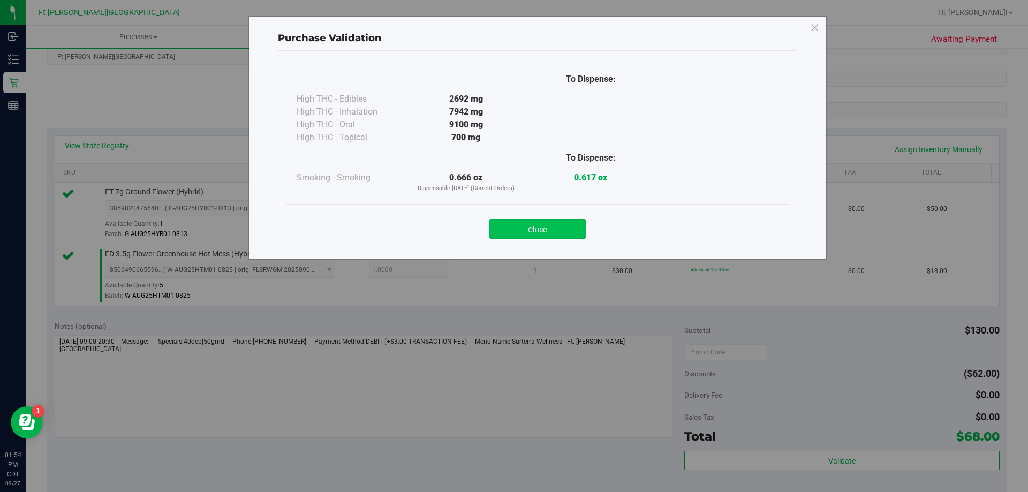
click at [538, 230] on button "Close" at bounding box center [537, 229] width 97 height 19
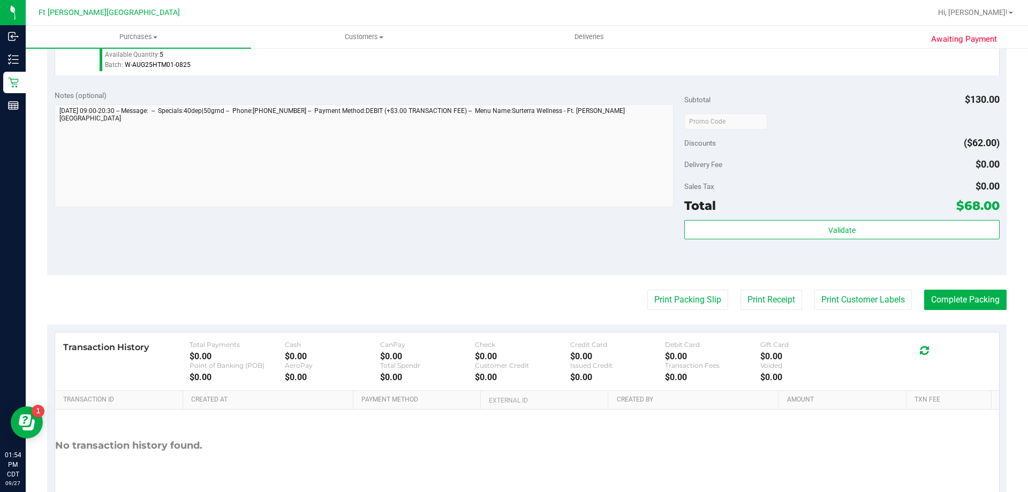
scroll to position [446, 0]
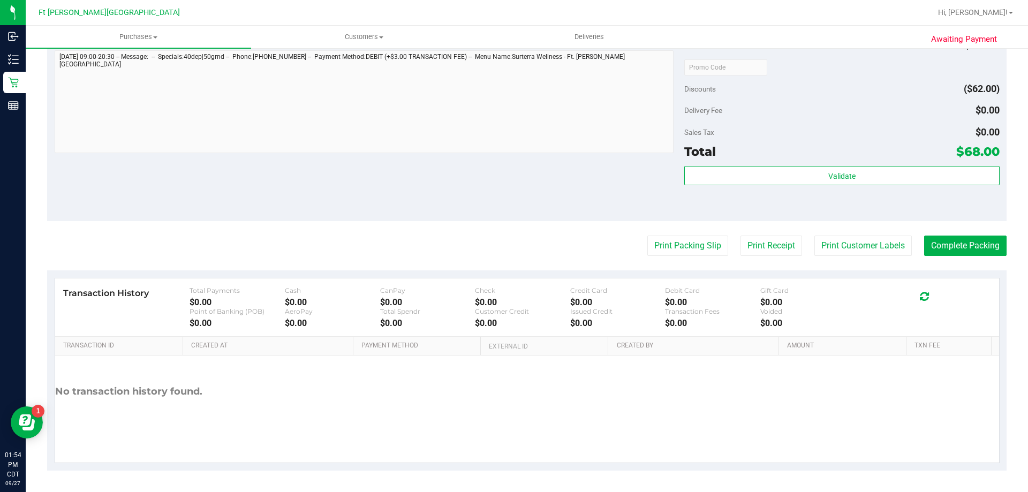
drag, startPoint x: 682, startPoint y: 245, endPoint x: 858, endPoint y: 146, distance: 202.6
click at [850, 153] on purchase-details "Back Edit Purchase Cancel Purchase View Profile # 12016085 BioTrack ID: - Submi…" at bounding box center [527, 41] width 960 height 858
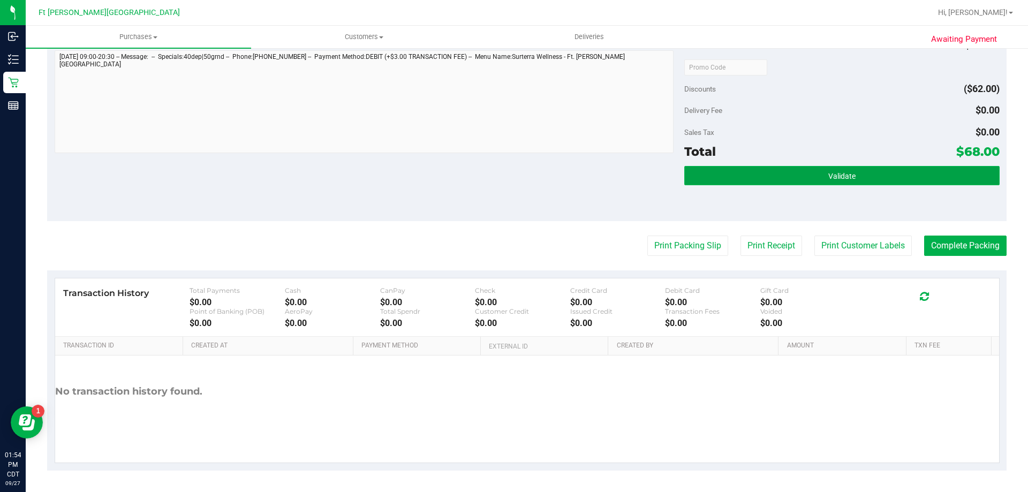
click at [854, 170] on button "Validate" at bounding box center [841, 175] width 315 height 19
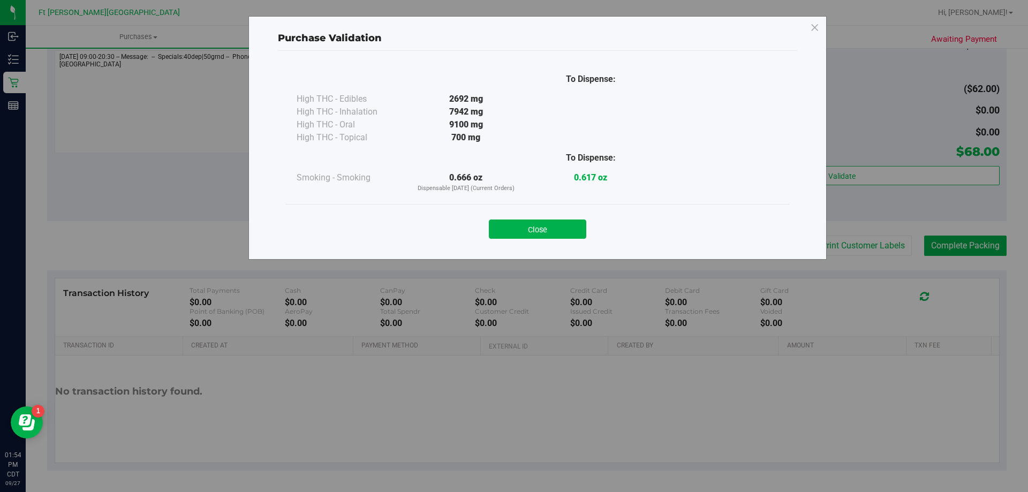
click at [535, 230] on button "Close" at bounding box center [537, 229] width 97 height 19
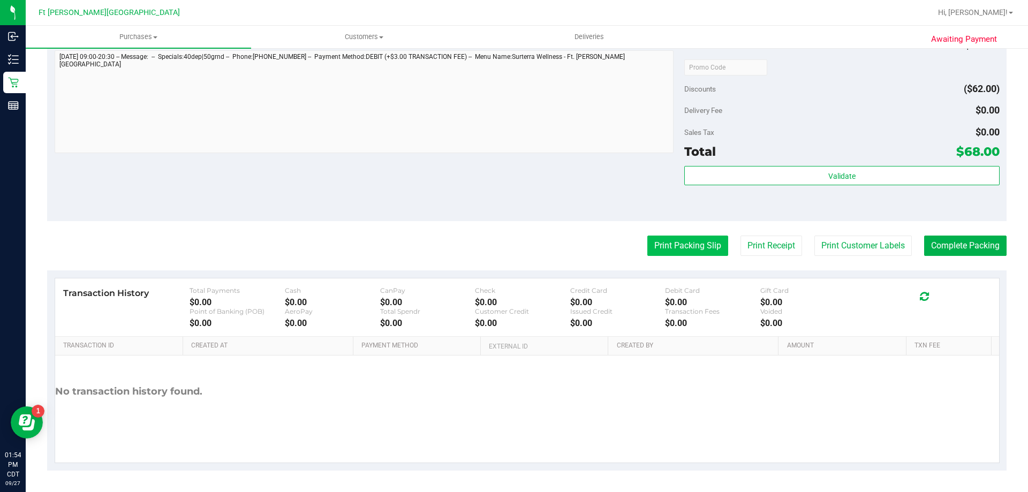
click at [658, 237] on button "Print Packing Slip" at bounding box center [687, 246] width 81 height 20
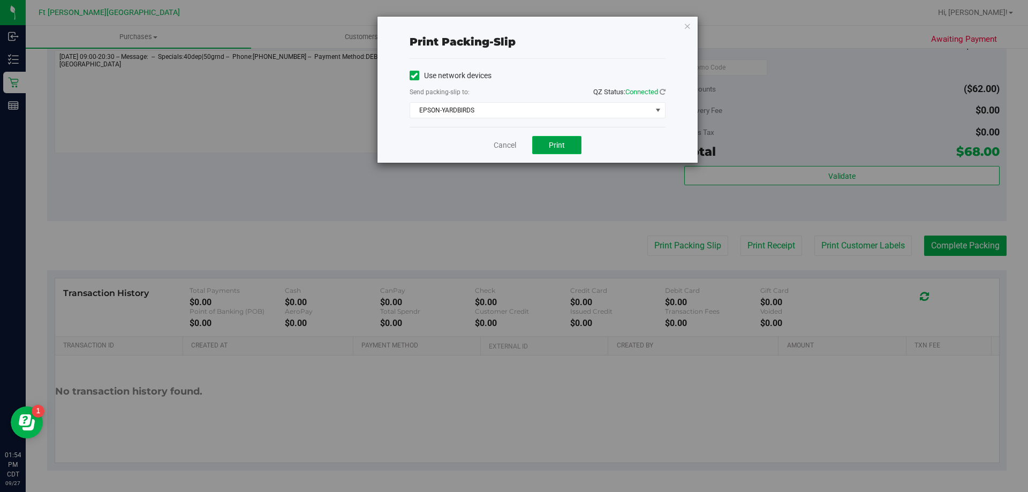
click at [556, 151] on button "Print" at bounding box center [556, 145] width 49 height 18
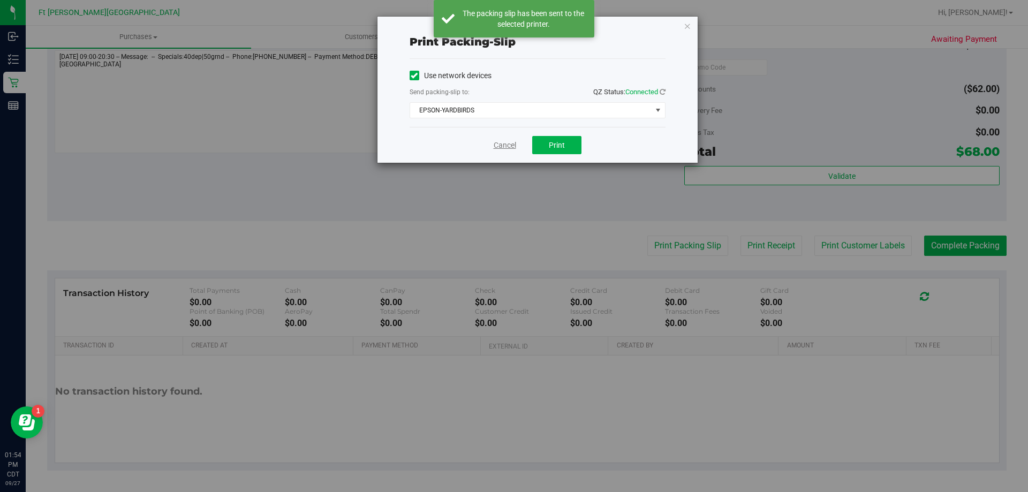
click at [500, 144] on link "Cancel" at bounding box center [505, 145] width 22 height 11
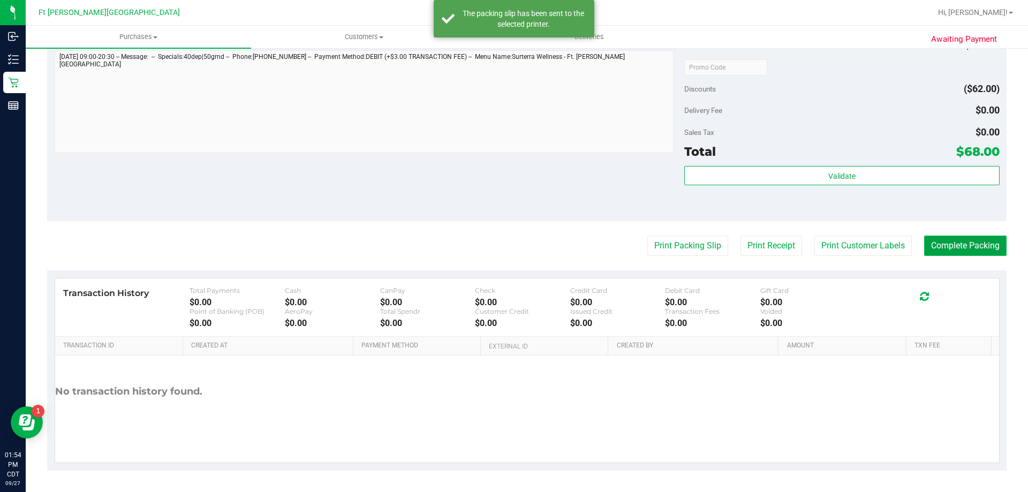
click at [984, 243] on button "Complete Packing" at bounding box center [965, 246] width 82 height 20
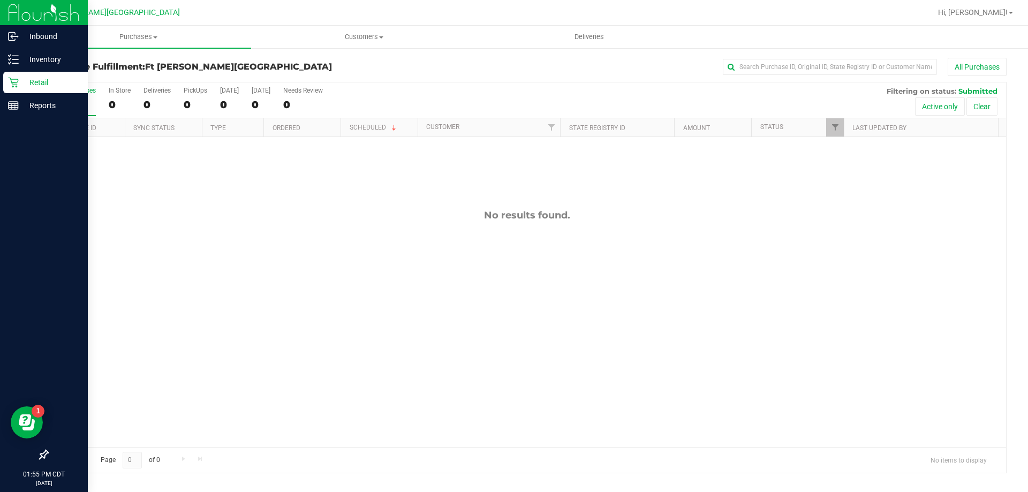
click at [19, 84] on p "Retail" at bounding box center [51, 82] width 64 height 13
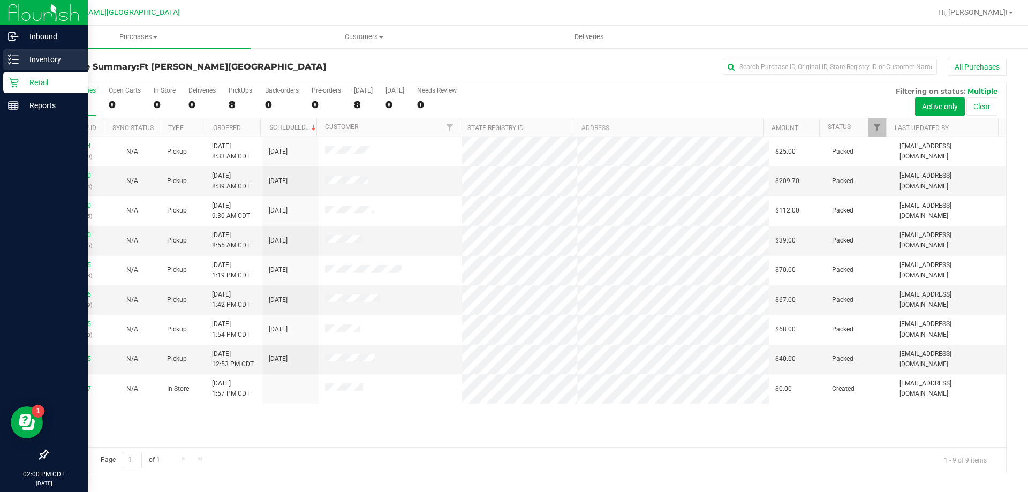
click at [39, 63] on p "Inventory" at bounding box center [51, 59] width 64 height 13
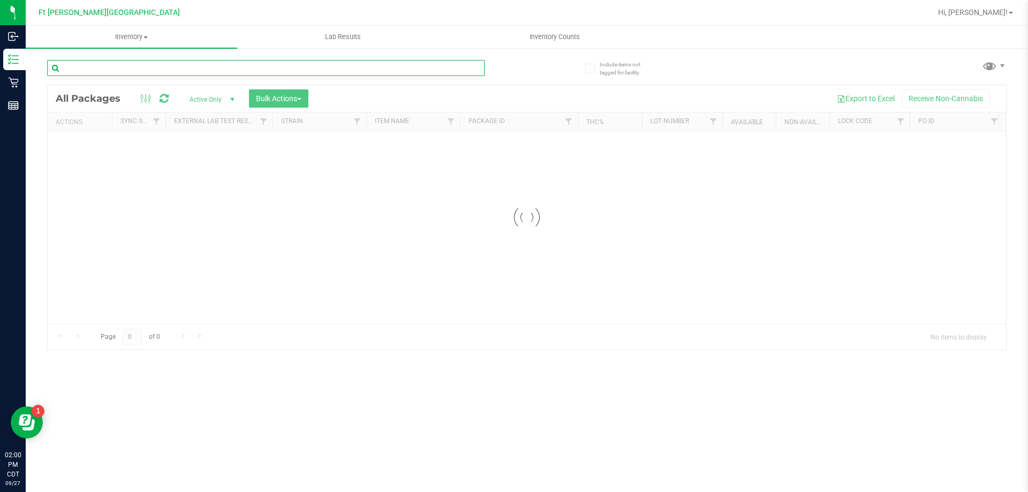
click at [108, 65] on input "text" at bounding box center [266, 68] width 438 height 16
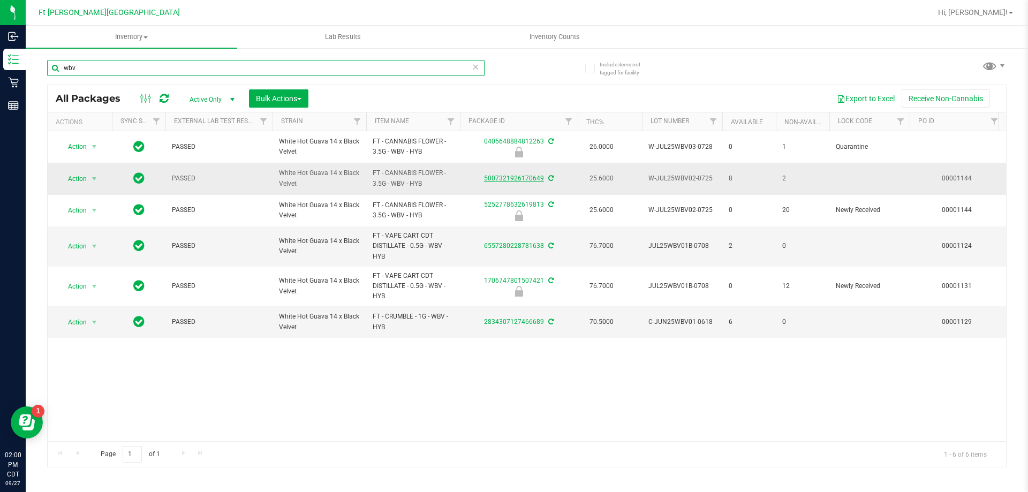
type input "wbv"
click at [522, 176] on link "5007321926170649" at bounding box center [514, 178] width 60 height 7
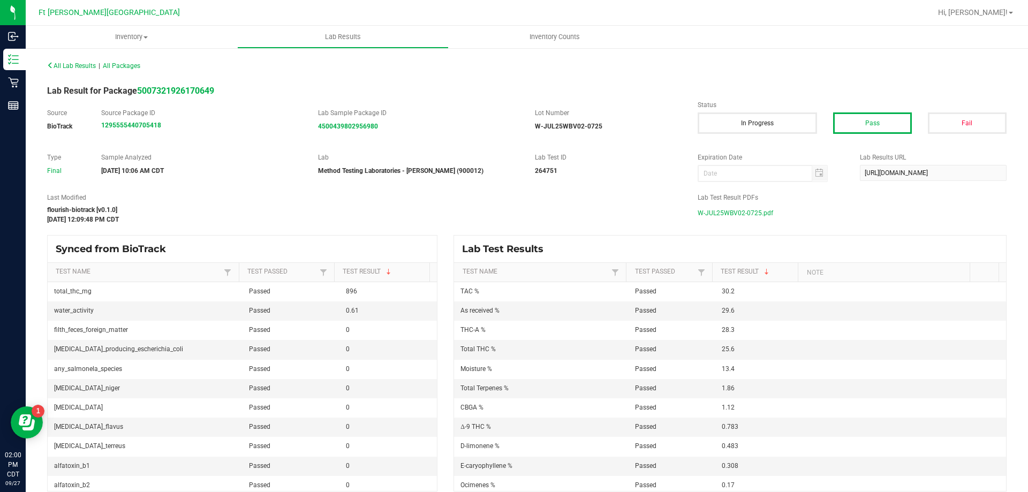
click at [728, 215] on span "W-JUL25WBV02-0725.pdf" at bounding box center [736, 213] width 76 height 16
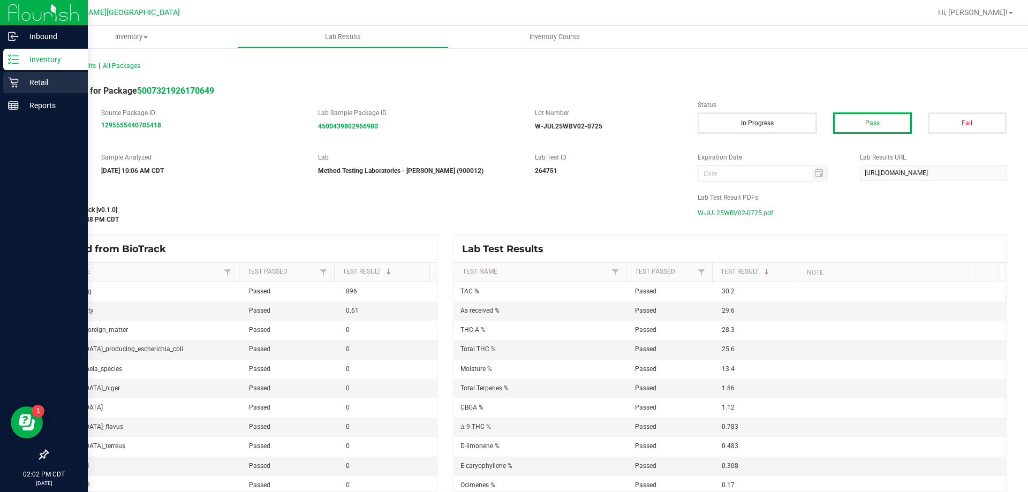
click at [20, 86] on p "Retail" at bounding box center [51, 82] width 64 height 13
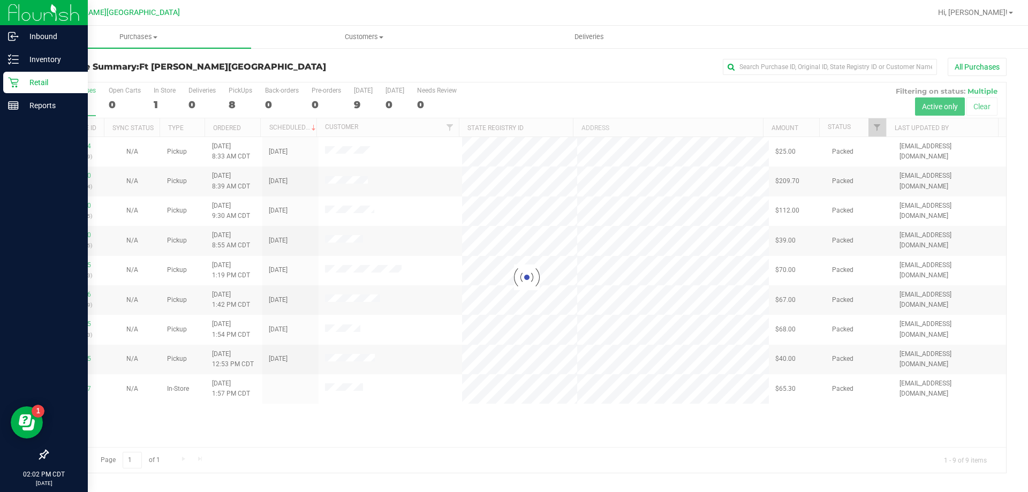
click at [35, 73] on div "Retail" at bounding box center [45, 82] width 85 height 21
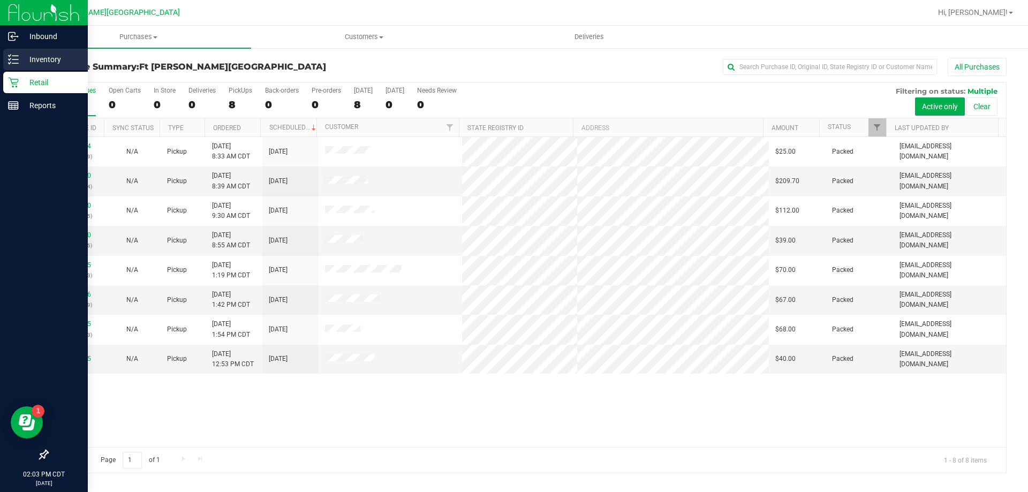
click at [41, 53] on p "Inventory" at bounding box center [51, 59] width 64 height 13
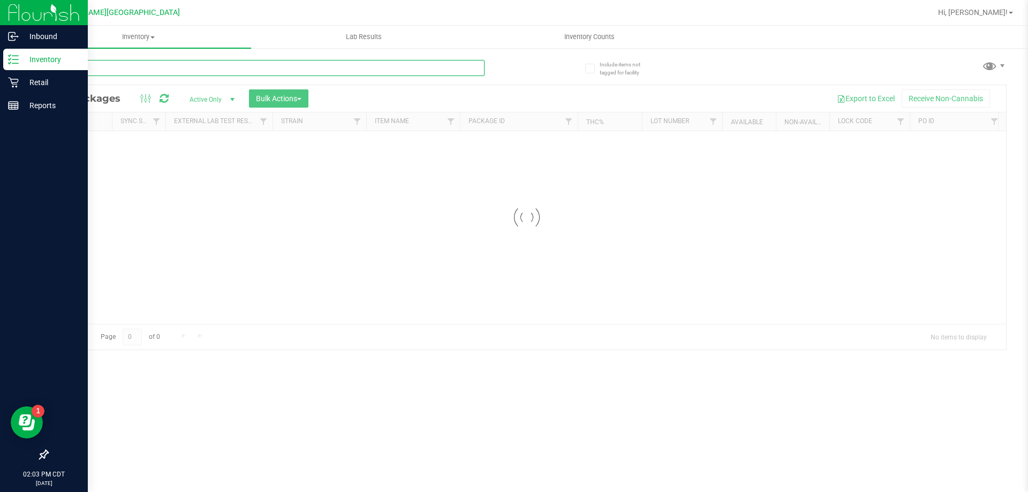
click at [181, 66] on input "text" at bounding box center [266, 68] width 438 height 16
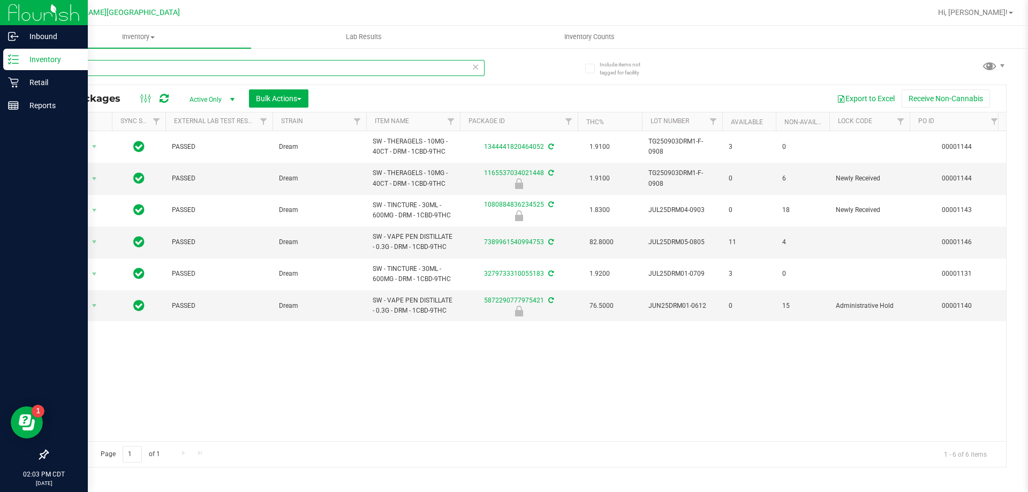
drag, startPoint x: 100, startPoint y: 59, endPoint x: 80, endPoint y: 61, distance: 20.4
click at [80, 61] on input "drm" at bounding box center [266, 68] width 438 height 16
drag, startPoint x: 93, startPoint y: 70, endPoint x: 0, endPoint y: 69, distance: 93.2
click at [0, 69] on div "Inbound Inventory Retail Reports 02:03 PM CDT [DATE] 09/27 Ft [PERSON_NAME][GEO…" at bounding box center [514, 246] width 1028 height 492
type input "s"
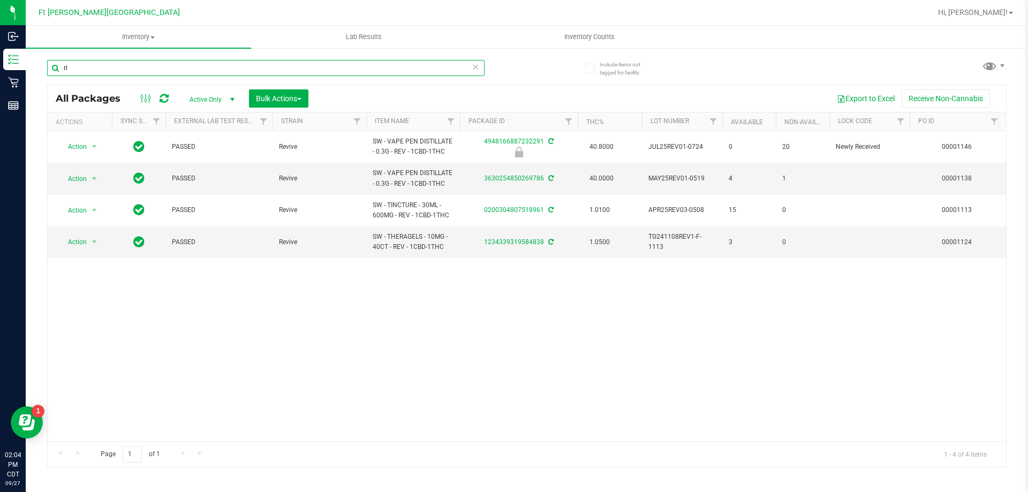
type input "r"
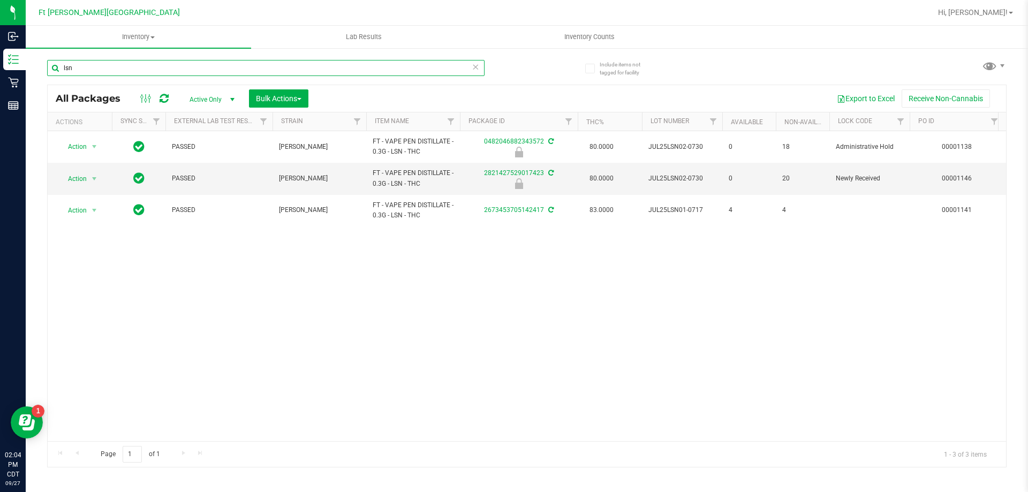
type input "lsn"
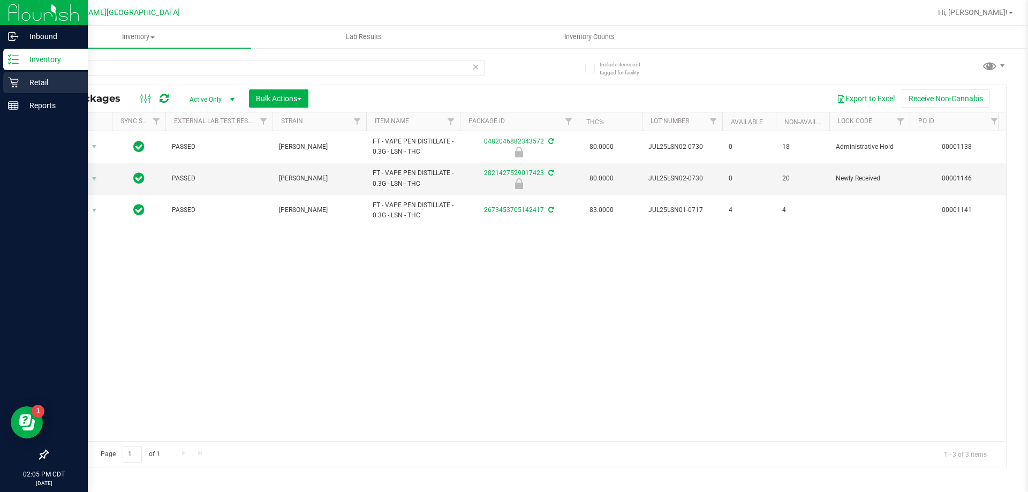
click at [41, 79] on p "Retail" at bounding box center [51, 82] width 64 height 13
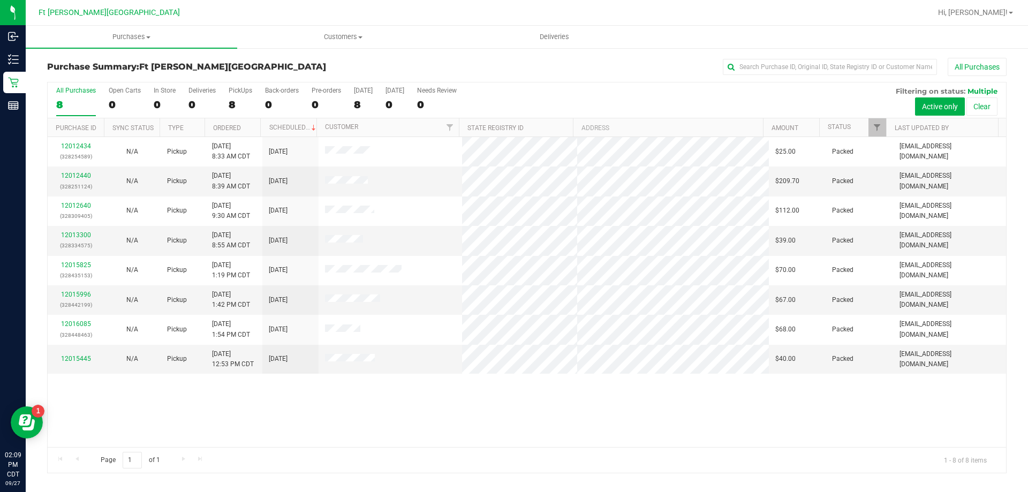
click at [451, 401] on div "12012434 (328254589) N/A Pickup [DATE] 8:33 AM CDT 9/27/2025 $25.00 Packed [EMA…" at bounding box center [527, 292] width 959 height 310
click at [1007, 16] on span "Hi, [PERSON_NAME]!" at bounding box center [973, 12] width 70 height 9
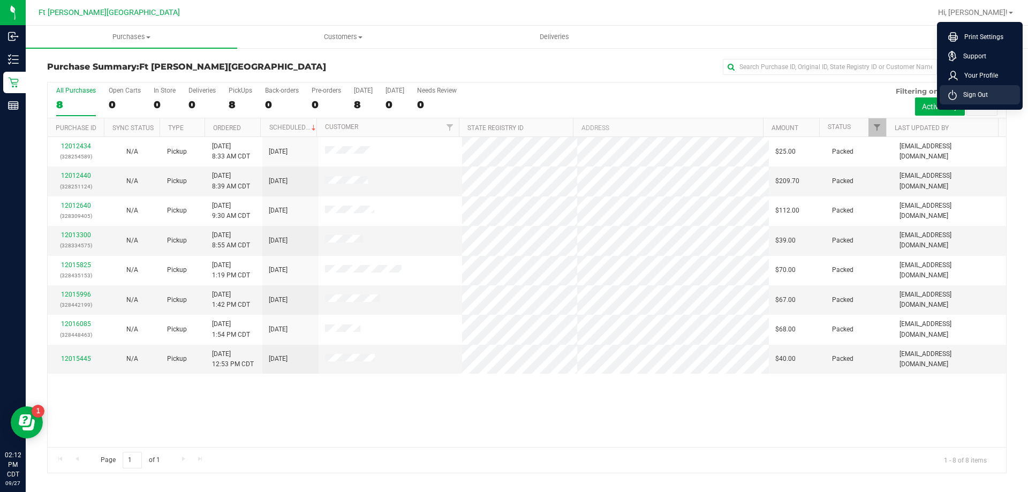
click at [981, 95] on span "Sign Out" at bounding box center [972, 94] width 31 height 11
